Goal: Task Accomplishment & Management: Complete application form

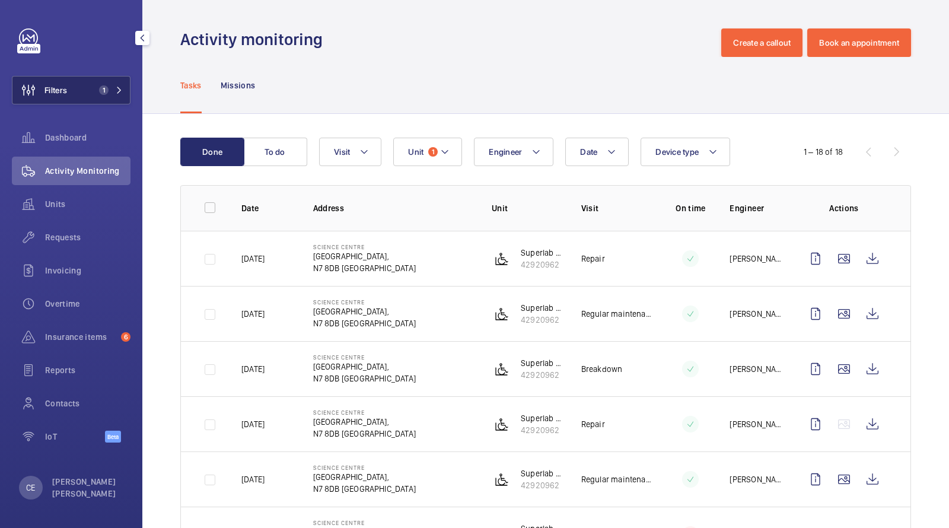
scroll to position [27, 0]
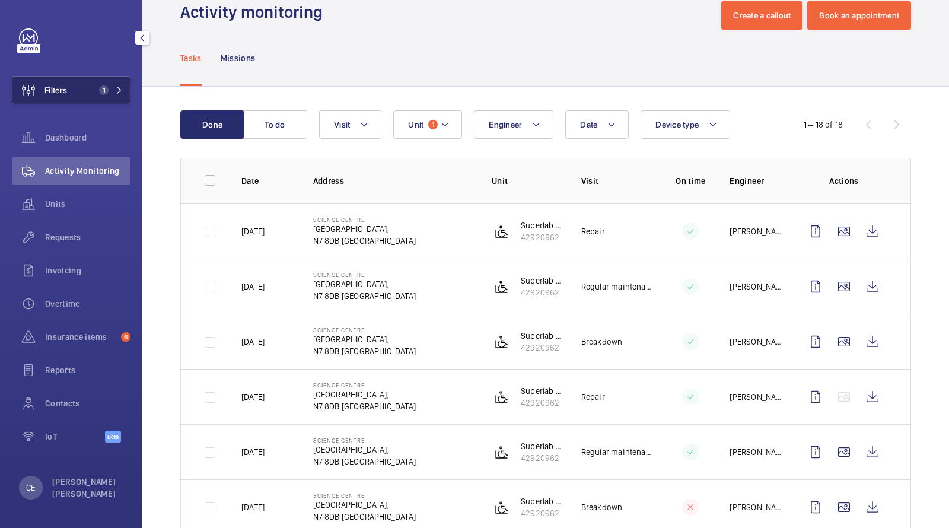
click at [93, 80] on button "Filters 1" at bounding box center [71, 90] width 119 height 28
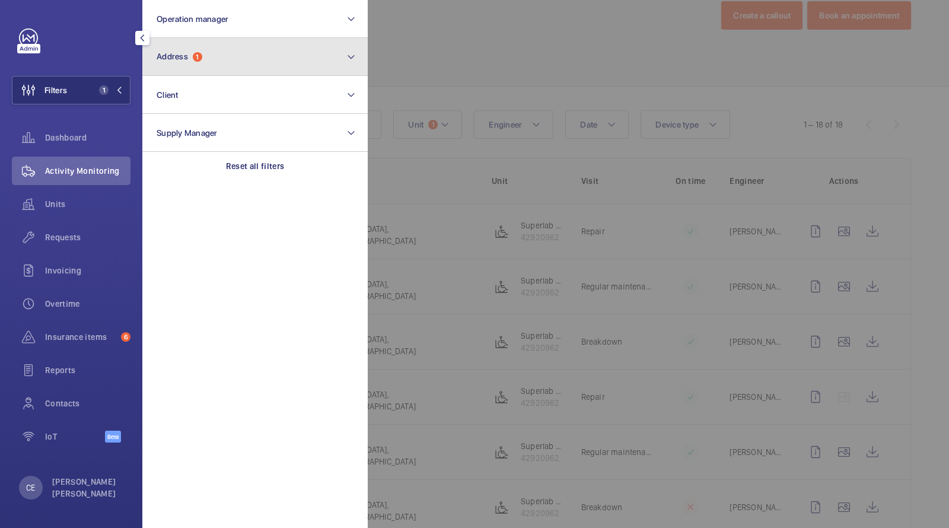
click at [173, 53] on span "Address" at bounding box center [172, 56] width 31 height 9
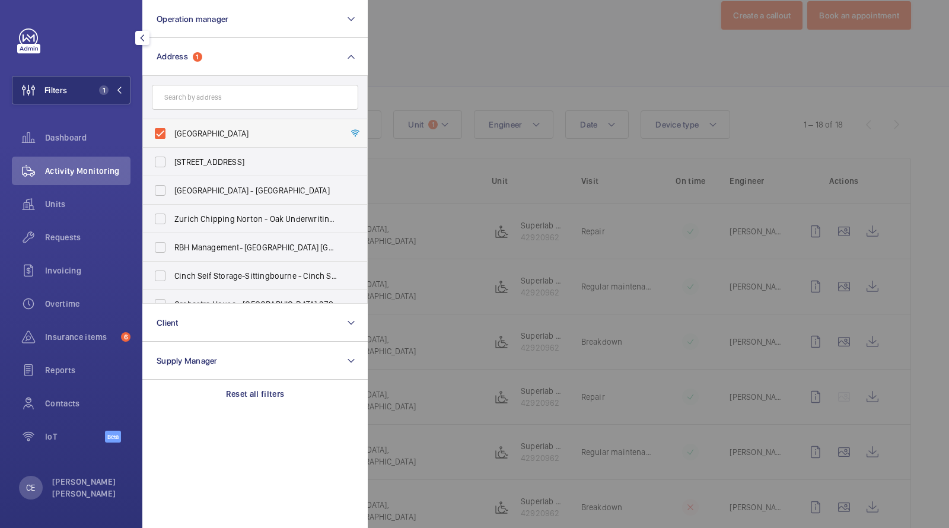
click at [209, 126] on label "[GEOGRAPHIC_DATA]" at bounding box center [246, 133] width 206 height 28
click at [172, 126] on input "[GEOGRAPHIC_DATA]" at bounding box center [160, 134] width 24 height 24
checkbox input "false"
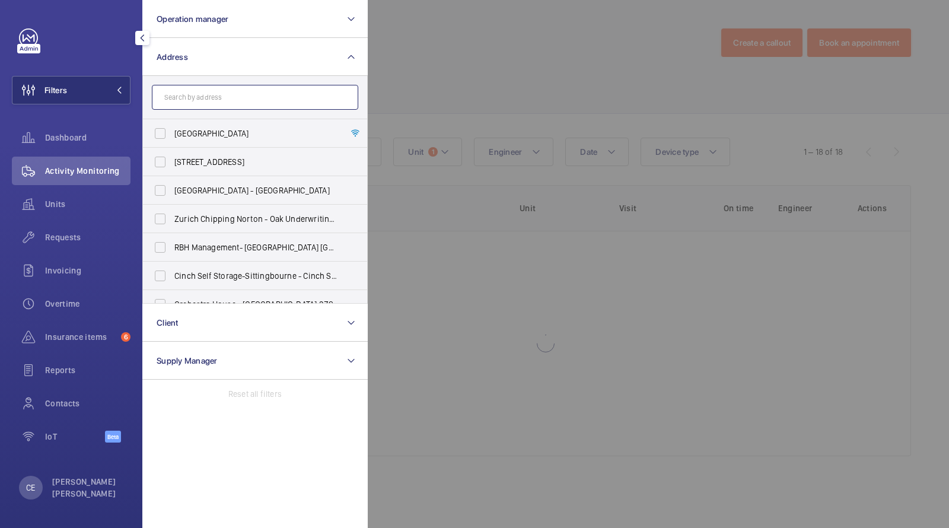
click at [200, 95] on input "text" at bounding box center [255, 97] width 206 height 25
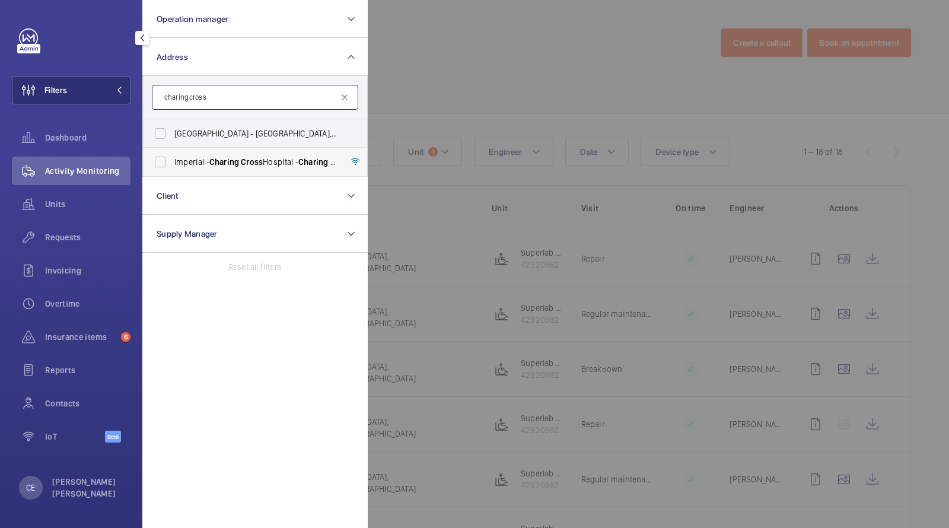
type input "charing cross"
click at [221, 154] on label "[GEOGRAPHIC_DATA] - [GEOGRAPHIC_DATA]" at bounding box center [246, 162] width 206 height 28
click at [172, 154] on input "[GEOGRAPHIC_DATA] - [GEOGRAPHIC_DATA]" at bounding box center [160, 162] width 24 height 24
checkbox input "true"
click at [77, 269] on span "Invoicing" at bounding box center [87, 271] width 85 height 12
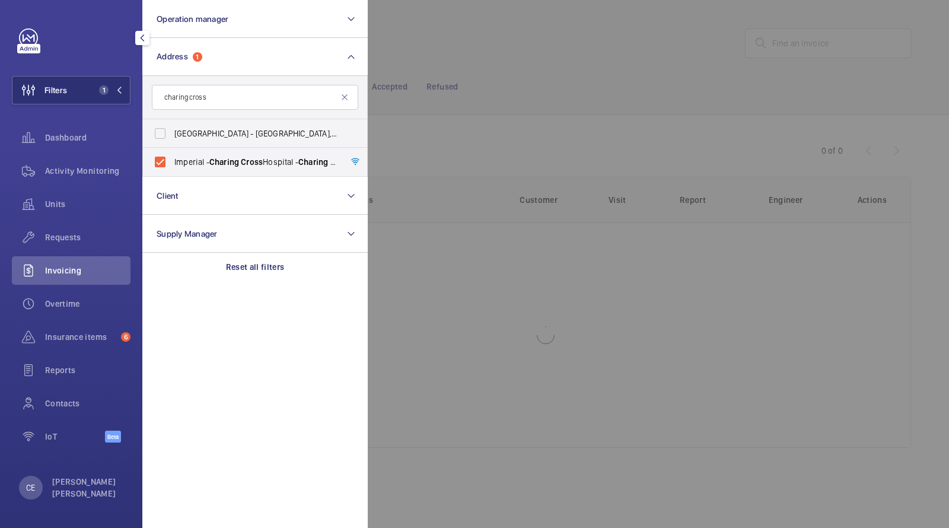
click at [71, 251] on div "Requests" at bounding box center [71, 239] width 119 height 33
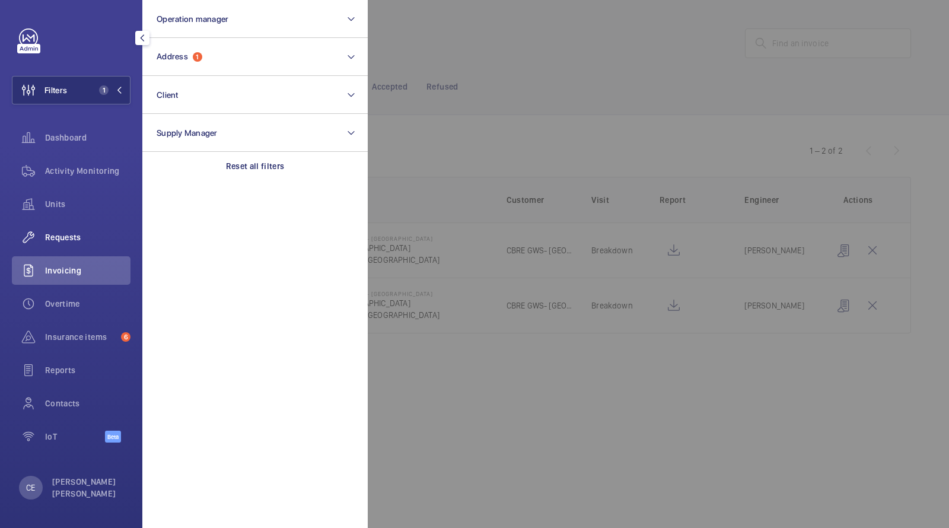
click at [69, 238] on span "Requests" at bounding box center [87, 237] width 85 height 12
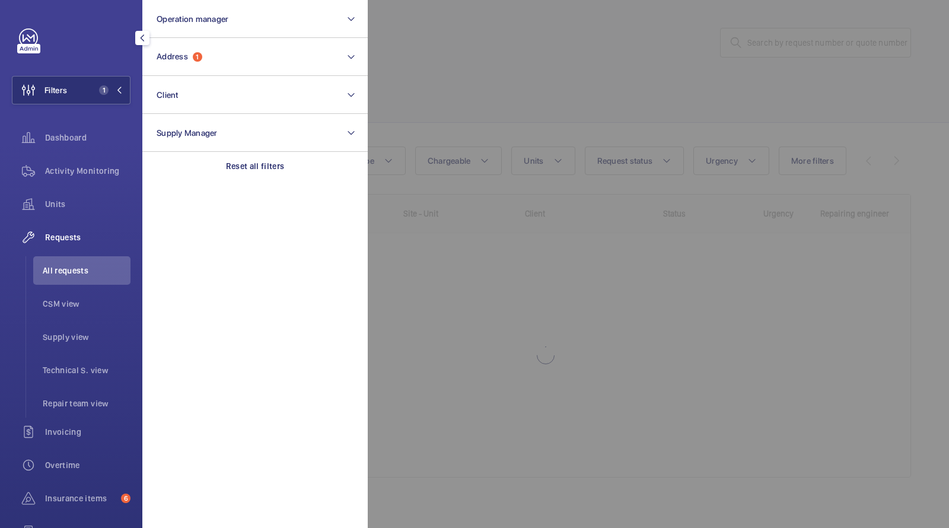
click at [423, 105] on div at bounding box center [842, 264] width 949 height 528
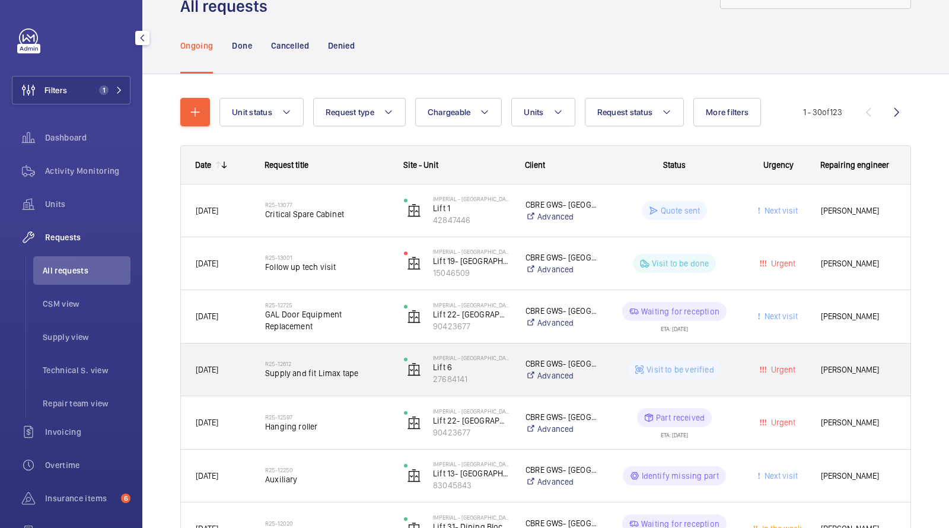
scroll to position [75, 0]
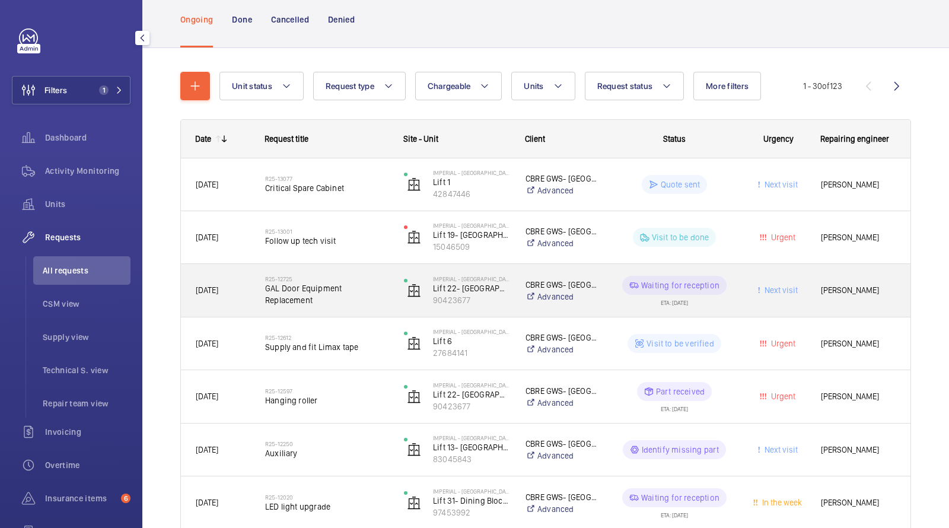
click at [311, 294] on span "GAL Door Equipment Replacement" at bounding box center [326, 294] width 123 height 24
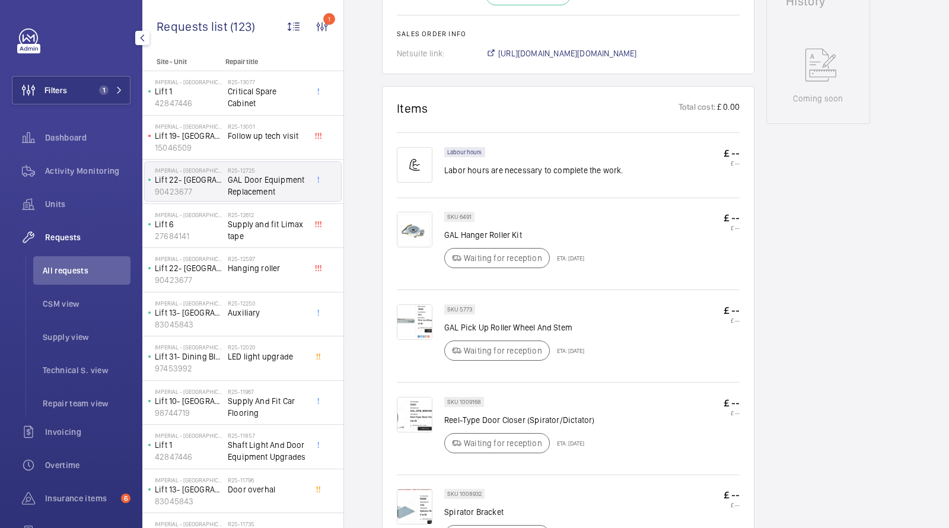
scroll to position [575, 0]
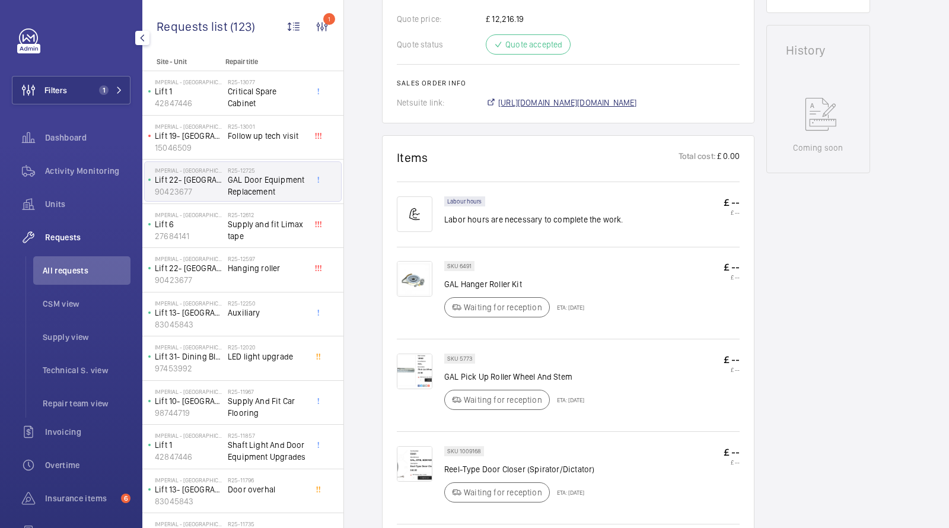
click at [563, 103] on span "[URL][DOMAIN_NAME][DOMAIN_NAME]" at bounding box center [567, 103] width 139 height 12
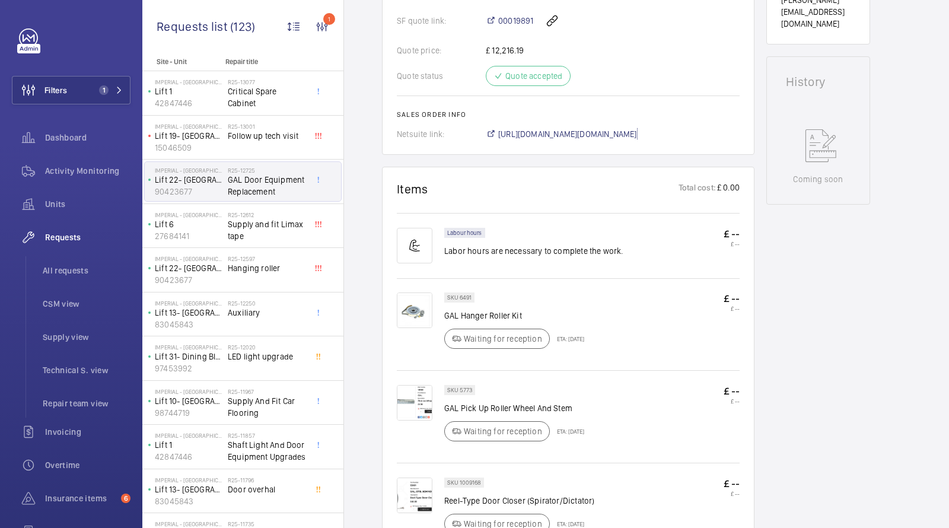
scroll to position [675, 0]
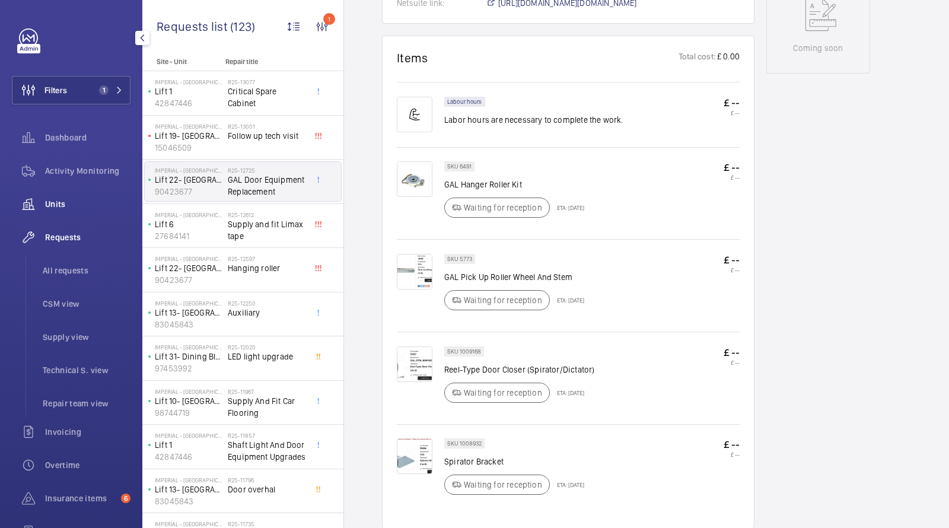
click at [69, 197] on div "Units" at bounding box center [71, 204] width 119 height 28
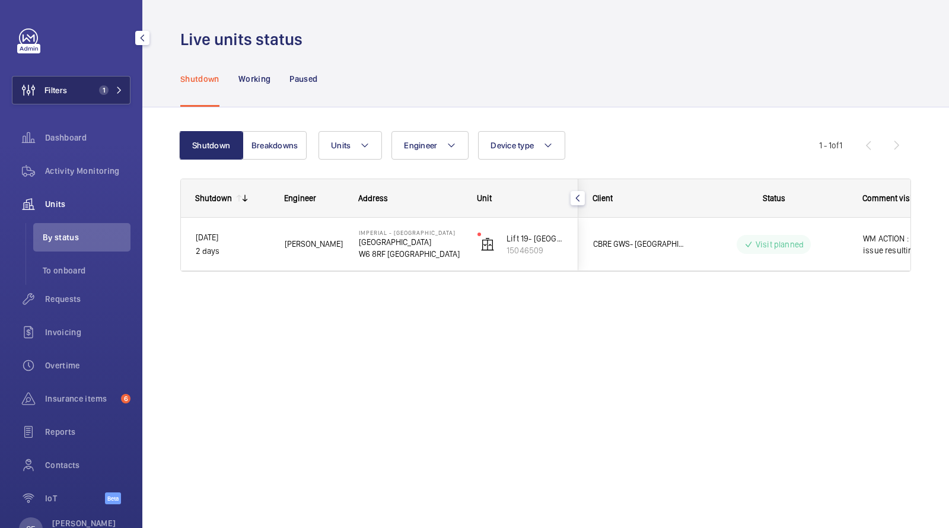
click at [97, 84] on button "Filters 1" at bounding box center [71, 90] width 119 height 28
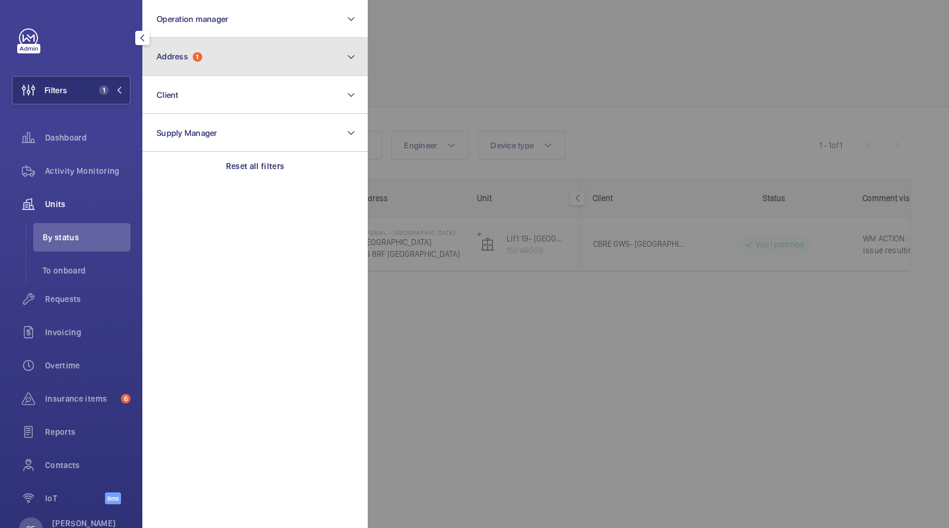
click at [205, 69] on button "Address 1" at bounding box center [254, 57] width 225 height 38
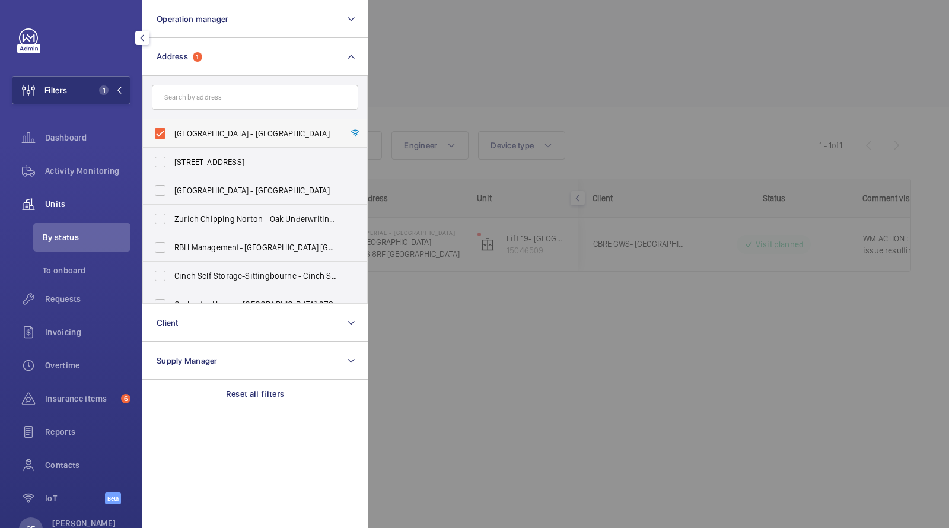
click at [212, 128] on span "[GEOGRAPHIC_DATA] - [GEOGRAPHIC_DATA]" at bounding box center [255, 134] width 163 height 12
click at [172, 128] on input "[GEOGRAPHIC_DATA] - [GEOGRAPHIC_DATA]" at bounding box center [160, 134] width 24 height 24
checkbox input "false"
click at [463, 91] on div at bounding box center [842, 264] width 949 height 528
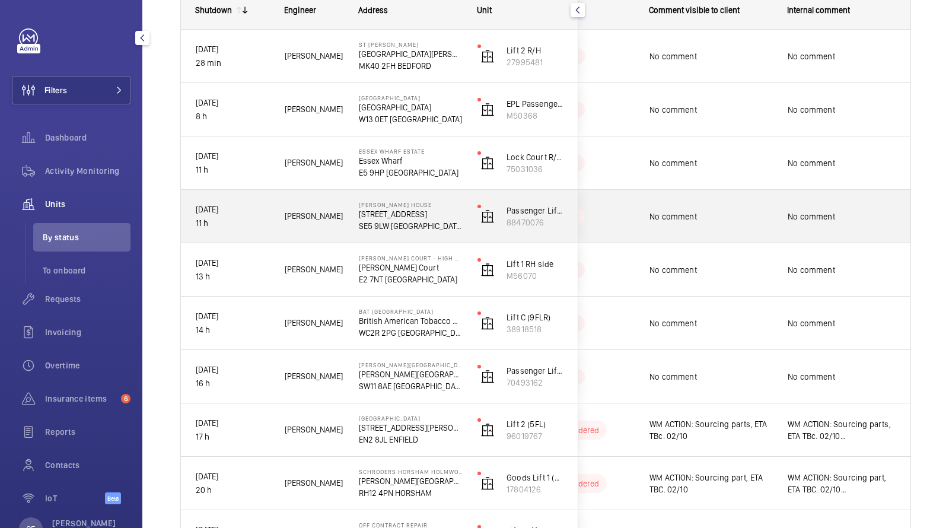
scroll to position [190, 0]
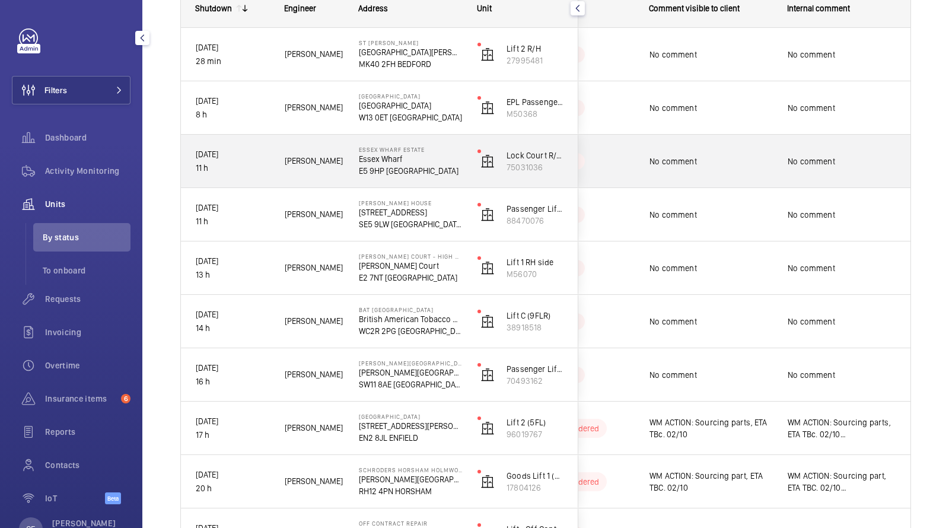
click at [649, 167] on div "No comment" at bounding box center [710, 161] width 123 height 27
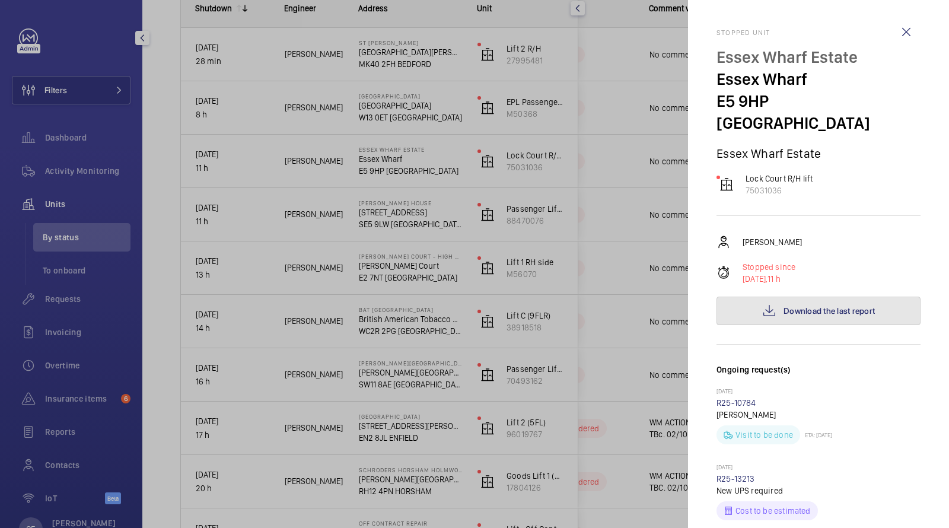
click at [821, 297] on button "Download the last report" at bounding box center [818, 311] width 204 height 28
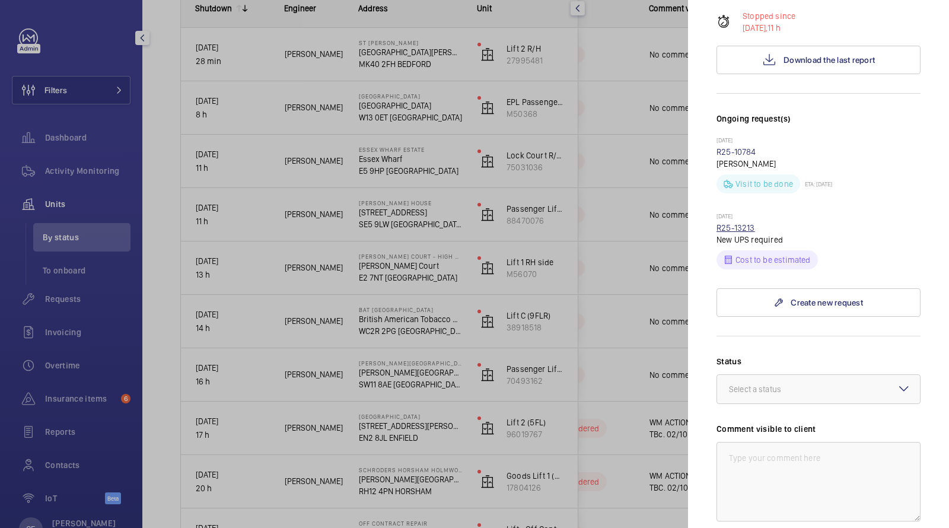
click at [734, 223] on link "R25-13213" at bounding box center [735, 227] width 39 height 9
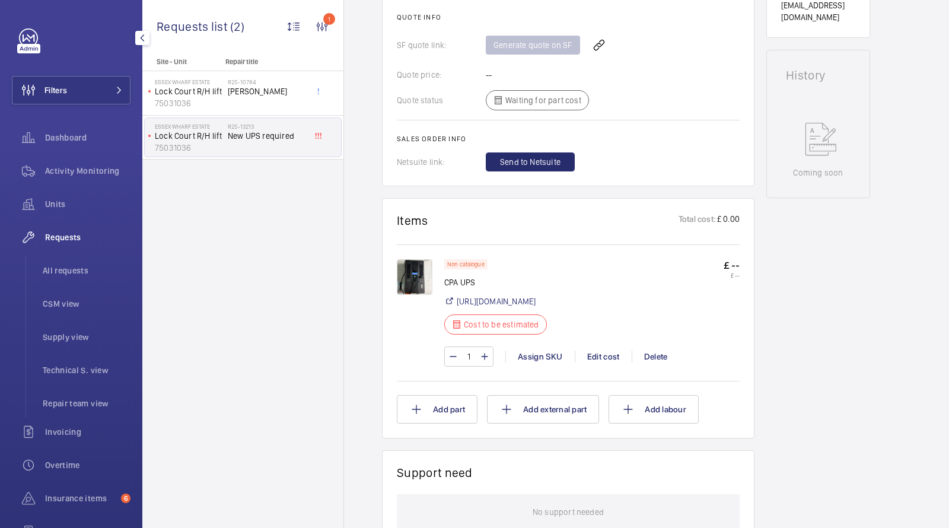
scroll to position [506, 0]
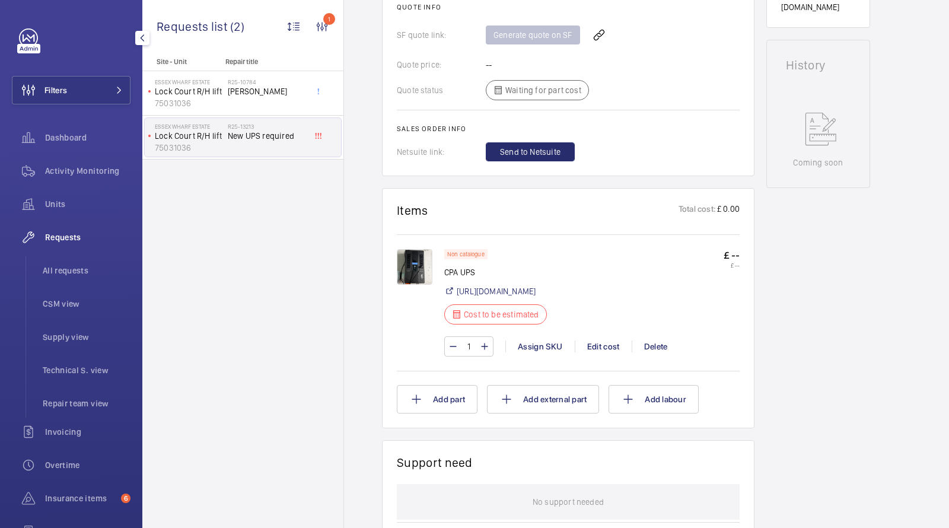
click at [416, 256] on img at bounding box center [415, 267] width 36 height 36
click at [69, 197] on div "Units" at bounding box center [71, 204] width 119 height 28
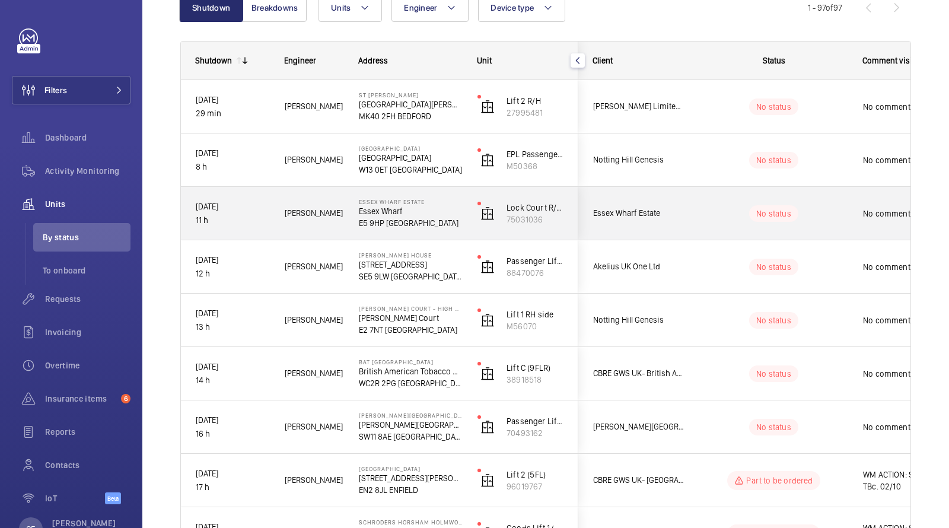
scroll to position [140, 0]
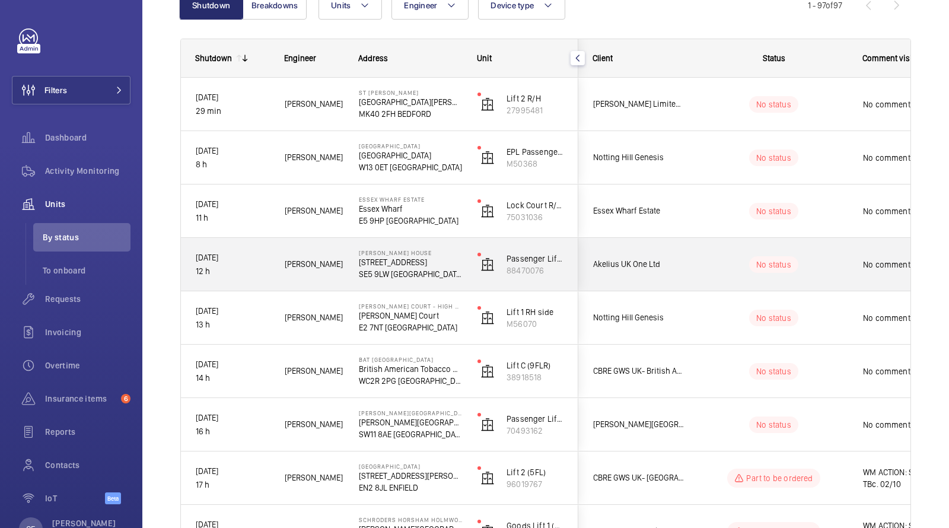
click at [824, 269] on wm-front-pills-cell "No status" at bounding box center [774, 264] width 148 height 17
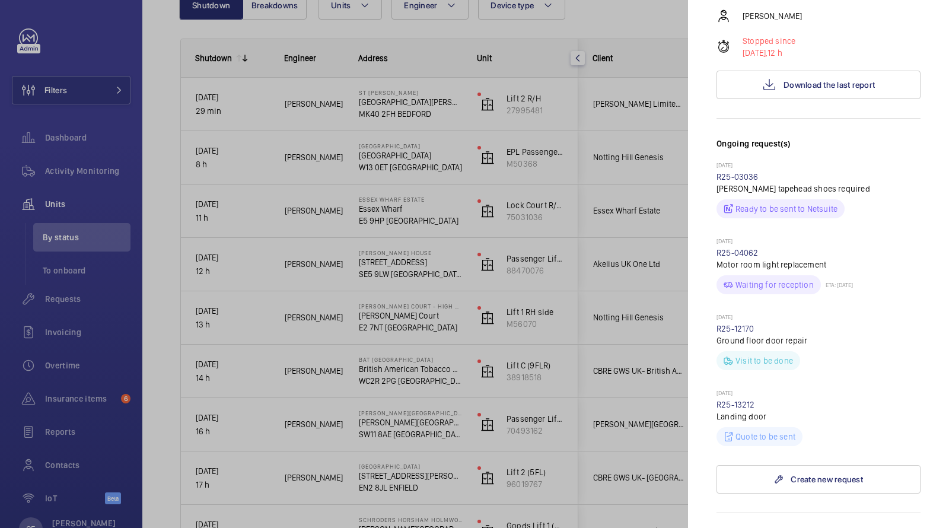
scroll to position [232, 0]
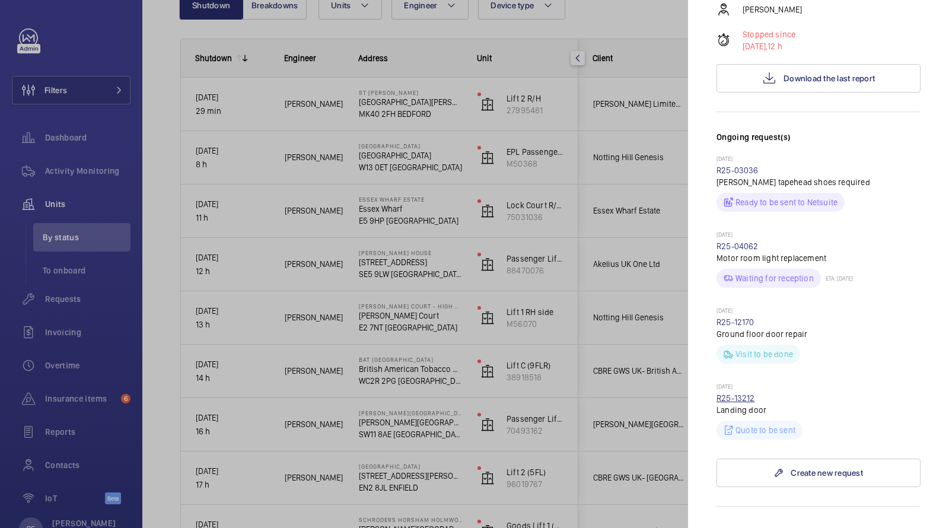
click at [737, 393] on link "R25-13212" at bounding box center [735, 397] width 39 height 9
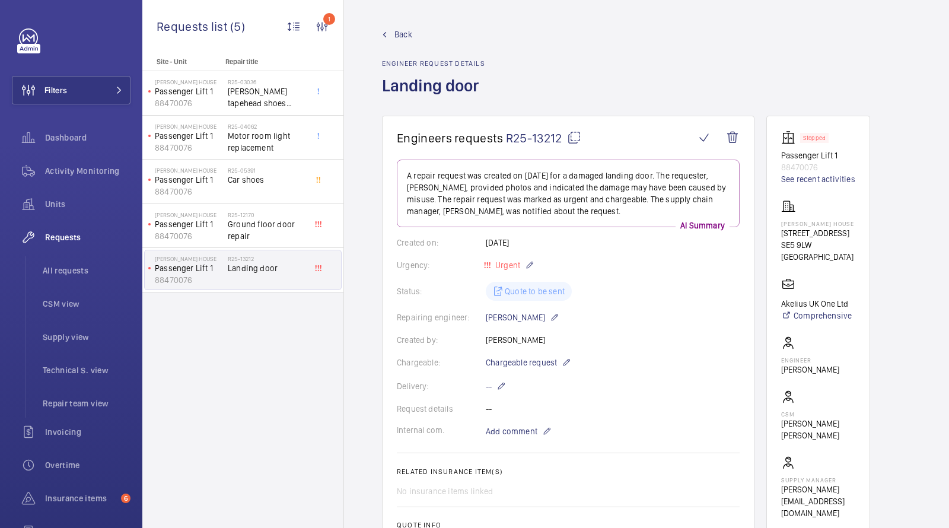
click at [785, 248] on p "SE5 9LW [GEOGRAPHIC_DATA]" at bounding box center [818, 251] width 74 height 24
drag, startPoint x: 784, startPoint y: 248, endPoint x: 799, endPoint y: 248, distance: 15.4
click at [799, 248] on p "SE5 9LW [GEOGRAPHIC_DATA]" at bounding box center [818, 251] width 74 height 24
copy p "SE5 9LW"
click at [829, 249] on p "SE5 9LW [GEOGRAPHIC_DATA]" at bounding box center [818, 251] width 74 height 24
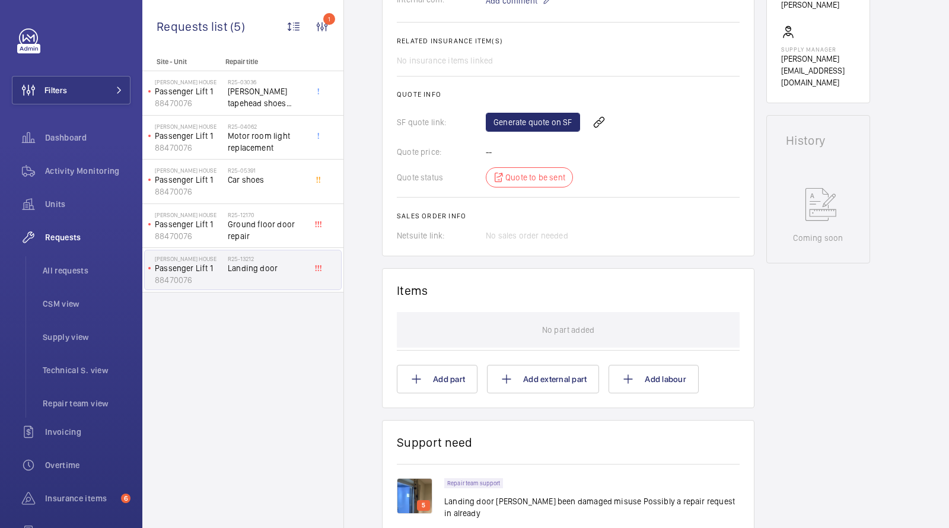
scroll to position [571, 0]
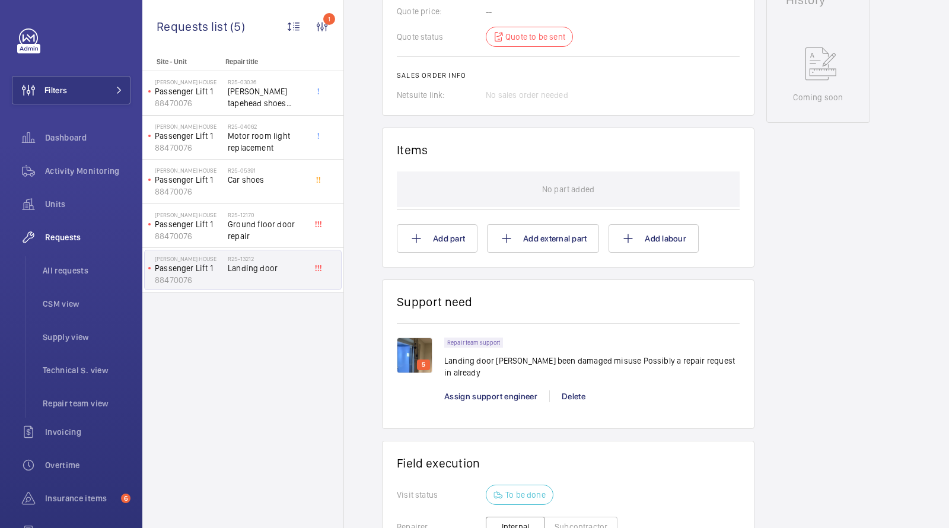
click at [418, 361] on div "5" at bounding box center [423, 364] width 13 height 11
click at [409, 356] on img at bounding box center [415, 355] width 36 height 36
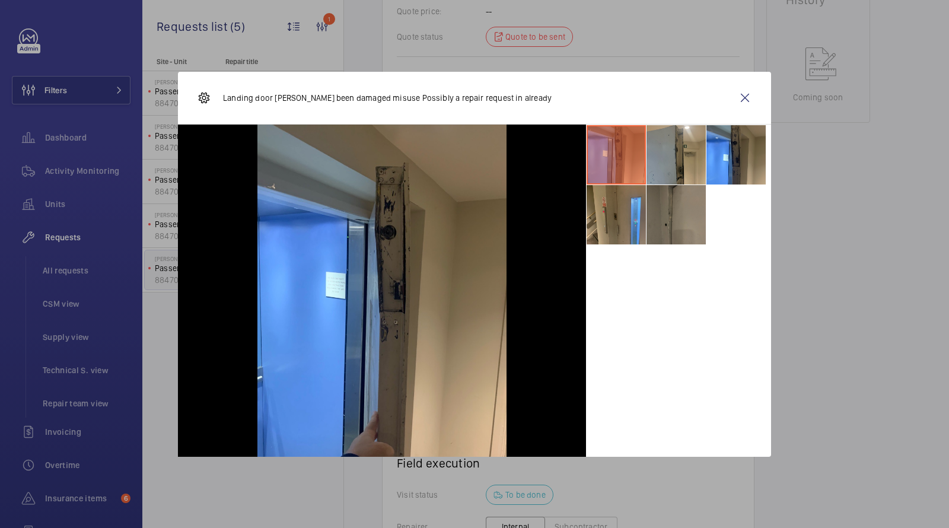
click at [626, 154] on li at bounding box center [616, 154] width 59 height 59
click at [697, 159] on li at bounding box center [675, 154] width 59 height 59
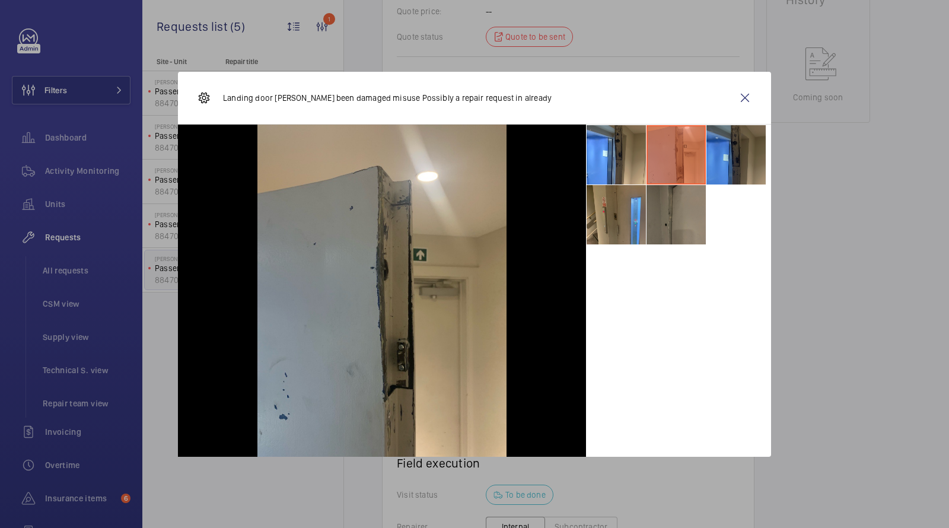
click at [727, 152] on li at bounding box center [735, 154] width 59 height 59
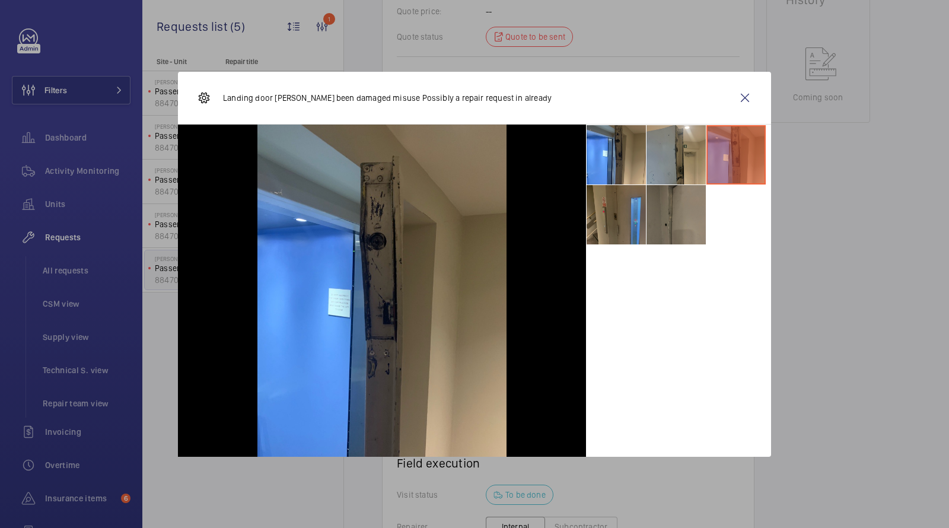
click at [606, 222] on li at bounding box center [616, 214] width 59 height 59
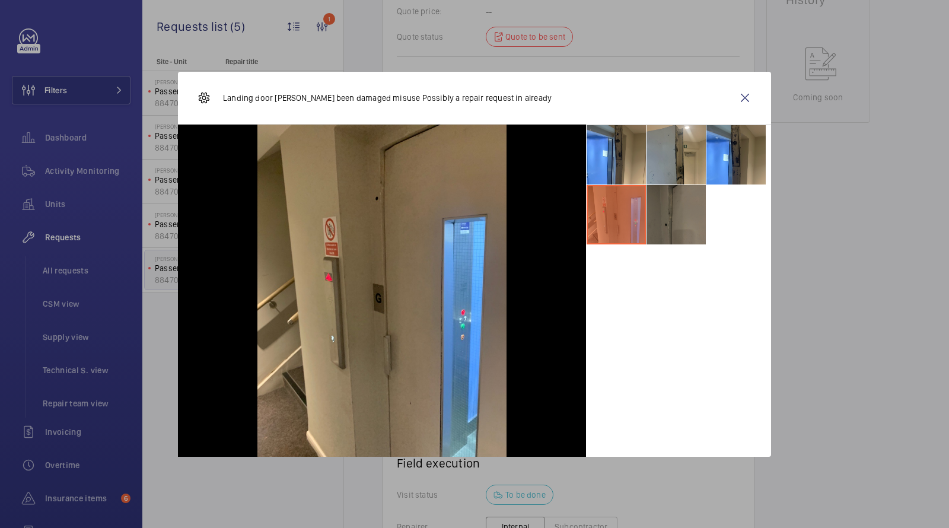
click at [665, 213] on li at bounding box center [675, 214] width 59 height 59
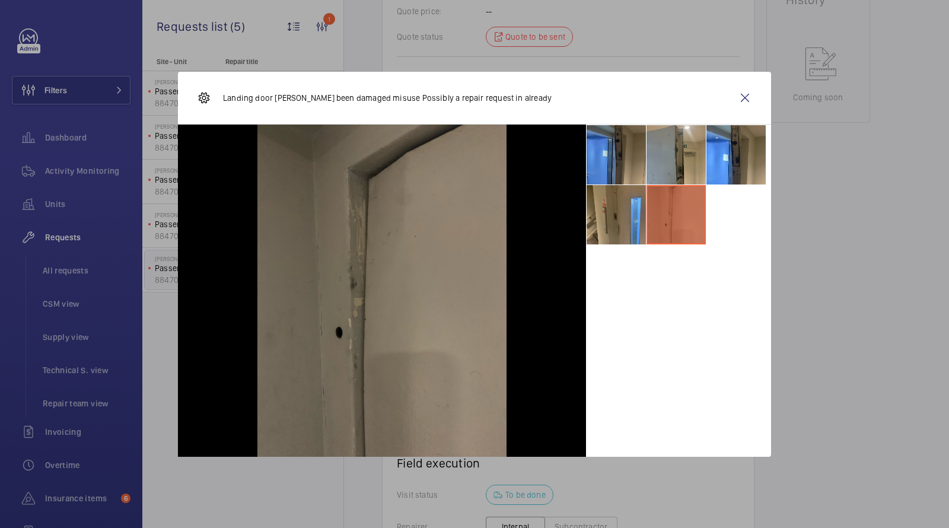
click at [620, 157] on li at bounding box center [616, 154] width 59 height 59
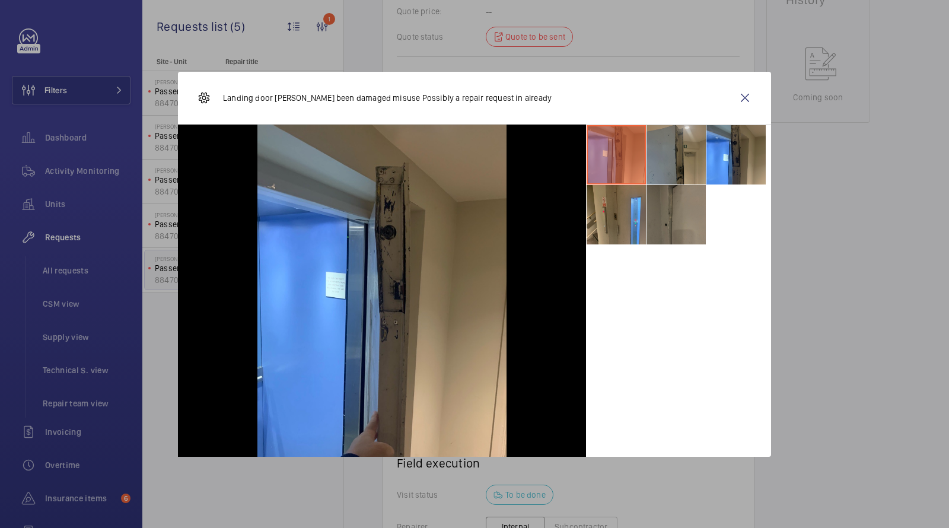
click at [686, 164] on li at bounding box center [675, 154] width 59 height 59
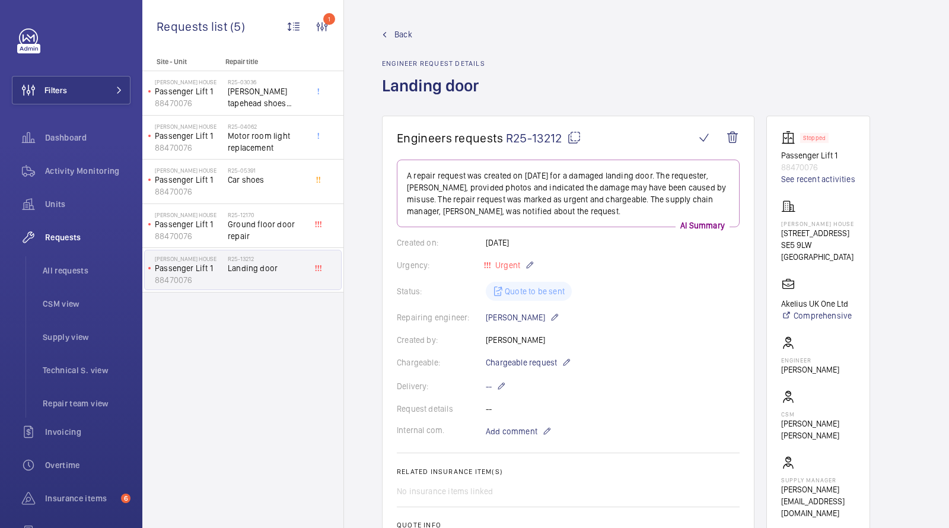
scroll to position [30, 0]
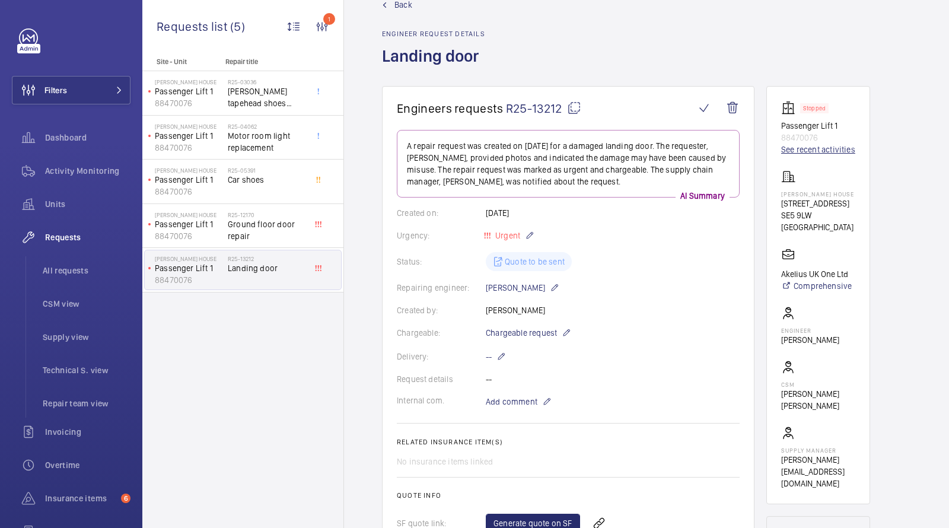
click at [798, 148] on link "See recent activities" at bounding box center [818, 150] width 74 height 12
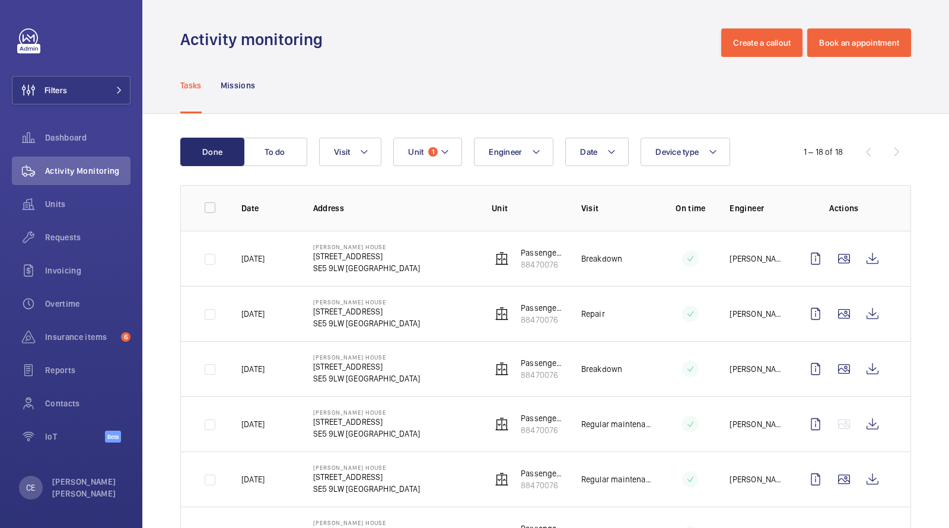
scroll to position [100, 0]
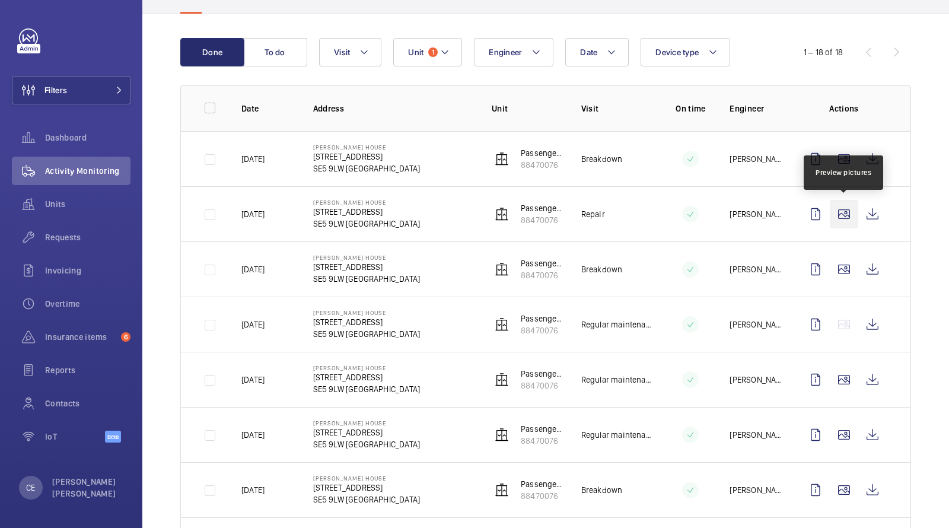
click at [848, 217] on wm-front-icon-button at bounding box center [844, 214] width 28 height 28
click at [874, 208] on wm-front-icon-button at bounding box center [872, 214] width 28 height 28
drag, startPoint x: 392, startPoint y: 173, endPoint x: 314, endPoint y: 168, distance: 77.8
click at [312, 171] on td "Bertha [STREET_ADDRESS]" at bounding box center [383, 158] width 179 height 55
copy p "SE5 9LW [GEOGRAPHIC_DATA]"
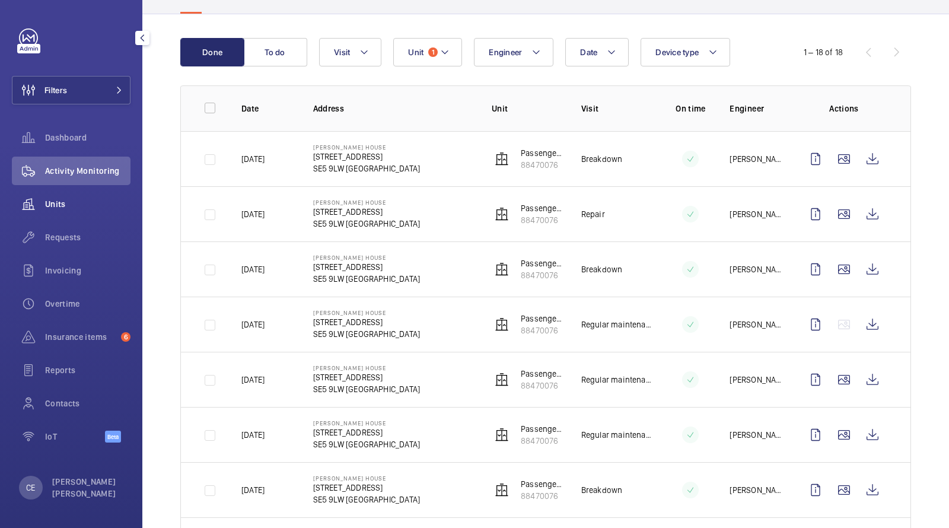
click at [56, 208] on span "Units" at bounding box center [87, 204] width 85 height 12
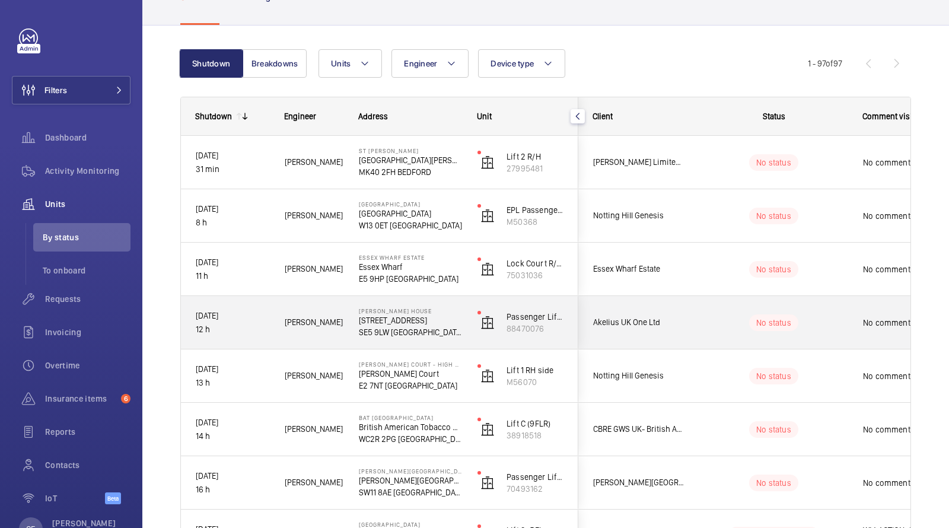
scroll to position [92, 0]
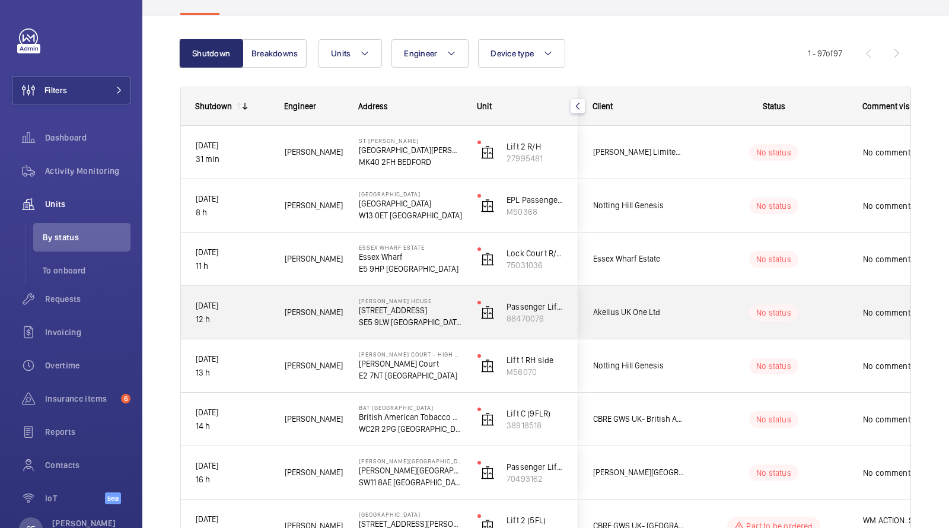
click at [806, 321] on div "No status" at bounding box center [767, 312] width 162 height 40
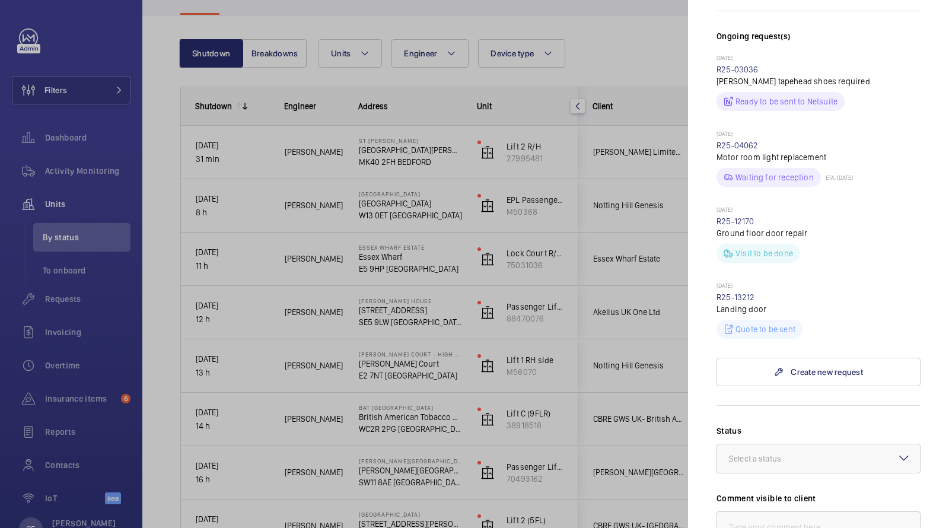
scroll to position [381, 0]
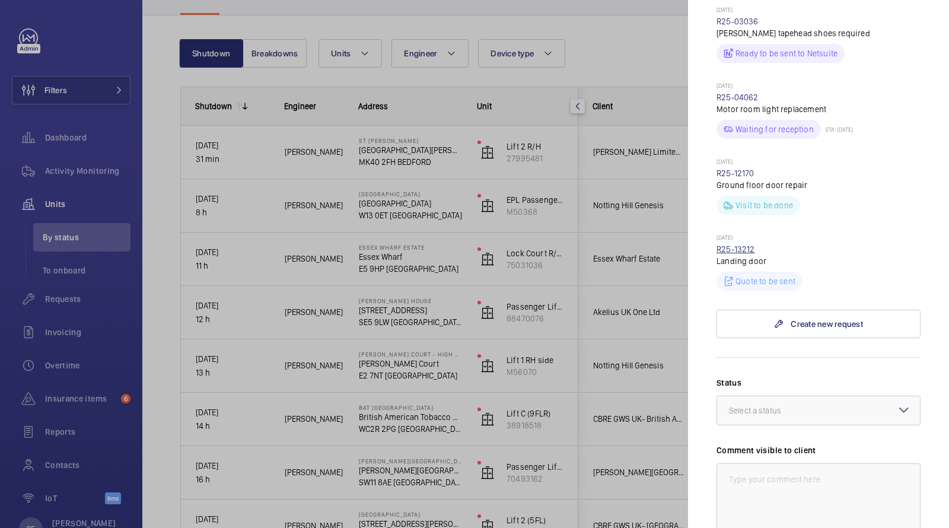
click at [740, 244] on link "R25-13212" at bounding box center [735, 248] width 39 height 9
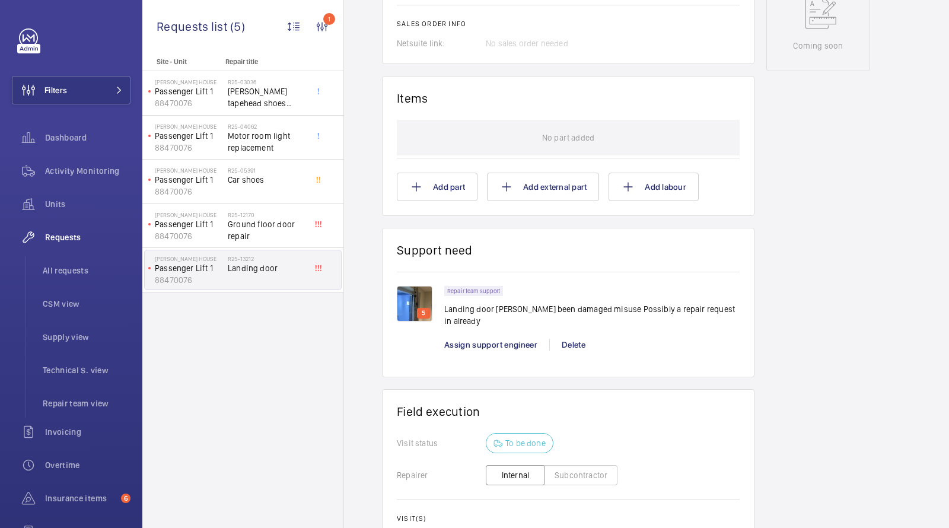
scroll to position [650, 0]
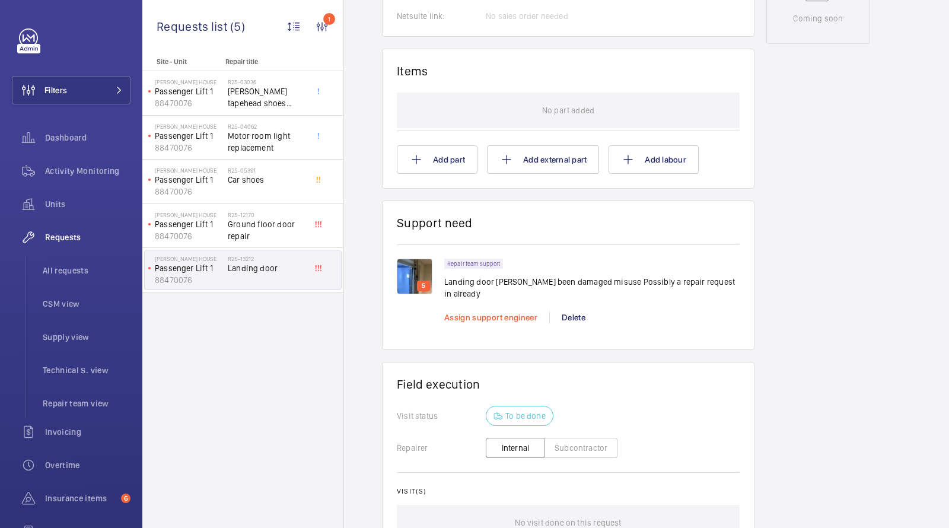
click at [495, 313] on span "Assign support engineer" at bounding box center [490, 317] width 93 height 9
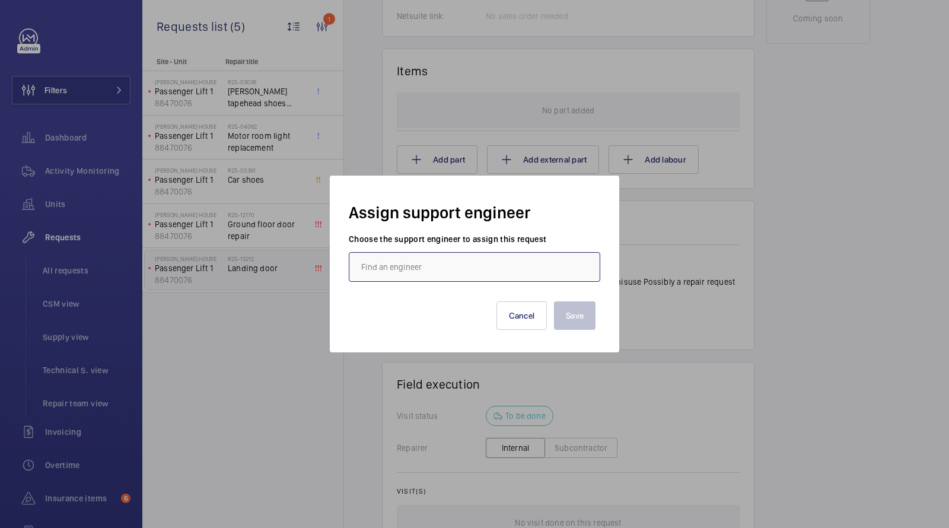
click at [391, 259] on input "text" at bounding box center [474, 267] width 251 height 30
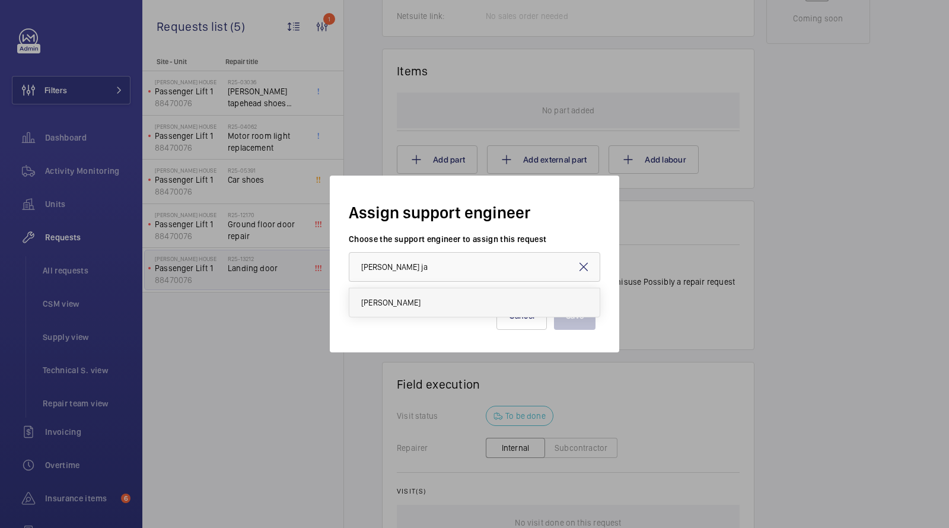
click at [388, 302] on span "[PERSON_NAME]" at bounding box center [390, 303] width 59 height 12
type input "[PERSON_NAME]"
click at [577, 317] on button "Save" at bounding box center [575, 315] width 42 height 28
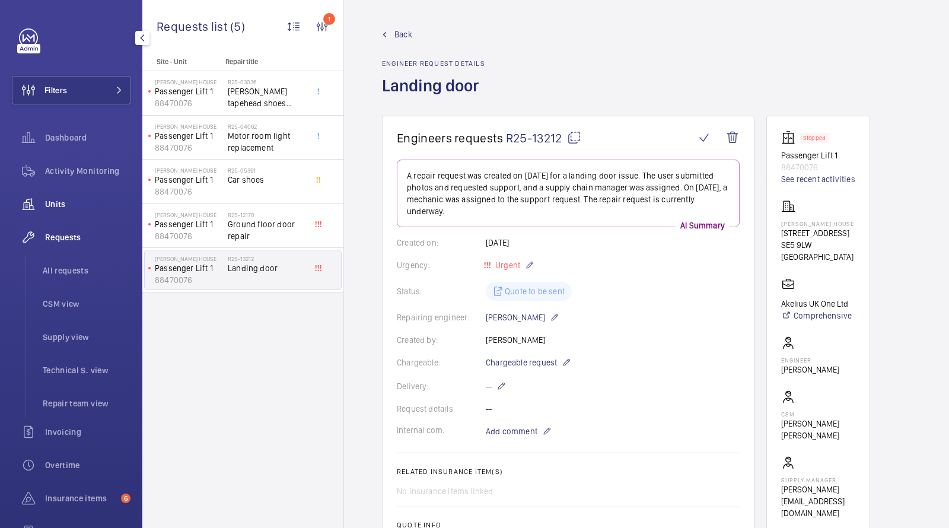
click at [63, 205] on span "Units" at bounding box center [87, 204] width 85 height 12
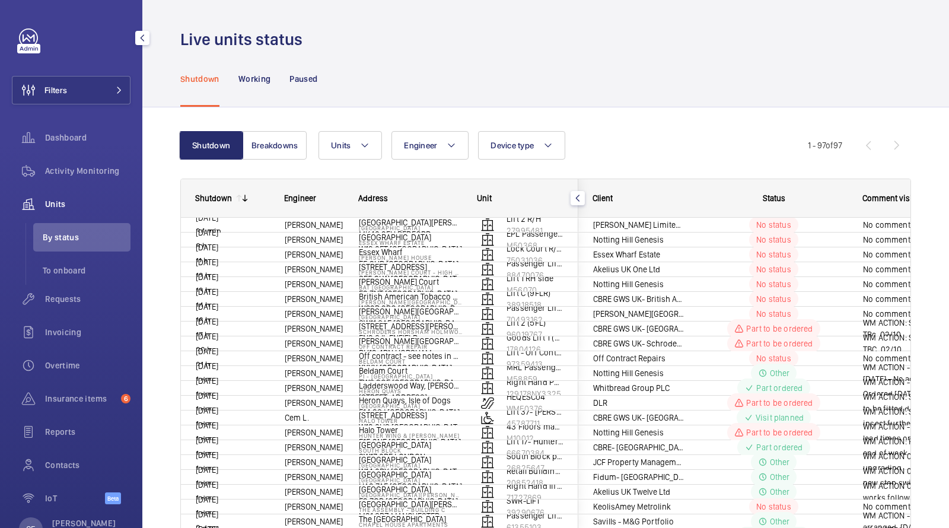
click at [63, 205] on span "Units" at bounding box center [87, 204] width 85 height 12
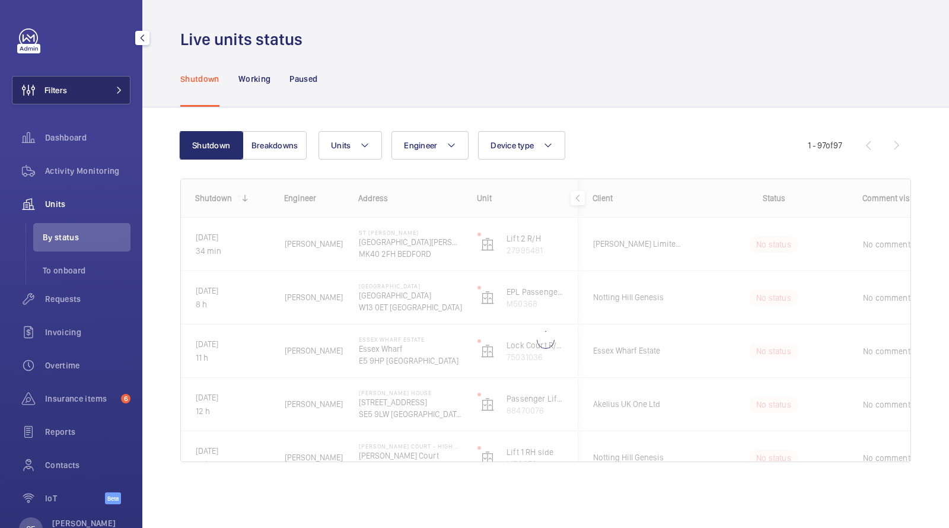
click at [108, 82] on button "Filters" at bounding box center [71, 90] width 119 height 28
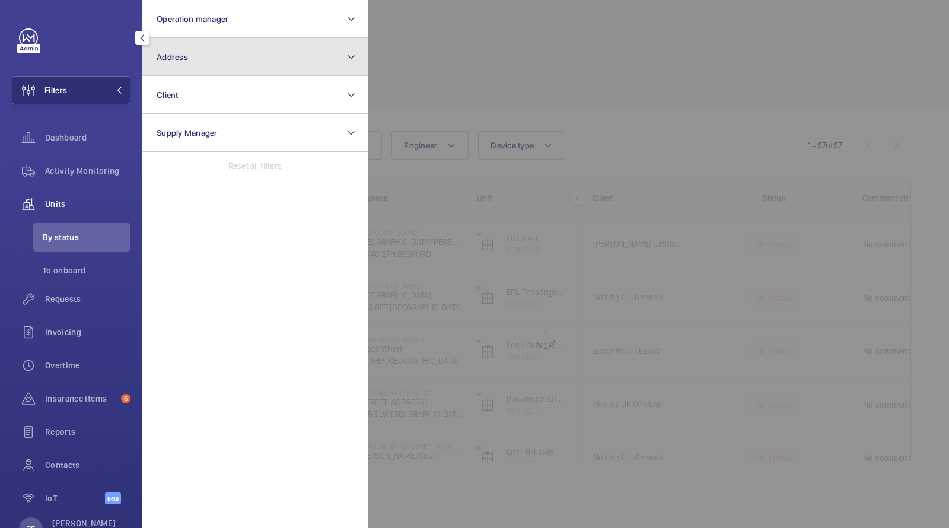
click at [197, 50] on button "Address" at bounding box center [254, 57] width 225 height 38
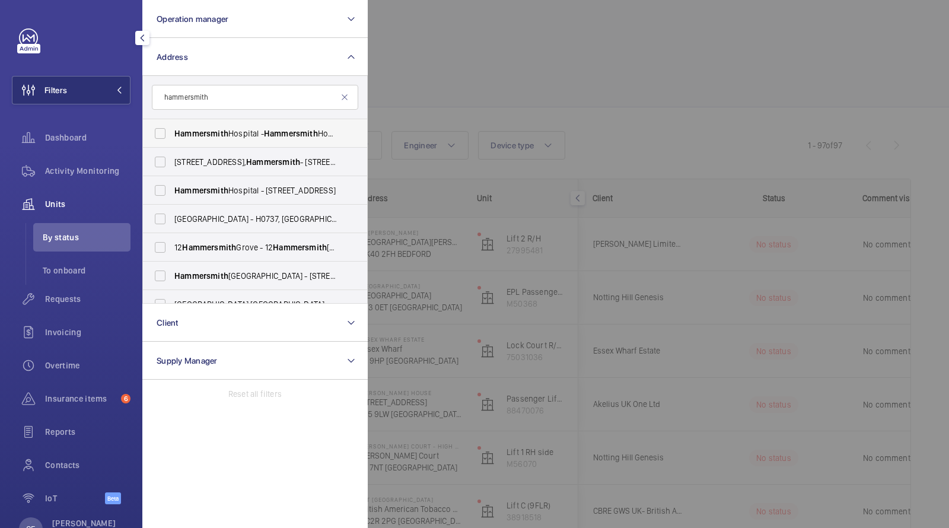
type input "hammersmith"
click at [234, 132] on span "[GEOGRAPHIC_DATA] - [GEOGRAPHIC_DATA], [STREET_ADDRESS]" at bounding box center [255, 134] width 163 height 12
click at [172, 132] on input "[GEOGRAPHIC_DATA] - [GEOGRAPHIC_DATA], [STREET_ADDRESS]" at bounding box center [160, 134] width 24 height 24
checkbox input "true"
click at [435, 74] on div at bounding box center [842, 264] width 949 height 528
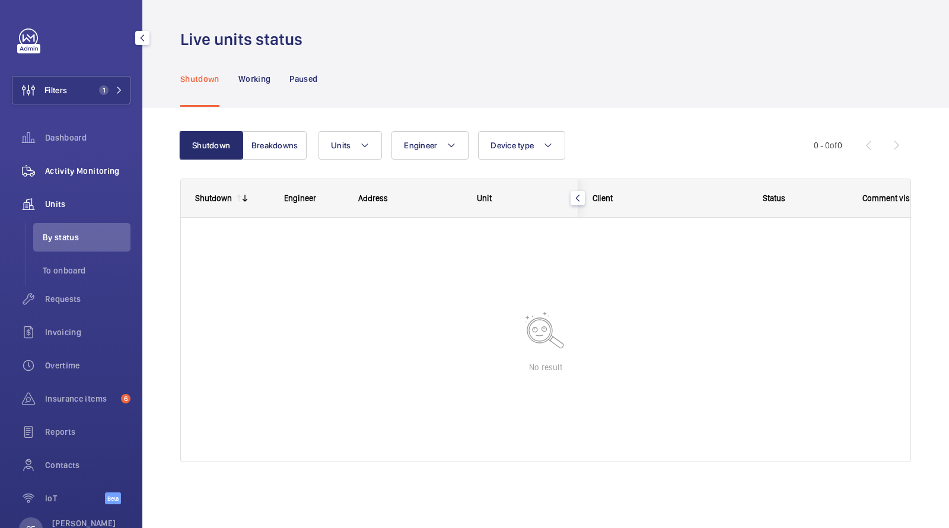
click at [90, 171] on span "Activity Monitoring" at bounding box center [87, 171] width 85 height 12
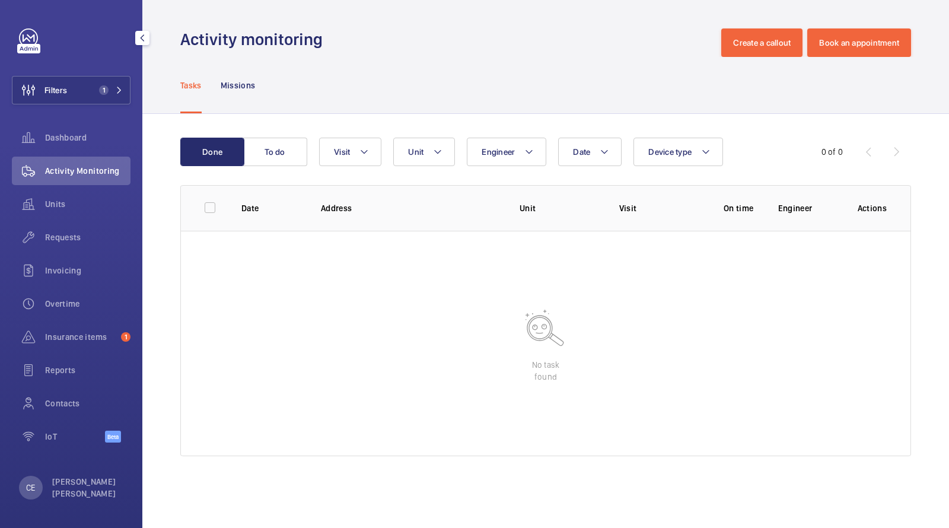
click at [77, 174] on span "Activity Monitoring" at bounding box center [87, 171] width 85 height 12
click at [92, 101] on button "Filters 1" at bounding box center [71, 90] width 119 height 28
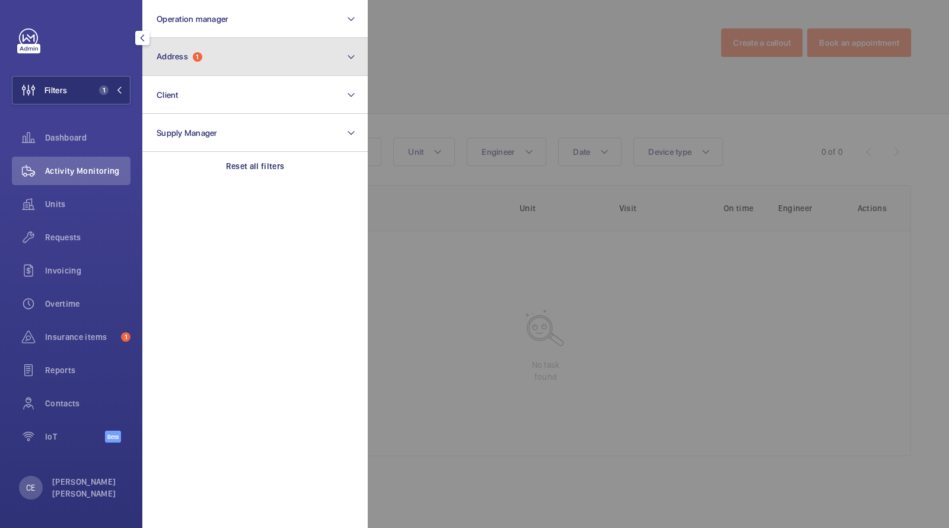
click at [186, 56] on span "Address" at bounding box center [172, 56] width 31 height 9
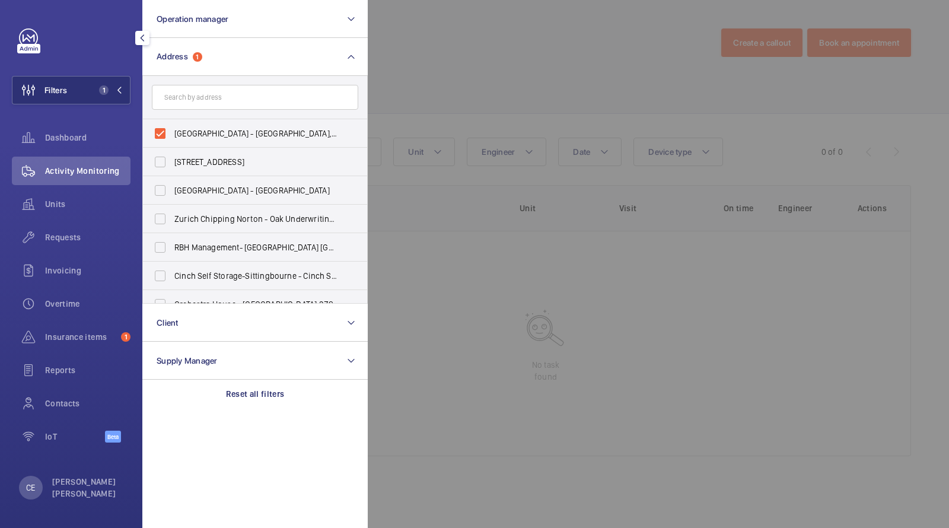
click at [213, 87] on input "text" at bounding box center [255, 97] width 206 height 25
type input "hammersmith"
drag, startPoint x: 219, startPoint y: 97, endPoint x: 125, endPoint y: 74, distance: 97.7
click at [127, 78] on wm-front-sidebar-menu-filter "Filters 1 Operation manager Address 1 hammersmith Hammersmith Hospital - Hammer…" at bounding box center [71, 90] width 119 height 28
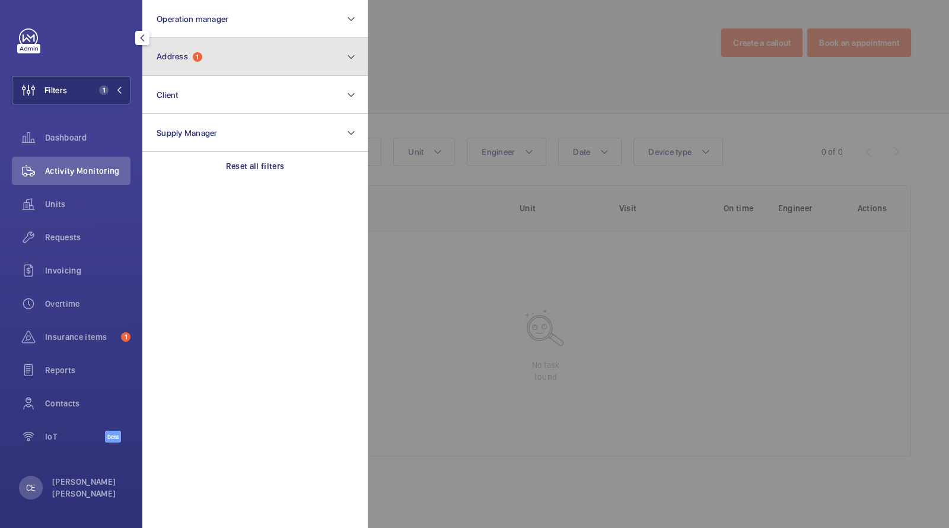
click at [176, 65] on button "Address 1" at bounding box center [254, 57] width 225 height 38
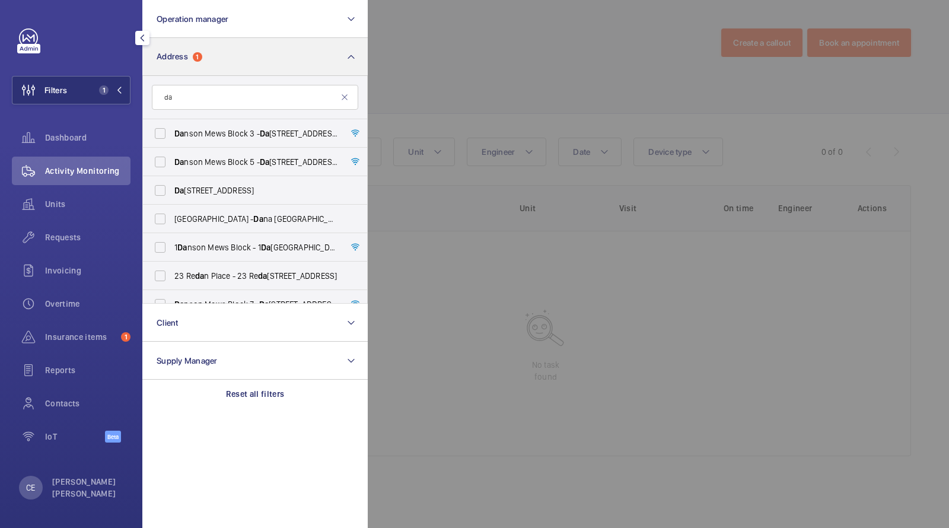
type input "d"
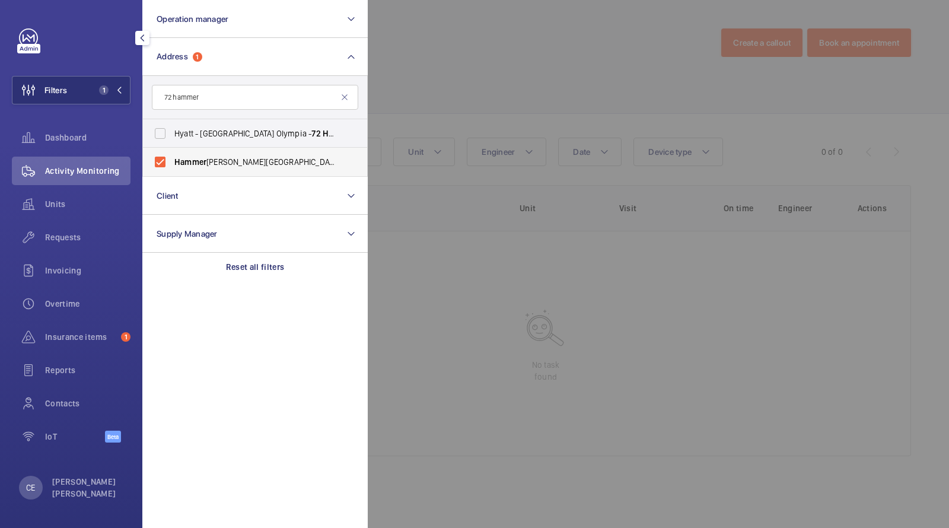
type input "72 hammer"
click at [218, 159] on span "Hammer smith Hospital - Hammer smith Hospital, 72 Du Cane Road, LONDON W12 0HS" at bounding box center [255, 162] width 163 height 12
click at [172, 159] on input "Hammer smith Hospital - Hammer smith Hospital, 72 Du Cane Road, LONDON W12 0HS" at bounding box center [160, 162] width 24 height 24
checkbox input "false"
click at [59, 209] on span "Units" at bounding box center [87, 204] width 85 height 12
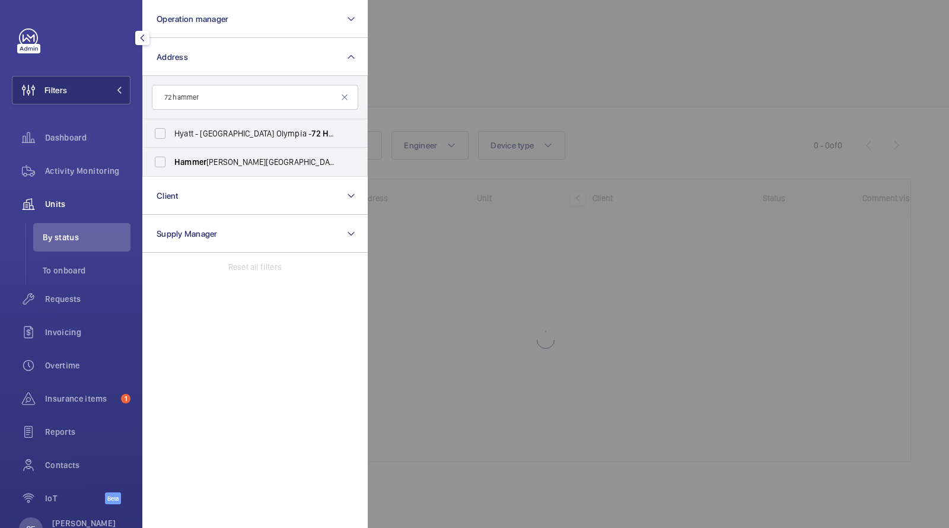
click at [475, 112] on div at bounding box center [842, 264] width 949 height 528
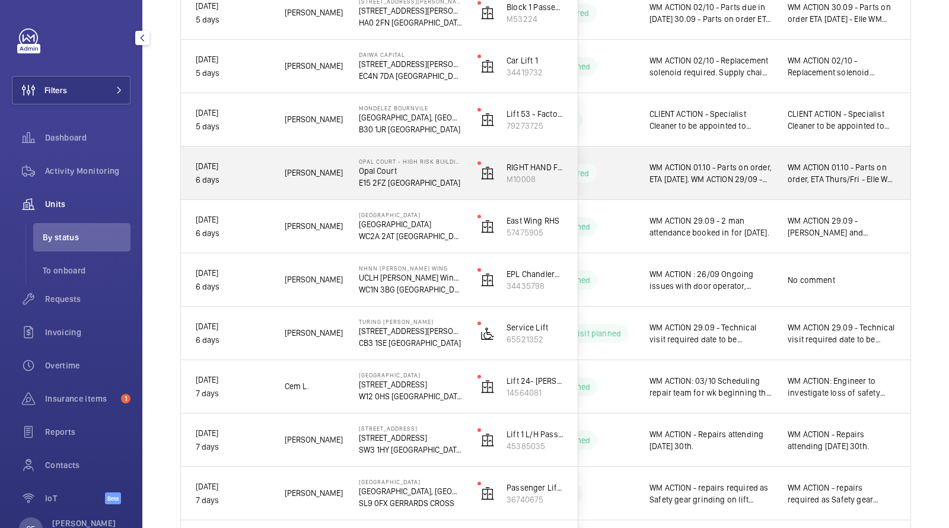
scroll to position [2177, 0]
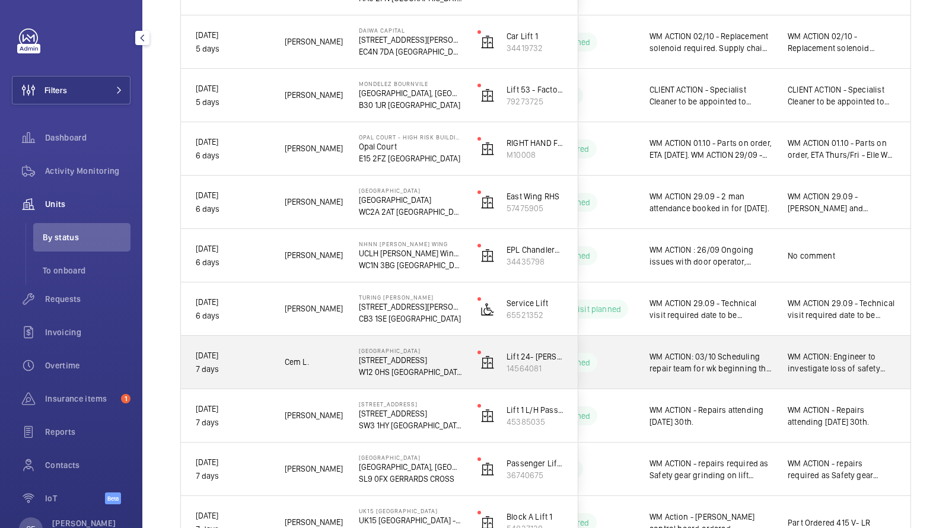
click at [697, 358] on span "WM ACTION: 03/10 Scheduling repair team for wk beginning the 6/10 to drain oil …" at bounding box center [710, 362] width 123 height 24
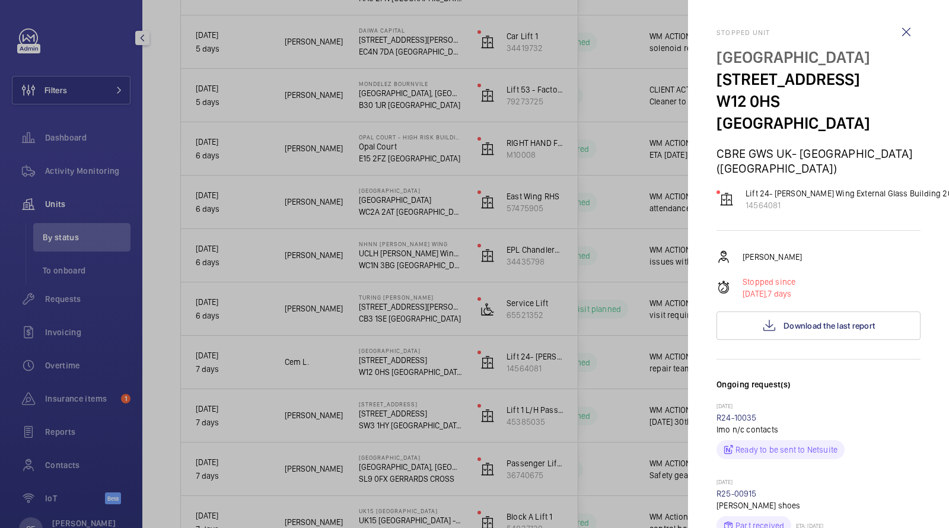
click at [57, 206] on div at bounding box center [474, 264] width 949 height 528
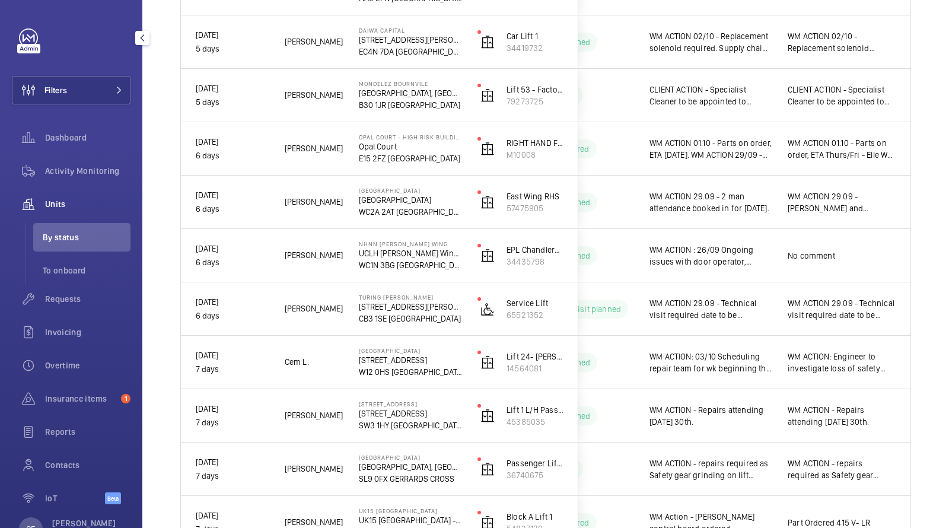
click at [57, 206] on mat-sidenav-container "Filters Dashboard Activity Monitoring Units By status To onboard Requests Invoi…" at bounding box center [474, 264] width 949 height 528
click at [57, 206] on span "Units" at bounding box center [87, 204] width 85 height 12
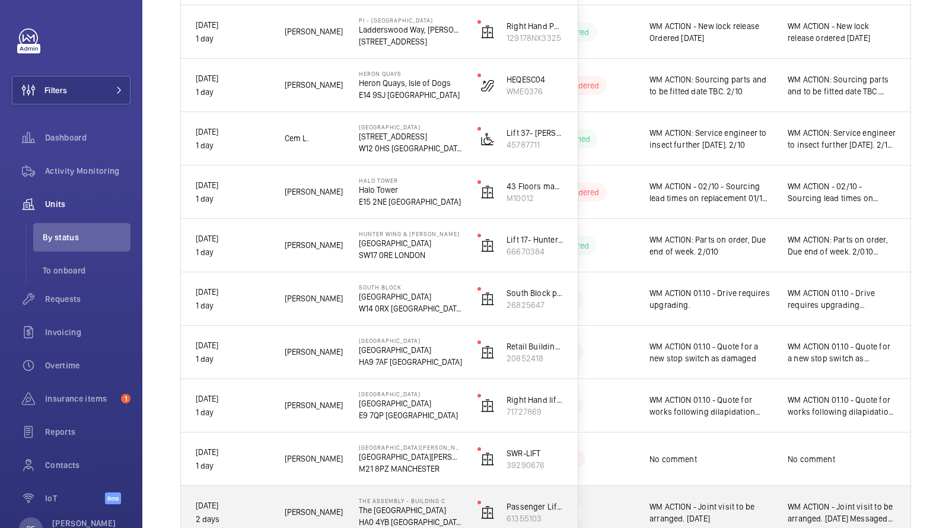
scroll to position [687, 0]
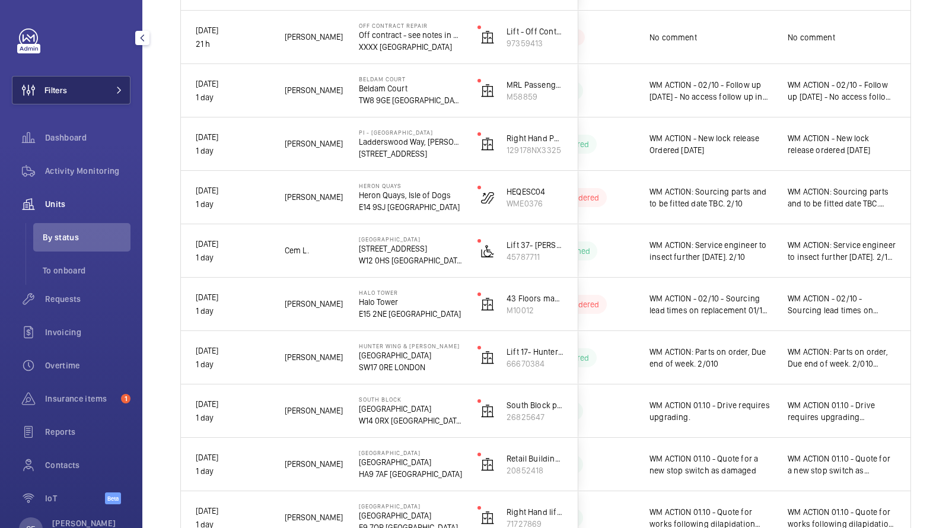
click at [64, 90] on span "Filters" at bounding box center [55, 90] width 23 height 12
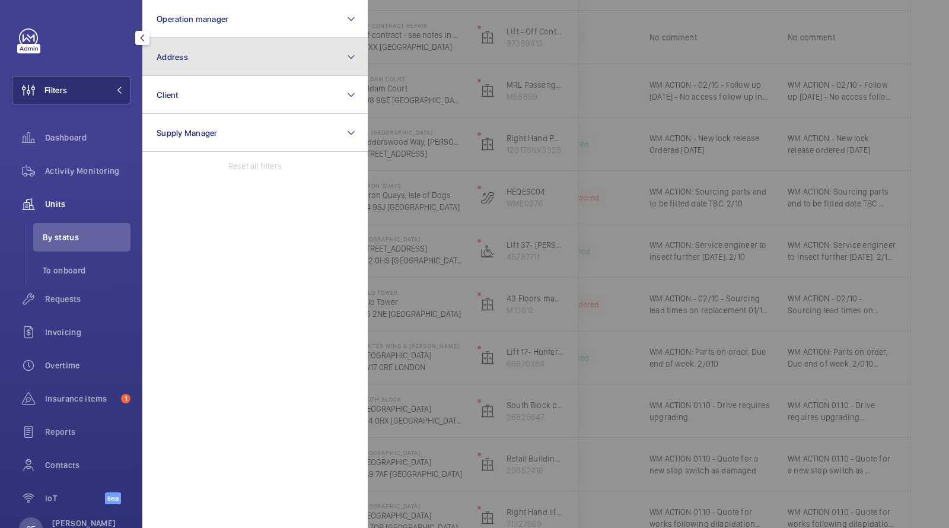
click at [158, 53] on span "Address" at bounding box center [172, 56] width 31 height 9
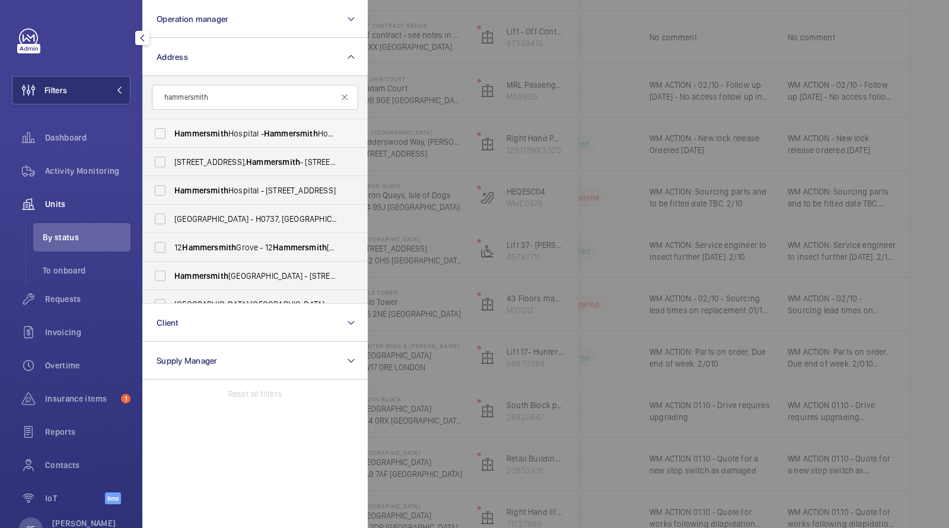
type input "hammersmith"
click at [279, 138] on span "[GEOGRAPHIC_DATA] - [GEOGRAPHIC_DATA], [STREET_ADDRESS]" at bounding box center [255, 134] width 163 height 12
click at [172, 138] on input "[GEOGRAPHIC_DATA] - [GEOGRAPHIC_DATA], [STREET_ADDRESS]" at bounding box center [160, 134] width 24 height 24
checkbox input "true"
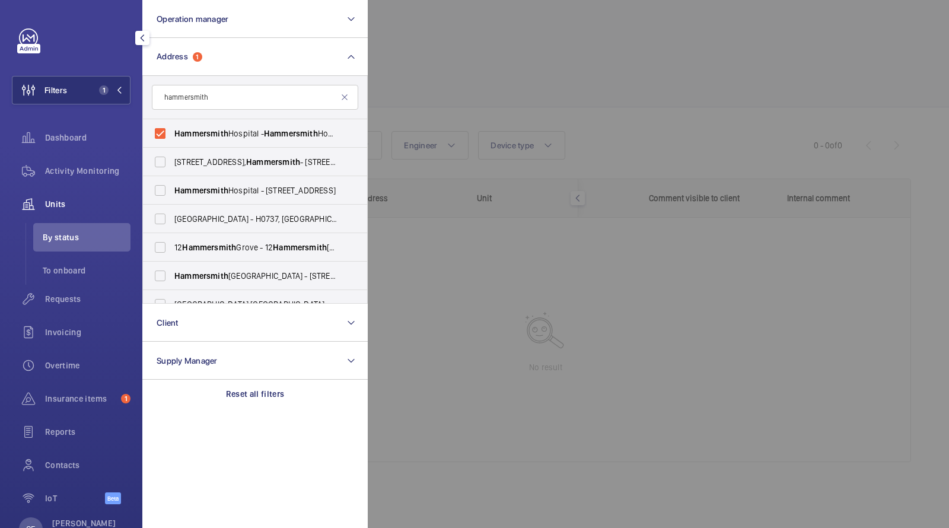
click at [452, 168] on div at bounding box center [842, 264] width 949 height 528
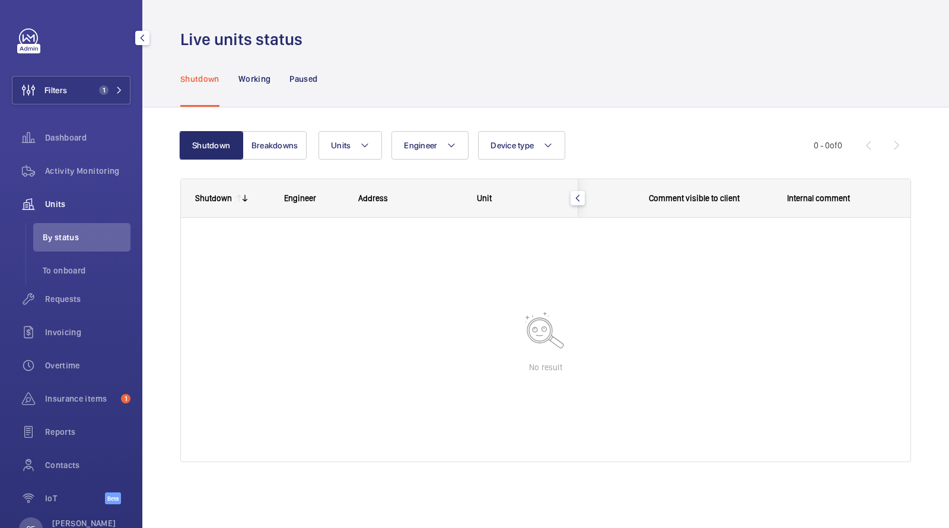
click at [359, 162] on wm-front-shared-table-view-engine "Shutdown Breakdowns Units Engineer Device type More filters Reset all filters 0…" at bounding box center [545, 310] width 731 height 359
click at [358, 152] on button "Units" at bounding box center [349, 145] width 63 height 28
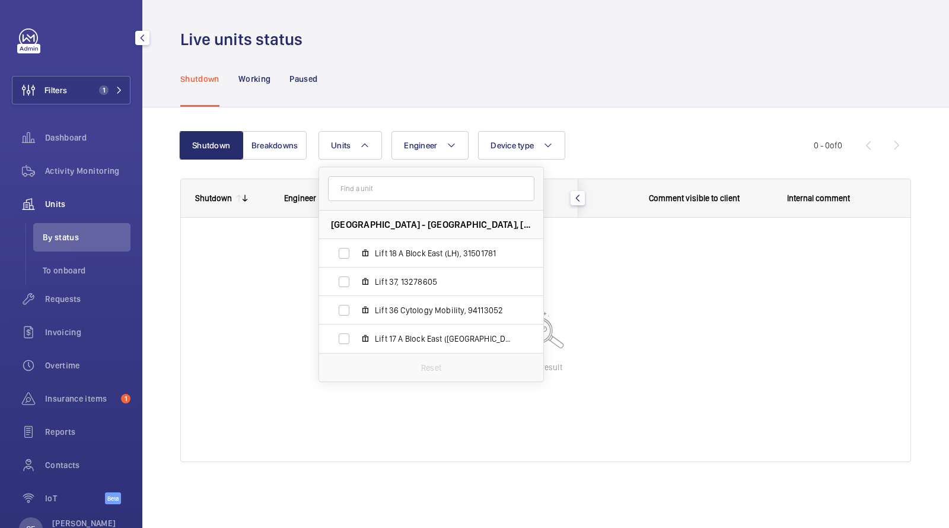
click at [400, 191] on input "text" at bounding box center [431, 188] width 206 height 25
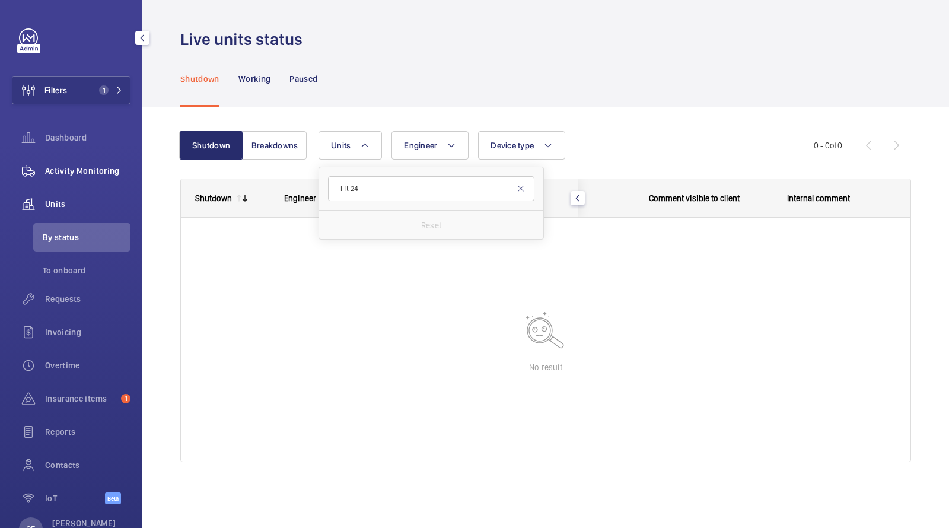
type input "lift 24"
click at [98, 157] on div "Activity Monitoring" at bounding box center [71, 171] width 119 height 28
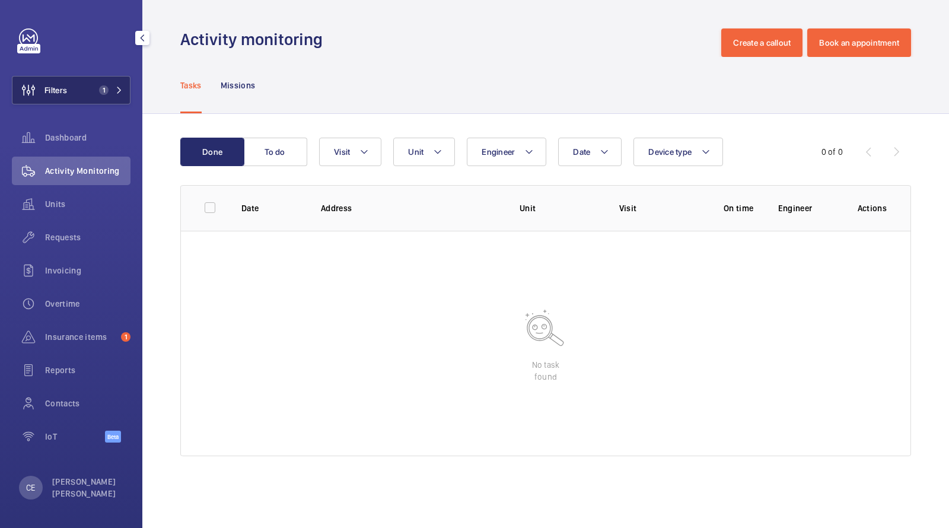
click at [92, 95] on button "Filters 1" at bounding box center [71, 90] width 119 height 28
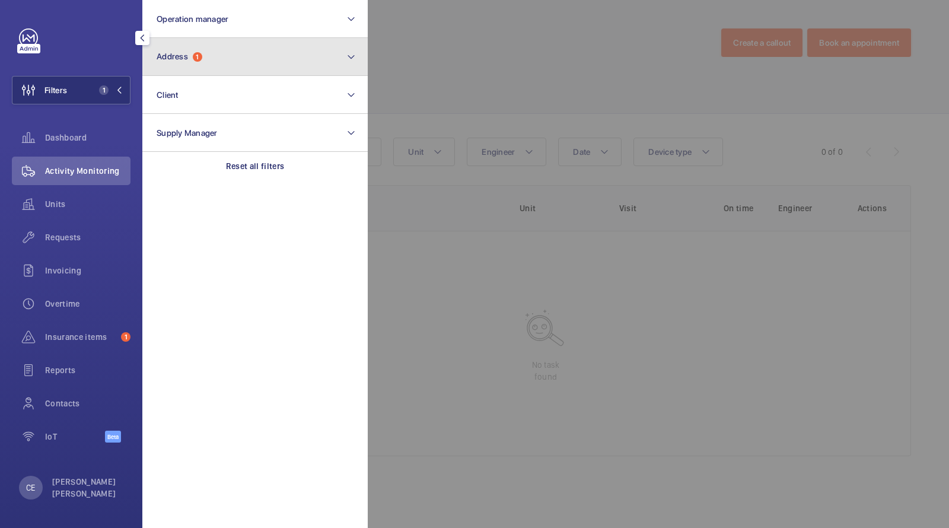
click at [193, 53] on span "Address 1" at bounding box center [180, 57] width 46 height 10
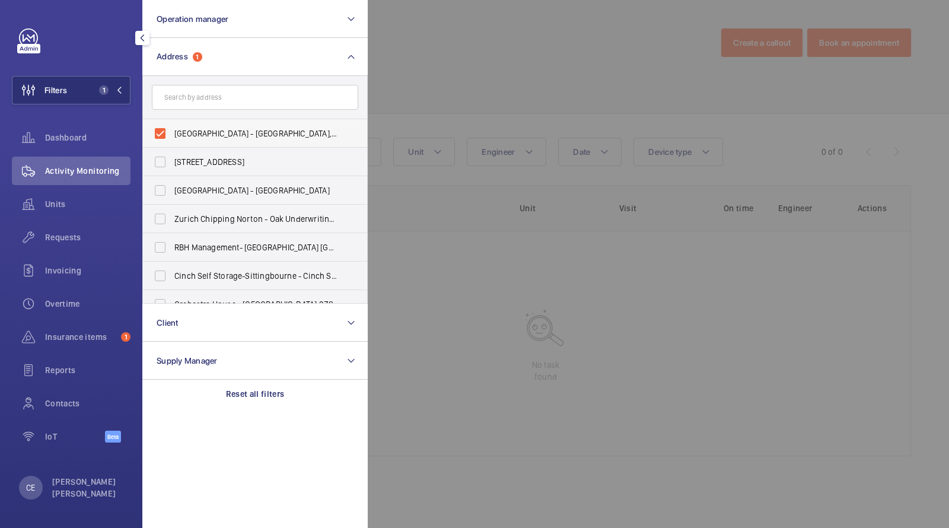
click at [199, 134] on span "Hammersmith Hospital - Hammersmith Hospital, 72 Du Cane Road, LONDON W12 0HS" at bounding box center [255, 134] width 163 height 12
click at [172, 134] on input "Hammersmith Hospital - Hammersmith Hospital, 72 Du Cane Road, LONDON W12 0HS" at bounding box center [160, 134] width 24 height 24
checkbox input "false"
click at [202, 104] on input "text" at bounding box center [255, 97] width 206 height 25
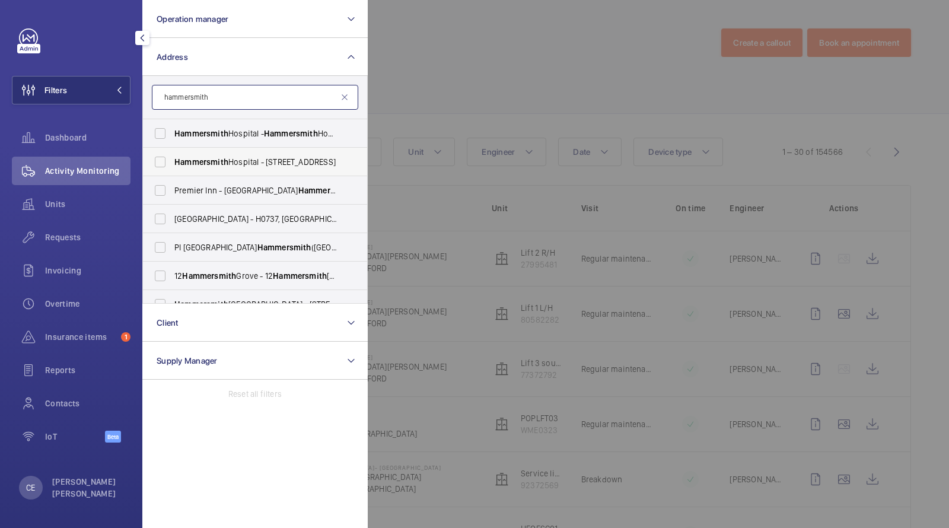
type input "hammersmith"
click at [229, 156] on span "Hammersmith Hospital - 72 Du Cane Rd, LONDON W12 0HS" at bounding box center [255, 162] width 163 height 12
click at [172, 155] on input "Hammersmith Hospital - 72 Du Cane Rd, LONDON W12 0HS" at bounding box center [160, 162] width 24 height 24
checkbox input "true"
click at [434, 83] on div at bounding box center [842, 264] width 949 height 528
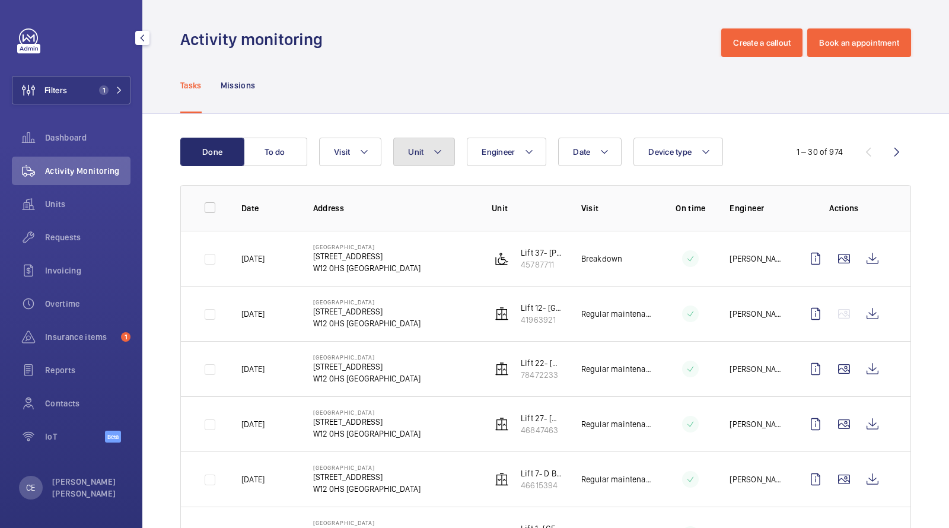
click at [426, 151] on button "Unit" at bounding box center [424, 152] width 62 height 28
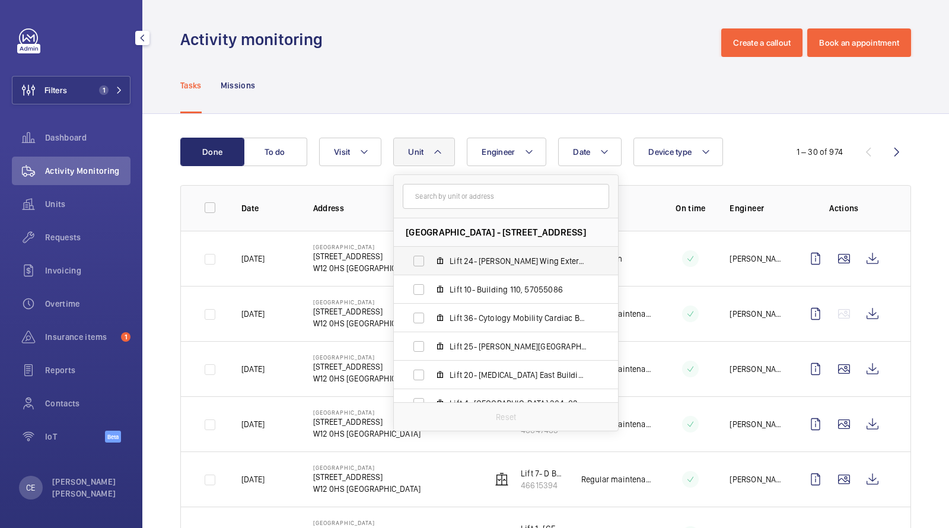
click at [462, 260] on span "Lift 24- Lisa Sainsbury Wing External Glass Building 201, 14564081" at bounding box center [519, 261] width 138 height 12
click at [431, 260] on input "Lift 24- Lisa Sainsbury Wing External Glass Building 201, 14564081" at bounding box center [419, 261] width 24 height 24
checkbox input "true"
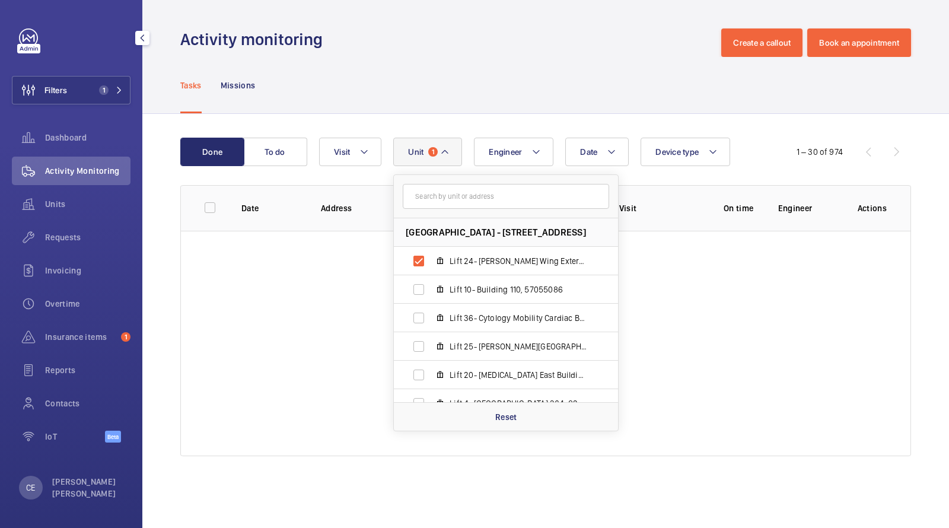
click at [463, 109] on div "Tasks Missions" at bounding box center [545, 85] width 731 height 56
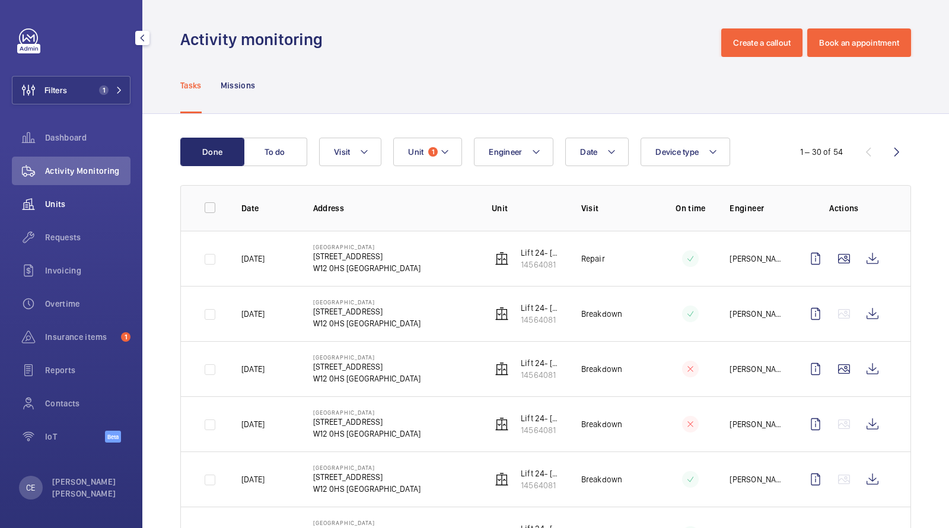
click at [78, 209] on span "Units" at bounding box center [87, 204] width 85 height 12
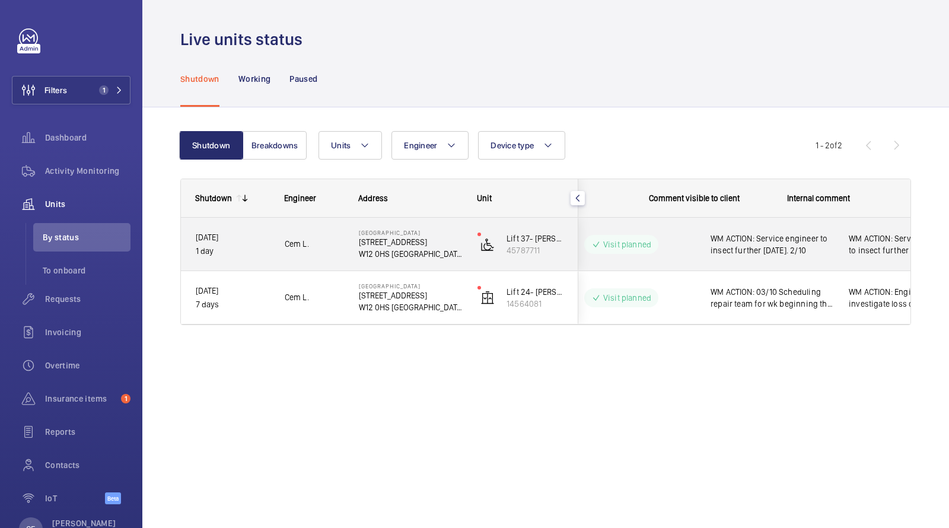
scroll to position [0, 213]
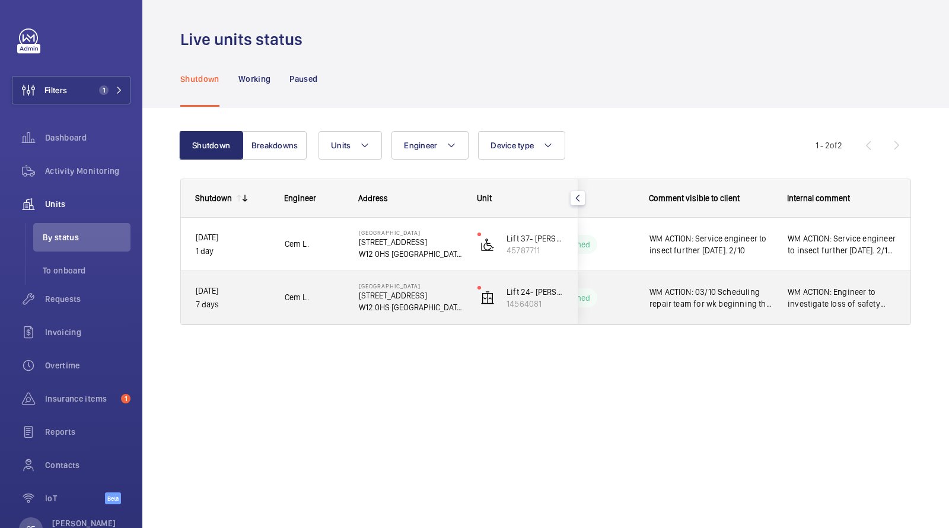
click at [783, 292] on div "WM ACTION: Engineer to investigate loss of safety circuit further [DATE] 29th F…" at bounding box center [841, 297] width 137 height 51
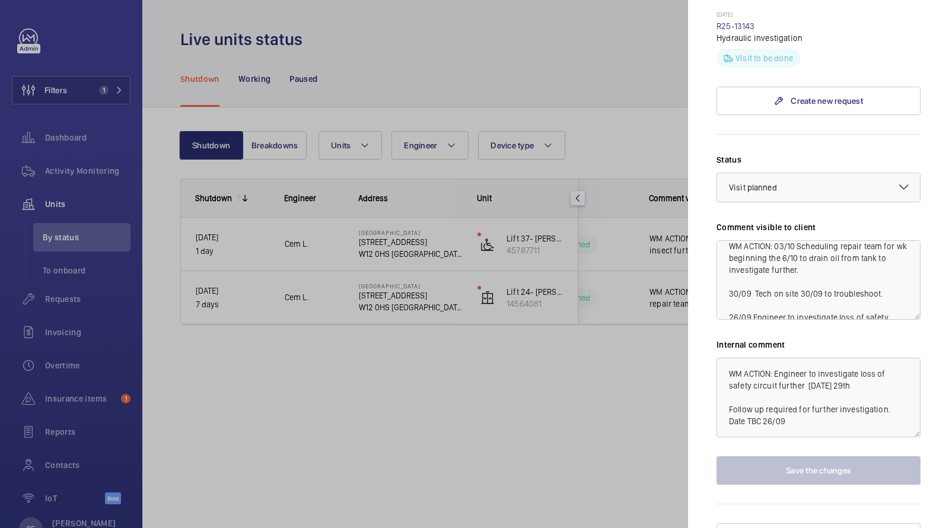
scroll to position [438, 0]
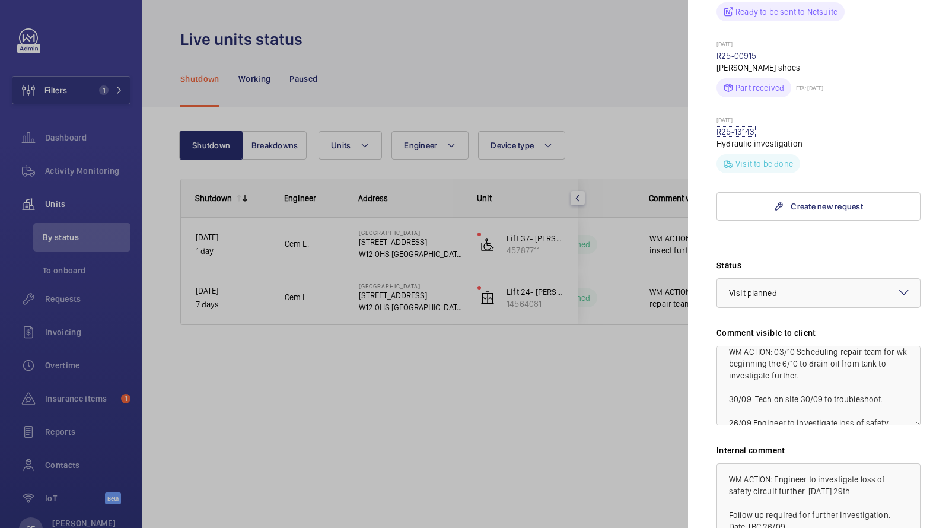
click at [738, 127] on link "R25-13143" at bounding box center [735, 131] width 39 height 9
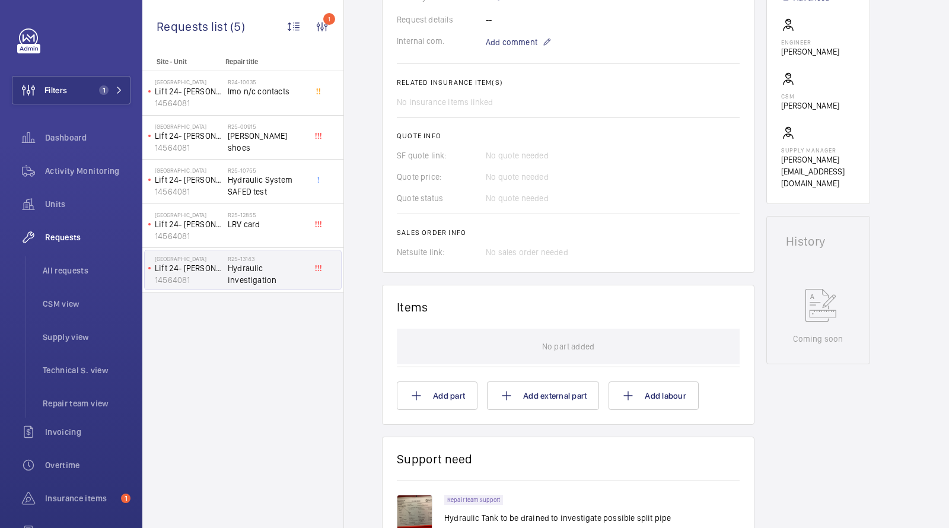
scroll to position [537, 0]
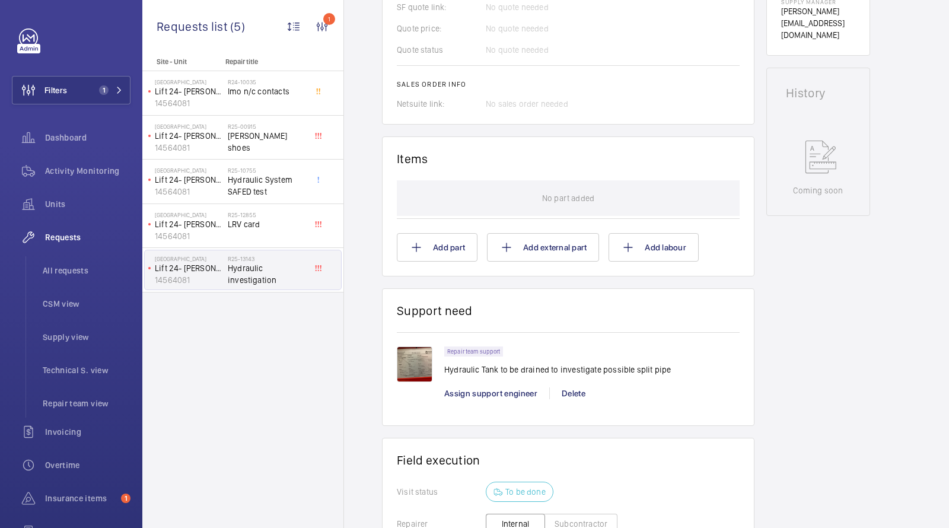
click at [417, 348] on img at bounding box center [415, 364] width 36 height 36
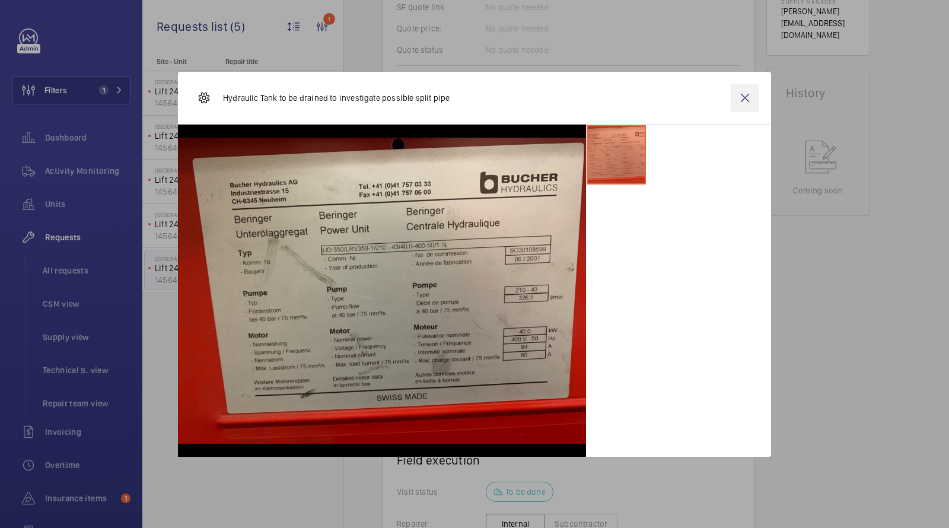
click at [744, 94] on wm-front-icon-button at bounding box center [745, 98] width 28 height 28
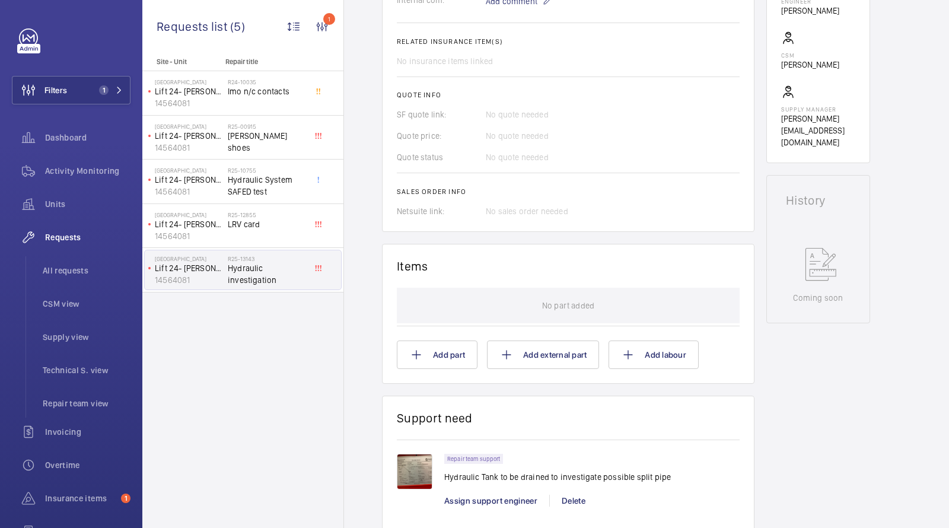
scroll to position [667, 0]
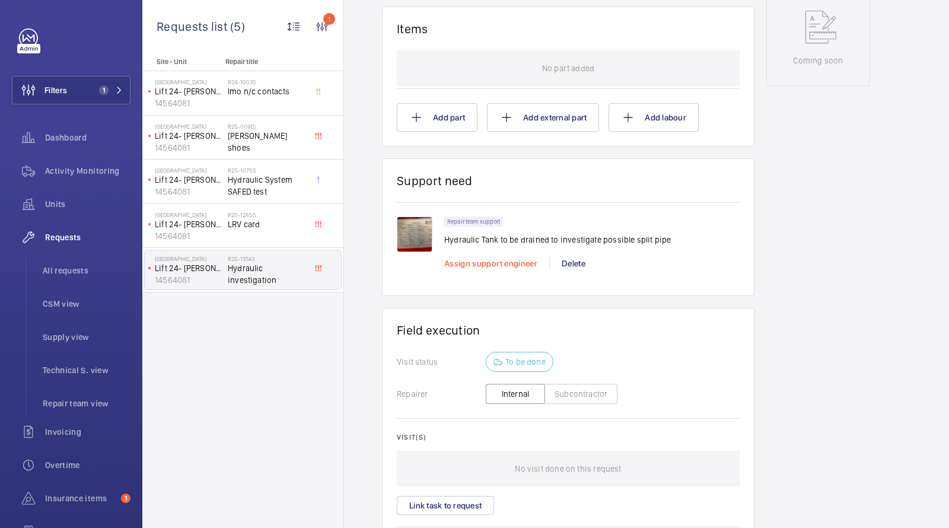
click at [482, 259] on span "Assign support engineer" at bounding box center [490, 263] width 93 height 9
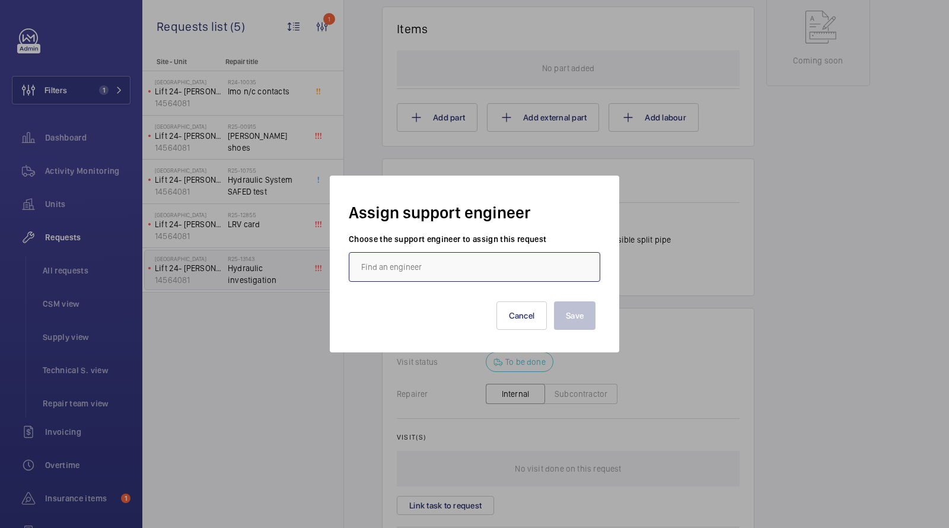
click at [478, 280] on input "text" at bounding box center [474, 267] width 251 height 30
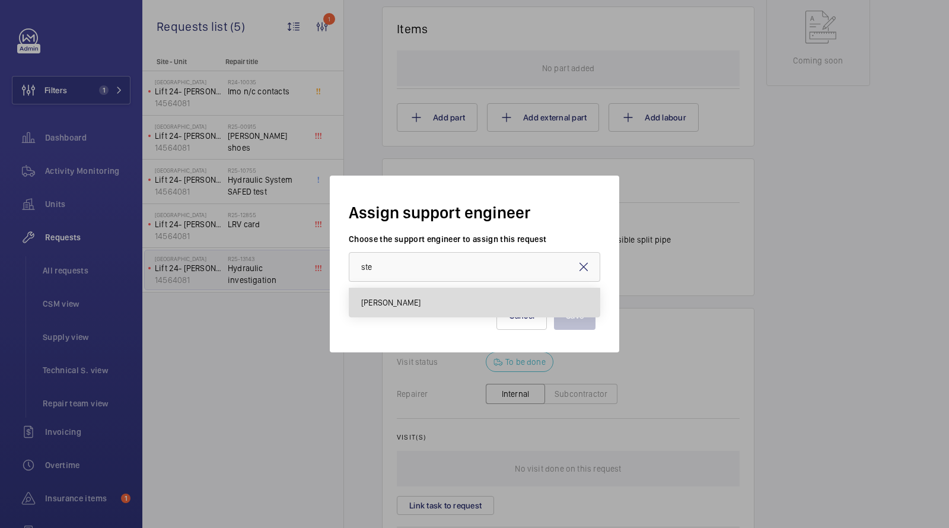
click at [473, 304] on mat-option "[PERSON_NAME]" at bounding box center [474, 302] width 250 height 28
type input "[PERSON_NAME]"
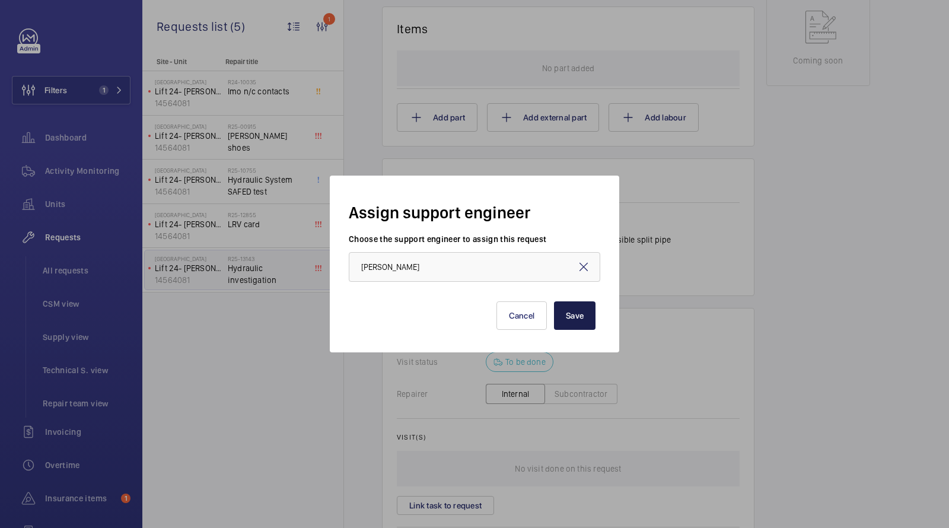
click at [579, 318] on button "Save" at bounding box center [575, 315] width 42 height 28
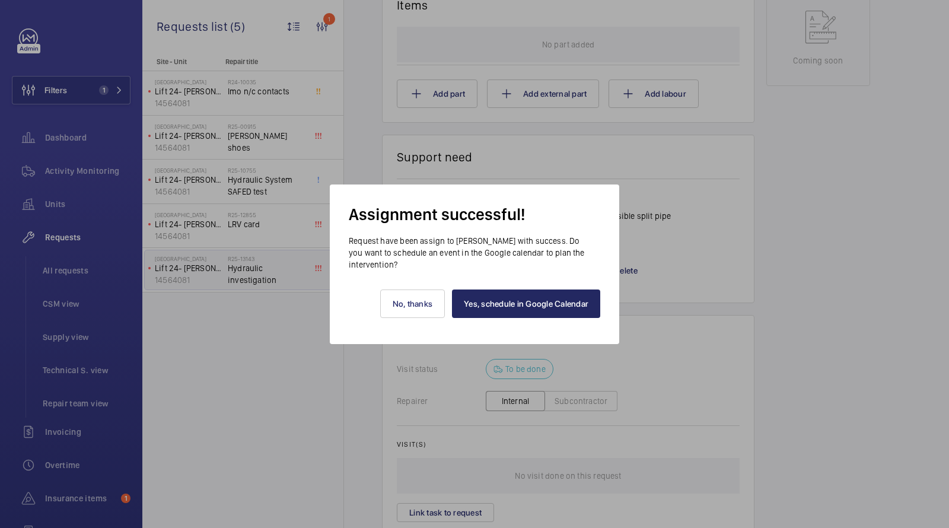
scroll to position [691, 0]
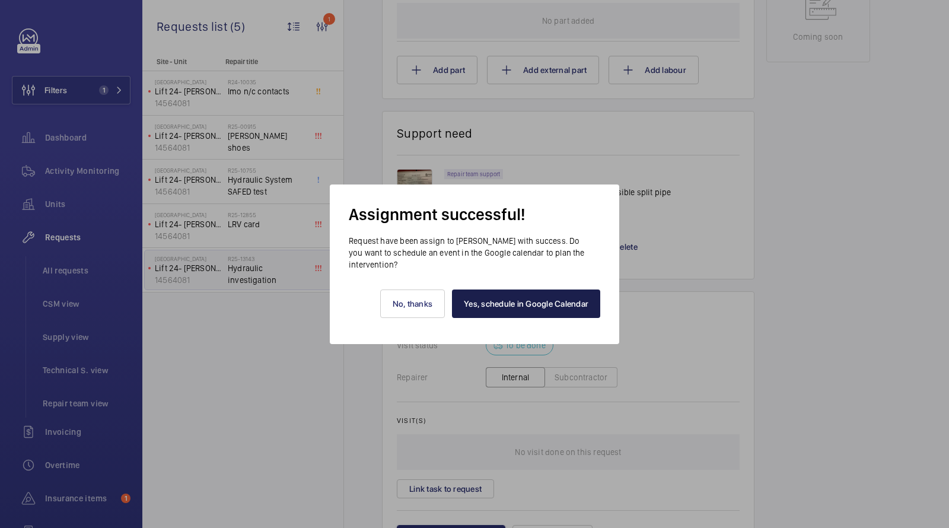
click at [515, 300] on link "Yes, schedule in Google Calendar" at bounding box center [526, 303] width 148 height 28
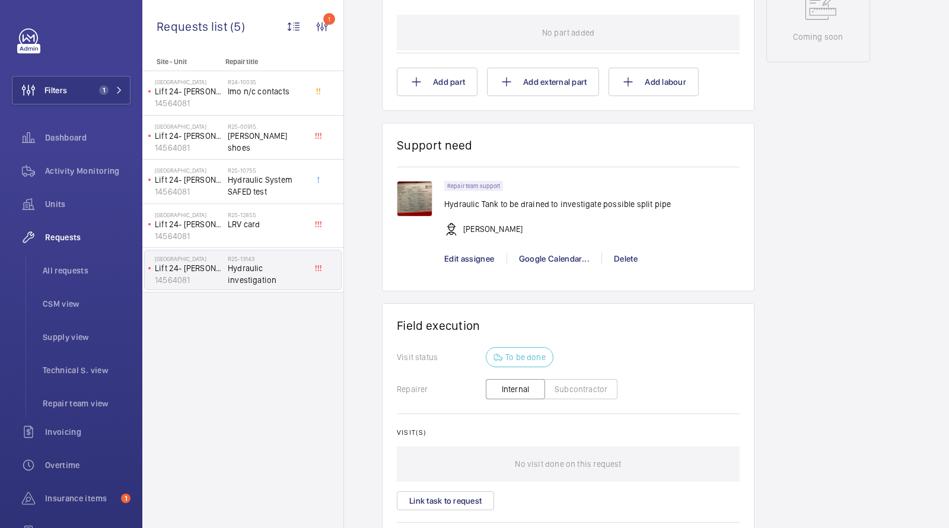
scroll to position [703, 0]
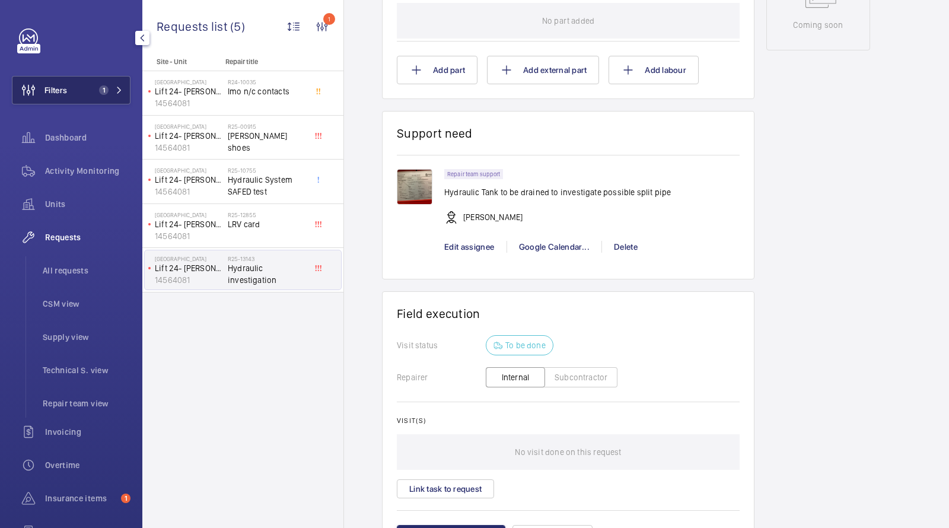
click at [104, 88] on span "1" at bounding box center [103, 89] width 9 height 9
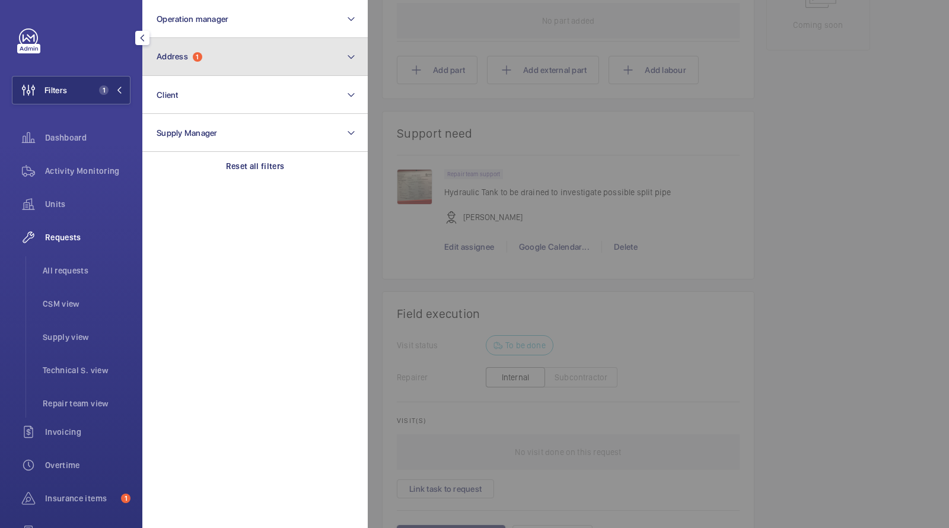
click at [215, 62] on button "Address 1" at bounding box center [254, 57] width 225 height 38
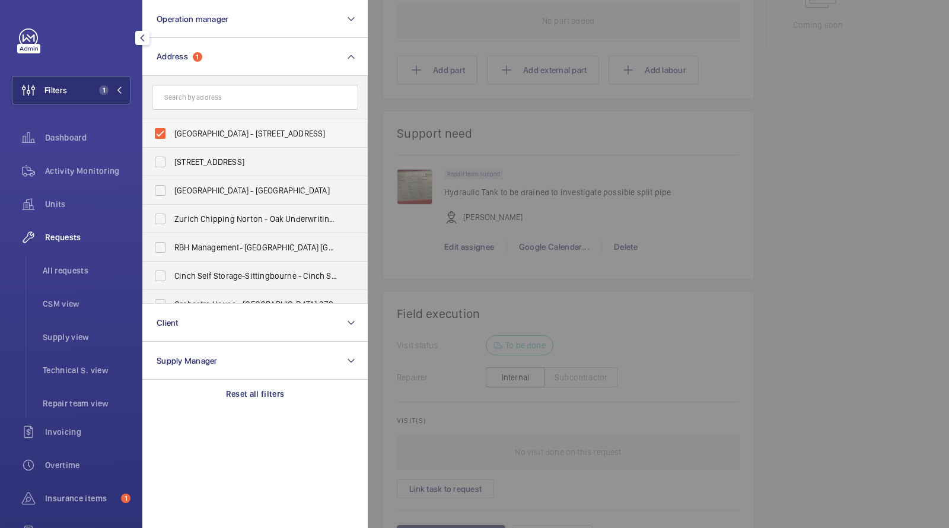
click at [195, 130] on span "Hammersmith Hospital - 72 Du Cane Rd, LONDON W12 0HS" at bounding box center [255, 134] width 163 height 12
click at [172, 130] on input "Hammersmith Hospital - 72 Du Cane Rd, LONDON W12 0HS" at bounding box center [160, 134] width 24 height 24
checkbox input "false"
click at [195, 107] on input "text" at bounding box center [255, 97] width 206 height 25
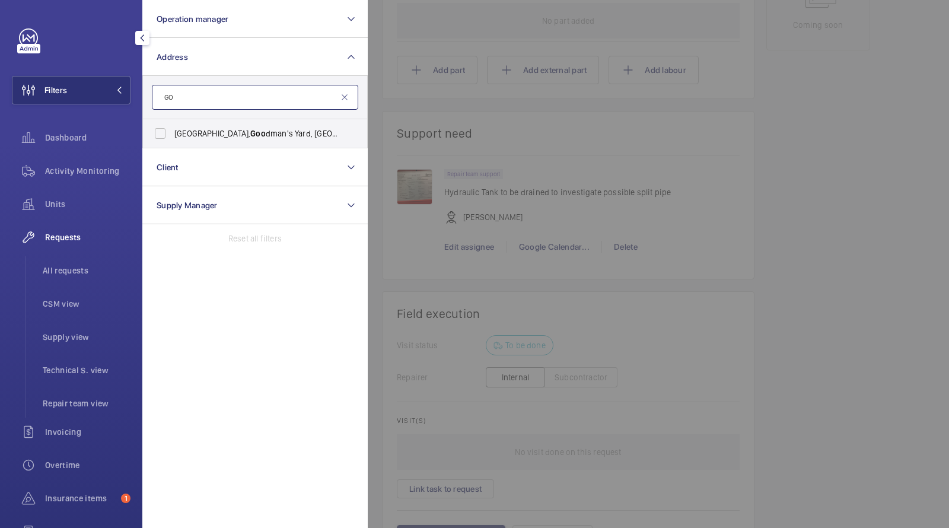
type input "G"
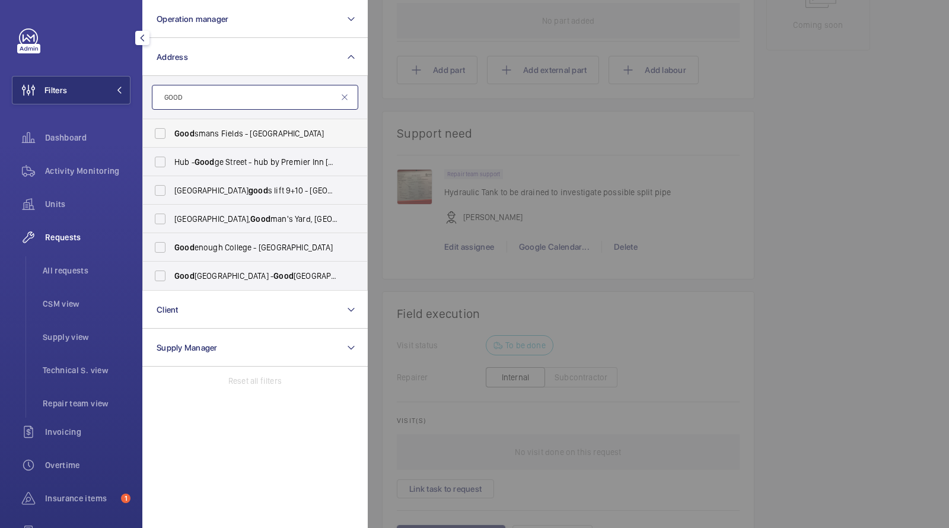
type input "GOOD"
click at [231, 132] on span "Good smans Fields - Satin House, LONDON E1 8PW" at bounding box center [255, 134] width 163 height 12
click at [172, 132] on input "Good smans Fields - Satin House, LONDON E1 8PW" at bounding box center [160, 134] width 24 height 24
checkbox input "true"
click at [70, 262] on li "All requests" at bounding box center [81, 270] width 97 height 28
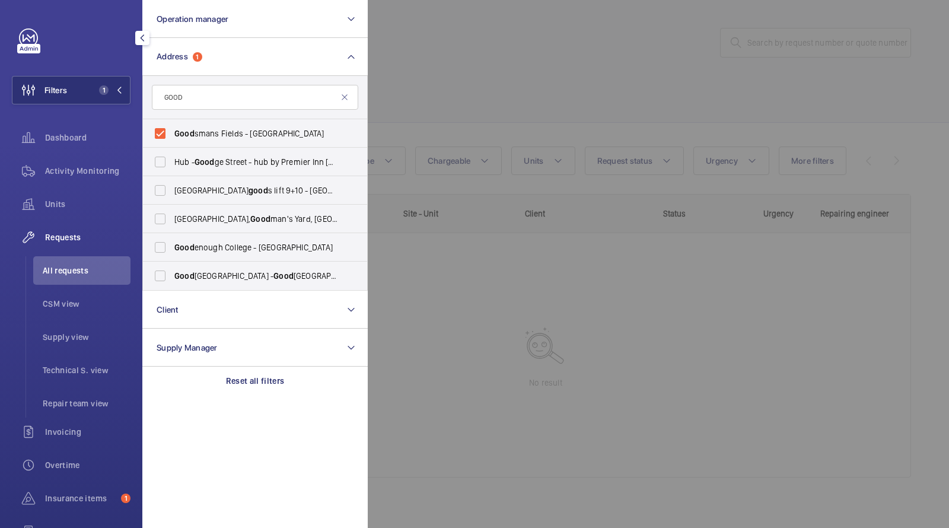
click at [513, 84] on div at bounding box center [842, 264] width 949 height 528
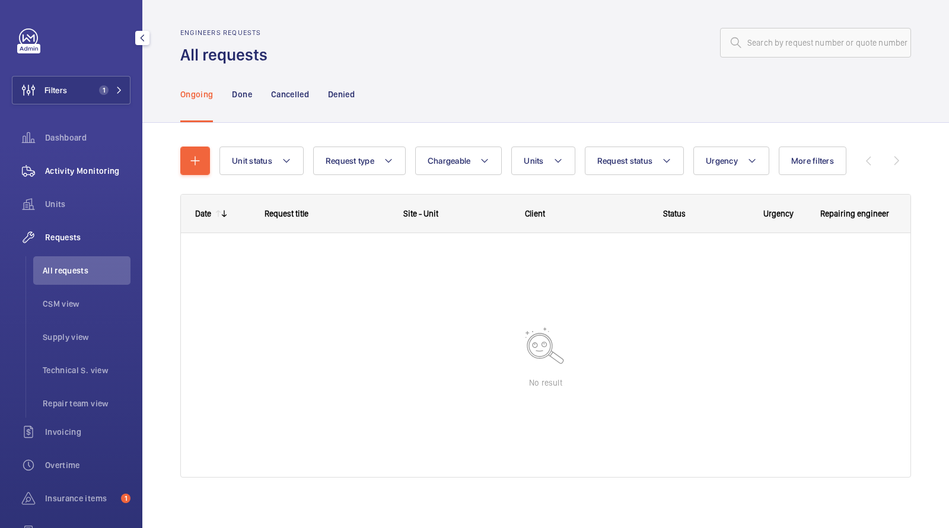
click at [101, 181] on div "Activity Monitoring" at bounding box center [71, 171] width 119 height 28
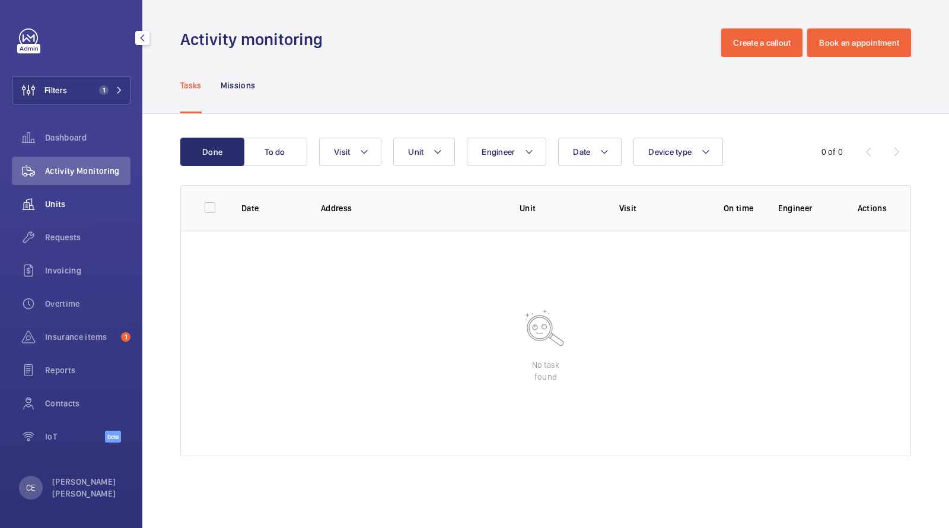
click at [81, 211] on div "Units" at bounding box center [71, 204] width 119 height 28
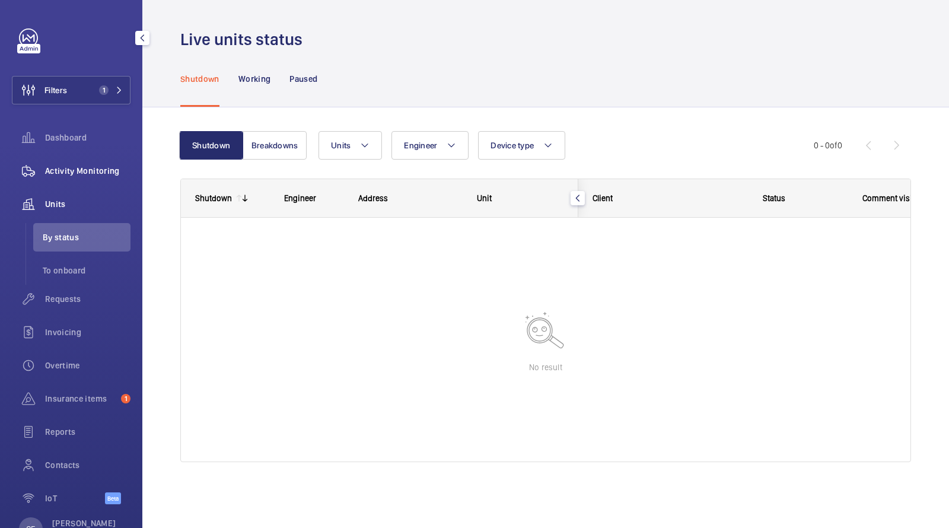
click at [89, 176] on span "Activity Monitoring" at bounding box center [87, 171] width 85 height 12
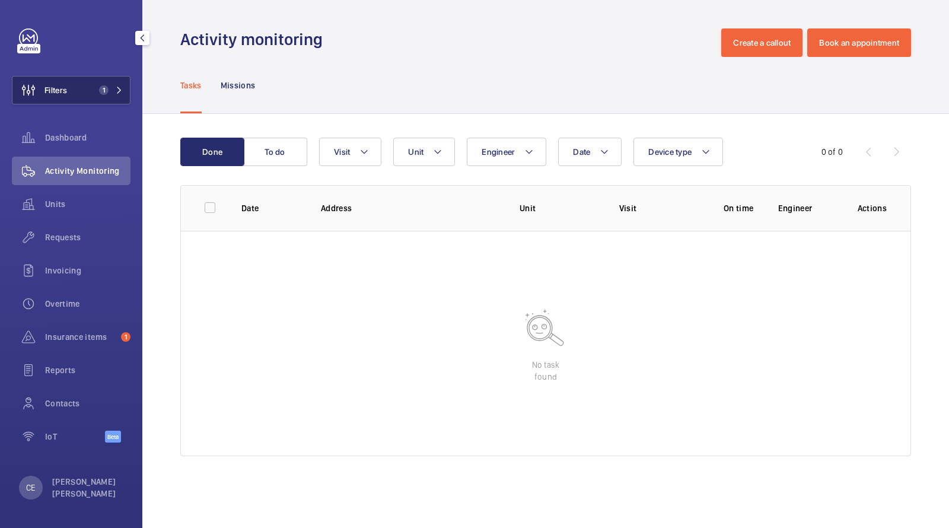
click at [63, 81] on span "Filters" at bounding box center [39, 90] width 55 height 28
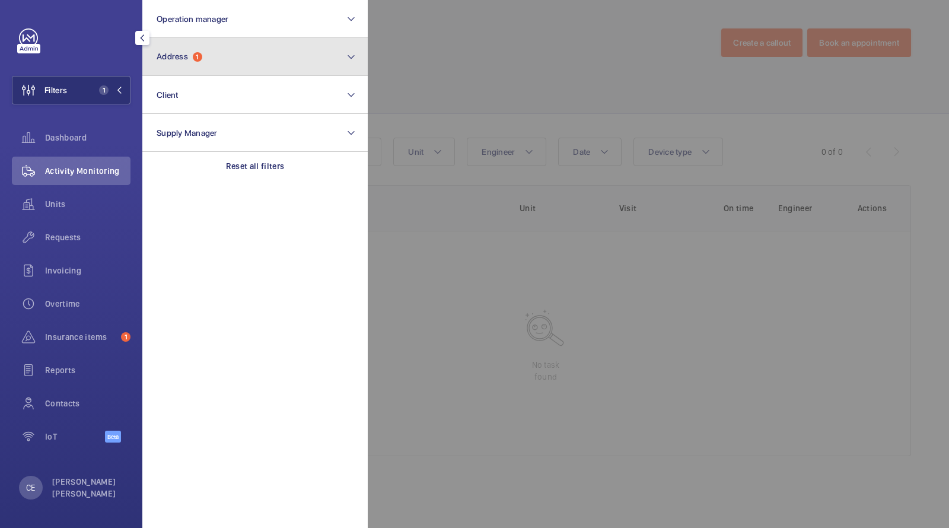
click at [193, 64] on button "Address 1" at bounding box center [254, 57] width 225 height 38
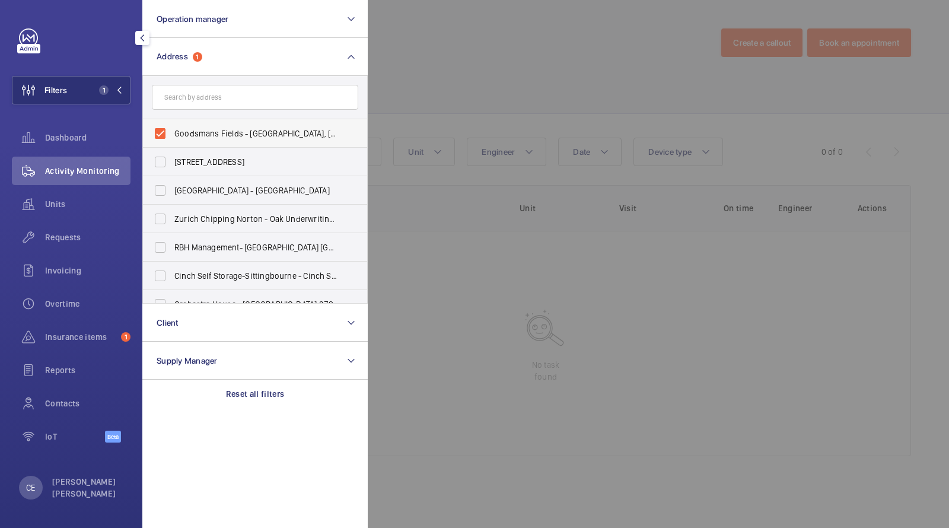
click at [236, 128] on span "Goodsmans Fields - Satin House, LONDON E1 8PW" at bounding box center [255, 134] width 163 height 12
click at [172, 128] on input "Goodsmans Fields - Satin House, LONDON E1 8PW" at bounding box center [160, 134] width 24 height 24
checkbox input "false"
click at [461, 89] on div at bounding box center [842, 264] width 949 height 528
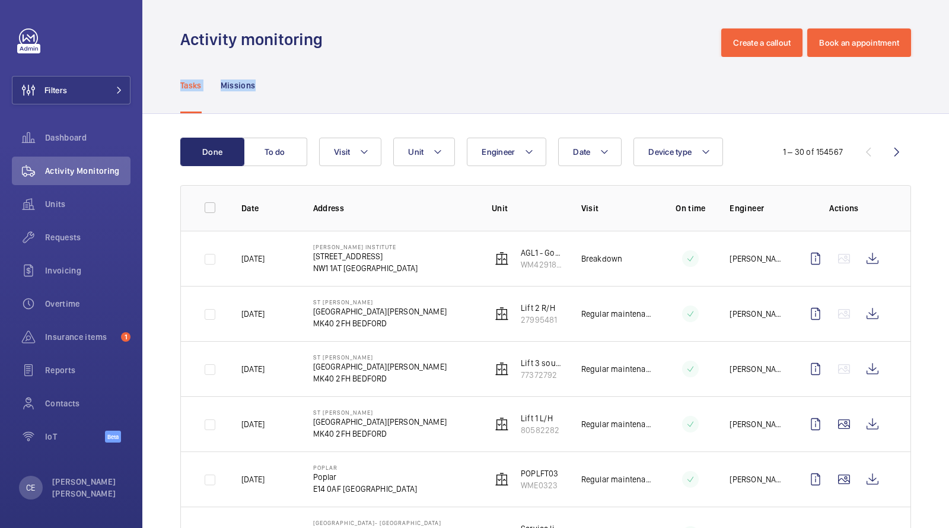
drag, startPoint x: 426, startPoint y: 81, endPoint x: 177, endPoint y: 79, distance: 248.5
click at [177, 79] on div "Tasks Missions" at bounding box center [545, 85] width 807 height 57
click at [346, 77] on div "Tasks Missions" at bounding box center [545, 85] width 731 height 56
click at [103, 93] on button "Filters" at bounding box center [71, 90] width 119 height 28
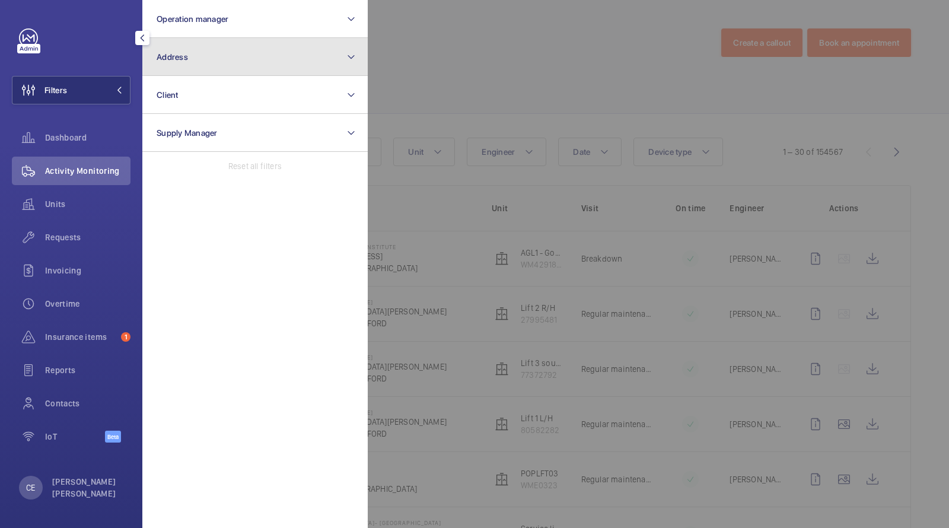
click at [167, 63] on button "Address" at bounding box center [254, 57] width 225 height 38
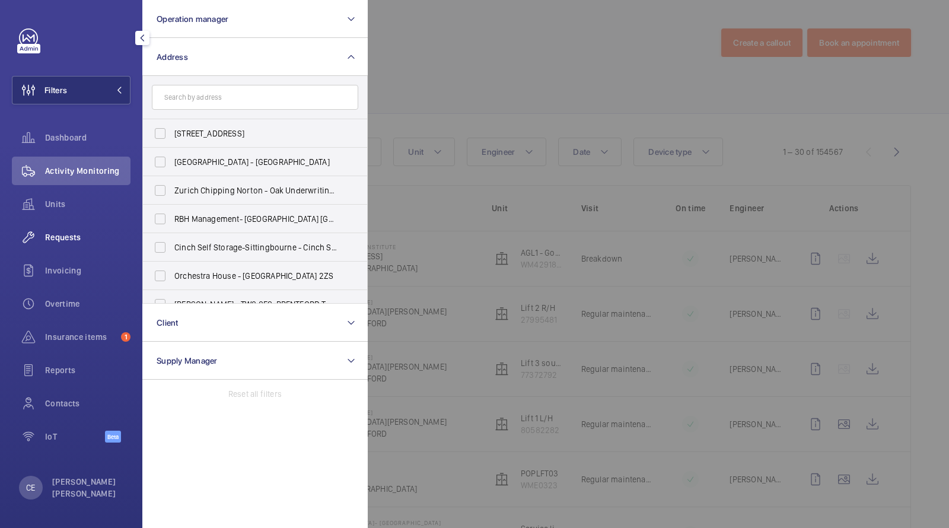
click at [75, 242] on span "Requests" at bounding box center [87, 237] width 85 height 12
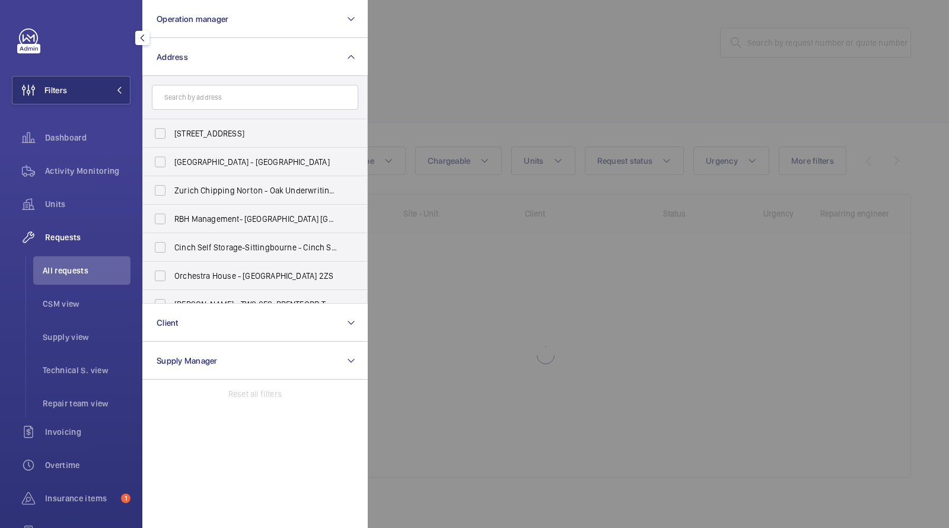
click at [458, 49] on div at bounding box center [842, 264] width 949 height 528
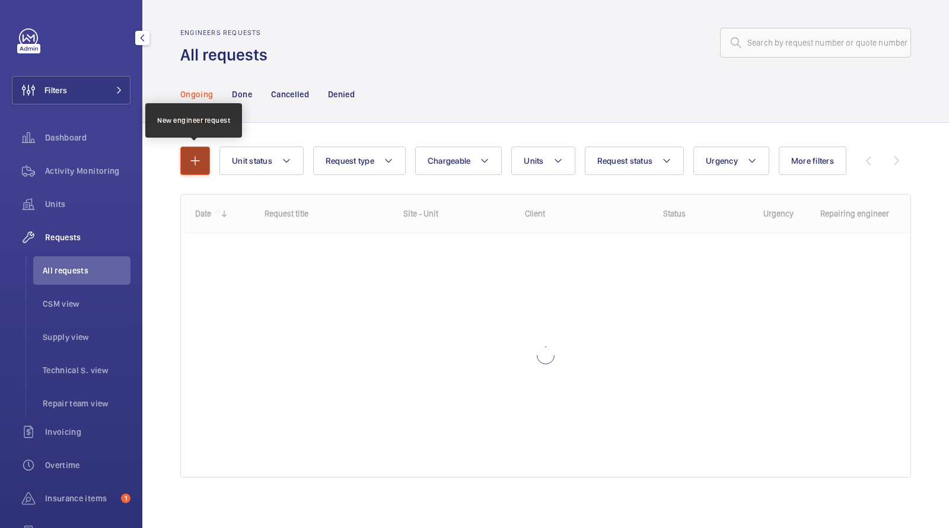
click at [205, 158] on button "button" at bounding box center [195, 160] width 30 height 28
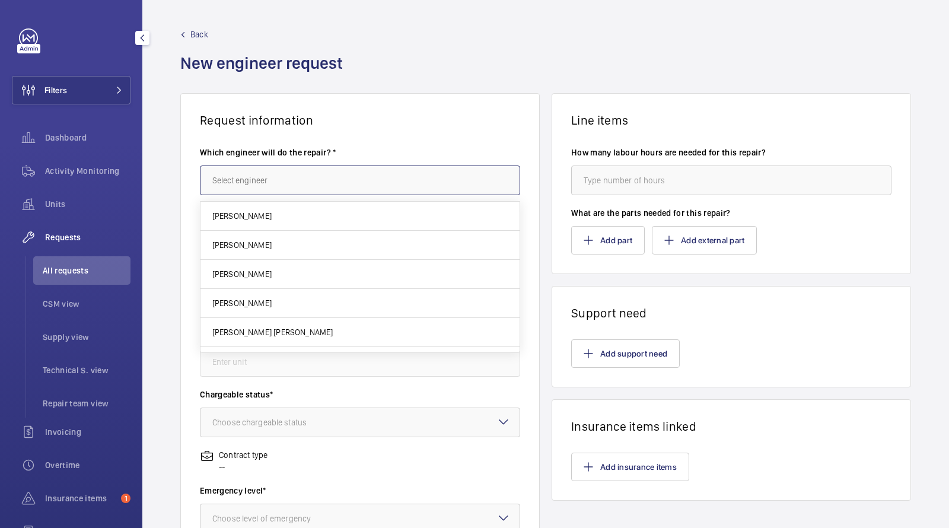
click at [242, 184] on input "text" at bounding box center [360, 180] width 320 height 30
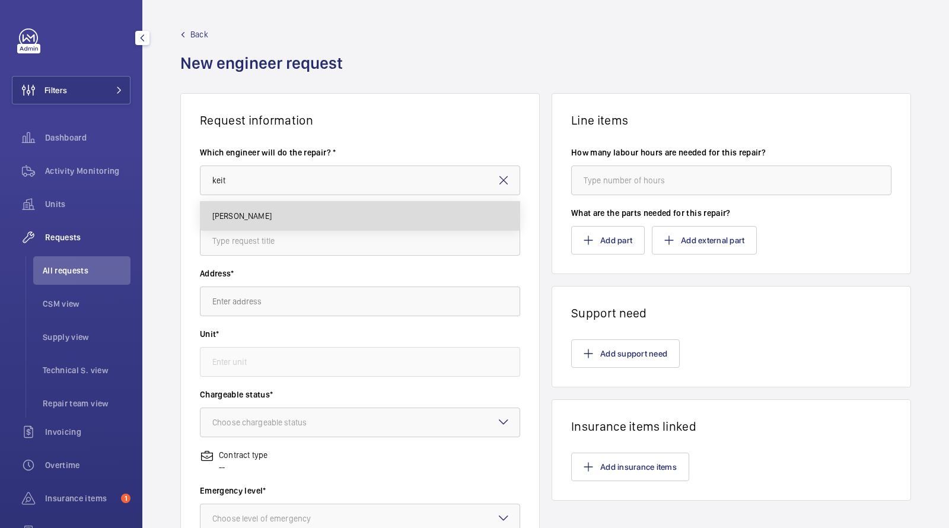
click at [252, 208] on mat-option "[PERSON_NAME]" at bounding box center [360, 216] width 320 height 28
type input "[PERSON_NAME]"
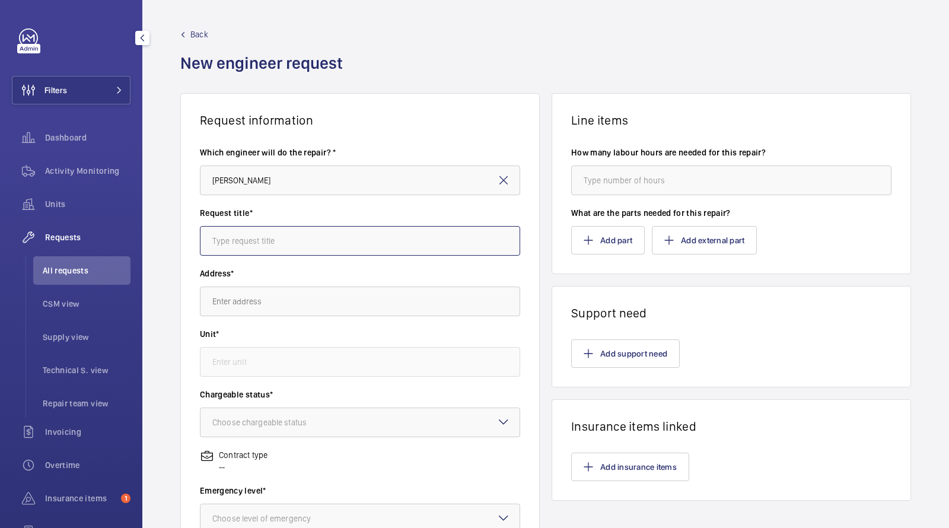
click at [252, 243] on input "text" at bounding box center [360, 241] width 320 height 30
type input "3"
type input "Off contract - Banner Property Services - addresses to be provided"
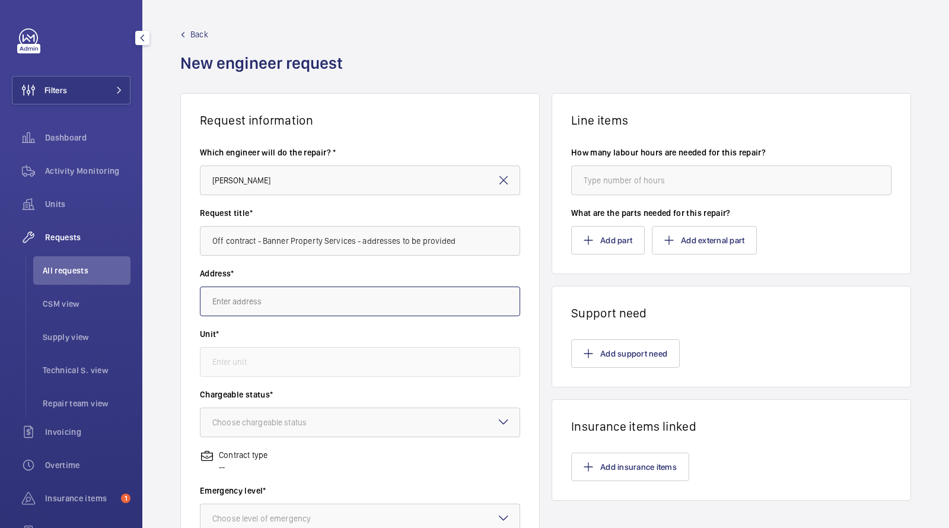
click at [329, 288] on input "text" at bounding box center [360, 301] width 320 height 30
type input "f"
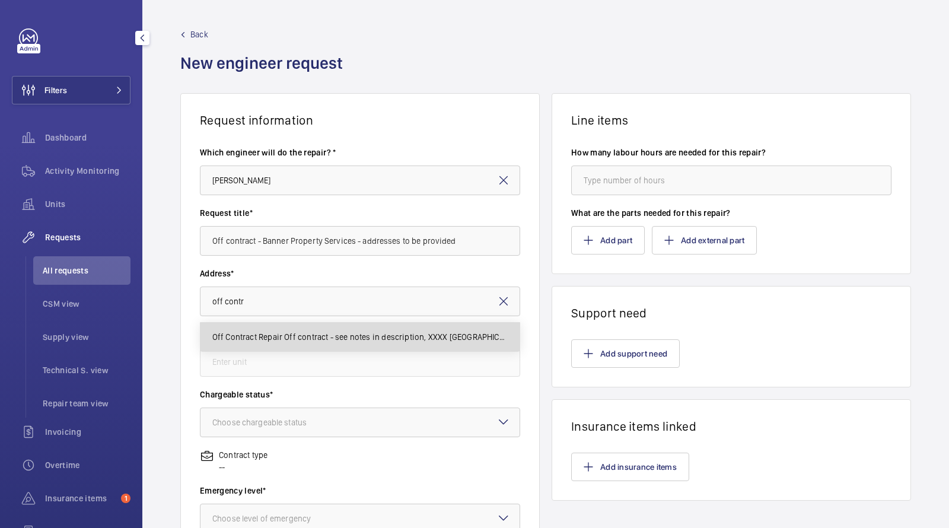
click at [279, 335] on span "Off Contract Repair Off contract - see notes in description, XXXX LONDON" at bounding box center [360, 337] width 296 height 12
type input "Off Contract Repair Off contract - see notes in description, XXXX LONDON"
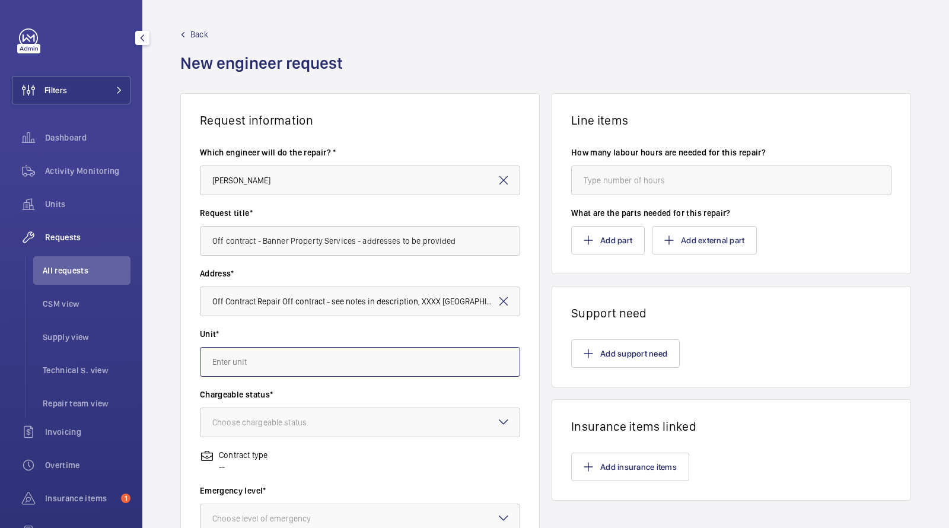
click at [269, 353] on input "text" at bounding box center [360, 362] width 320 height 30
click at [264, 425] on span "97359413 - Lift - Off Contract" at bounding box center [265, 426] width 107 height 12
type input "97359413 - Lift - Off Contract"
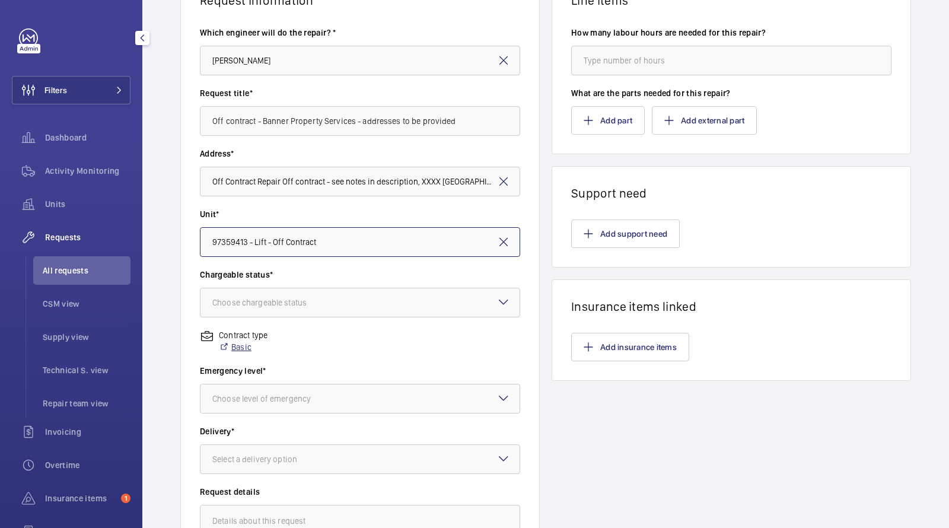
scroll to position [132, 0]
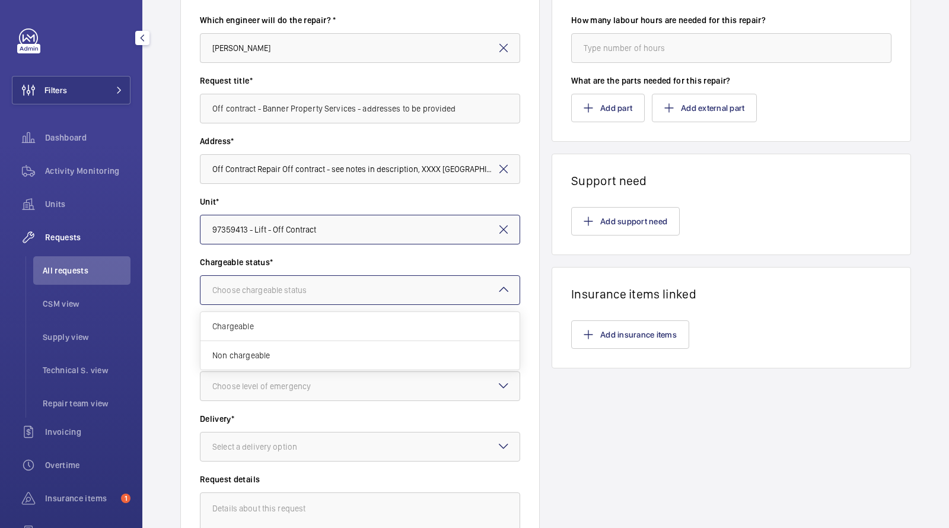
click at [266, 296] on div at bounding box center [359, 290] width 319 height 28
click at [264, 327] on span "Chargeable" at bounding box center [359, 326] width 295 height 12
click at [284, 376] on div at bounding box center [359, 386] width 319 height 28
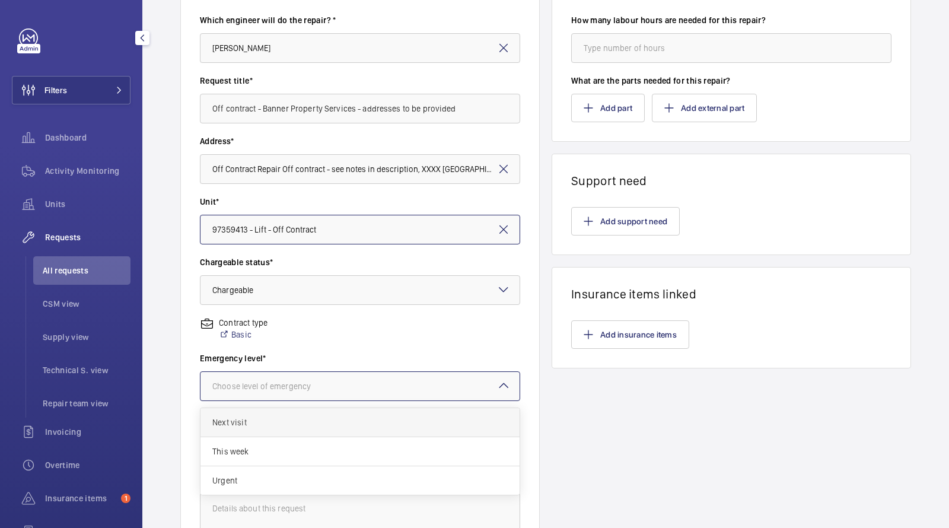
click at [251, 423] on span "Next visit" at bounding box center [359, 422] width 295 height 12
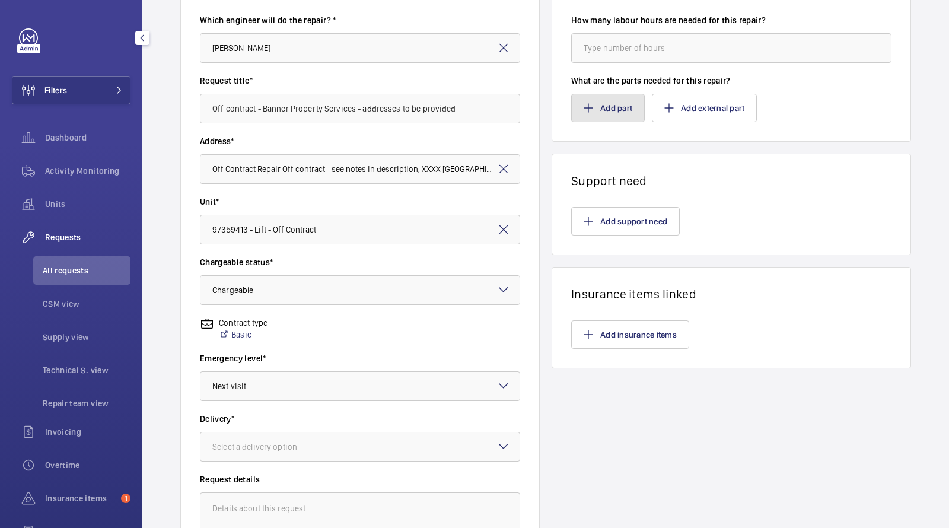
click at [595, 103] on button "Add part" at bounding box center [608, 108] width 74 height 28
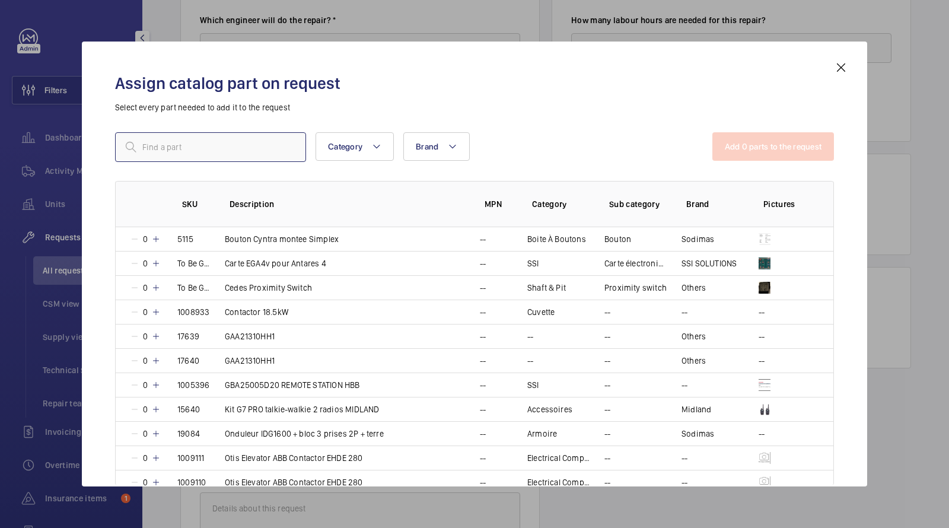
click at [217, 142] on input "text" at bounding box center [210, 147] width 191 height 30
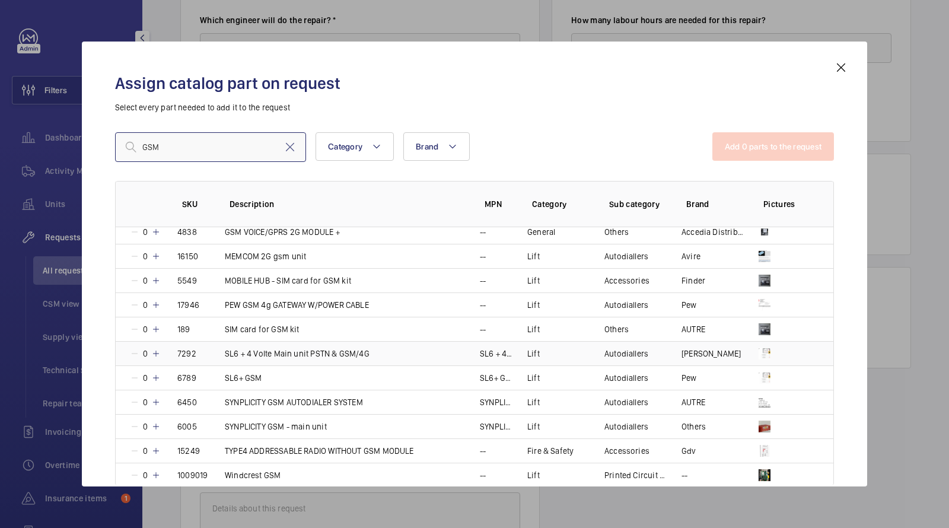
scroll to position [560, 0]
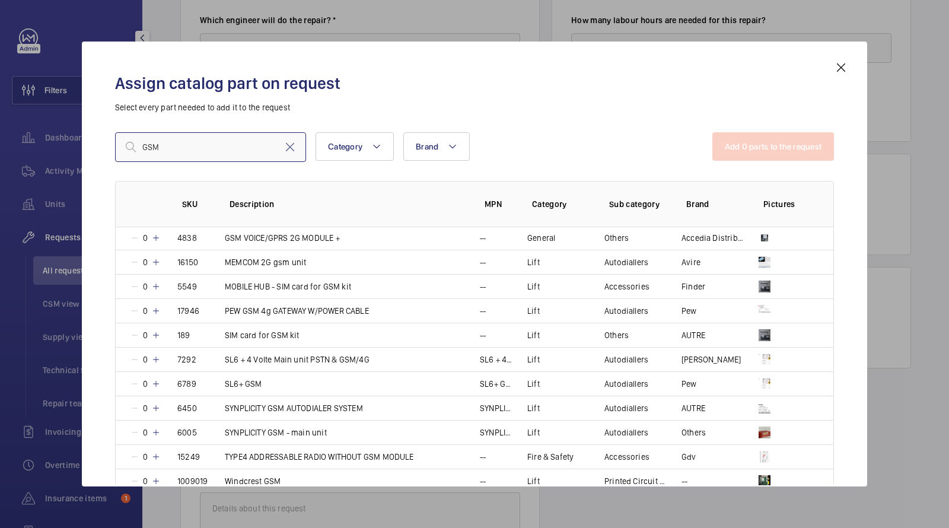
drag, startPoint x: 185, startPoint y: 146, endPoint x: 25, endPoint y: 128, distance: 161.1
click at [30, 133] on div "Assign catalog part on request Select every part needed to add it to the reques…" at bounding box center [474, 264] width 949 height 528
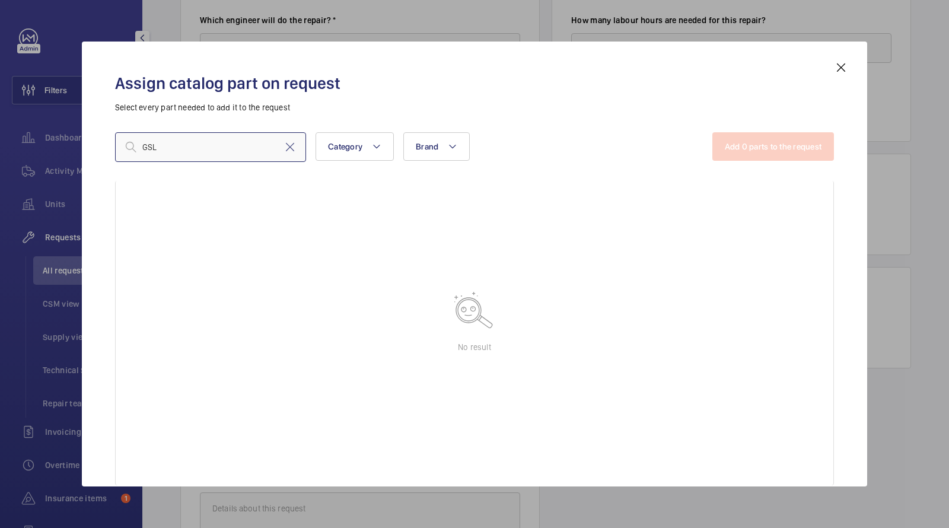
scroll to position [0, 0]
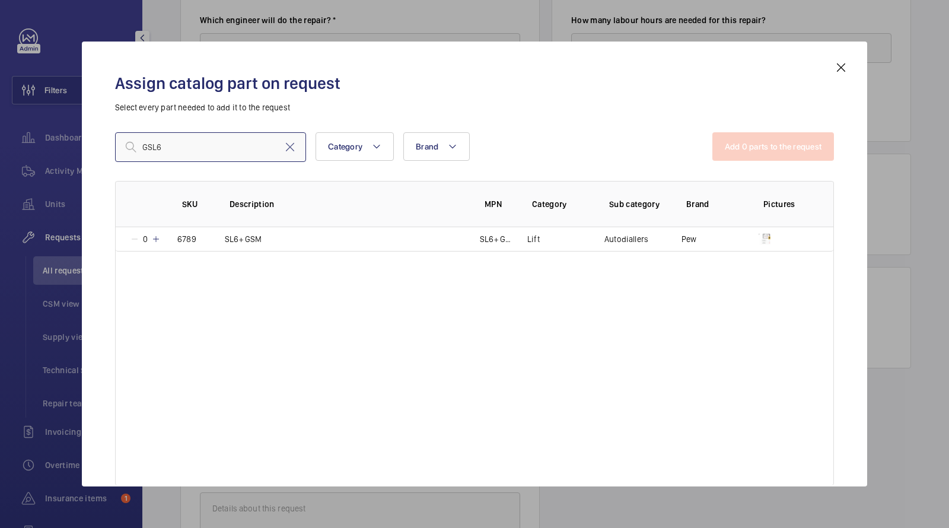
drag, startPoint x: 206, startPoint y: 148, endPoint x: 113, endPoint y: 139, distance: 93.5
click at [114, 142] on div "Assign catalog part on request Select every part needed to add it to the reques…" at bounding box center [474, 273] width 747 height 426
paste input "1010434"
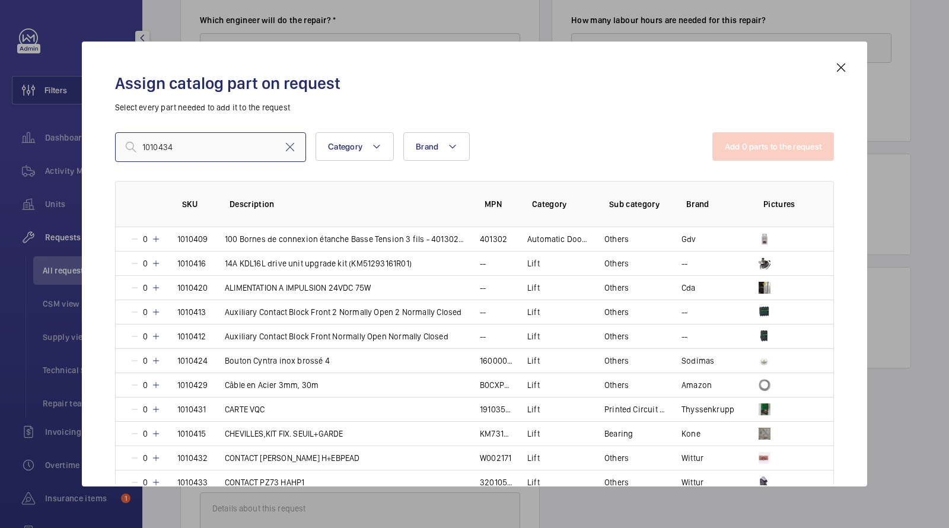
drag, startPoint x: 201, startPoint y: 148, endPoint x: 47, endPoint y: 125, distance: 155.9
click at [47, 125] on div "Assign catalog part on request Select every part needed to add it to the reques…" at bounding box center [474, 264] width 949 height 528
paste input "Safeline GSL6 - GSM Only"
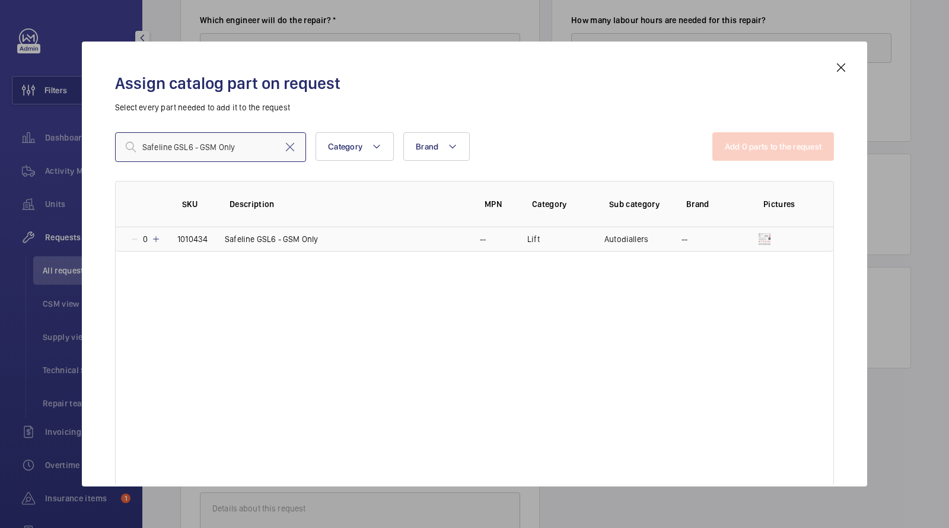
type input "Safeline GSL6 - GSM Only"
click at [251, 236] on p "Safeline GSL6 - GSM Only" at bounding box center [271, 239] width 93 height 12
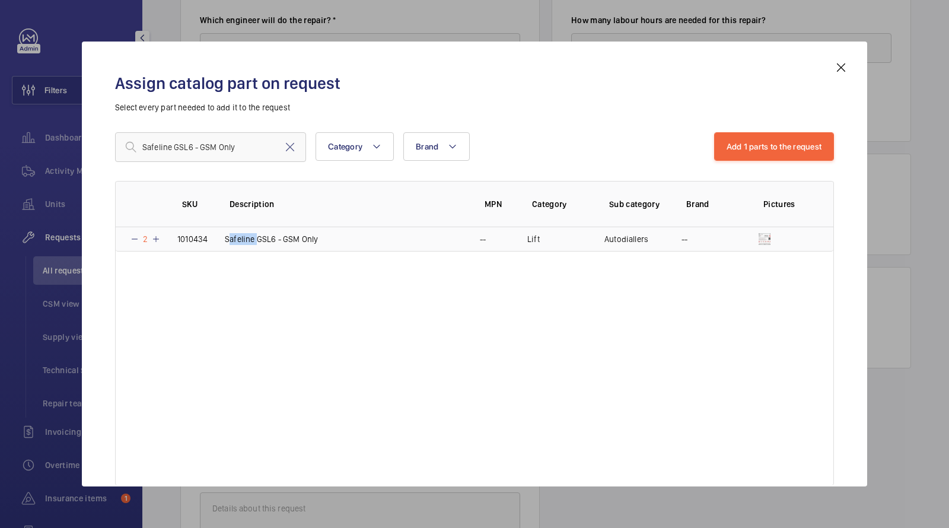
click at [251, 236] on p "Safeline GSL6 - GSM Only" at bounding box center [271, 239] width 93 height 12
click at [792, 154] on button "Add 1 parts to the request" at bounding box center [774, 146] width 120 height 28
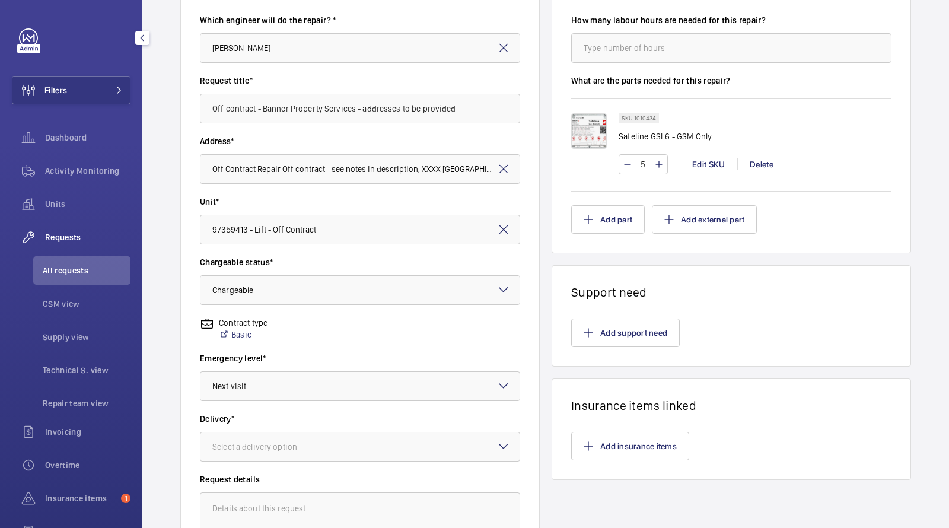
click at [643, 164] on input "5" at bounding box center [643, 164] width 22 height 19
type input "37"
click at [626, 215] on button "Add part" at bounding box center [608, 219] width 74 height 28
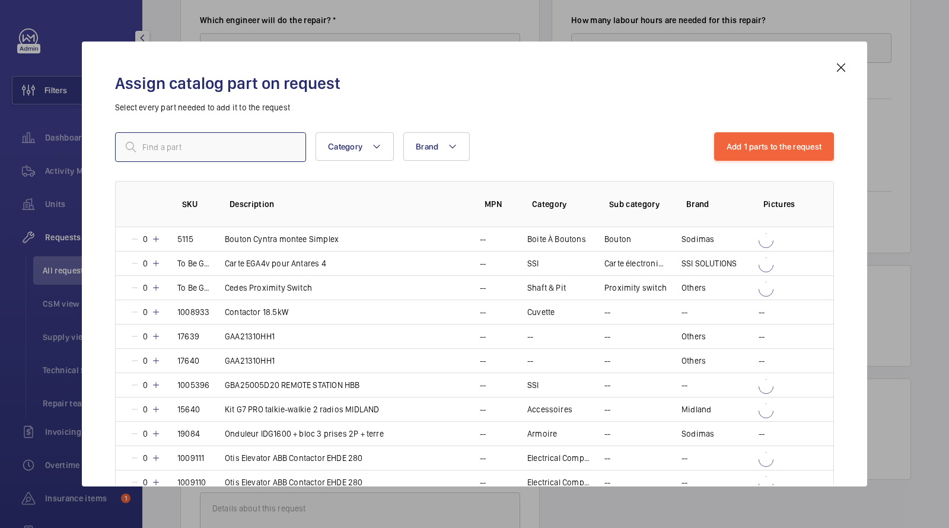
click at [273, 142] on input "text" at bounding box center [210, 147] width 191 height 30
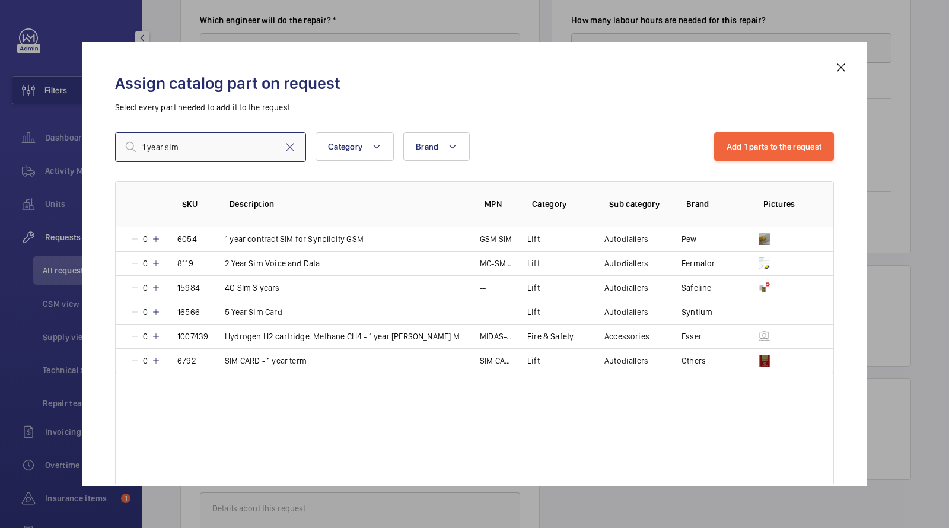
drag, startPoint x: 210, startPoint y: 145, endPoint x: 29, endPoint y: 72, distance: 195.0
click at [29, 74] on div "Assign catalog part on request Select every part needed to add it to the reques…" at bounding box center [474, 264] width 949 height 528
type input "sim"
click at [266, 355] on p "SIM CARD - 1 year term" at bounding box center [266, 361] width 82 height 12
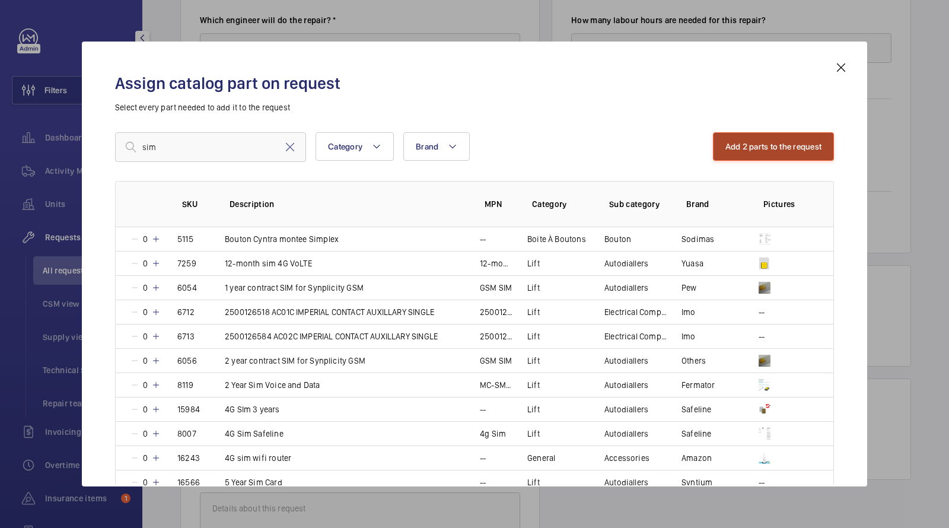
click at [760, 154] on button "Add 2 parts to the request" at bounding box center [774, 146] width 122 height 28
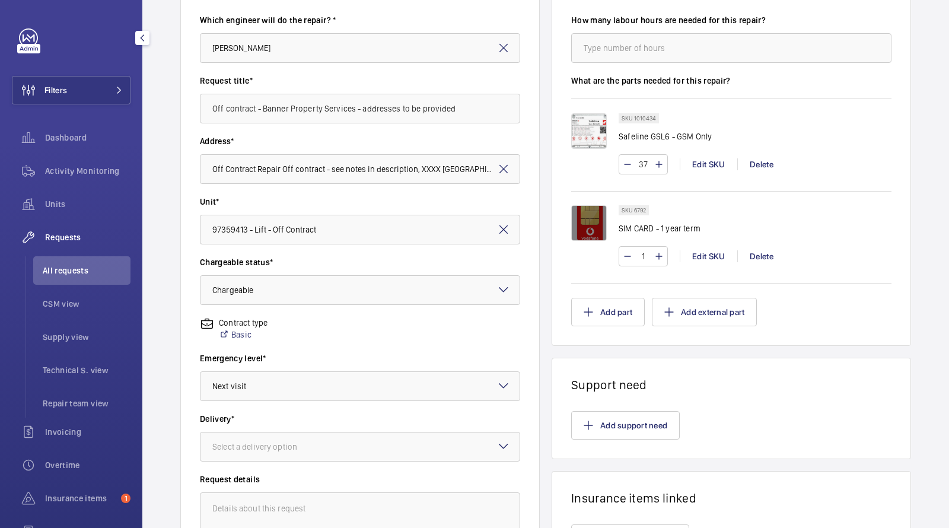
click at [648, 257] on input "1" at bounding box center [643, 256] width 22 height 19
type input "37"
click at [795, 197] on div "SKU 1010434 Safeline GSL6 - GSM Only 37 Edit SKU Delete SKU 6792 SIM CARD - 1 y…" at bounding box center [731, 190] width 320 height 185
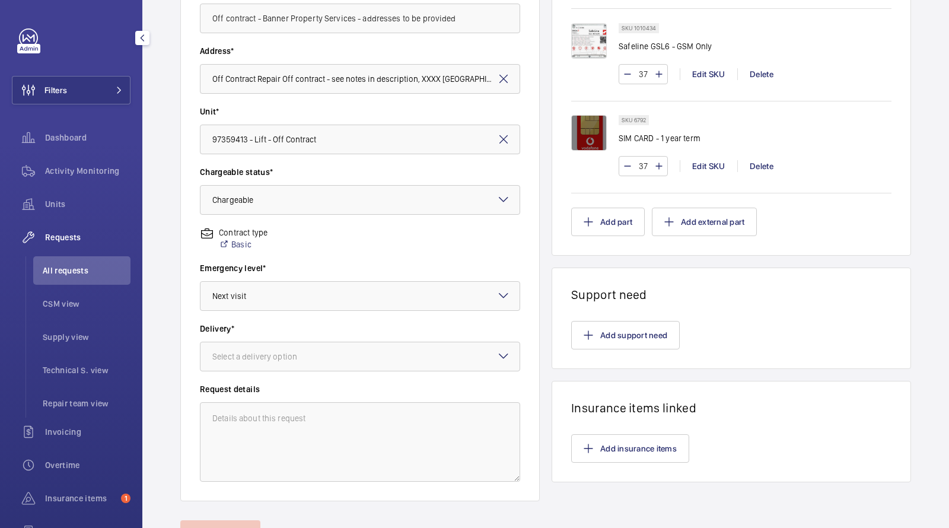
scroll to position [280, 0]
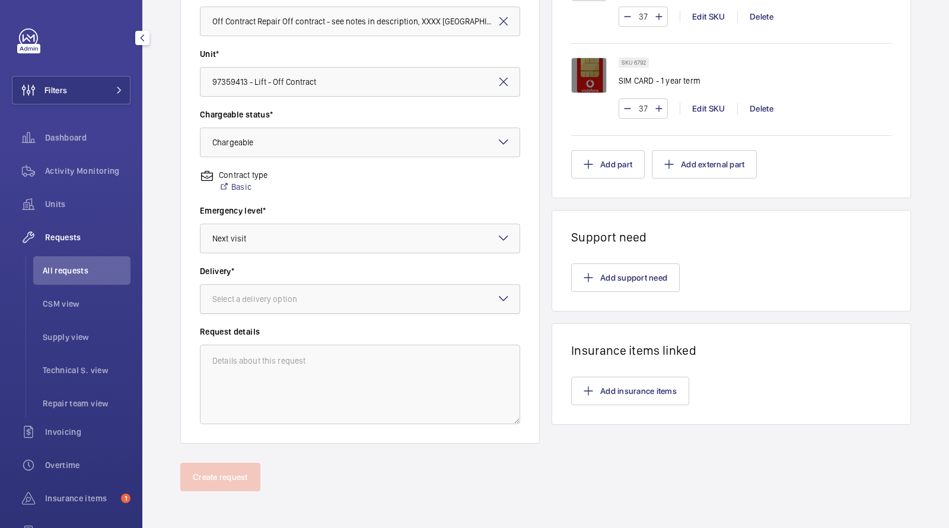
click at [288, 303] on div "Select a delivery option" at bounding box center [269, 299] width 114 height 12
click at [254, 390] on span "London office" at bounding box center [359, 393] width 295 height 12
click at [227, 480] on button "Create request" at bounding box center [220, 477] width 80 height 28
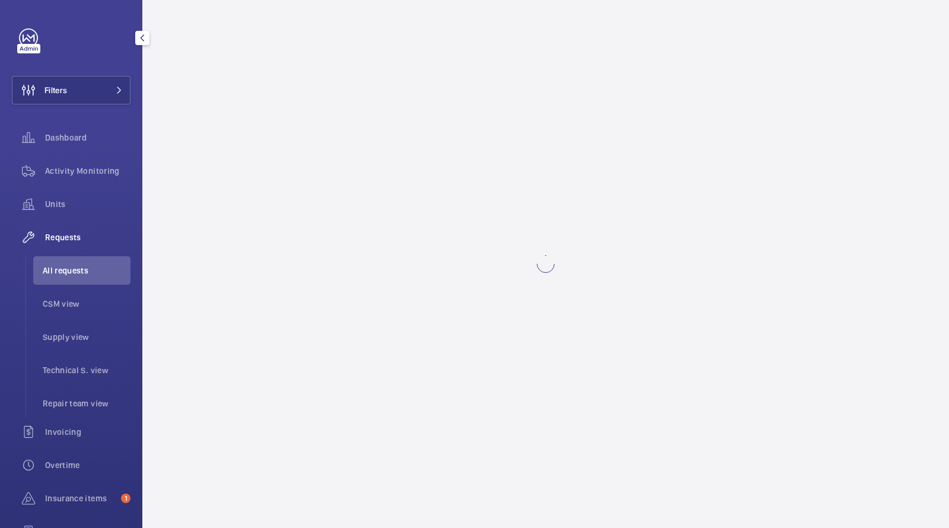
scroll to position [0, 0]
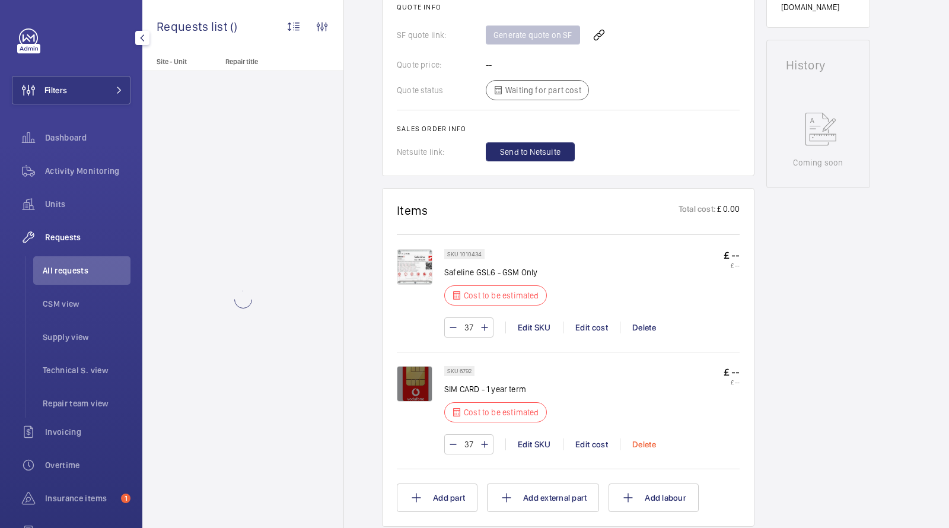
scroll to position [578, 0]
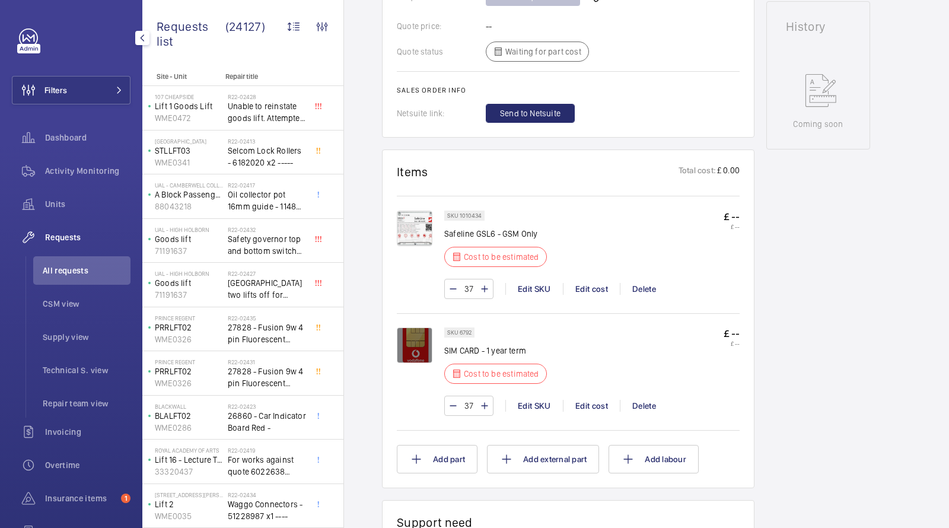
scroll to position [597, 0]
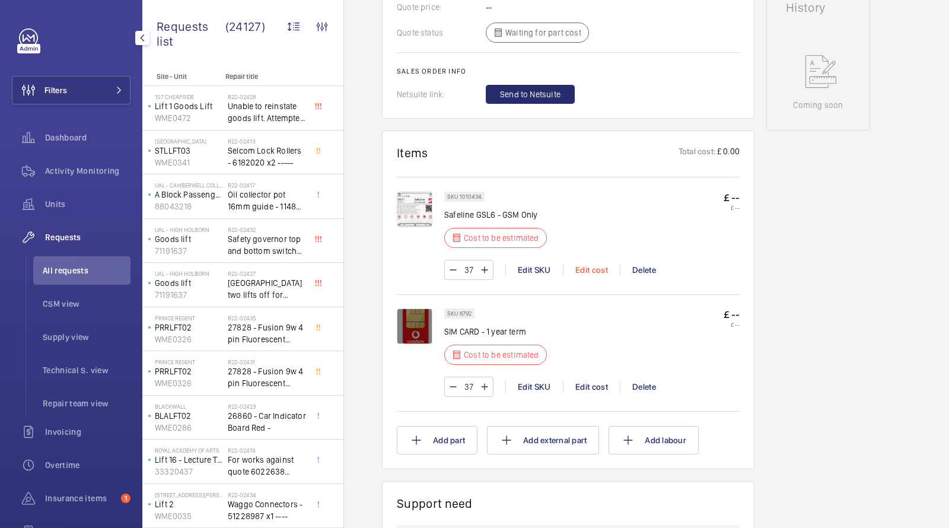
click at [587, 266] on div "Edit cost" at bounding box center [591, 270] width 57 height 12
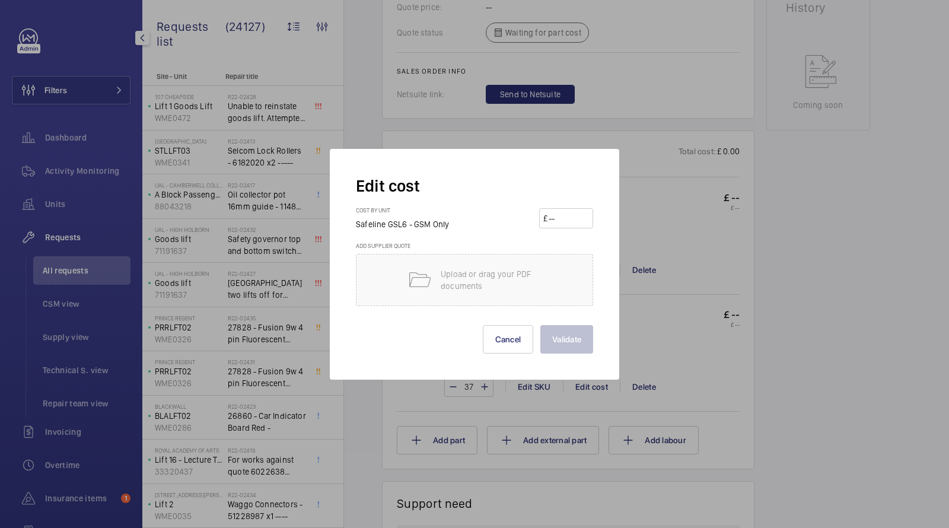
click at [560, 219] on input "number" at bounding box center [568, 218] width 42 height 19
type input "345"
click at [564, 333] on button "Validate" at bounding box center [566, 339] width 53 height 28
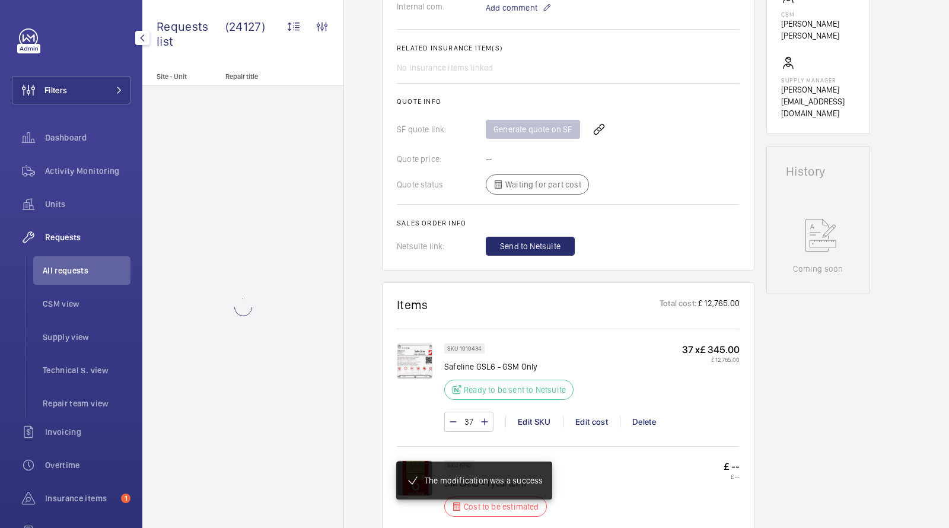
scroll to position [745, 0]
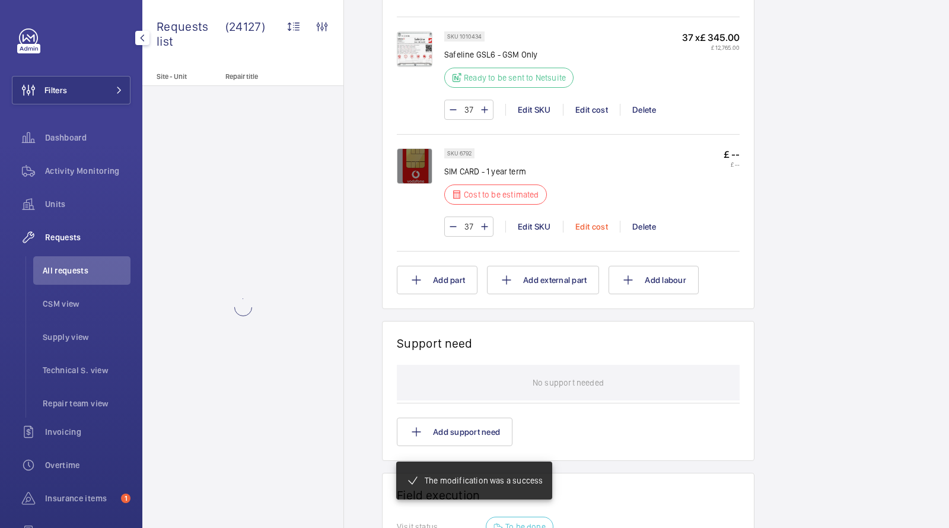
click at [594, 222] on div "Edit cost" at bounding box center [591, 227] width 57 height 12
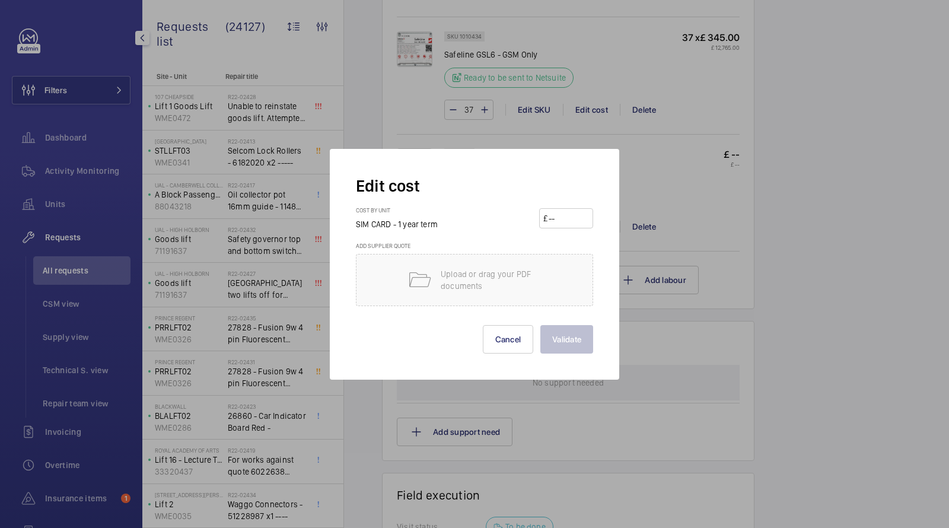
click at [562, 212] on input "number" at bounding box center [568, 218] width 42 height 19
type input "99"
click at [560, 347] on button "Validate" at bounding box center [566, 339] width 53 height 28
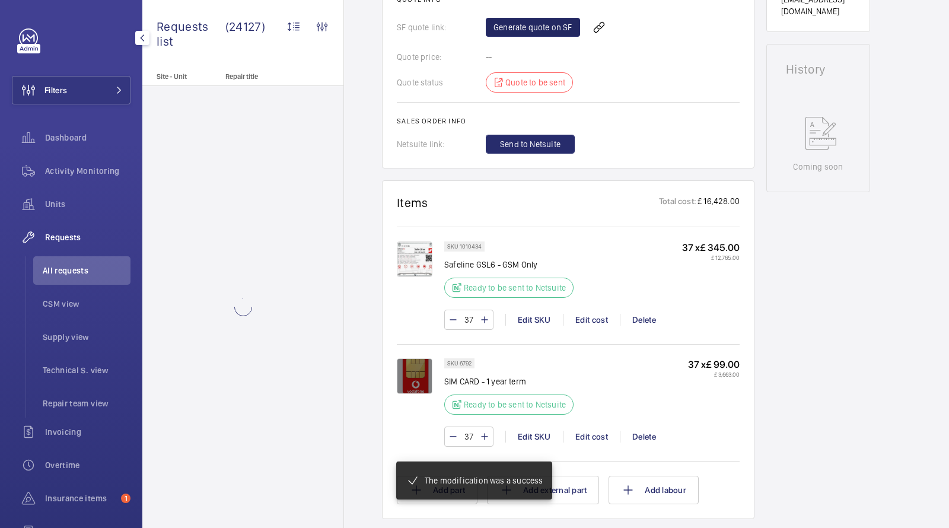
scroll to position [351, 0]
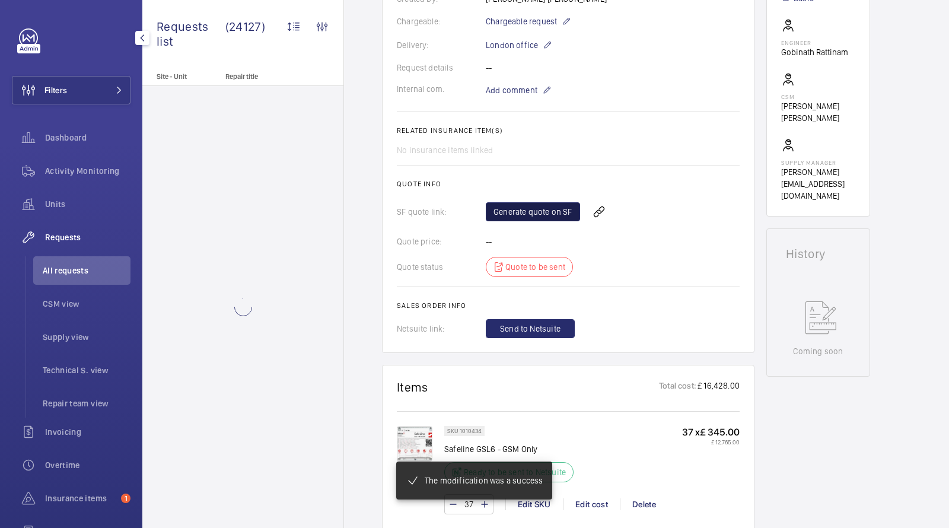
click at [536, 215] on link "Generate quote on SF" at bounding box center [533, 211] width 94 height 19
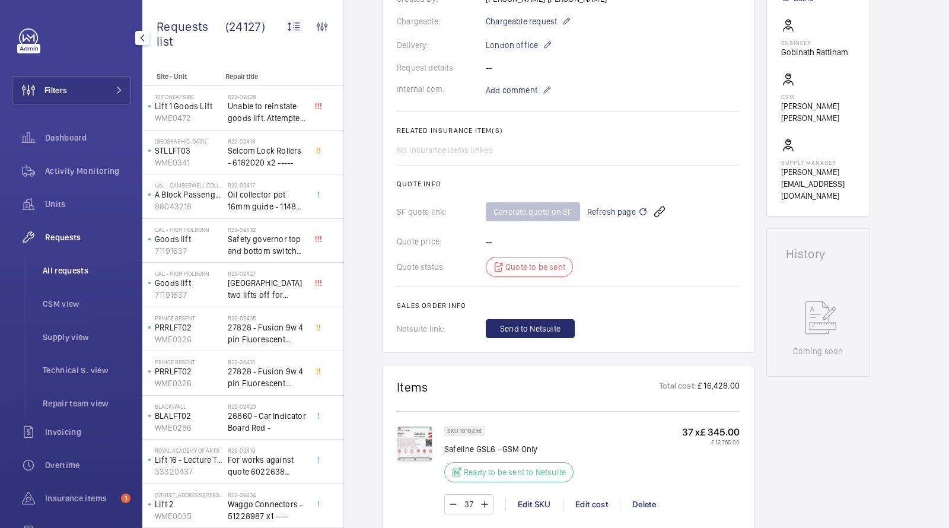
click at [72, 273] on span "All requests" at bounding box center [87, 271] width 88 height 12
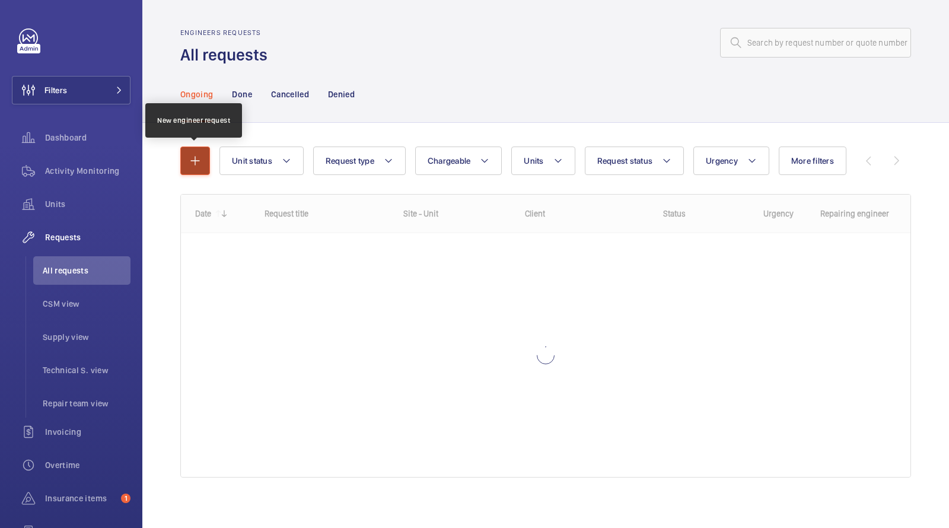
click at [190, 164] on mat-icon "button" at bounding box center [195, 161] width 14 height 14
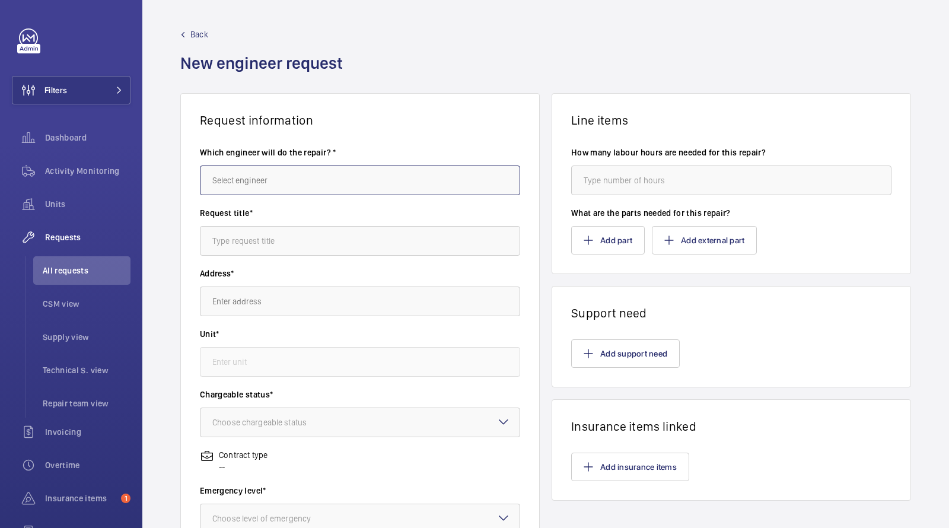
click at [274, 180] on input "text" at bounding box center [360, 180] width 320 height 30
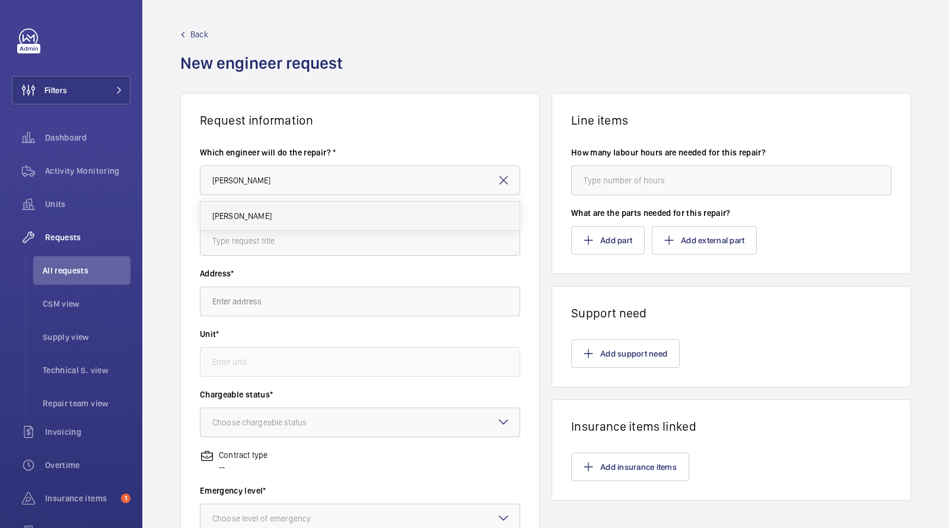
click at [280, 211] on mat-option "[PERSON_NAME]" at bounding box center [360, 216] width 320 height 28
type input "[PERSON_NAME]"
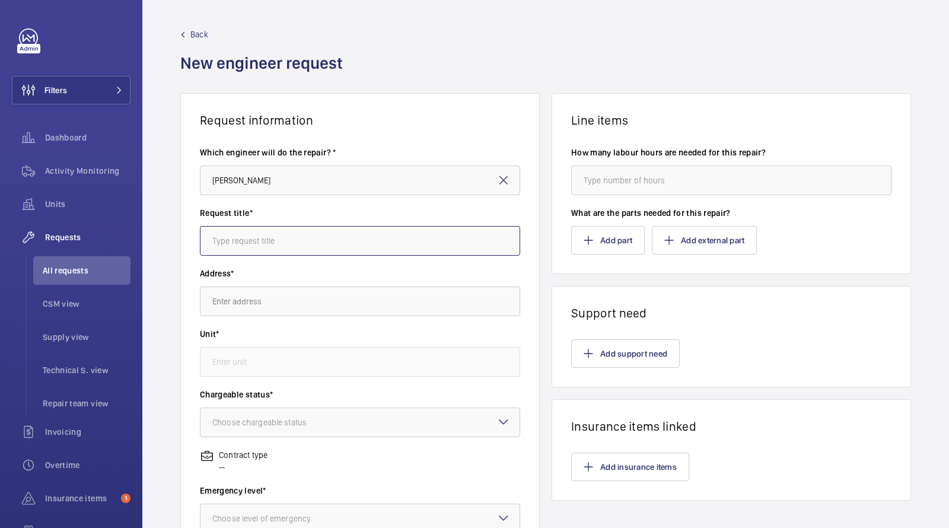
click at [260, 240] on input "text" at bounding box center [360, 241] width 320 height 30
type input "Off Contract - Banner Property Services - Various Sites - 4 way Autodialler and…"
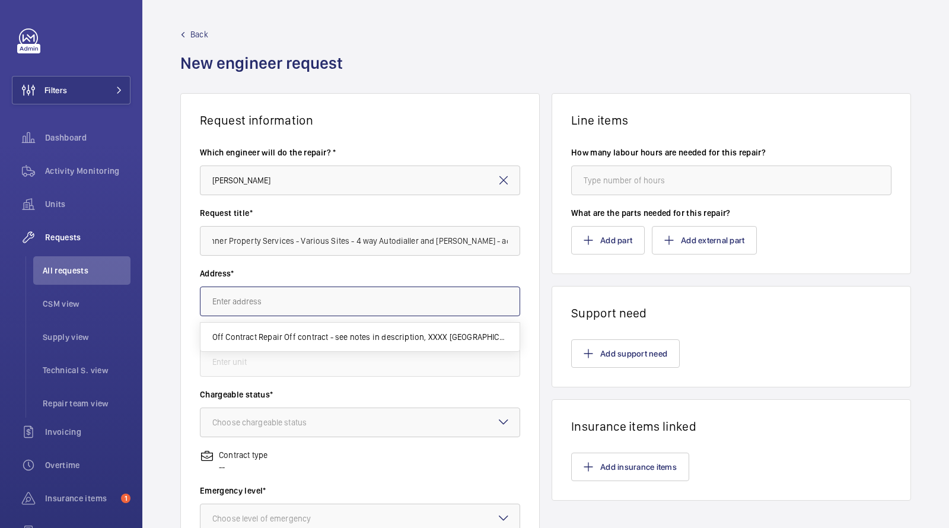
click at [235, 294] on input "text" at bounding box center [360, 301] width 320 height 30
click at [246, 344] on mat-option "Off Contract Repair Off contract - see notes in description, XXXX LONDON" at bounding box center [360, 337] width 320 height 29
type input "Off Contract Repair Off contract - see notes in description, XXXX LONDON"
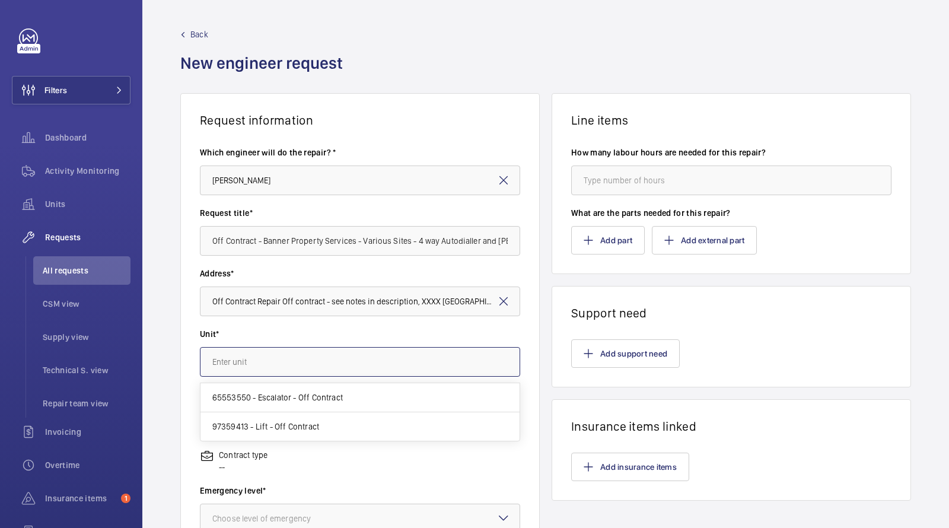
click at [241, 372] on input "text" at bounding box center [360, 362] width 320 height 30
click at [243, 418] on mat-option "97359413 - Lift - Off Contract" at bounding box center [360, 426] width 320 height 28
type input "97359413 - Lift - Off Contract"
click at [246, 423] on div "Choose chargeable status" at bounding box center [274, 422] width 124 height 12
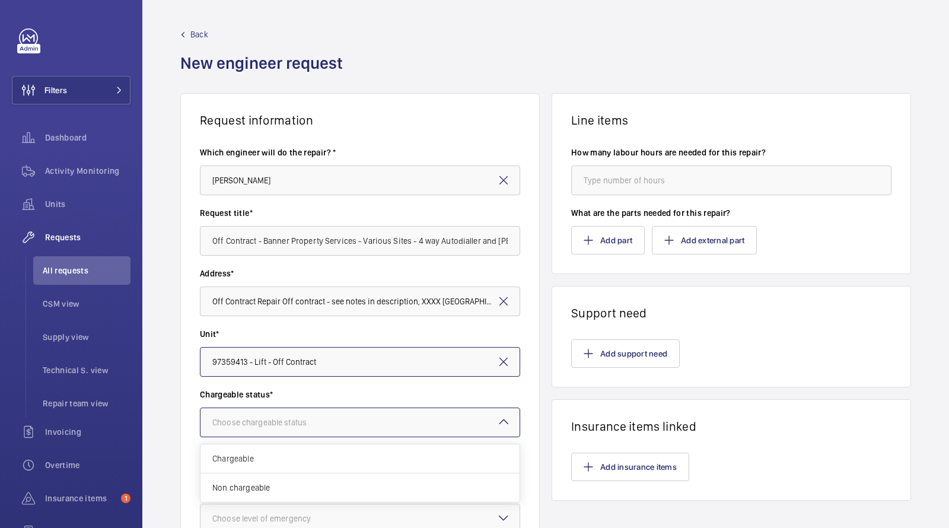
click at [249, 451] on div "Chargeable" at bounding box center [359, 458] width 319 height 29
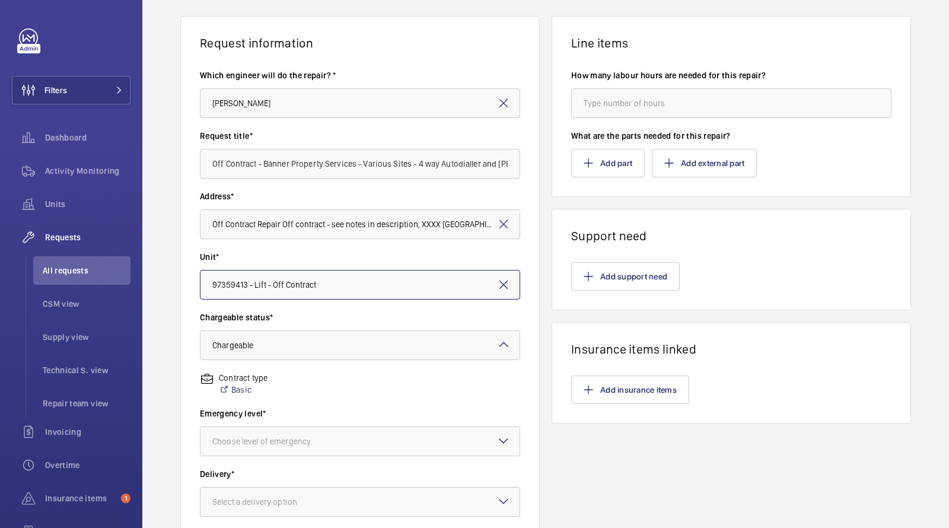
scroll to position [236, 0]
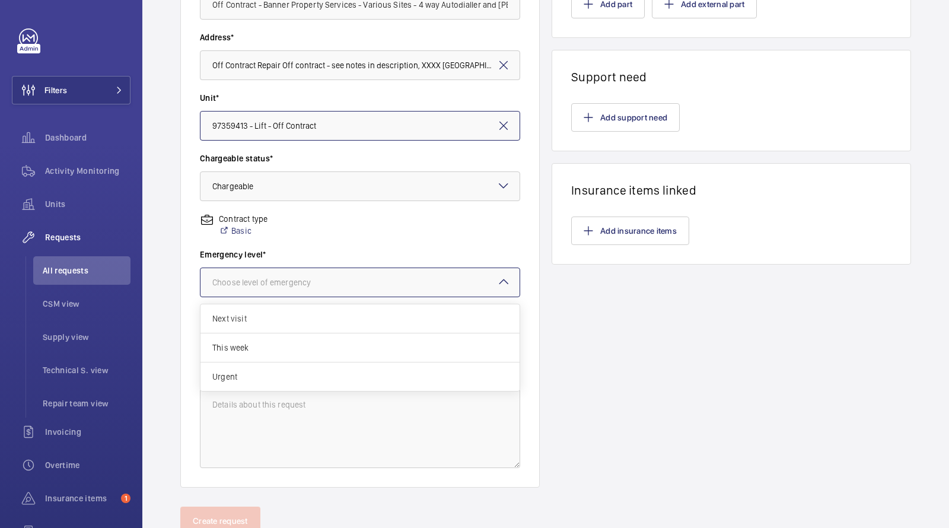
click at [275, 287] on div at bounding box center [359, 282] width 319 height 28
click at [256, 318] on span "Next visit" at bounding box center [359, 319] width 295 height 12
click at [259, 341] on div "Select a delivery option" at bounding box center [269, 343] width 114 height 12
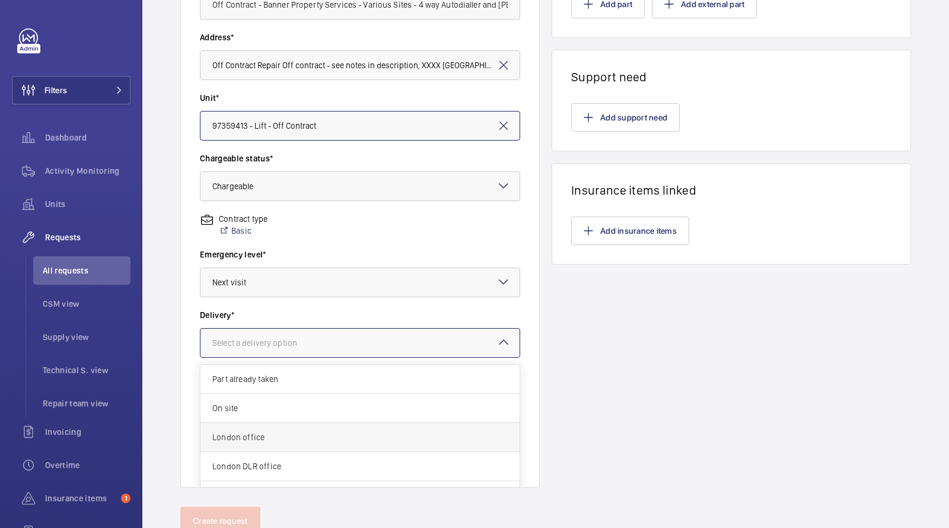
click at [265, 438] on span "London office" at bounding box center [359, 437] width 295 height 12
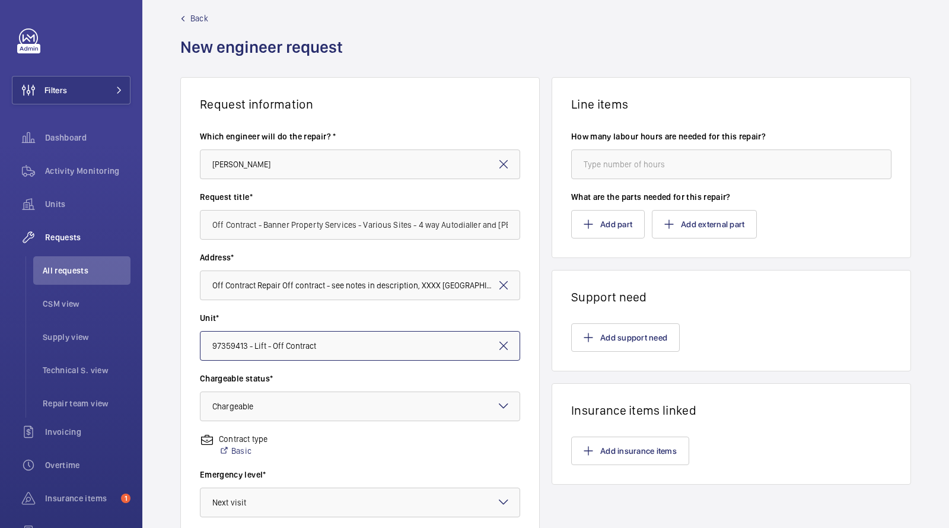
scroll to position [0, 0]
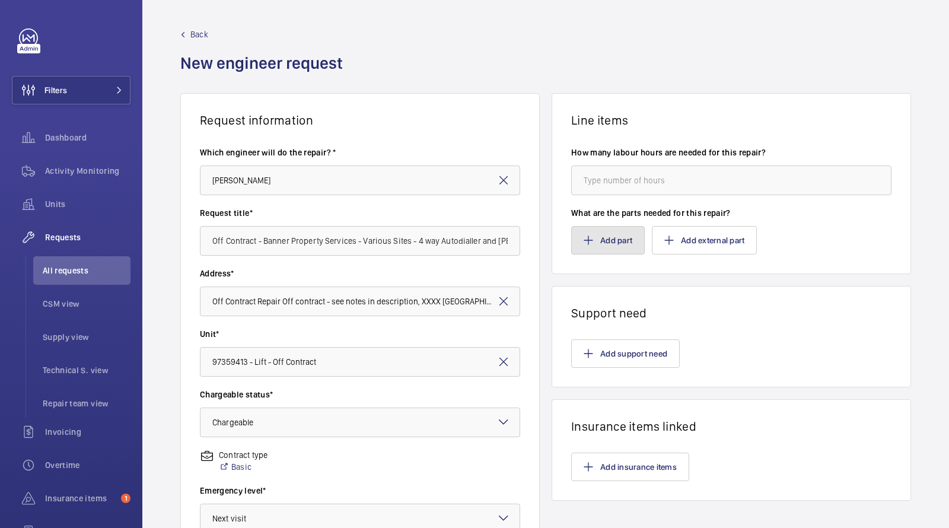
click at [600, 233] on button "Add part" at bounding box center [608, 240] width 74 height 28
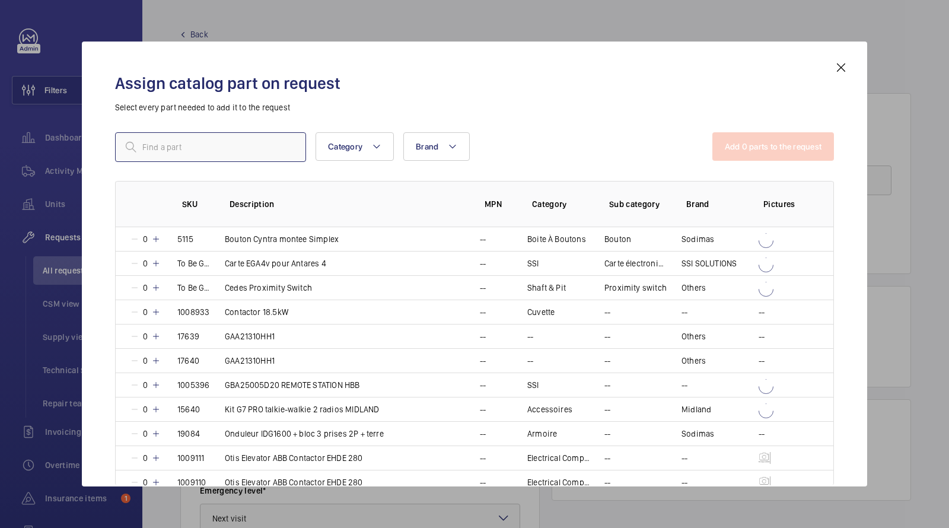
click at [262, 161] on input "text" at bounding box center [210, 147] width 191 height 30
type input "S"
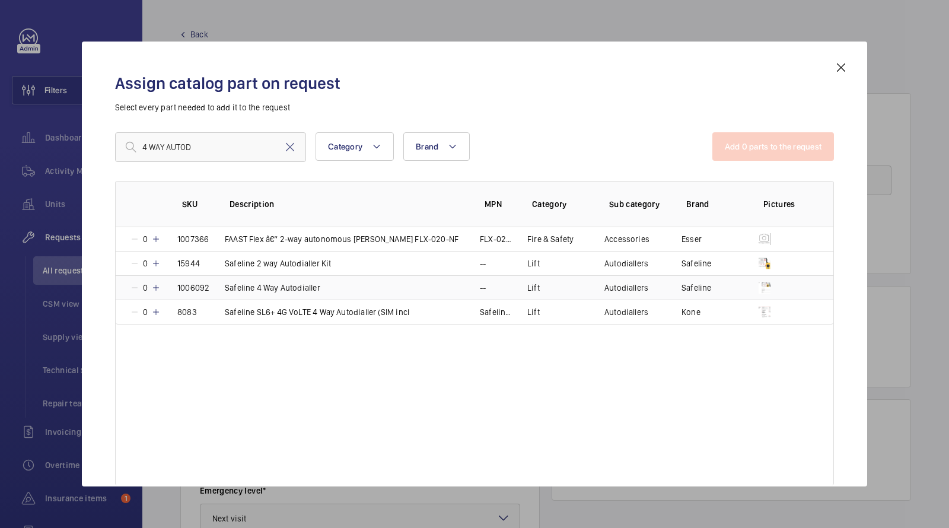
click at [293, 285] on p "Safeline 4 Way Autodialler" at bounding box center [272, 288] width 95 height 12
click at [206, 155] on input "4 WAY AUTOD" at bounding box center [210, 147] width 191 height 30
drag, startPoint x: 215, startPoint y: 154, endPoint x: 82, endPoint y: 116, distance: 137.4
click at [85, 121] on div "Assign catalog part on request Select every part needed to add it to the reques…" at bounding box center [474, 264] width 785 height 445
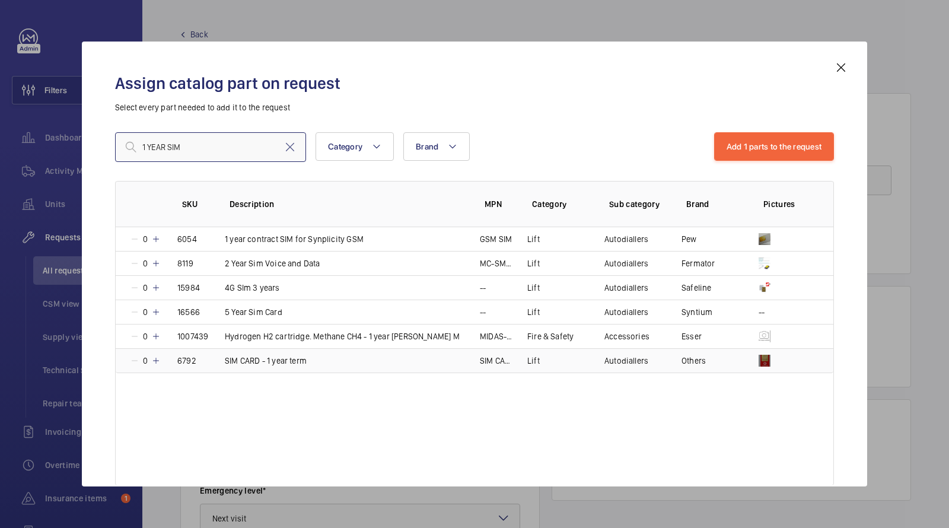
type input "1 YEAR SIM"
click at [263, 356] on p "SIM CARD - 1 year term" at bounding box center [266, 361] width 82 height 12
click at [751, 148] on button "Add 2 parts to the request" at bounding box center [774, 146] width 122 height 28
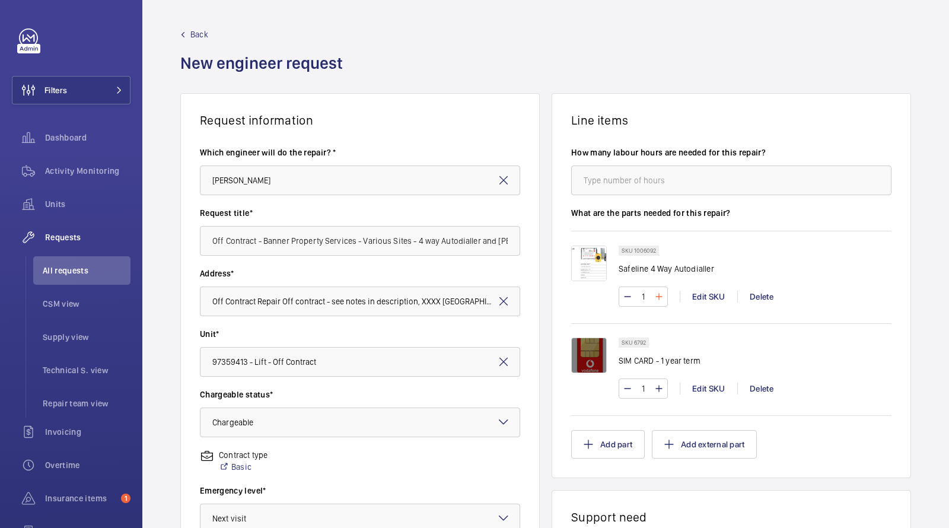
click at [644, 298] on input "1" at bounding box center [643, 296] width 22 height 19
type input "37"
click at [646, 388] on input "1" at bounding box center [643, 388] width 22 height 19
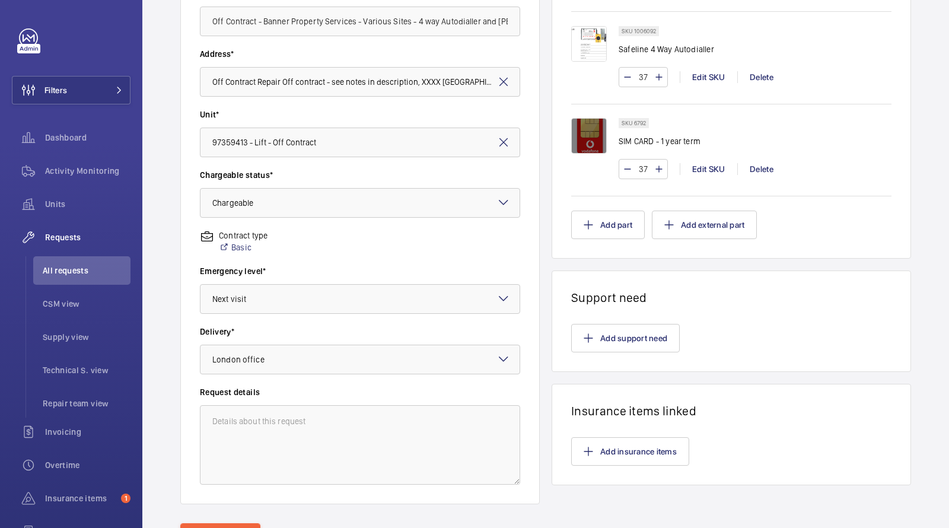
scroll to position [280, 0]
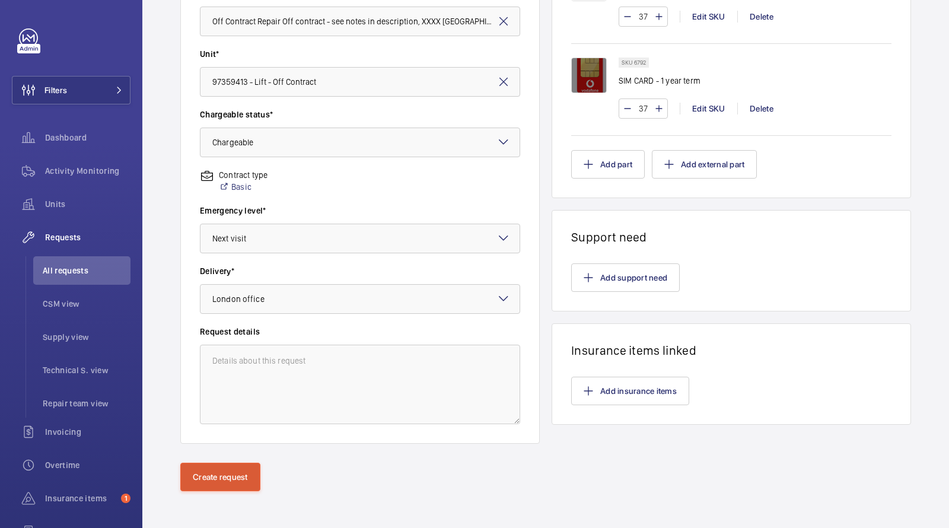
type input "37"
click at [222, 475] on button "Create request" at bounding box center [220, 477] width 80 height 28
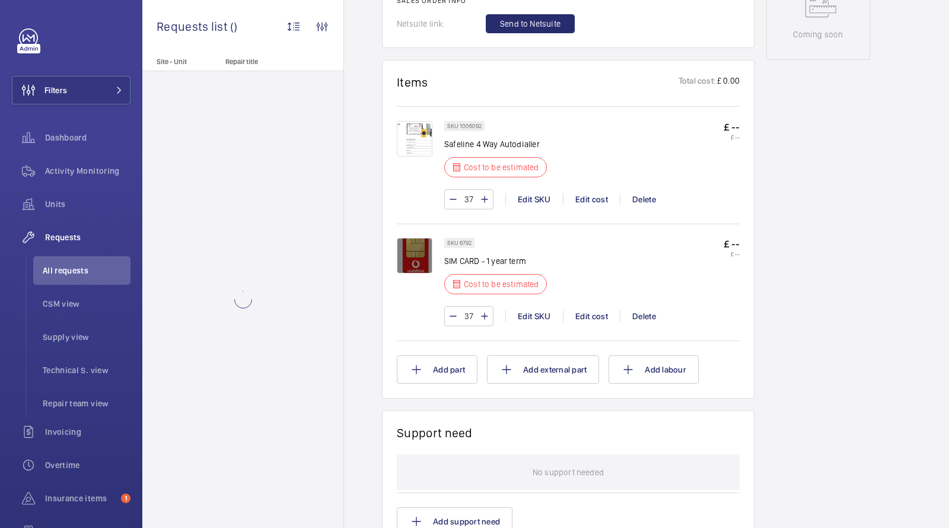
scroll to position [702, 0]
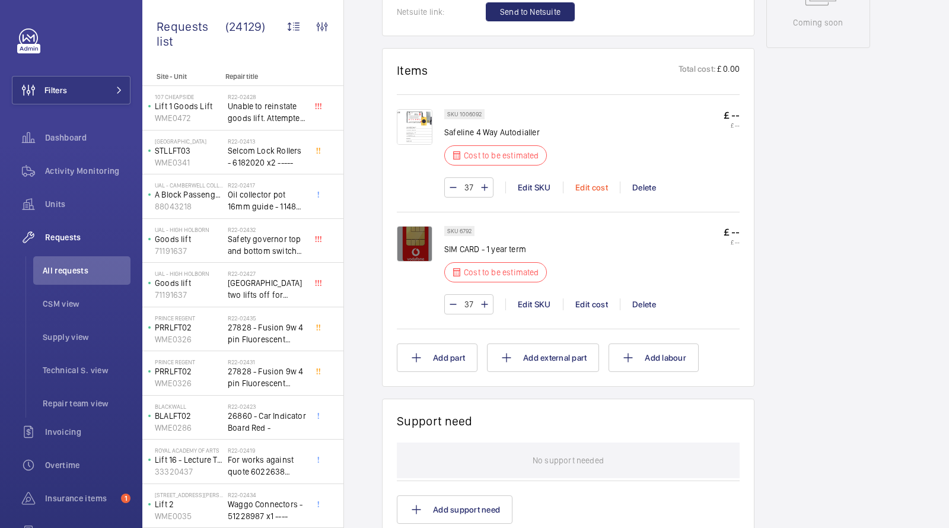
click at [594, 186] on div "Edit cost" at bounding box center [591, 187] width 57 height 12
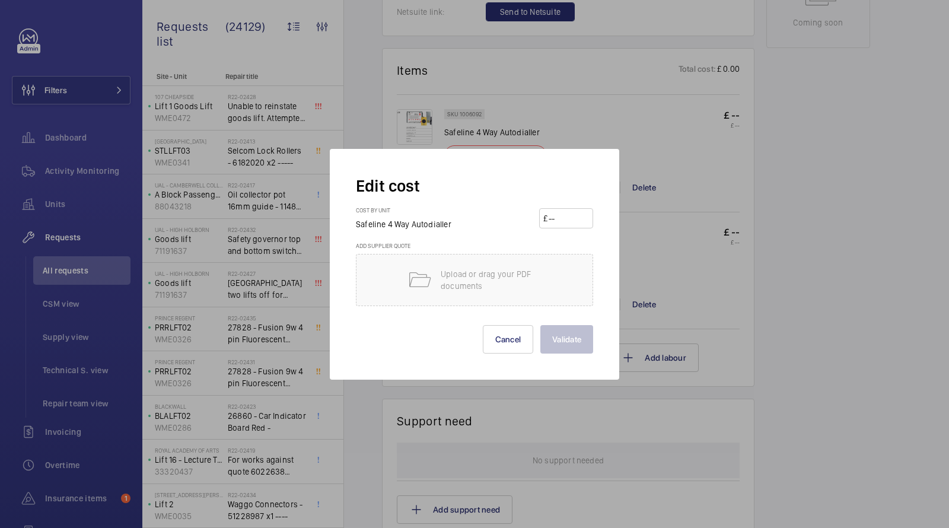
click at [582, 213] on input "number" at bounding box center [568, 218] width 42 height 19
type input "642"
click at [576, 340] on button "Validate" at bounding box center [566, 339] width 53 height 28
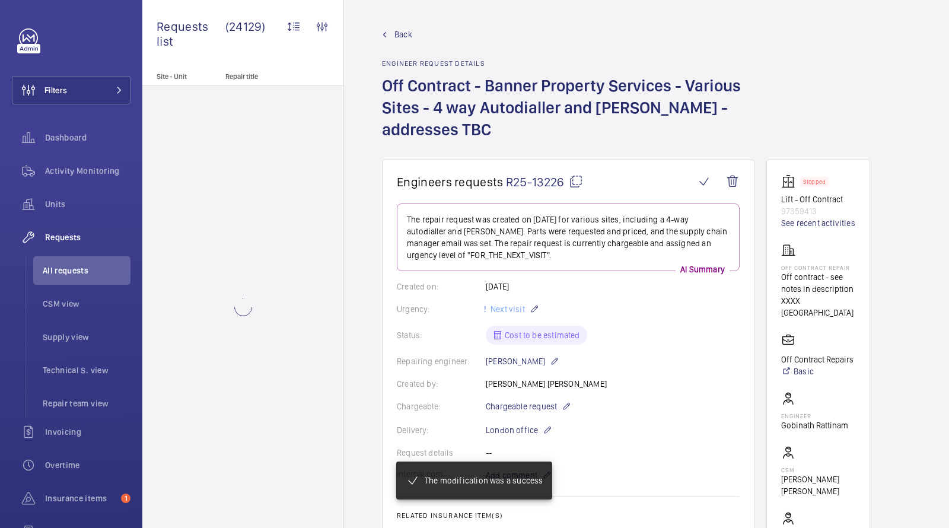
scroll to position [1028, 0]
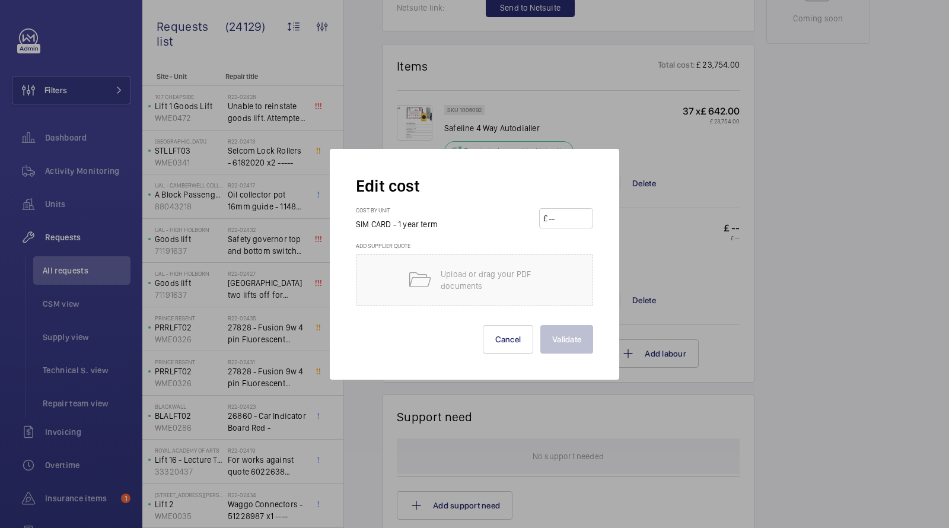
click at [562, 219] on input "number" at bounding box center [568, 218] width 42 height 19
type input "99"
click at [566, 334] on button "Validate" at bounding box center [566, 339] width 53 height 28
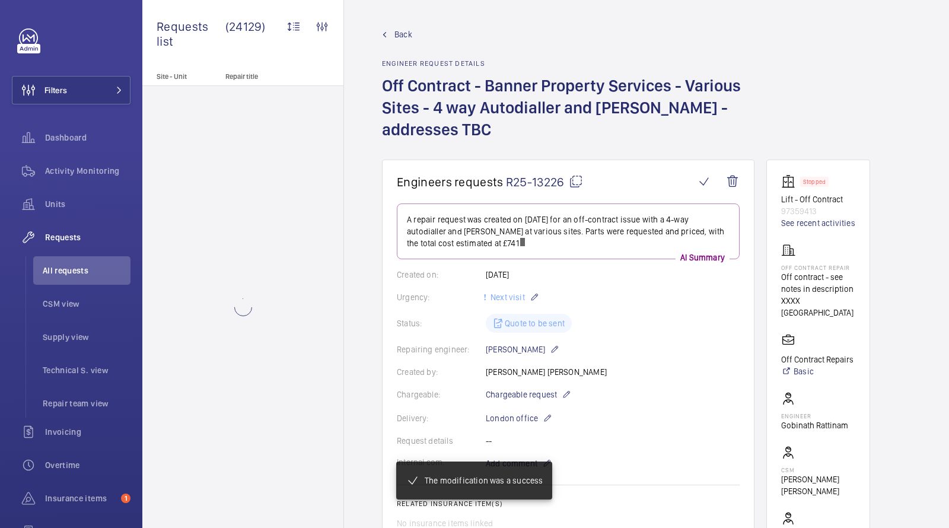
scroll to position [683, 0]
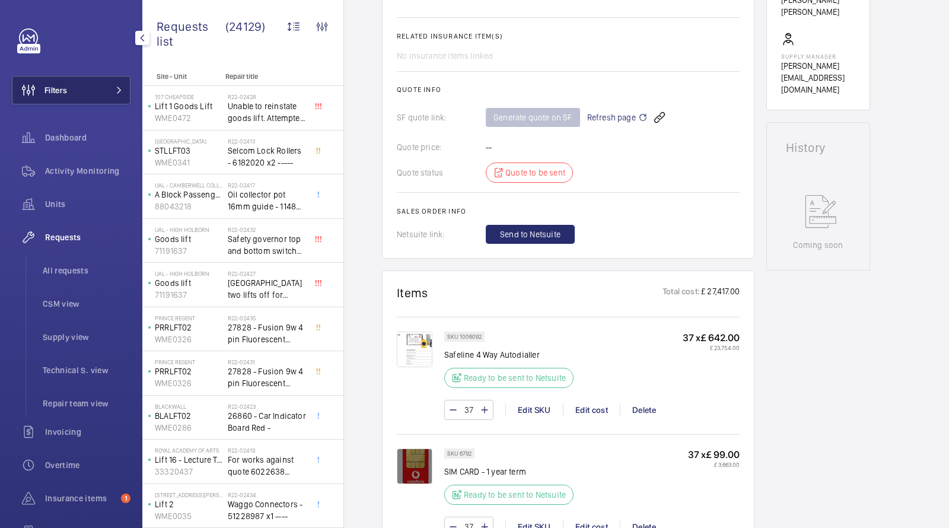
click at [93, 81] on button "Filters" at bounding box center [71, 90] width 119 height 28
click at [116, 88] on mat-icon at bounding box center [119, 90] width 7 height 7
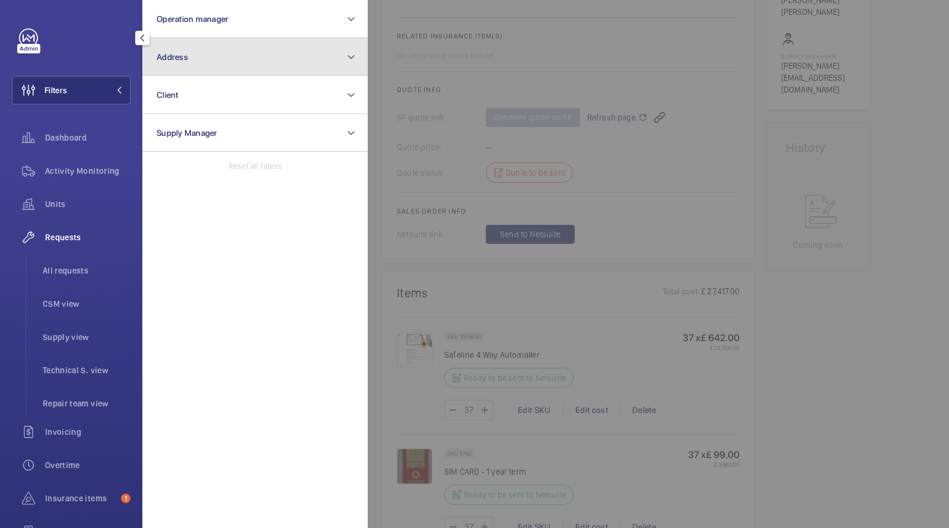
click at [195, 58] on button "Address" at bounding box center [254, 57] width 225 height 38
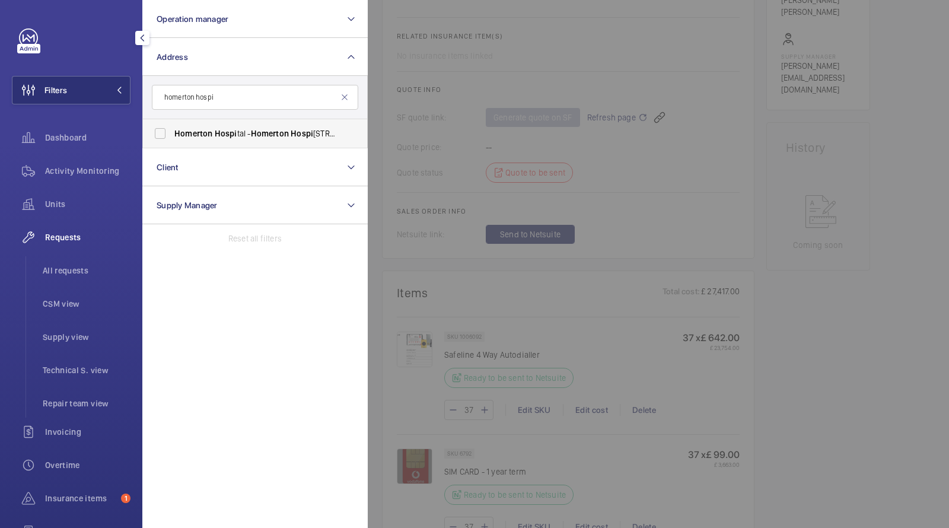
type input "homerton hospi"
click at [229, 126] on label "Homerton Hospi tal - Homerton Hospi tal, LONDON E9 6BU" at bounding box center [246, 133] width 206 height 28
click at [172, 126] on input "Homerton Hospi tal - Homerton Hospi tal, LONDON E9 6BU" at bounding box center [160, 134] width 24 height 24
checkbox input "true"
click at [65, 170] on span "Activity Monitoring" at bounding box center [87, 171] width 85 height 12
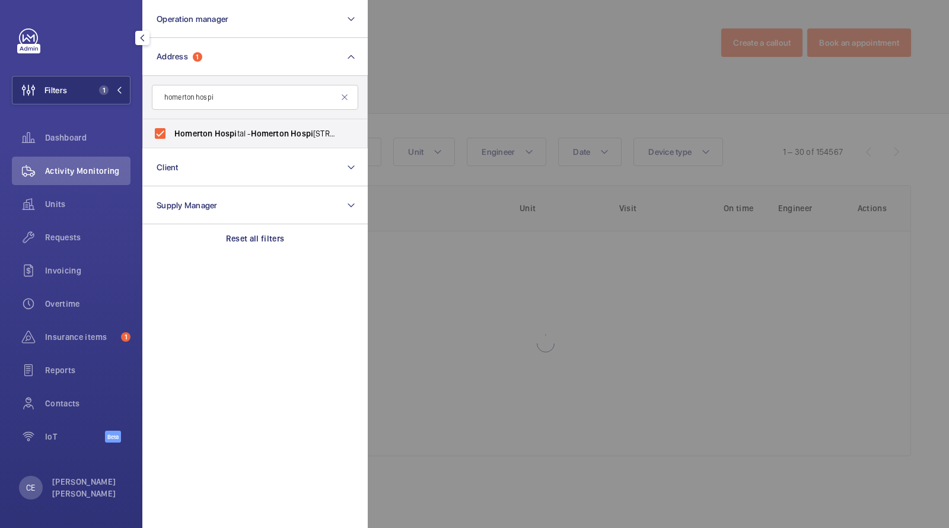
click at [467, 64] on div at bounding box center [842, 264] width 949 height 528
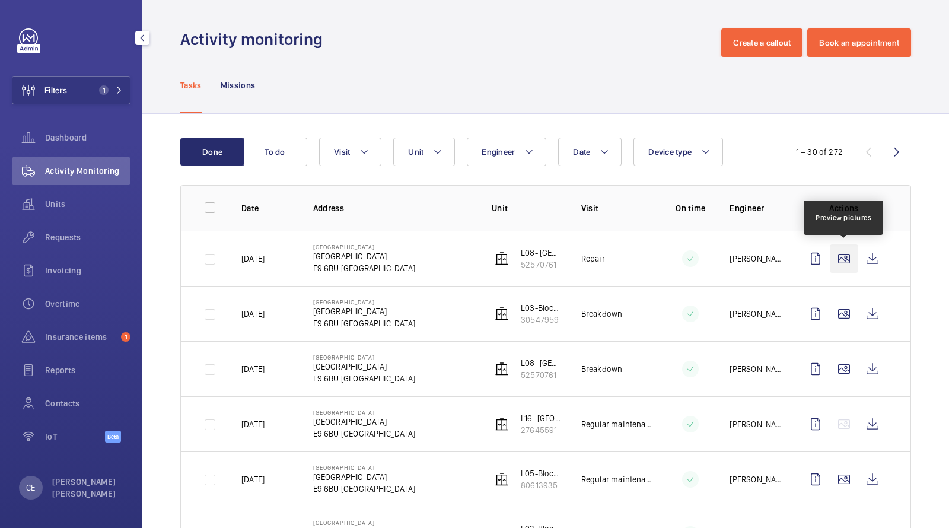
click at [843, 259] on wm-front-icon-button at bounding box center [844, 258] width 28 height 28
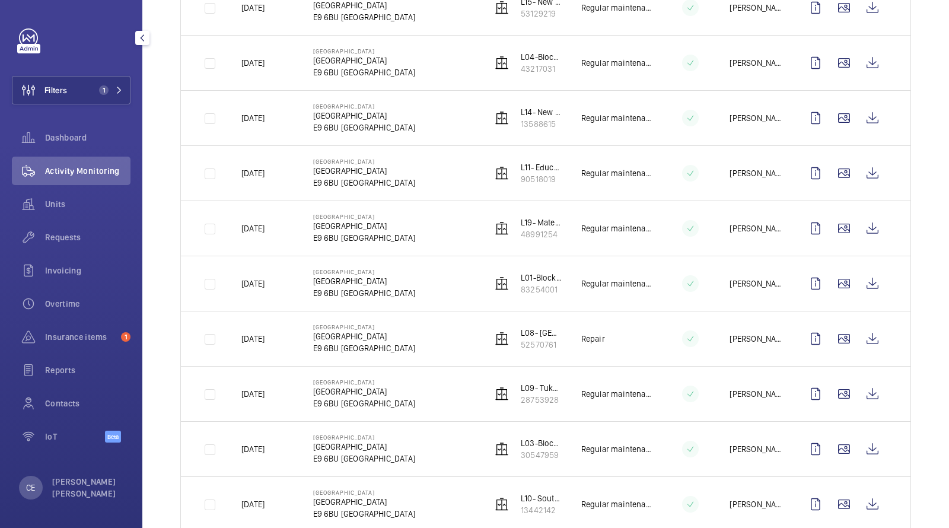
scroll to position [584, 0]
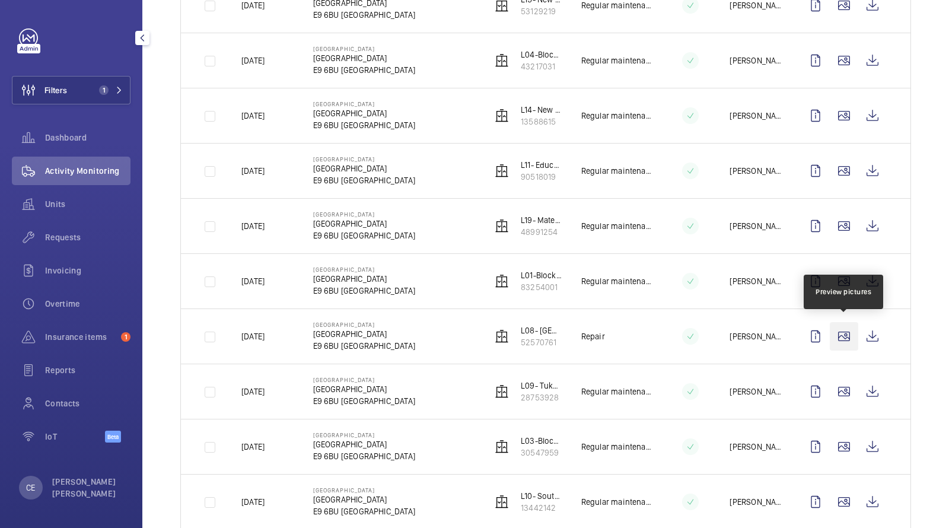
click at [843, 337] on wm-front-icon-button at bounding box center [844, 336] width 28 height 28
click at [874, 334] on wm-front-icon-button at bounding box center [872, 336] width 28 height 28
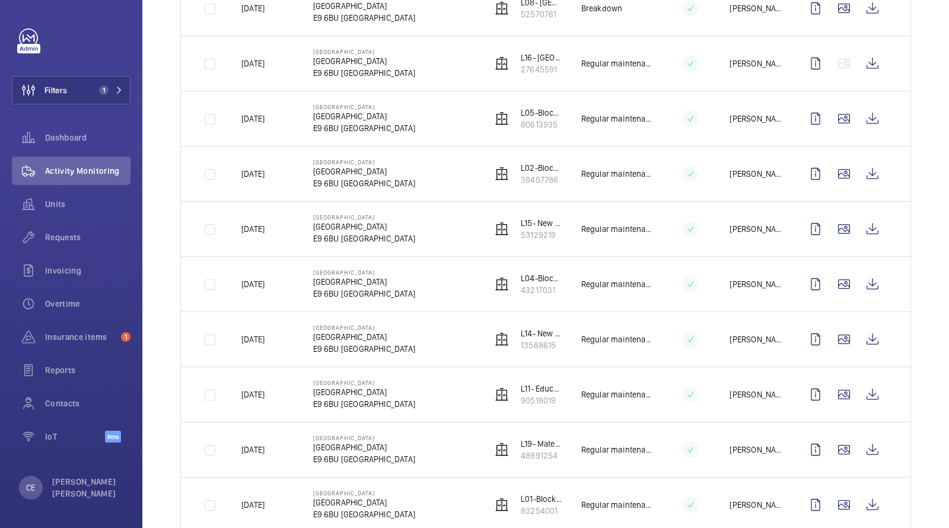
scroll to position [0, 0]
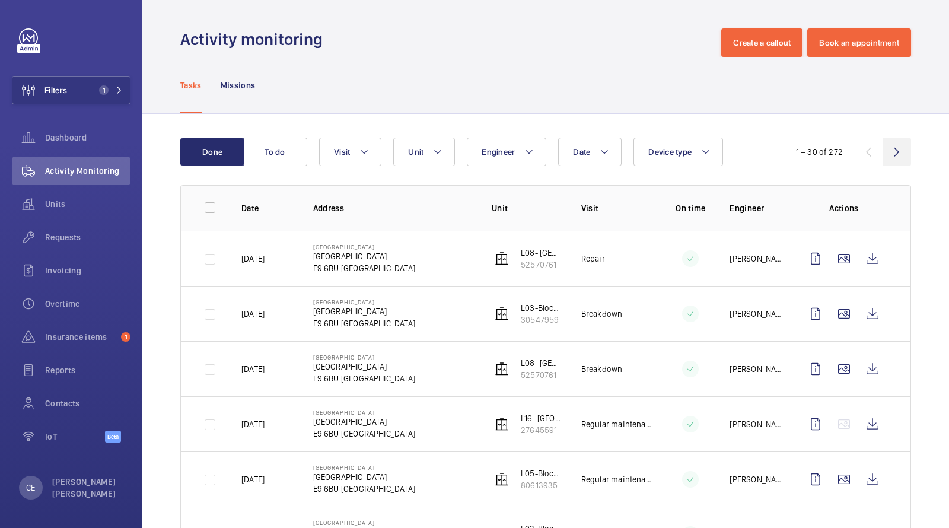
click at [898, 148] on wm-front-icon-button at bounding box center [896, 152] width 28 height 28
click at [339, 147] on span "Visit" at bounding box center [342, 151] width 16 height 9
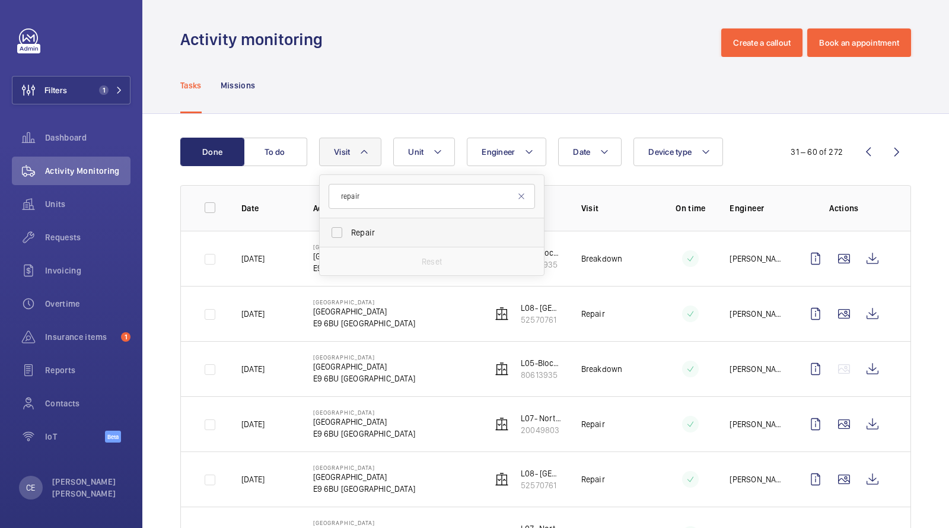
type input "repair"
click at [380, 238] on label "Repair" at bounding box center [423, 232] width 206 height 28
click at [349, 238] on input "Repair" at bounding box center [337, 233] width 24 height 24
checkbox input "true"
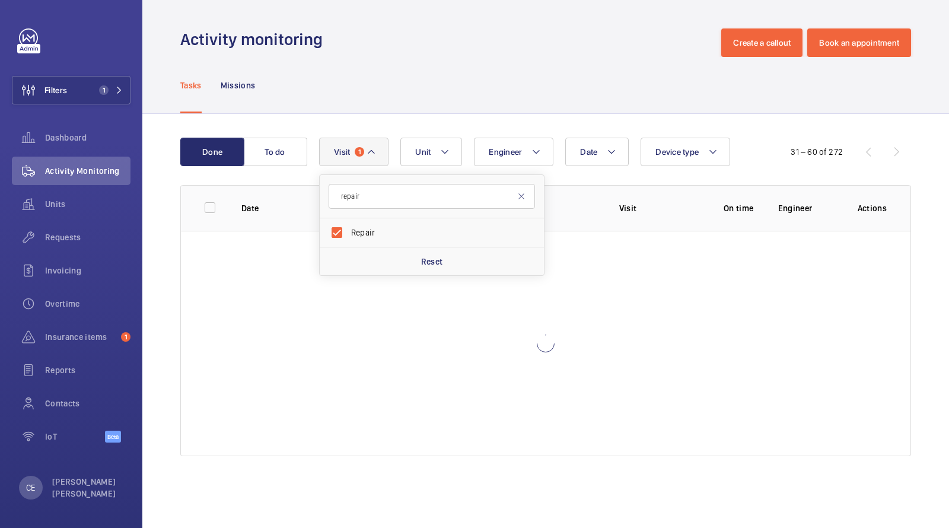
click at [485, 70] on div "Tasks Missions" at bounding box center [545, 85] width 731 height 56
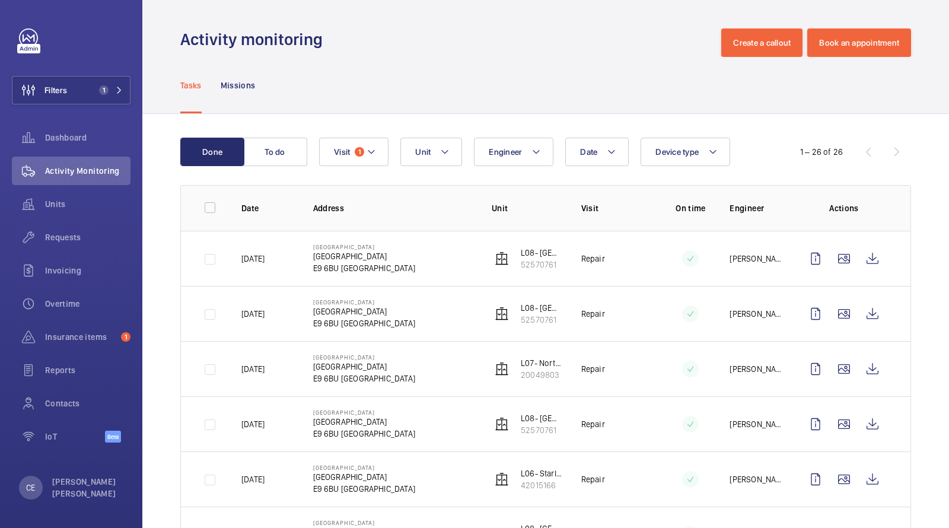
click at [895, 151] on div "1 – 26 of 26" at bounding box center [840, 152] width 142 height 14
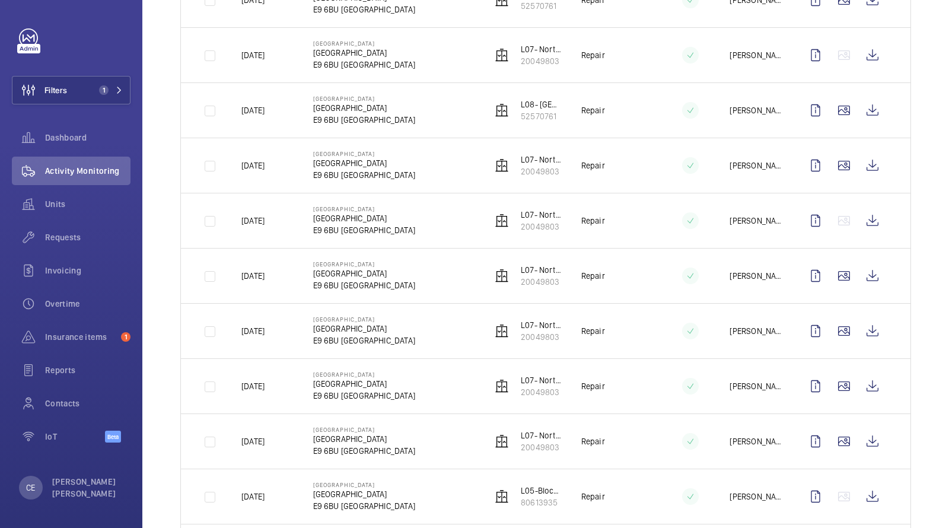
scroll to position [1158, 0]
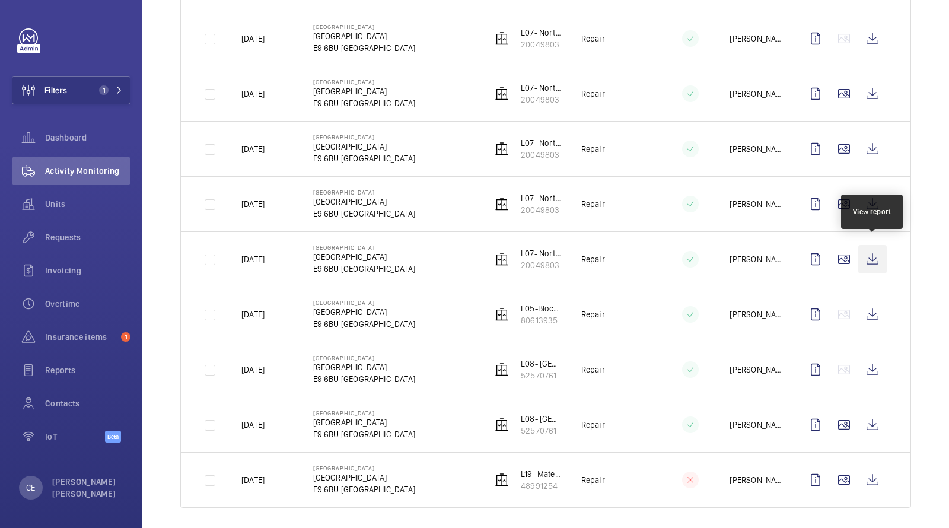
click at [876, 262] on wm-front-icon-button at bounding box center [872, 259] width 28 height 28
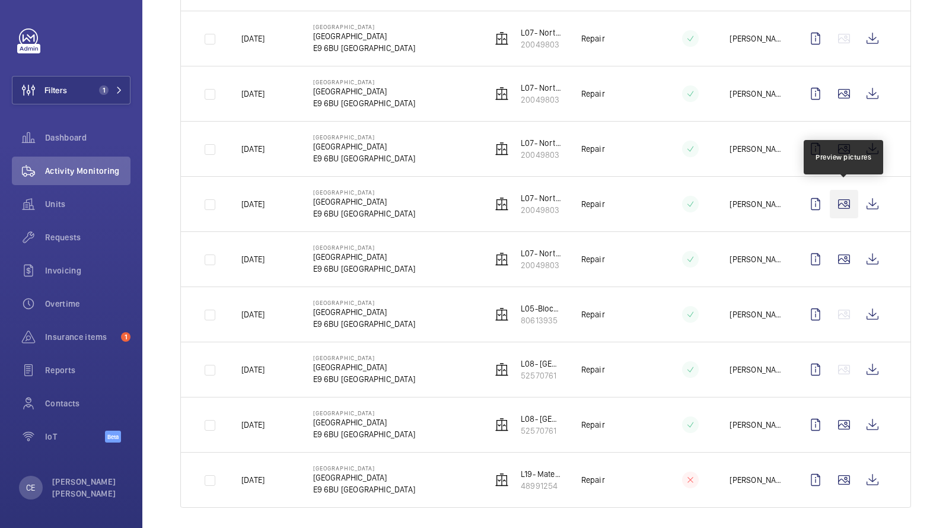
click at [843, 195] on wm-front-icon-button at bounding box center [844, 204] width 28 height 28
click at [870, 197] on wm-front-icon-button at bounding box center [872, 204] width 28 height 28
click at [67, 247] on div "Requests" at bounding box center [71, 237] width 119 height 28
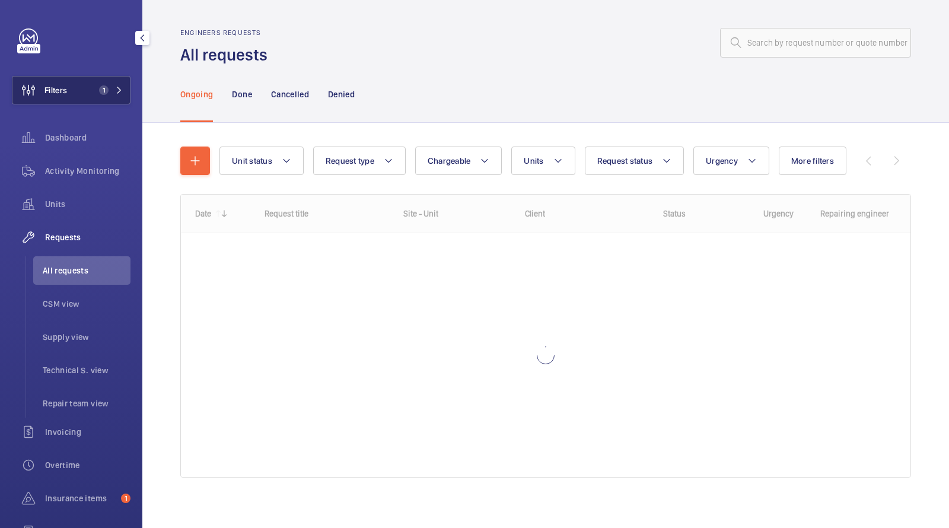
click at [110, 85] on button "Filters 1" at bounding box center [71, 90] width 119 height 28
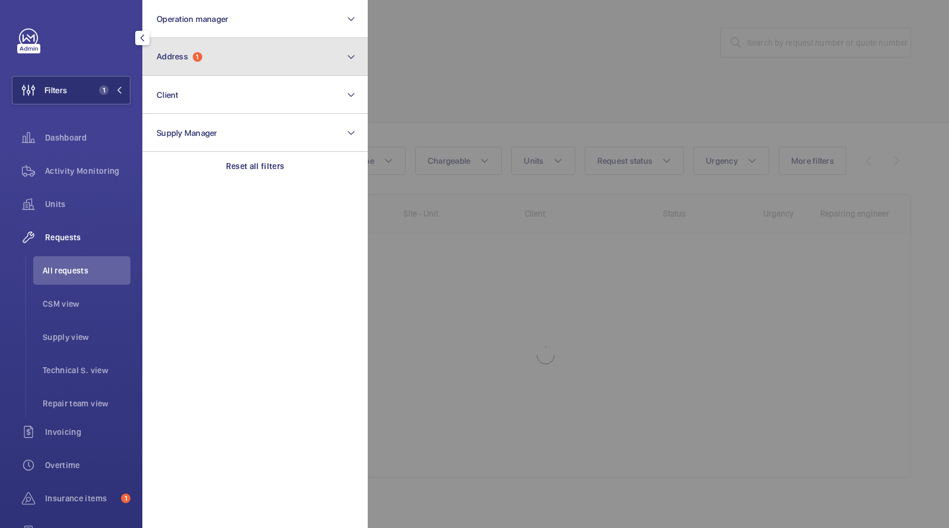
click at [232, 56] on button "Address 1" at bounding box center [254, 57] width 225 height 38
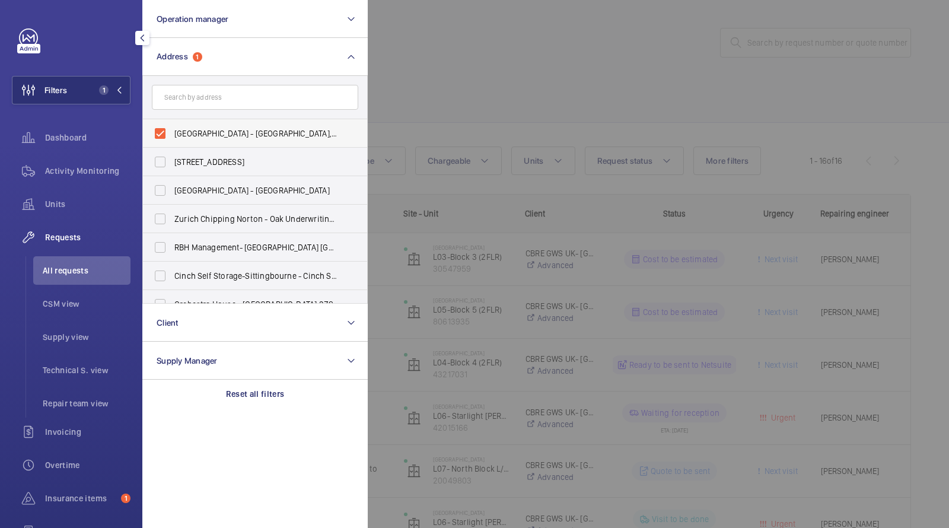
click at [221, 122] on label "Homerton Hospital - Homerton Hospital, LONDON E9 6BU" at bounding box center [246, 133] width 206 height 28
click at [172, 122] on input "Homerton Hospital - Homerton Hospital, LONDON E9 6BU" at bounding box center [160, 134] width 24 height 24
checkbox input "false"
click at [435, 88] on div at bounding box center [842, 264] width 949 height 528
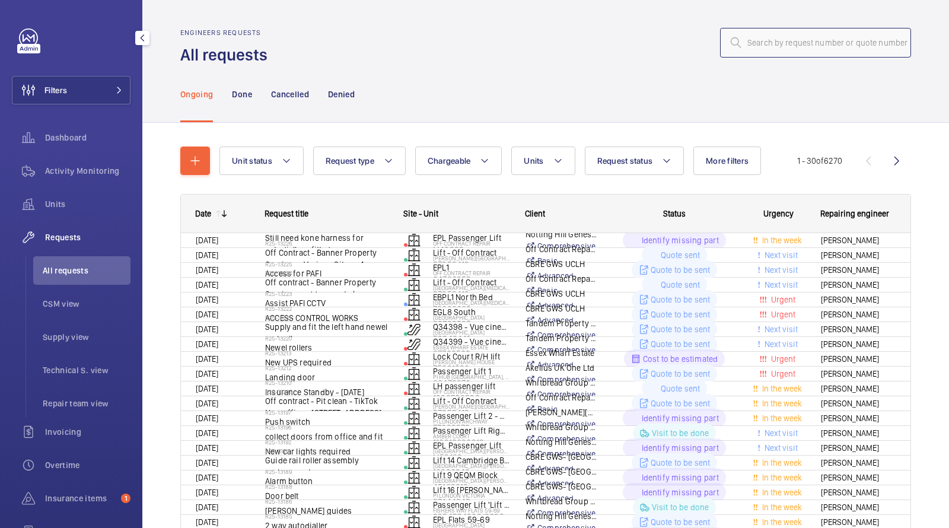
click at [795, 55] on input "text" at bounding box center [815, 43] width 191 height 30
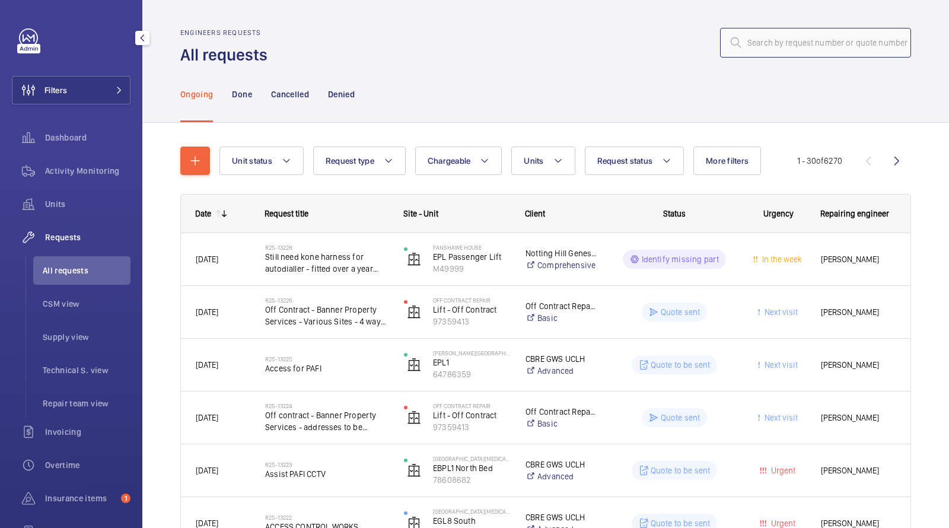
paste input "R25-11038"
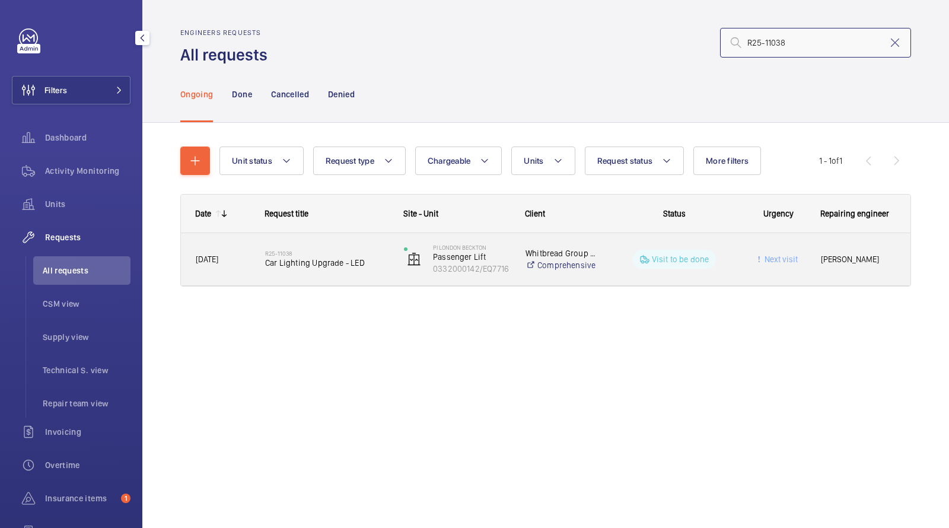
type input "R25-11038"
click at [292, 267] on span "Car Lighting Upgrade - LED" at bounding box center [326, 263] width 123 height 12
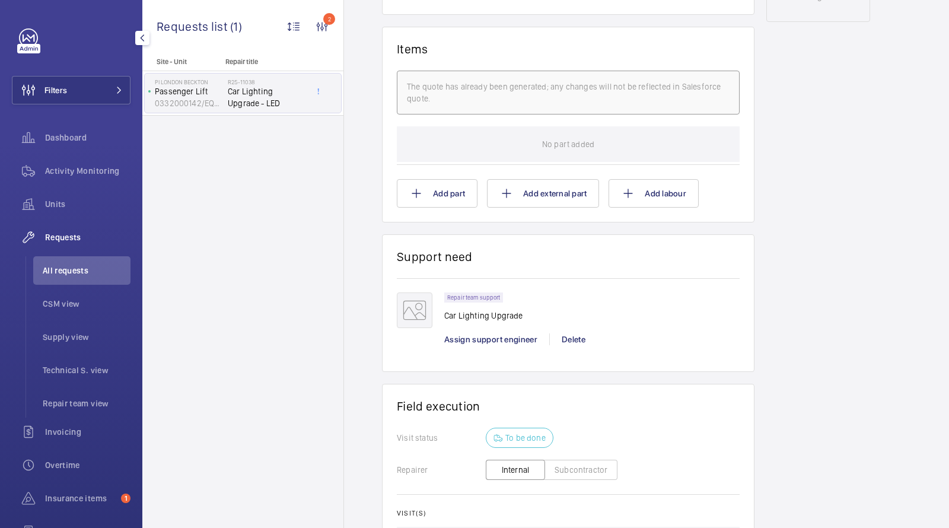
scroll to position [661, 0]
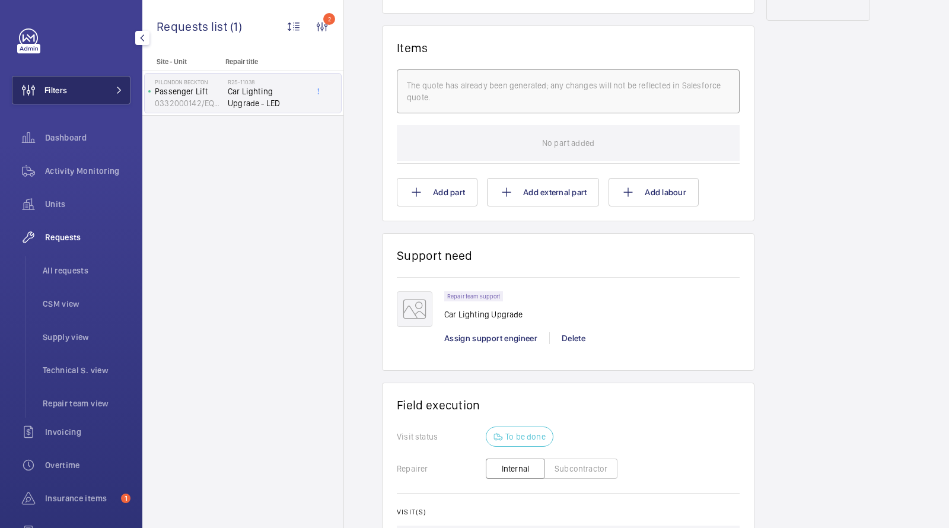
click at [103, 85] on button "Filters" at bounding box center [71, 90] width 119 height 28
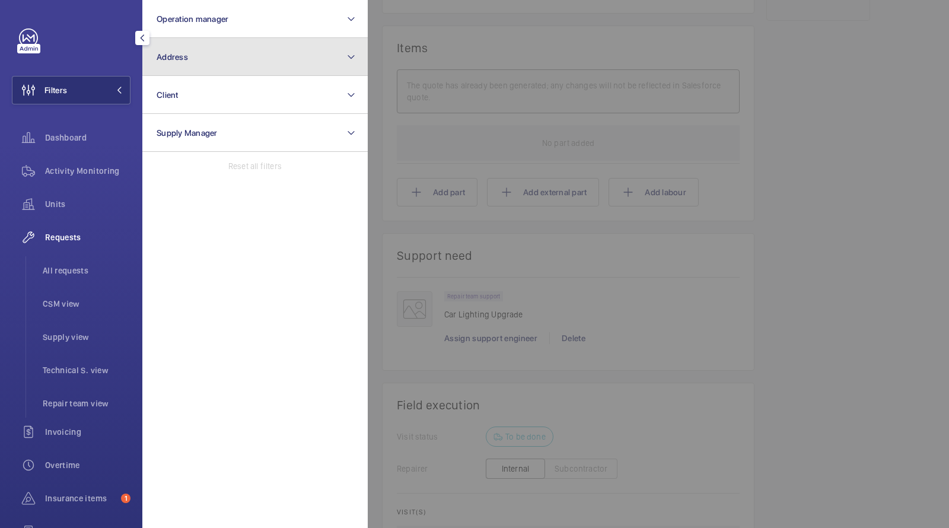
click at [174, 60] on span "Address" at bounding box center [172, 56] width 31 height 9
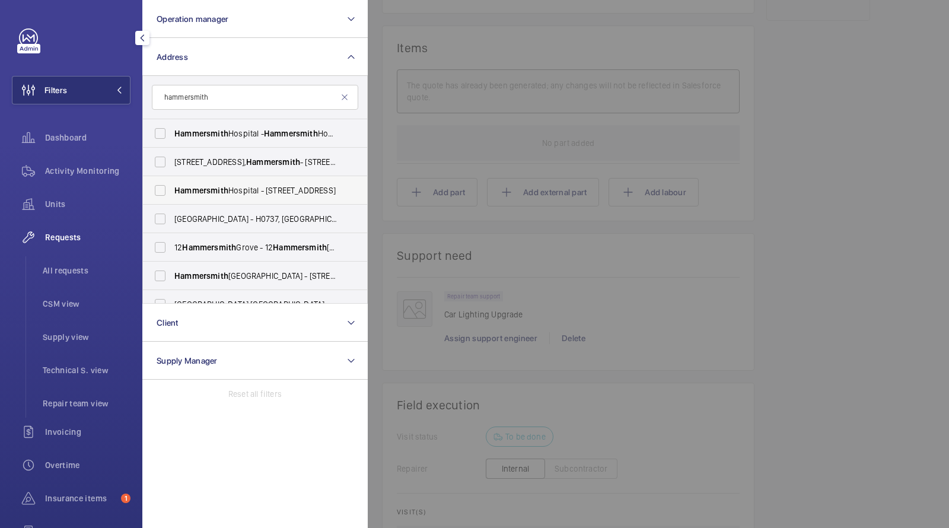
type input "hammersmith"
click at [245, 188] on span "Hammersmith Hospital - 72 Du Cane Rd, LONDON W12 0HS" at bounding box center [255, 190] width 163 height 12
click at [172, 188] on input "Hammersmith Hospital - 72 Du Cane Rd, LONDON W12 0HS" at bounding box center [160, 191] width 24 height 24
checkbox input "true"
click at [76, 278] on li "All requests" at bounding box center [81, 270] width 97 height 28
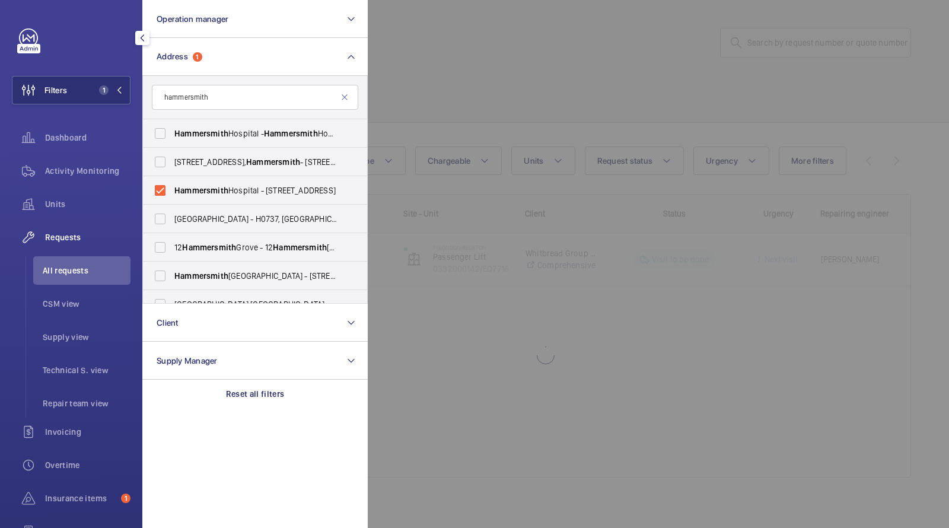
click at [524, 63] on div at bounding box center [842, 264] width 949 height 528
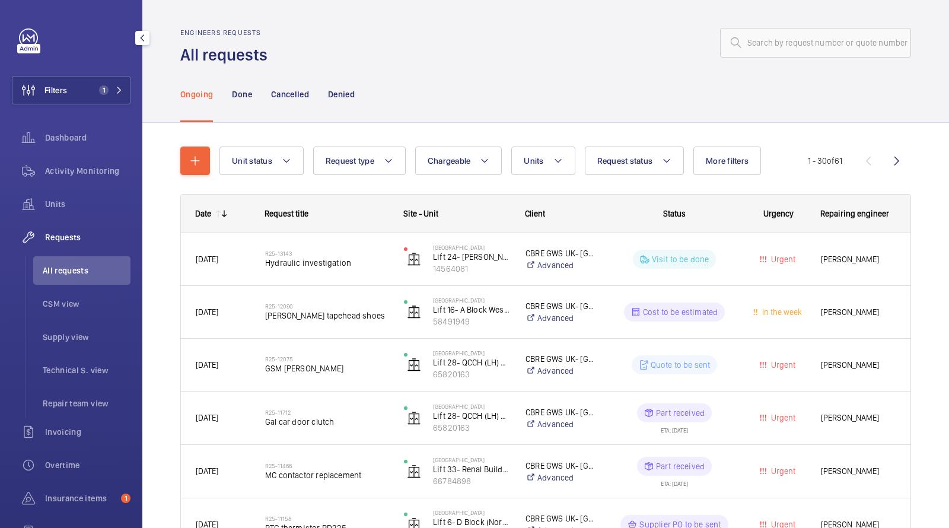
click at [253, 98] on nav "Ongoing Done Cancelled Denied" at bounding box center [267, 94] width 174 height 56
click at [235, 90] on p "Done" at bounding box center [242, 94] width 20 height 12
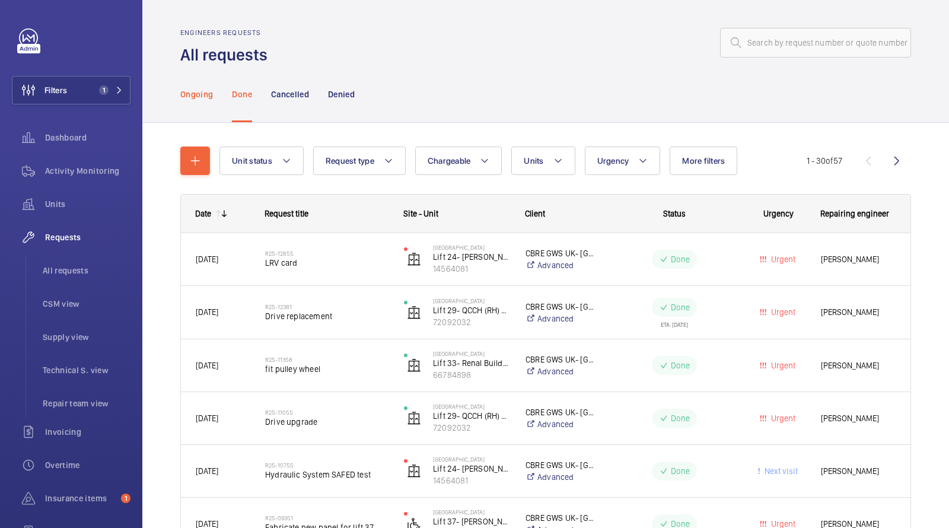
click at [202, 96] on p "Ongoing" at bounding box center [196, 94] width 33 height 12
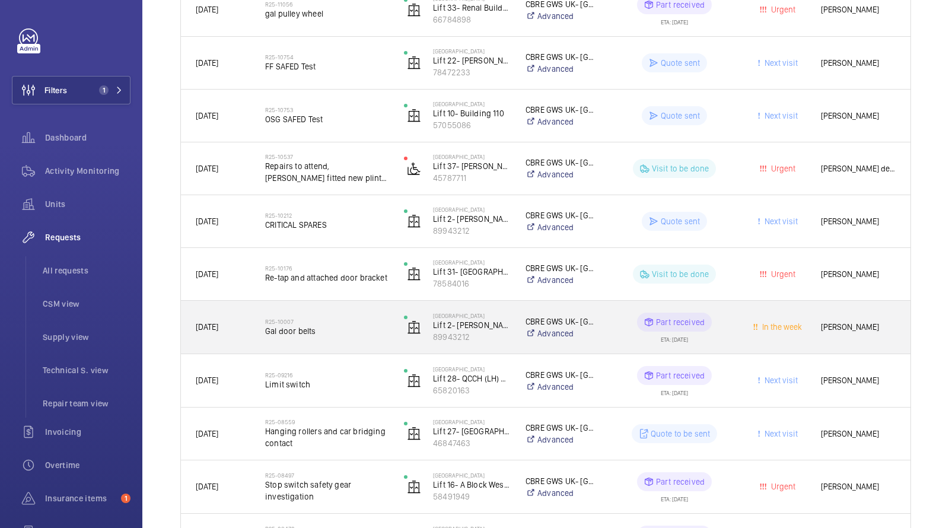
scroll to position [576, 0]
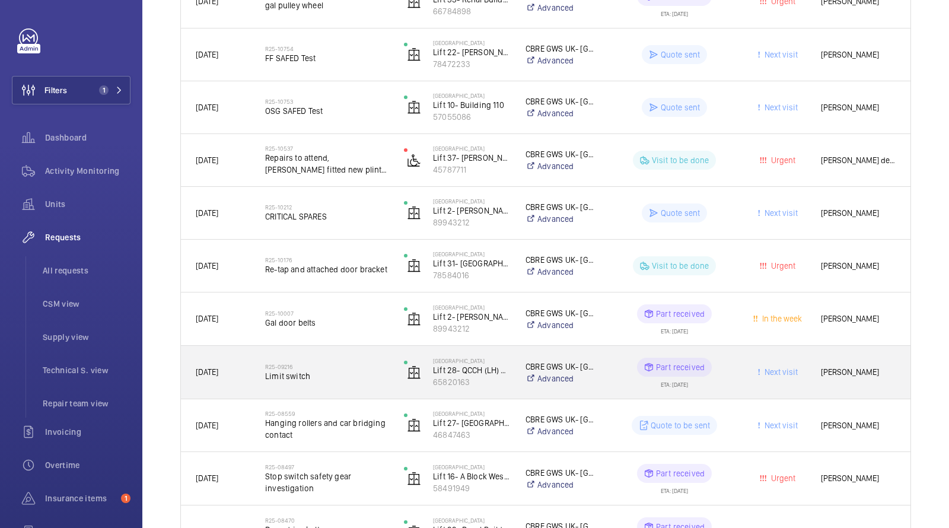
click at [331, 370] on span "Limit switch" at bounding box center [326, 376] width 123 height 12
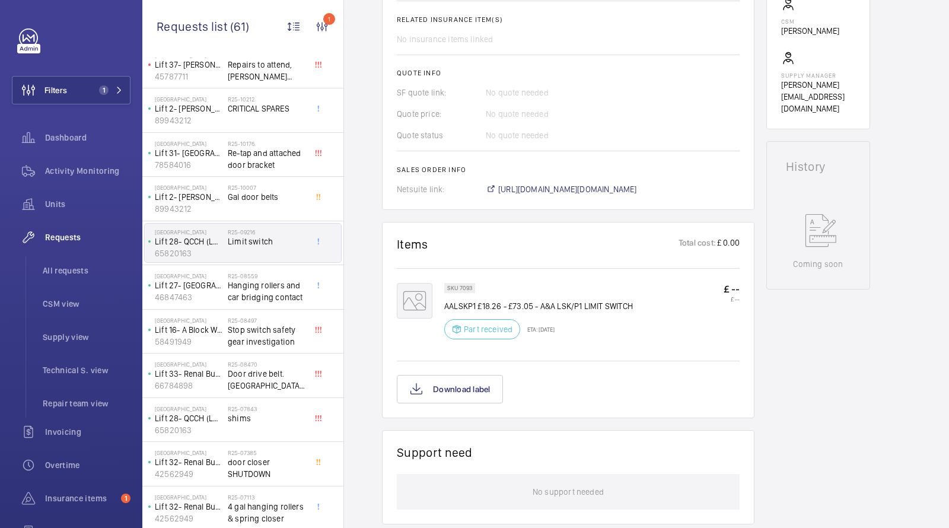
scroll to position [437, 0]
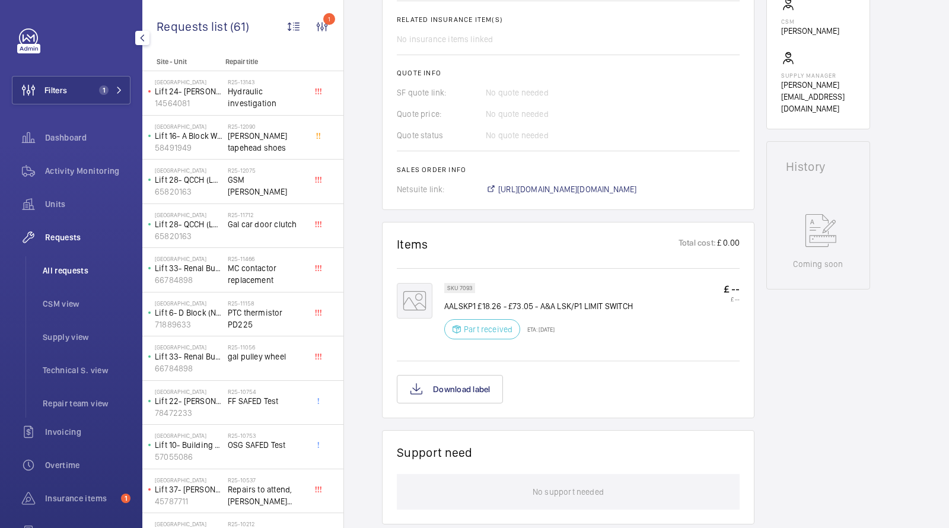
click at [63, 266] on span "All requests" at bounding box center [87, 271] width 88 height 12
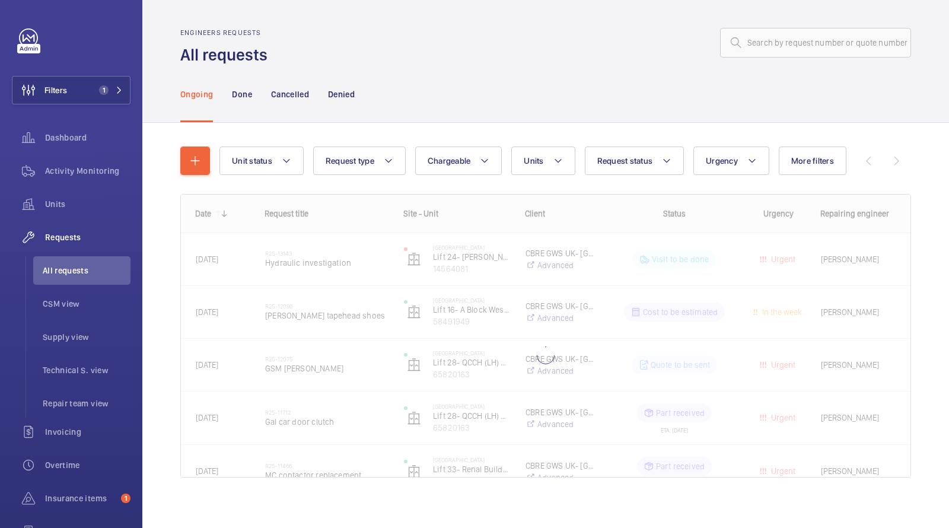
click at [810, 64] on div "Engineers requests All requests" at bounding box center [545, 46] width 731 height 37
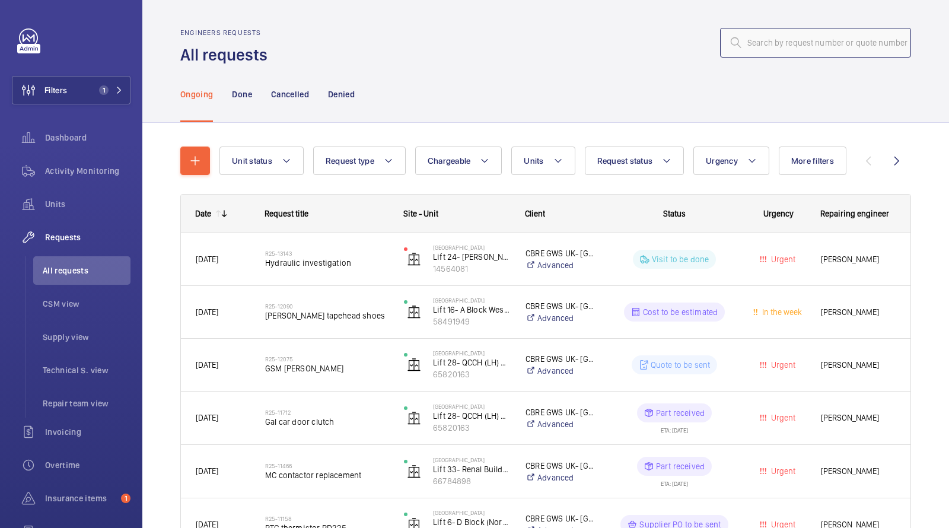
click at [796, 44] on input "text" at bounding box center [815, 43] width 191 height 30
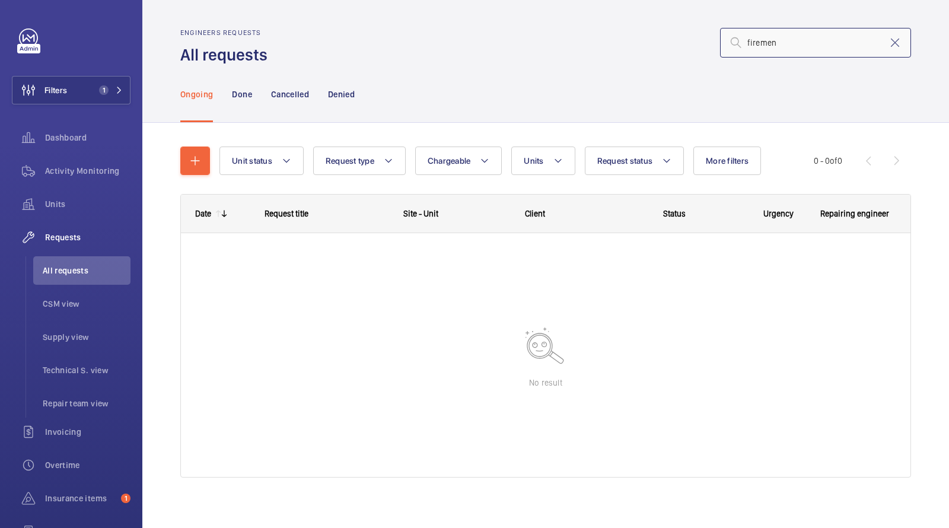
drag, startPoint x: 792, startPoint y: 39, endPoint x: 681, endPoint y: 33, distance: 110.4
click at [691, 37] on div "firemen" at bounding box center [593, 42] width 636 height 28
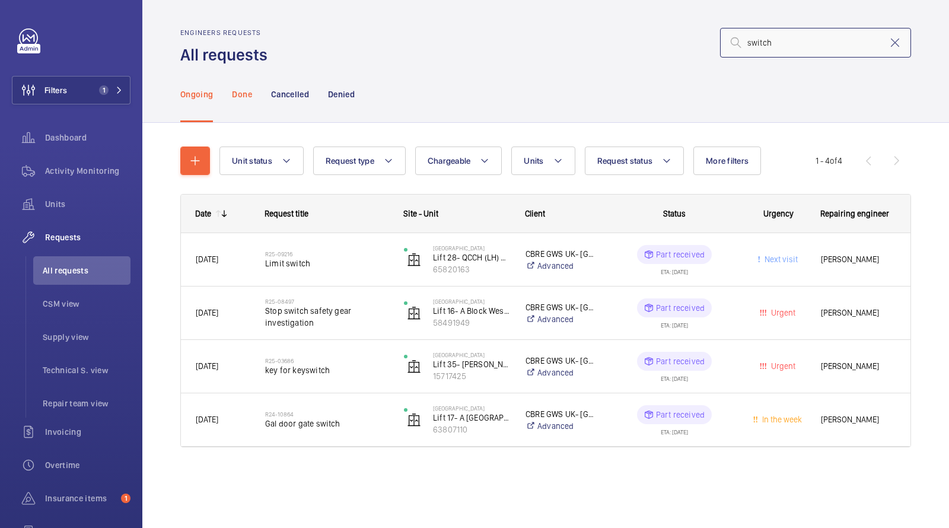
type input "switch"
click at [240, 95] on p "Done" at bounding box center [242, 94] width 20 height 12
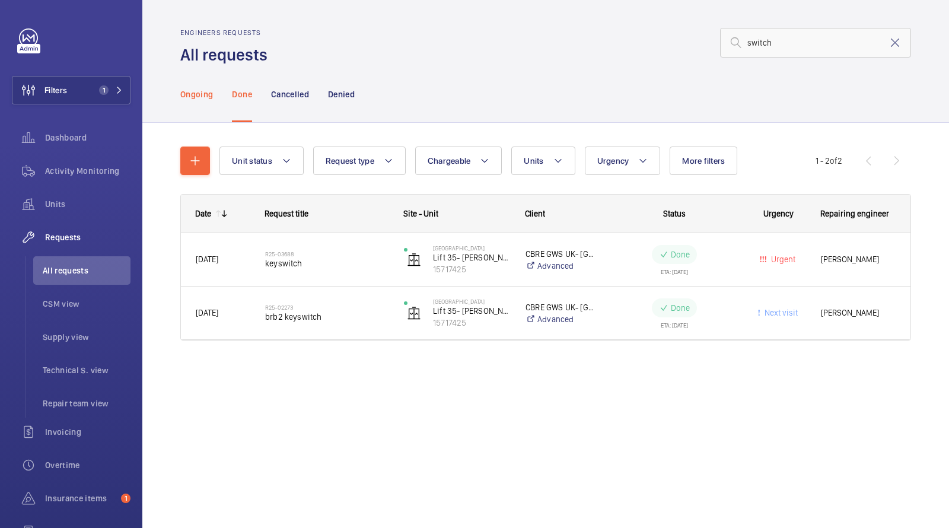
click at [208, 94] on p "Ongoing" at bounding box center [196, 94] width 33 height 12
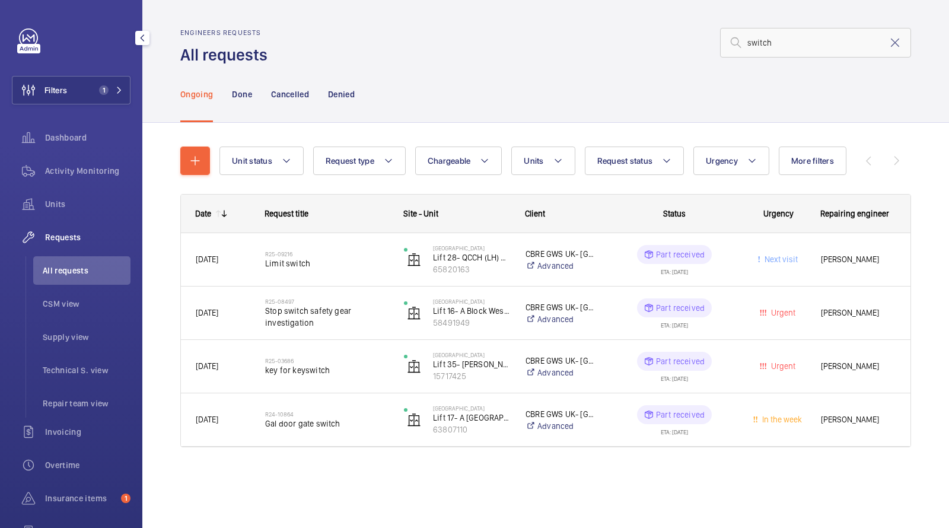
click at [73, 275] on span "All requests" at bounding box center [87, 271] width 88 height 12
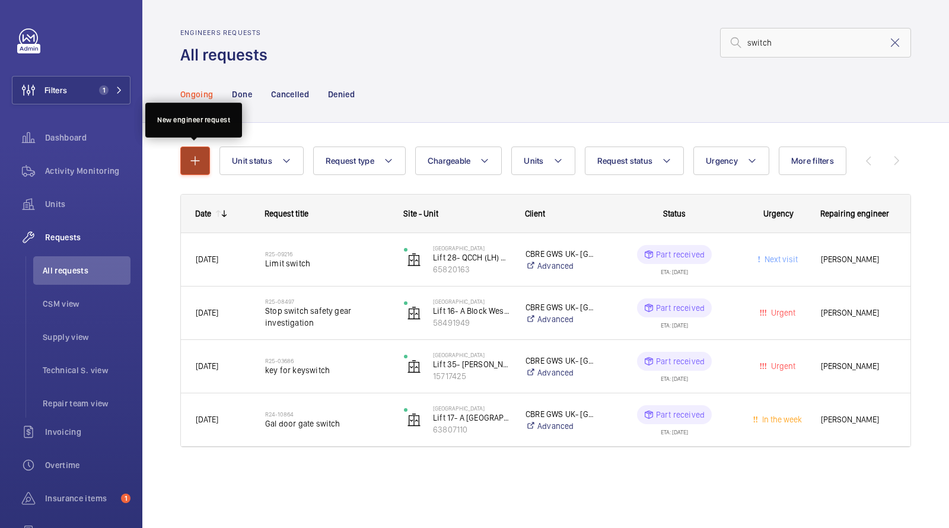
click at [197, 155] on mat-icon "button" at bounding box center [195, 161] width 14 height 14
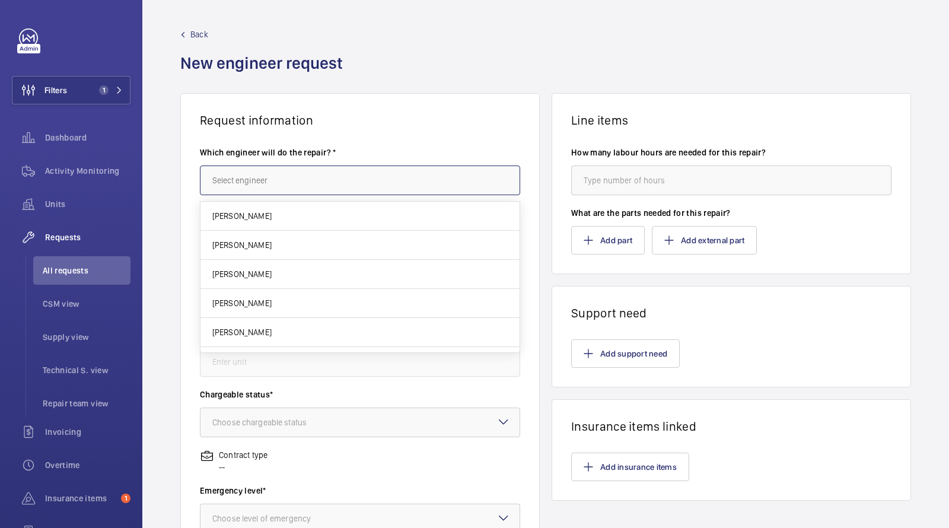
click at [254, 177] on input "text" at bounding box center [360, 180] width 320 height 30
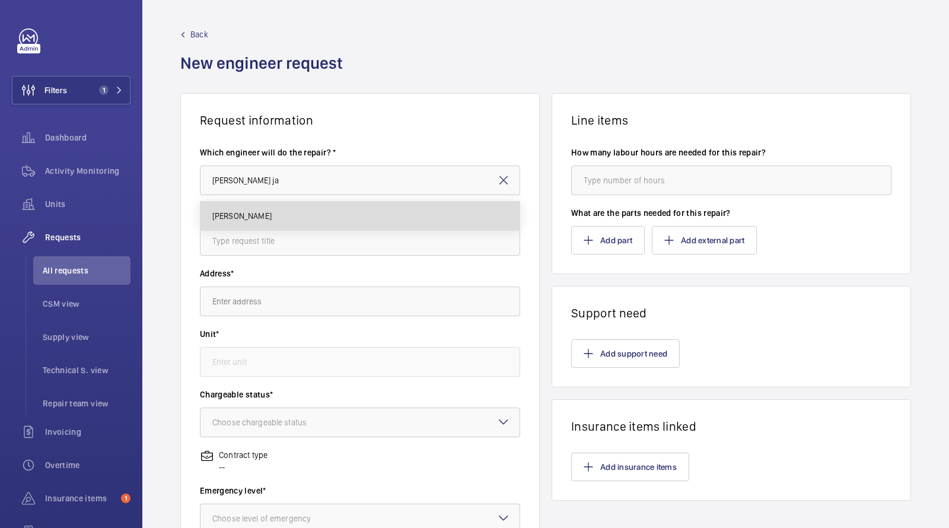
click at [253, 226] on mat-option "[PERSON_NAME]" at bounding box center [360, 216] width 320 height 28
type input "[PERSON_NAME]"
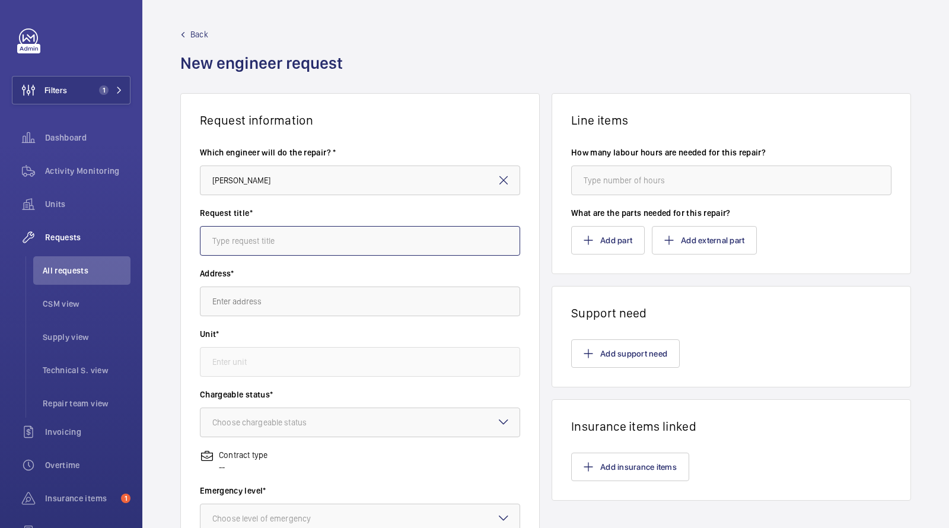
click at [253, 238] on input "text" at bounding box center [360, 241] width 320 height 30
type input "firemen switches"
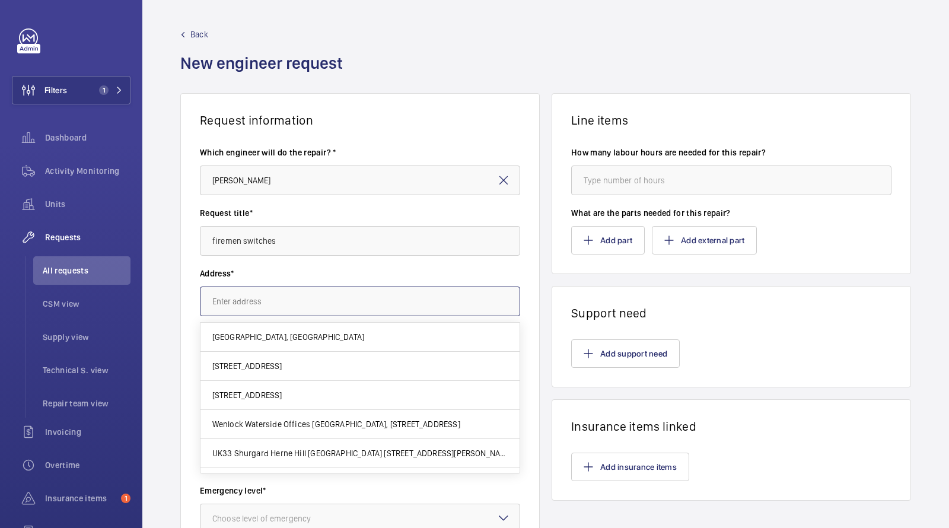
click at [253, 301] on input "text" at bounding box center [360, 301] width 320 height 30
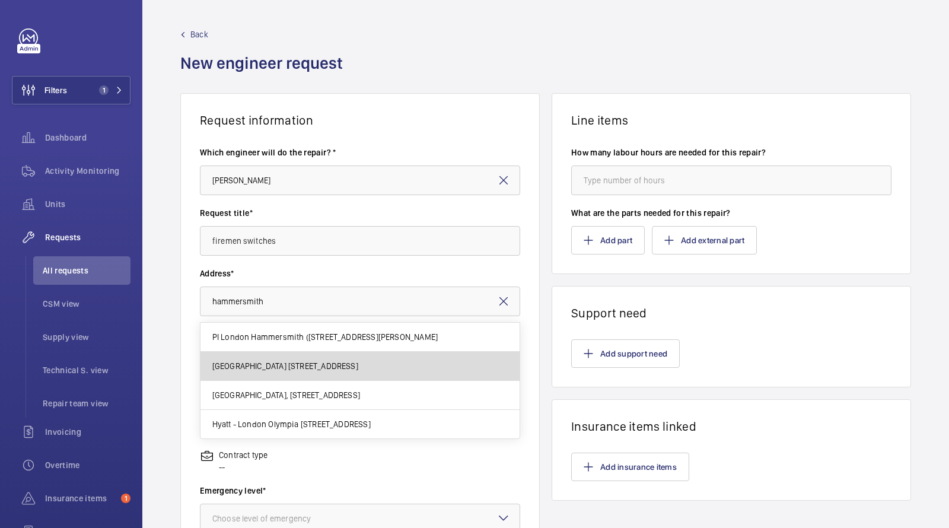
click at [305, 360] on span "Hammersmith Hospital 72 Du Cane Rd, W12 0HS LONDON" at bounding box center [285, 366] width 146 height 12
type input "Hammersmith Hospital 72 Du Cane Rd, W12 0HS LONDON"
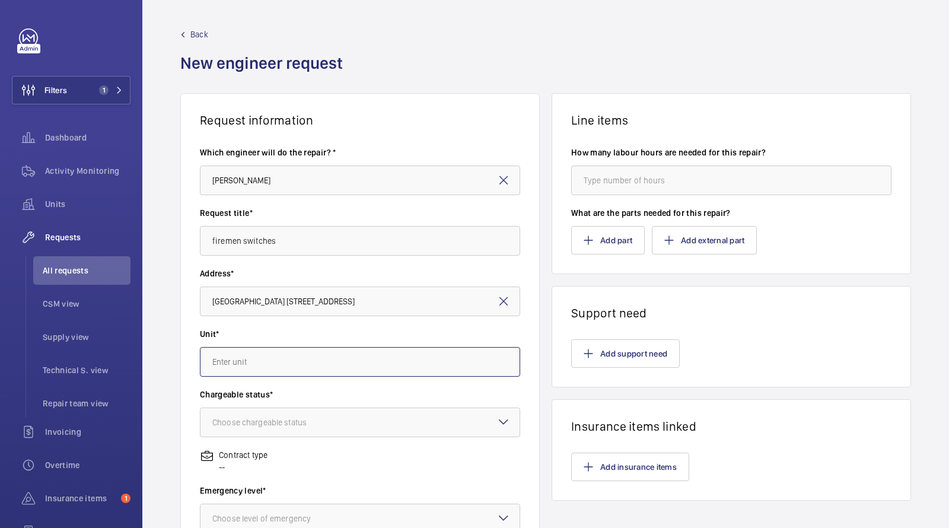
click at [292, 366] on input "text" at bounding box center [360, 362] width 320 height 30
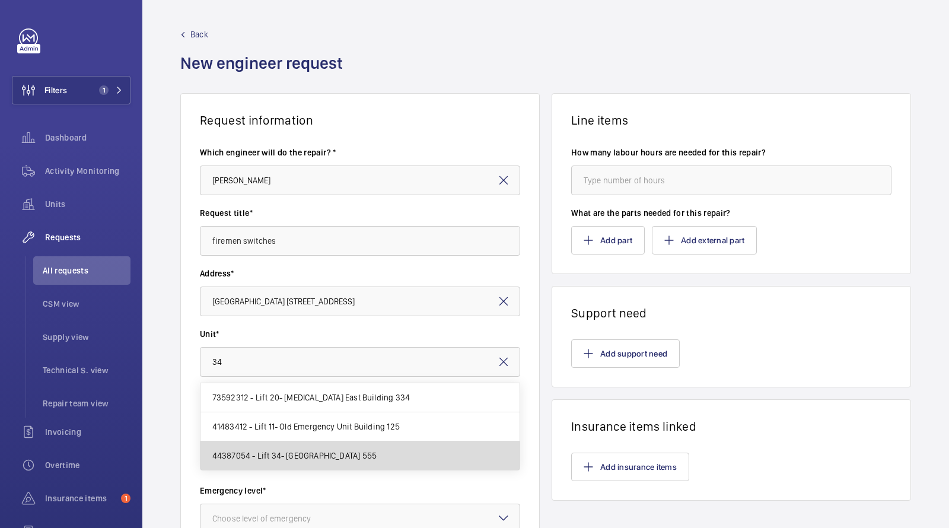
click at [289, 452] on span "44387054 - Lift 34- Renal Building North Building 555" at bounding box center [294, 456] width 164 height 12
type input "44387054 - Lift 34- Renal Building North Building 555"
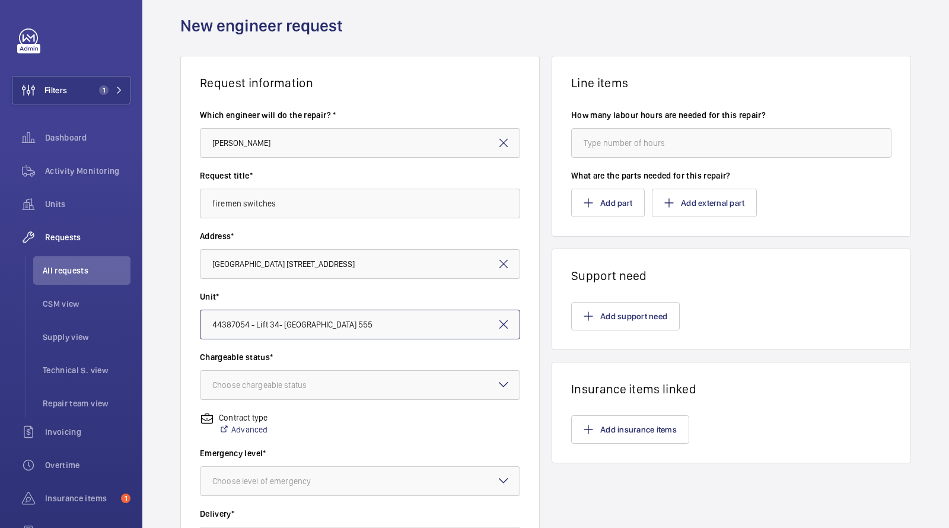
scroll to position [55, 0]
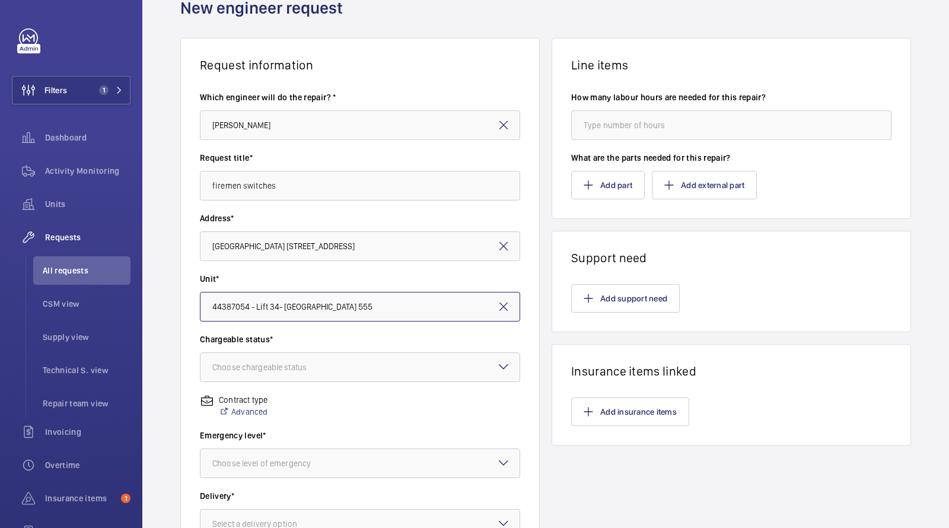
click at [396, 306] on input "44387054 - Lift 34- Renal Building North Building 555" at bounding box center [360, 307] width 320 height 30
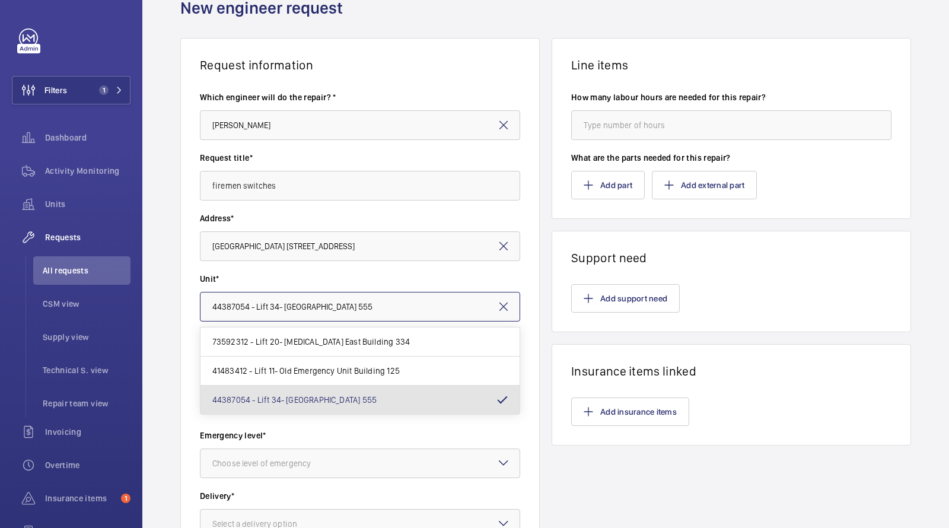
drag, startPoint x: 420, startPoint y: 311, endPoint x: 96, endPoint y: 267, distance: 326.8
click at [98, 270] on mat-sidenav-content "Filters 1 Dashboard Activity Monitoring Units Requests All requests CSM view Su…" at bounding box center [474, 264] width 949 height 528
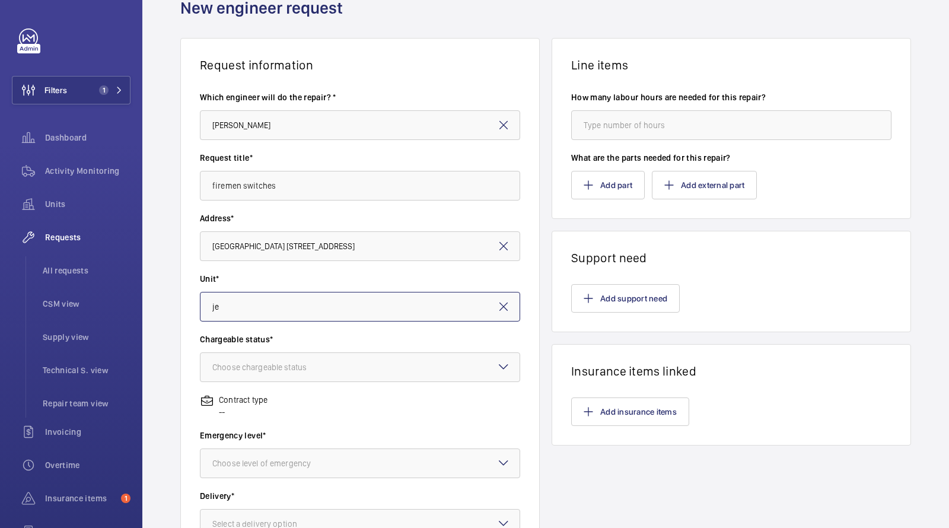
type input "j"
drag, startPoint x: 318, startPoint y: 302, endPoint x: 93, endPoint y: 268, distance: 228.0
click at [113, 285] on mat-sidenav-content "Filters 1 Dashboard Activity Monitoring Units Requests All requests CSM view Su…" at bounding box center [474, 264] width 949 height 528
type input "jeffer"
drag, startPoint x: 249, startPoint y: 305, endPoint x: 109, endPoint y: 265, distance: 145.7
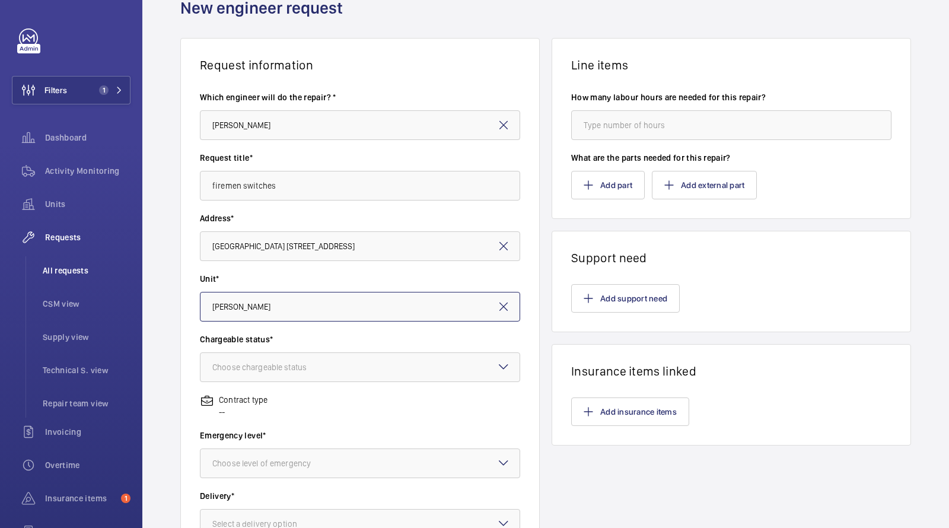
click at [116, 283] on mat-sidenav-content "Filters 1 Dashboard Activity Monitoring Units Requests All requests CSM view Su…" at bounding box center [474, 264] width 949 height 528
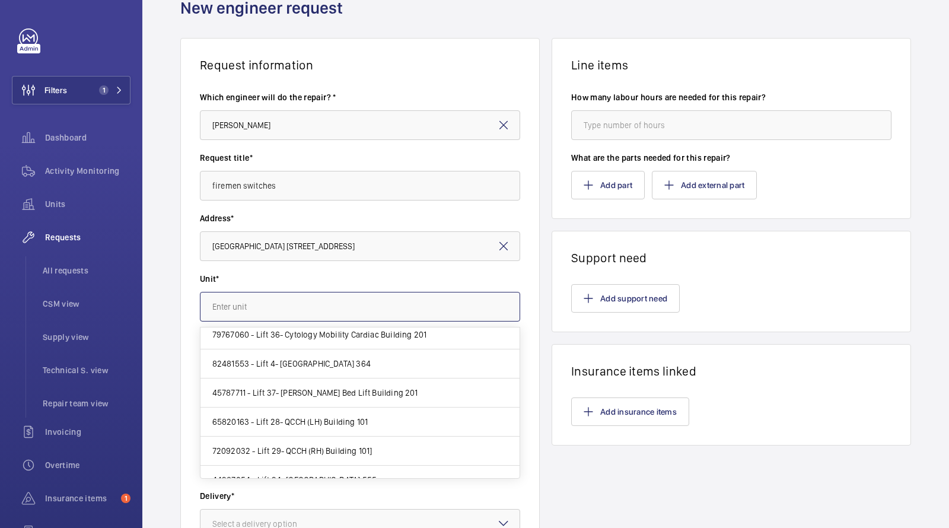
scroll to position [282, 0]
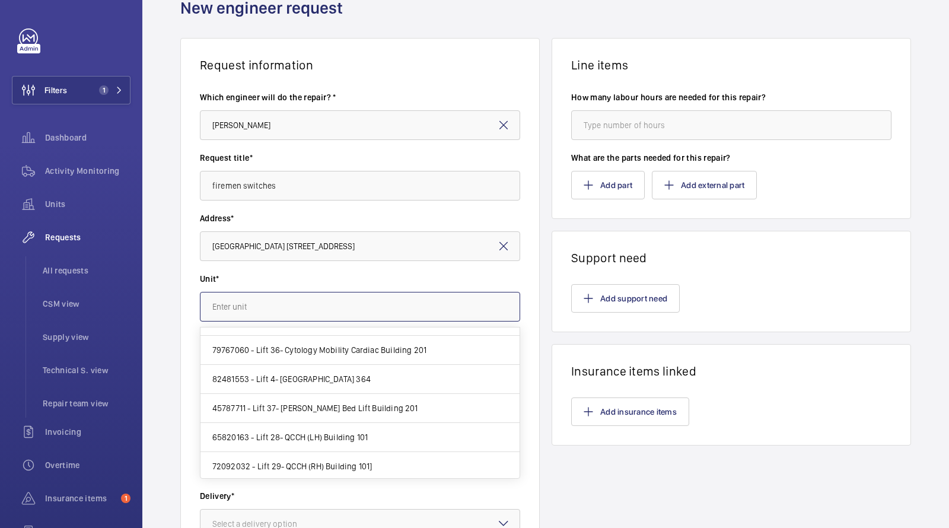
click at [330, 305] on input "text" at bounding box center [360, 307] width 320 height 30
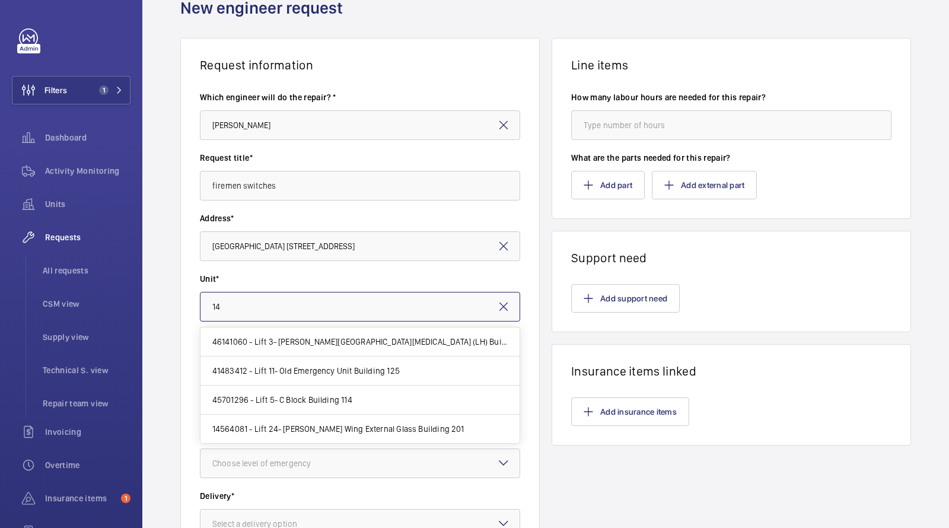
scroll to position [0, 0]
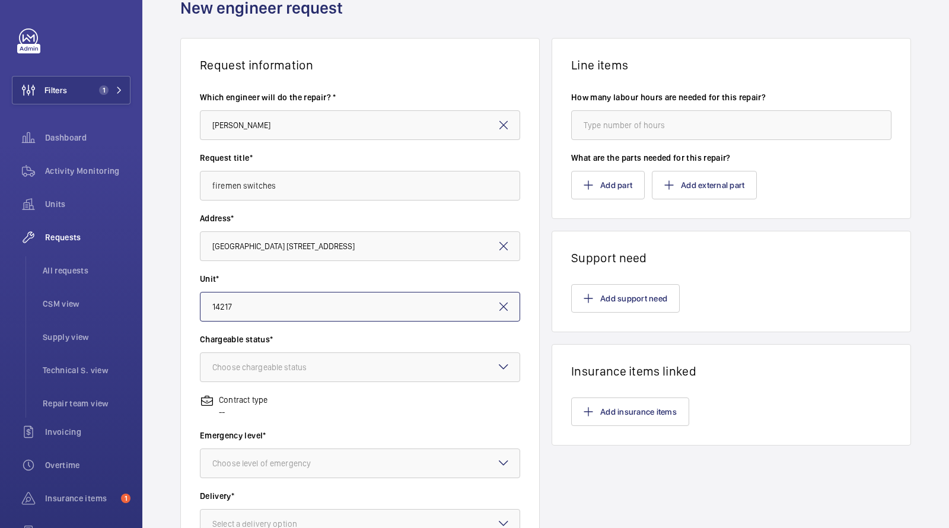
drag, startPoint x: 269, startPoint y: 307, endPoint x: 163, endPoint y: 304, distance: 105.6
click at [163, 305] on div "Request information Which engineer will do the repair? * Dan Jarvis Request tit…" at bounding box center [545, 362] width 807 height 649
type input "14217"
click at [318, 246] on input "Hammersmith Hospital 72 Du Cane Rd, W12 0HS LONDON" at bounding box center [360, 246] width 320 height 30
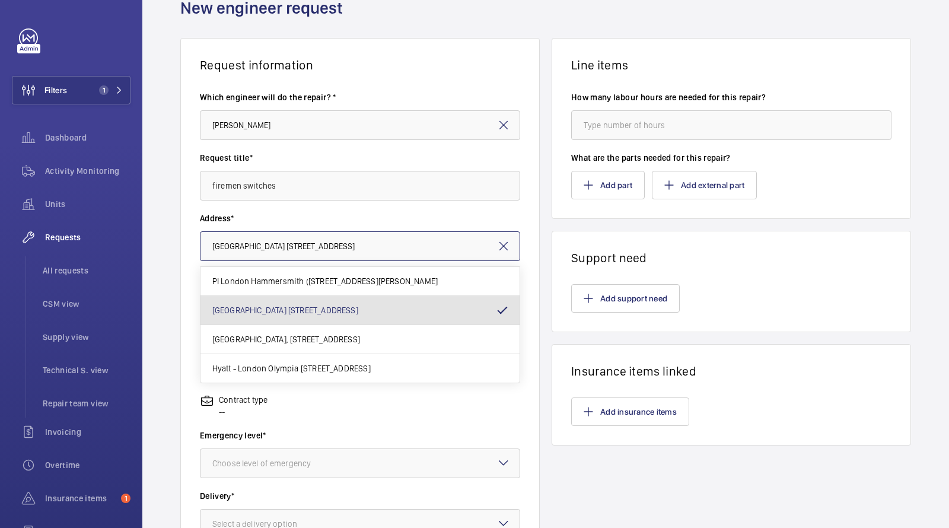
click at [318, 245] on input "Hammersmith Hospital 72 Du Cane Rd, W12 0HS LONDON" at bounding box center [360, 246] width 320 height 30
click at [364, 247] on input "Hammersmith Hospital 72 Du Cane Rd, W12 0HS LONDON" at bounding box center [360, 246] width 320 height 30
click at [365, 247] on input "Hammersmith Hospital 72 Du Cane Rd, W12 0HS LONDON" at bounding box center [360, 246] width 320 height 30
click at [316, 250] on input "Hammersmith Hospital 72 Du Cane Rd, W12 0HS LONDON" at bounding box center [360, 246] width 320 height 30
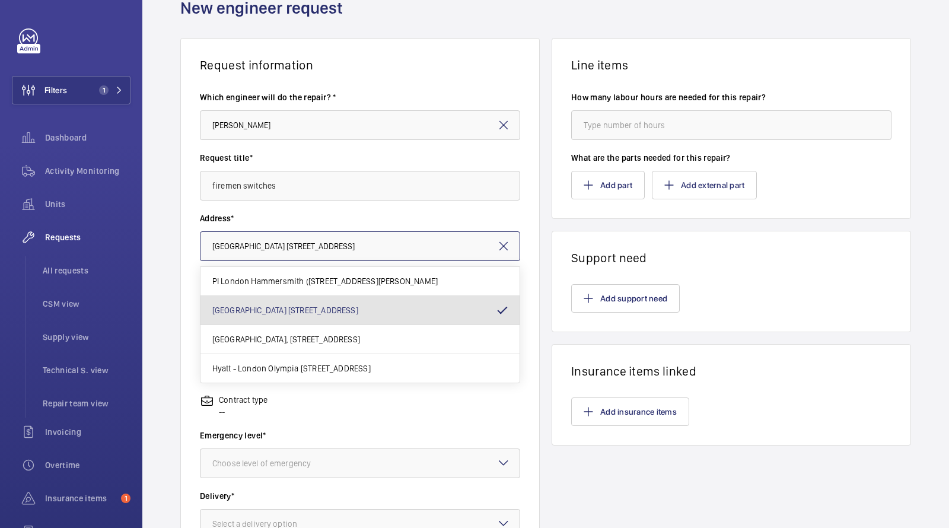
click at [319, 247] on input "Hammersmith Hospital 72 Du Cane Rd, W12 0HS LONDON" at bounding box center [360, 246] width 320 height 30
click at [319, 248] on input "Hammersmith Hospital 72 Du Cane Rd, W12 0HS LONDON" at bounding box center [360, 246] width 320 height 30
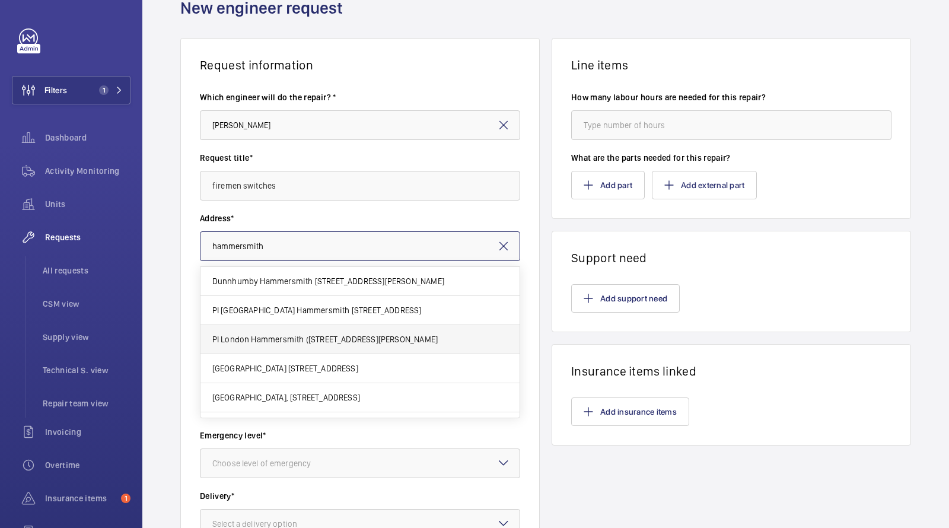
scroll to position [21, 0]
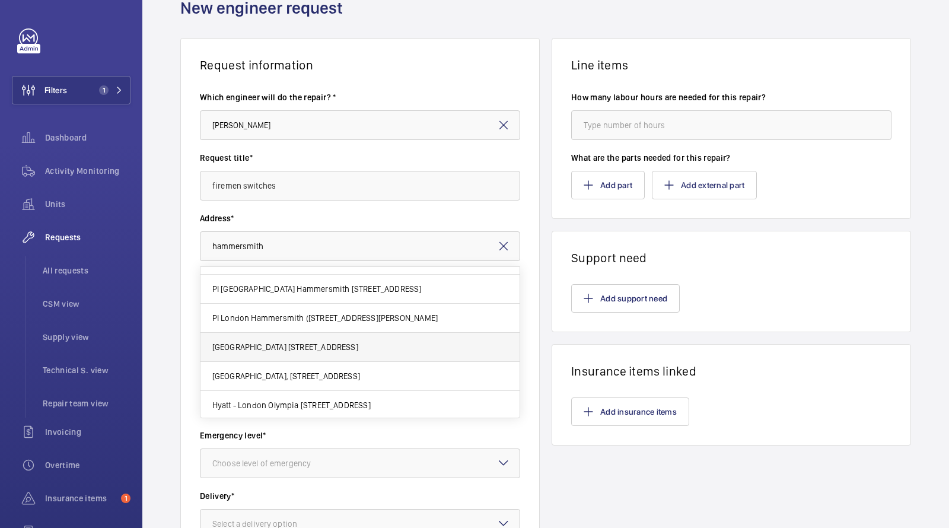
click at [315, 350] on span "Hammersmith Hospital 72 Du Cane Rd, W12 0HS LONDON" at bounding box center [285, 347] width 146 height 12
type input "Hammersmith Hospital 72 Du Cane Rd, W12 0HS LONDON"
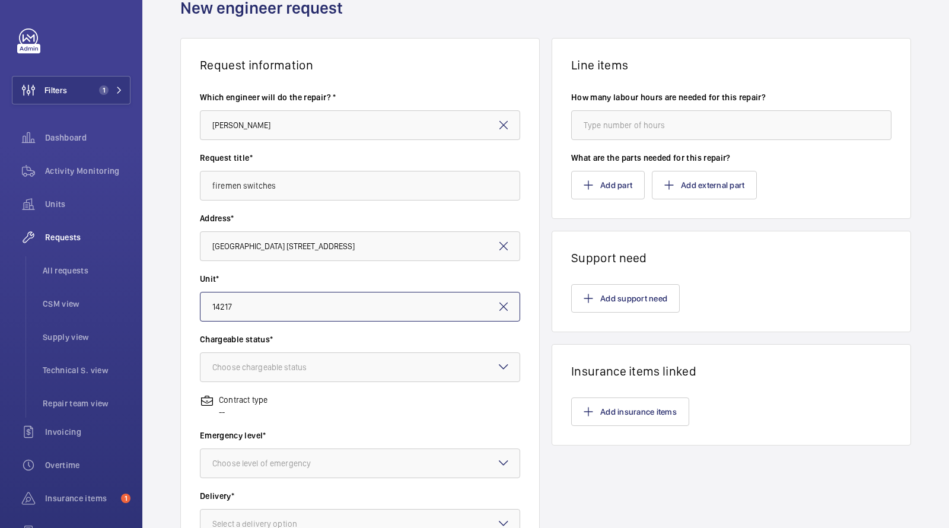
click at [305, 304] on input "14217" at bounding box center [360, 307] width 320 height 30
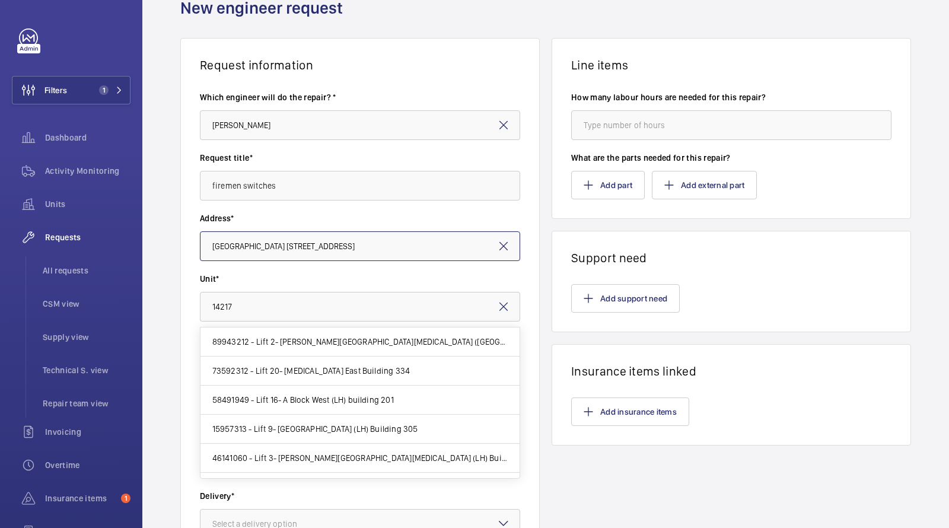
click at [335, 254] on input "Hammersmith Hospital 72 Du Cane Rd, W12 0HS LONDON" at bounding box center [360, 246] width 320 height 30
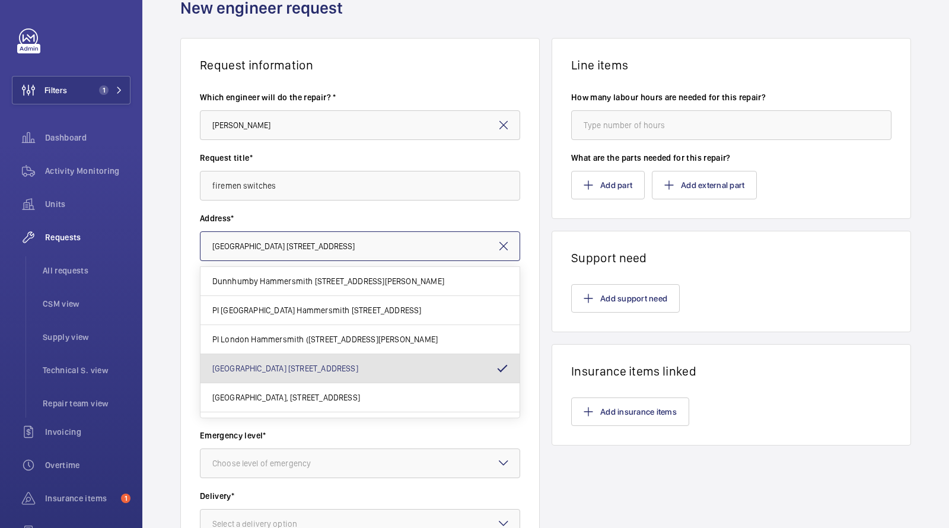
click at [335, 254] on input "Hammersmith Hospital 72 Du Cane Rd, W12 0HS LONDON" at bounding box center [360, 246] width 320 height 30
click at [62, 263] on li "All requests" at bounding box center [81, 270] width 97 height 28
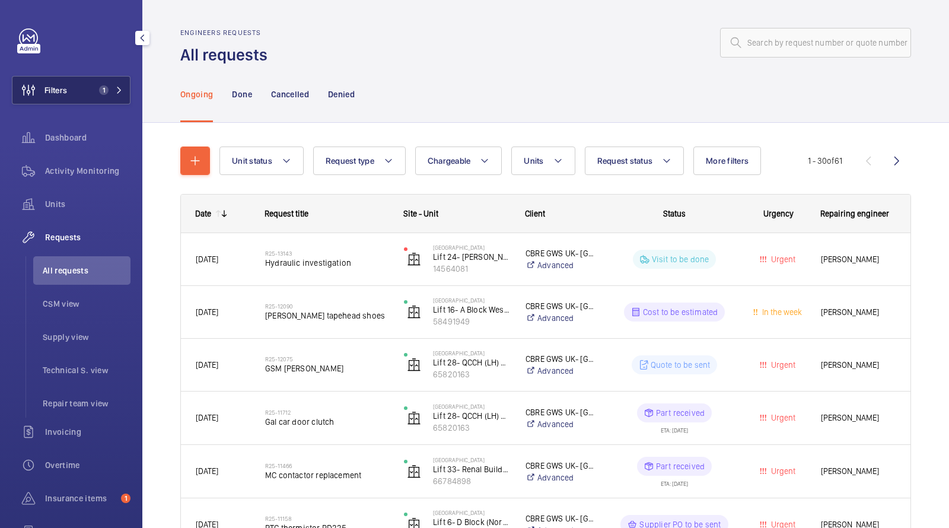
click at [96, 91] on span "1" at bounding box center [101, 89] width 14 height 9
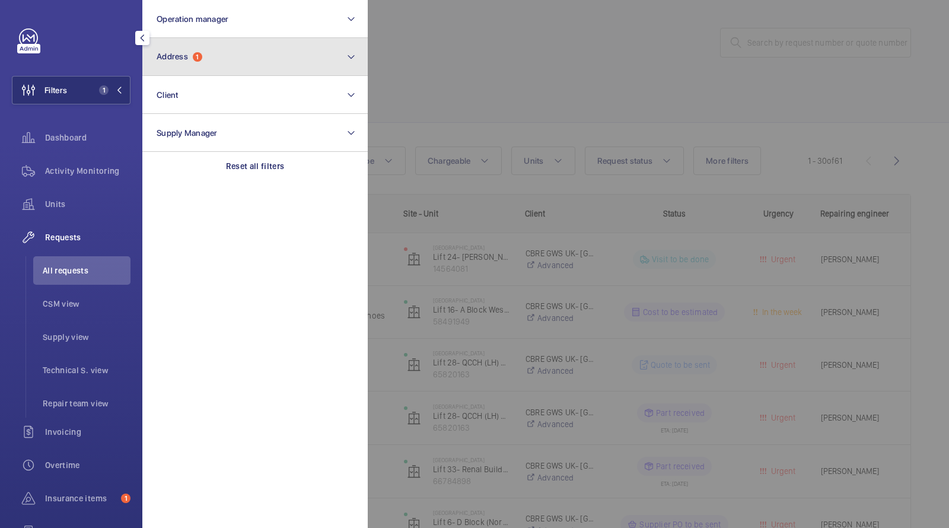
click at [193, 66] on button "Address 1" at bounding box center [254, 57] width 225 height 38
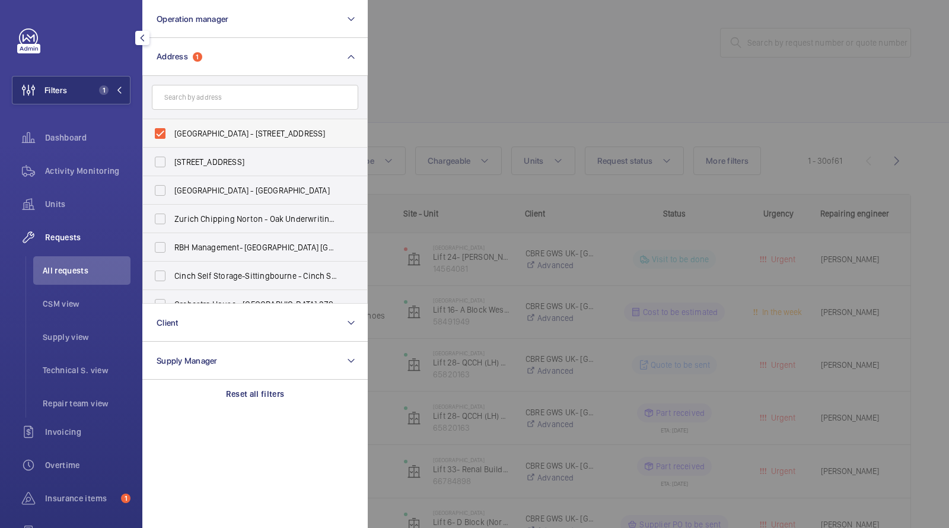
click at [202, 129] on span "Hammersmith Hospital - 72 Du Cane Rd, LONDON W12 0HS" at bounding box center [255, 134] width 163 height 12
click at [172, 129] on input "Hammersmith Hospital - 72 Du Cane Rd, LONDON W12 0HS" at bounding box center [160, 134] width 24 height 24
checkbox input "false"
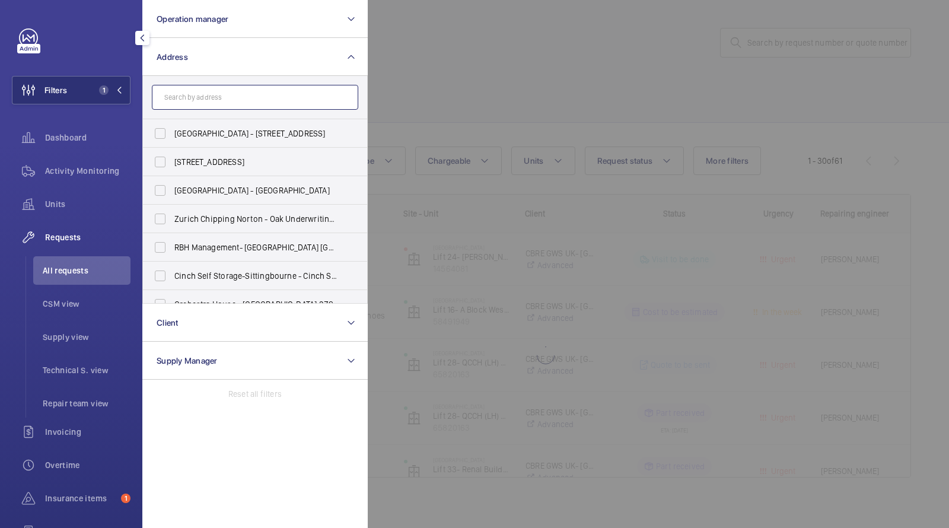
click at [203, 101] on input "text" at bounding box center [255, 97] width 206 height 25
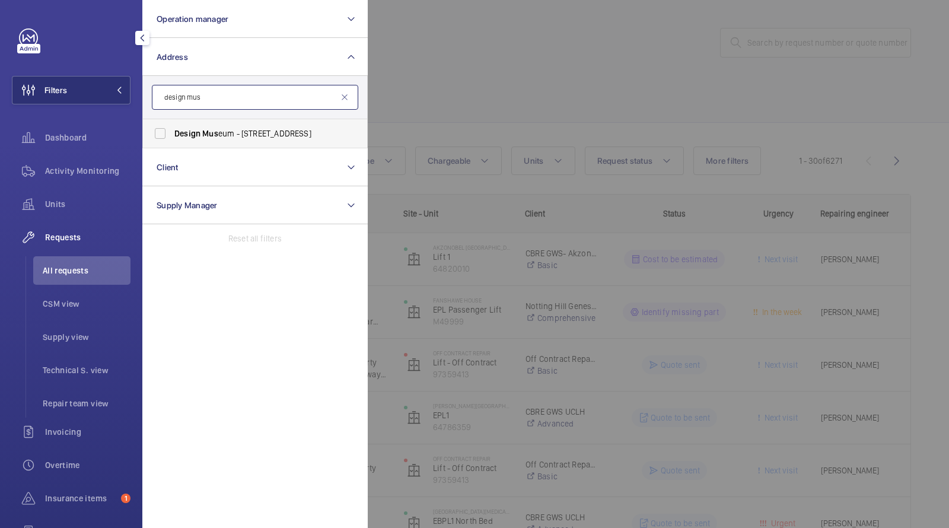
type input "design mus"
click at [221, 124] on label "Design Mus eum - 224-238 Kensington High Street, LONDON W8 6AG" at bounding box center [246, 133] width 206 height 28
click at [172, 124] on input "Design Mus eum - 224-238 Kensington High Street, LONDON W8 6AG" at bounding box center [160, 134] width 24 height 24
checkbox input "true"
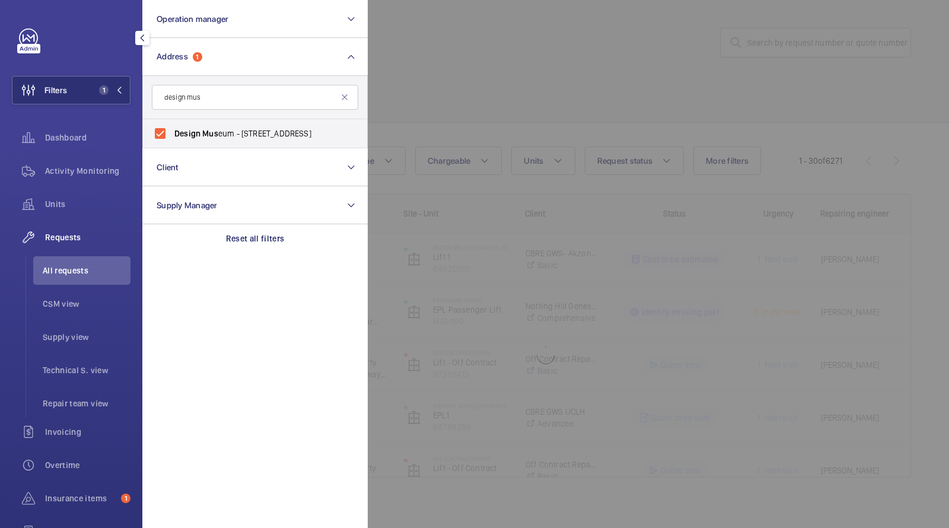
click at [499, 47] on div at bounding box center [842, 264] width 949 height 528
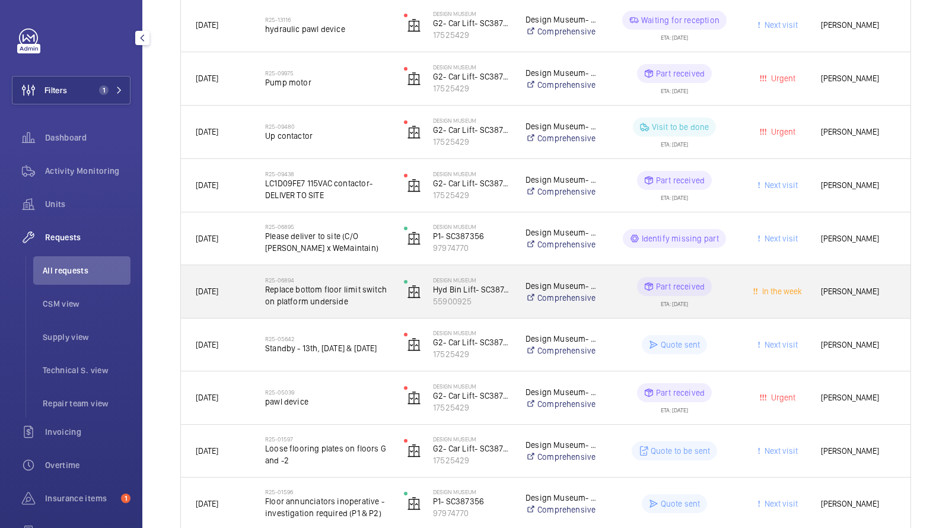
scroll to position [294, 0]
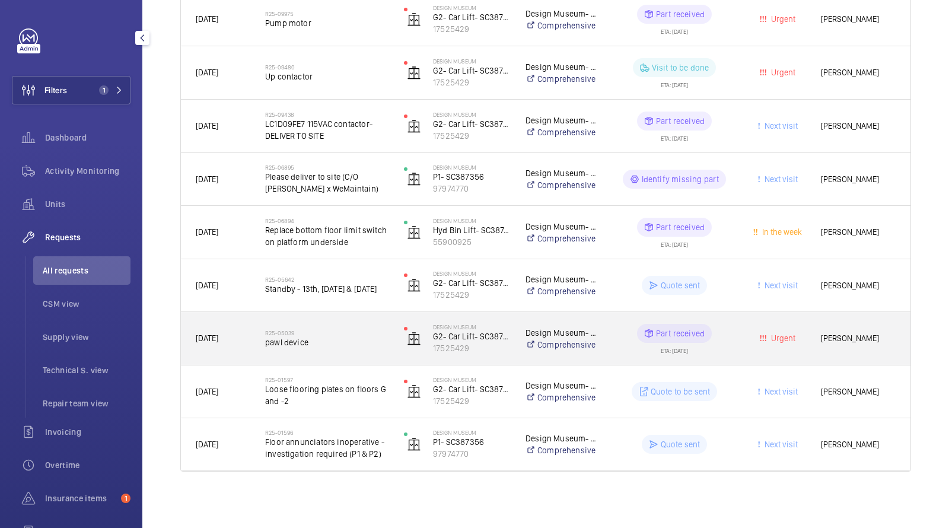
click at [314, 337] on span "pawl device" at bounding box center [326, 342] width 123 height 12
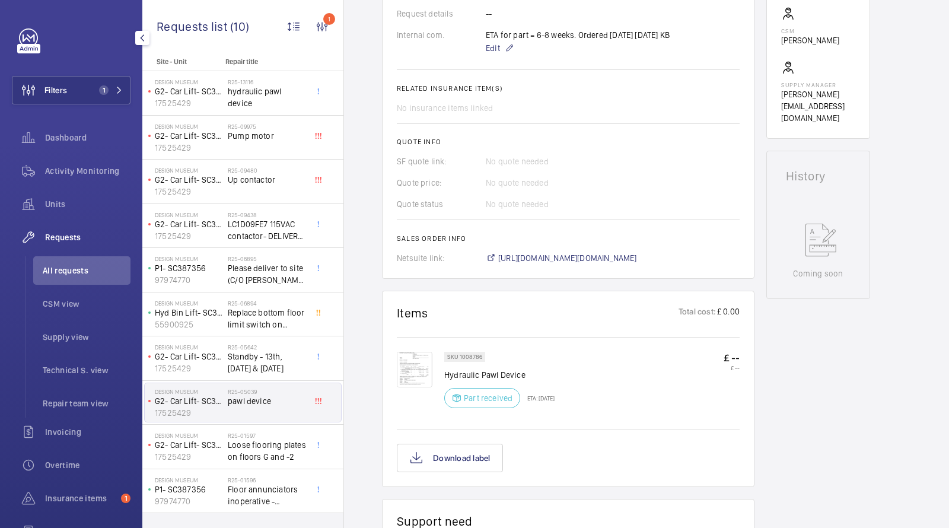
scroll to position [28, 0]
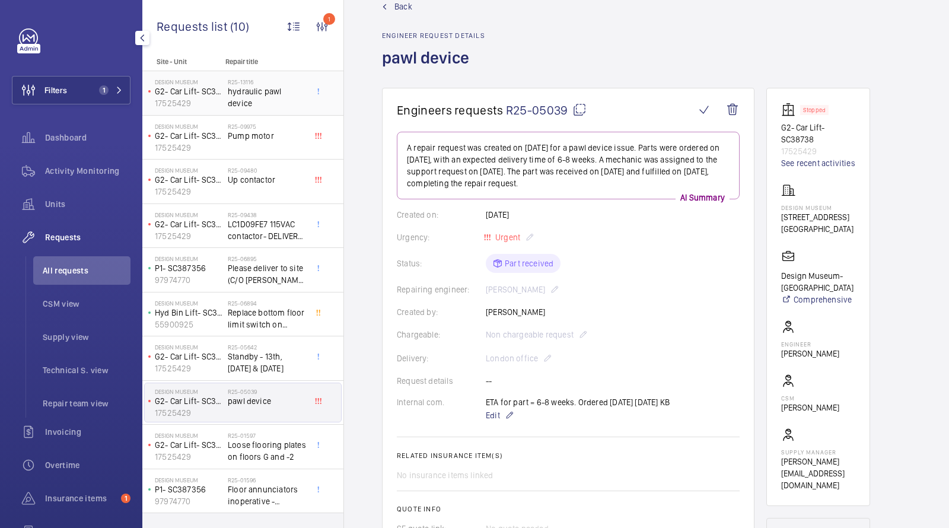
click at [225, 94] on div "Design Museum G2- Car Lift- SC38738 17525429" at bounding box center [186, 93] width 83 height 39
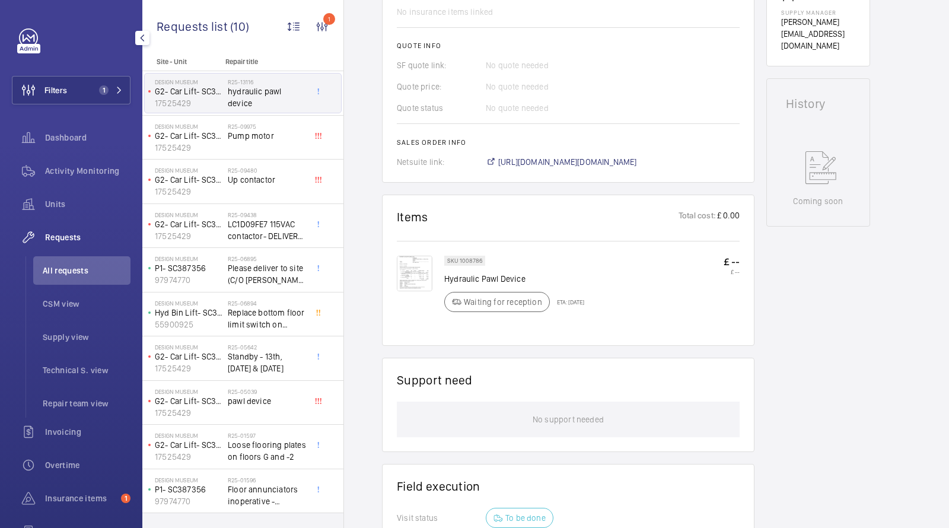
scroll to position [469, 0]
click at [464, 285] on div "SKU 1008786 Hydraulic Pawl Device Waiting for reception ETA: 5 Nov 2025" at bounding box center [514, 285] width 140 height 63
click at [463, 277] on p "Hydraulic Pawl Device" at bounding box center [514, 277] width 140 height 12
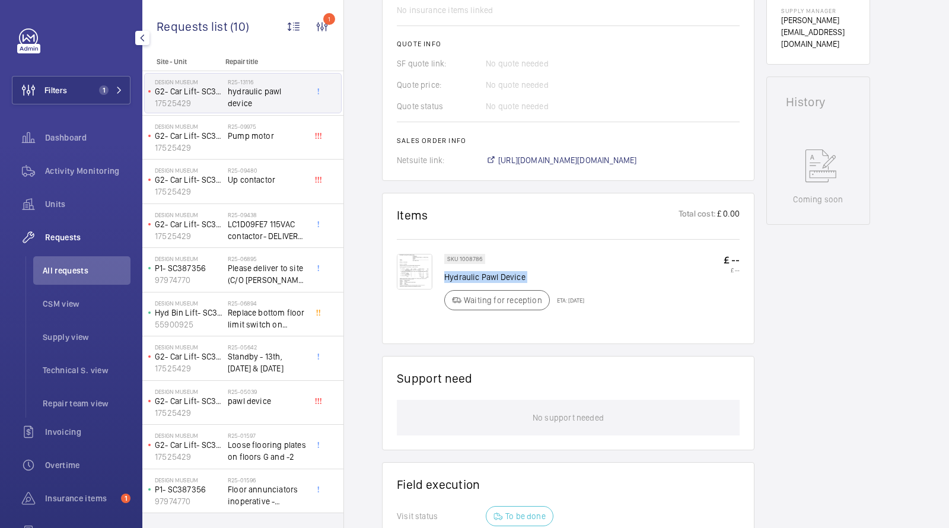
copy div "Hydraulic Pawl Device"
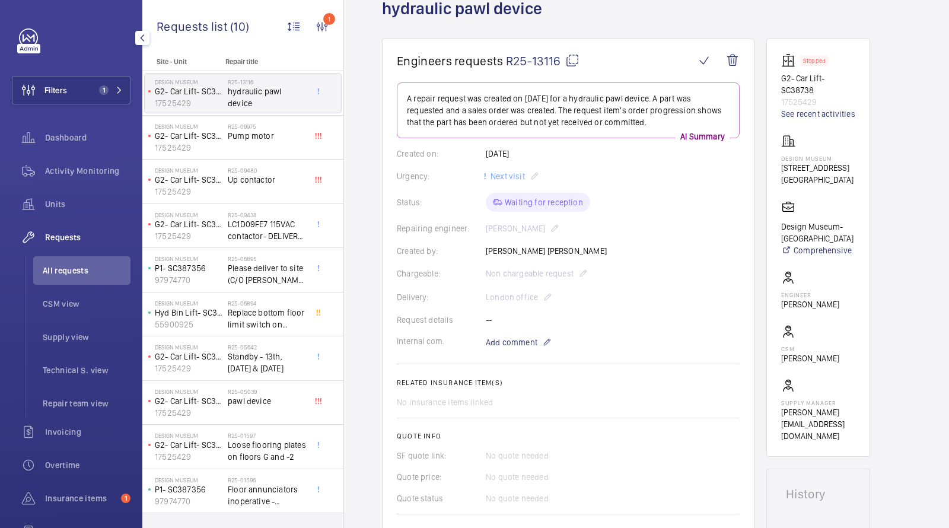
scroll to position [0, 0]
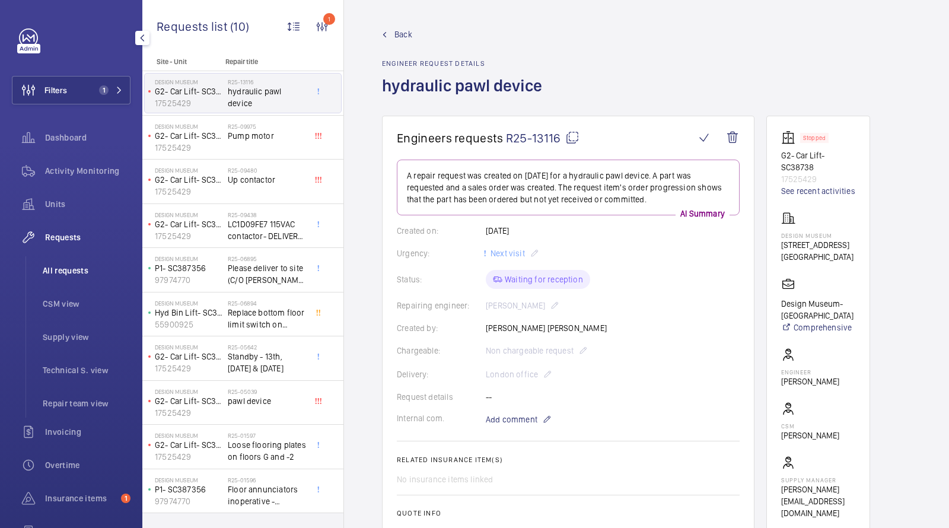
click at [69, 269] on span "All requests" at bounding box center [87, 271] width 88 height 12
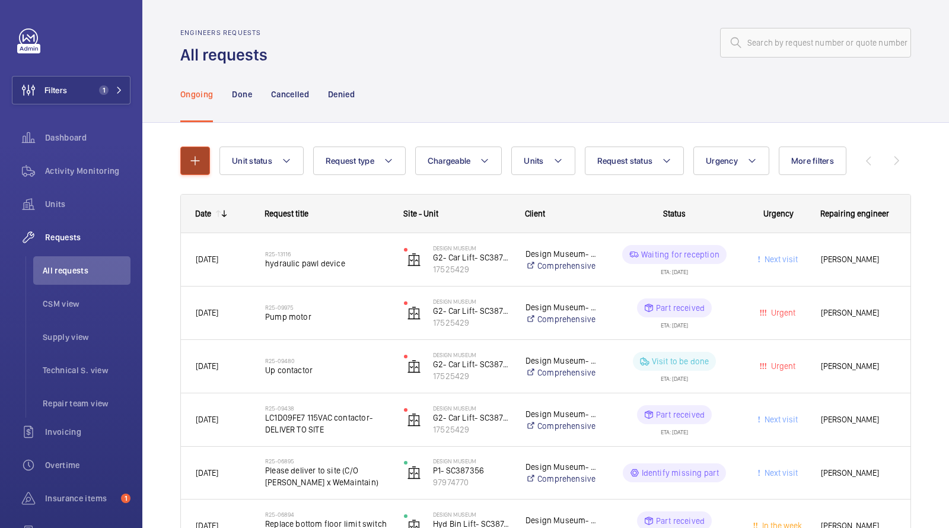
click at [203, 158] on button "button" at bounding box center [195, 160] width 30 height 28
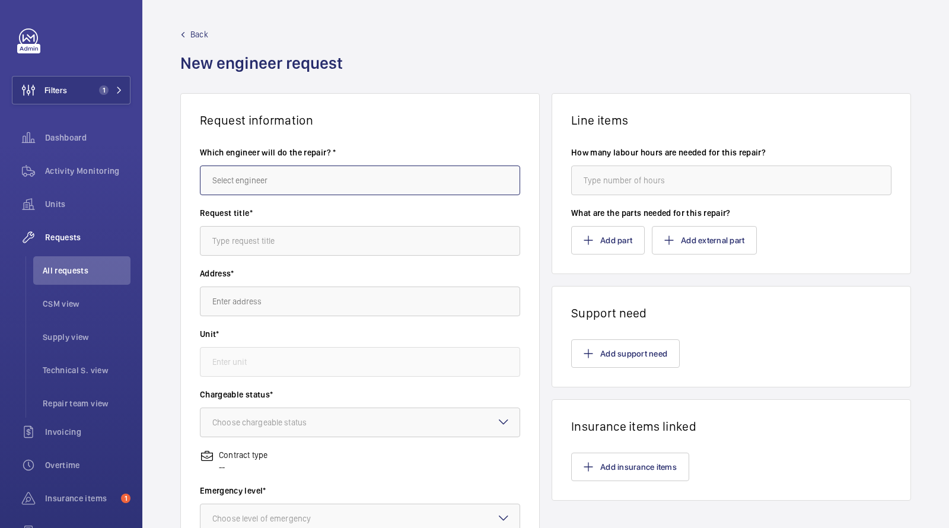
click at [260, 186] on input "text" at bounding box center [360, 180] width 320 height 30
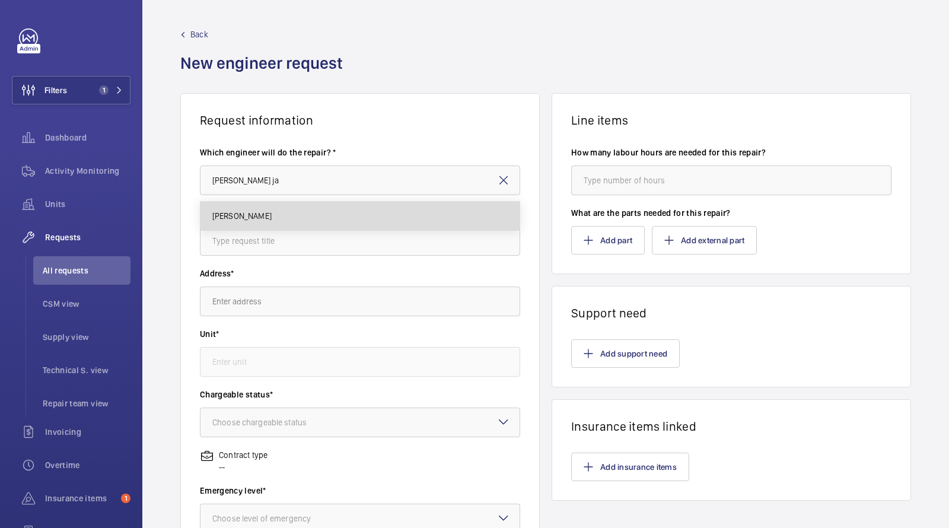
click at [256, 208] on mat-option "[PERSON_NAME]" at bounding box center [360, 216] width 320 height 28
type input "[PERSON_NAME]"
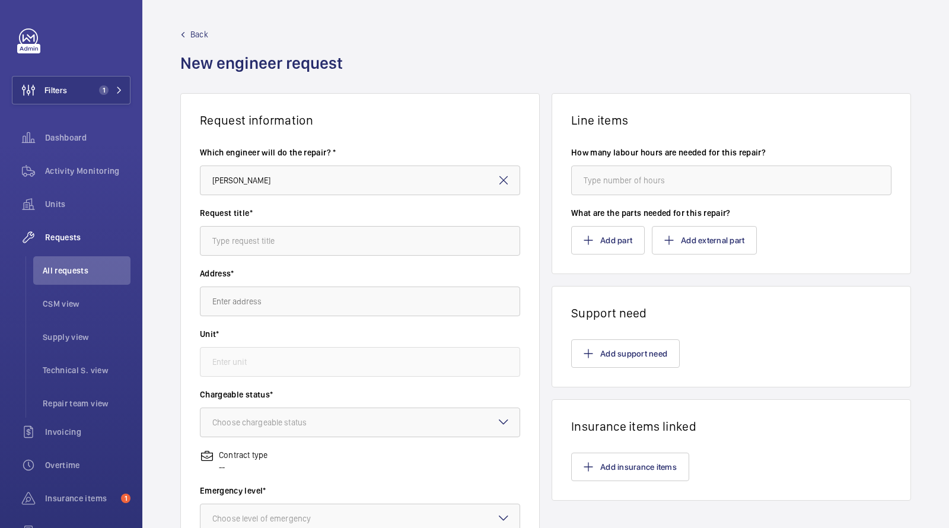
click at [248, 264] on div "Request title*" at bounding box center [360, 237] width 320 height 60
click at [248, 244] on input "text" at bounding box center [360, 241] width 320 height 30
paste input "Hydraulic Pawl Device"
drag, startPoint x: 298, startPoint y: 240, endPoint x: 23, endPoint y: 222, distance: 275.2
click at [35, 235] on mat-sidenav-content "Filters 1 Dashboard Activity Monitoring Units Requests All requests CSM view Su…" at bounding box center [474, 264] width 949 height 528
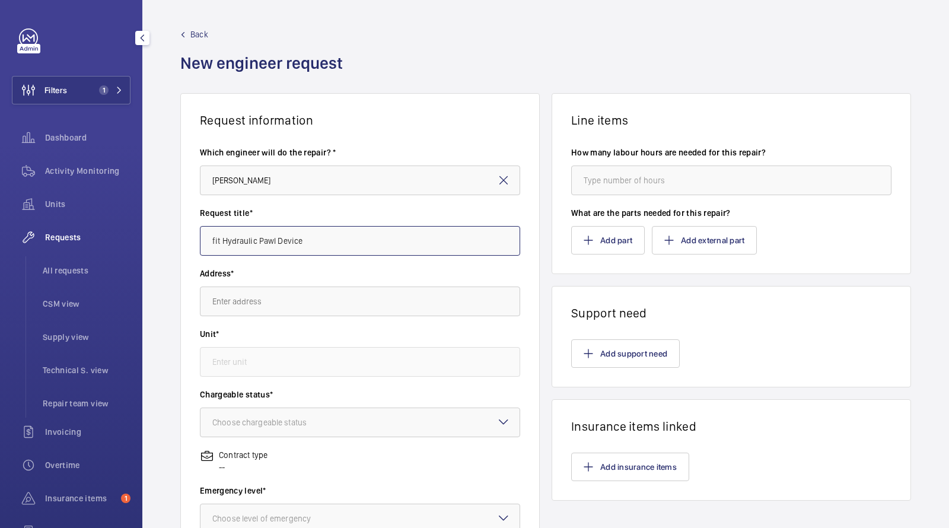
type input "fit Hydraulic Pawl Device"
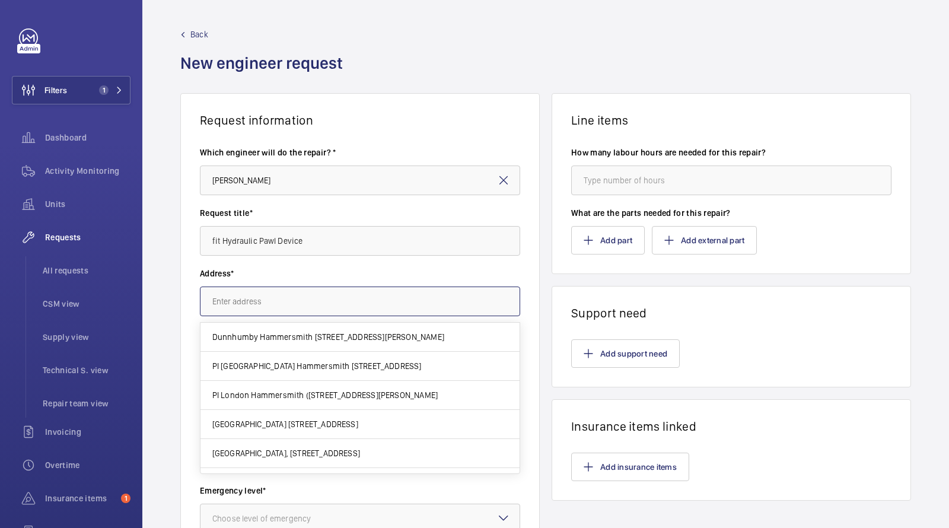
click at [216, 289] on input "text" at bounding box center [360, 301] width 320 height 30
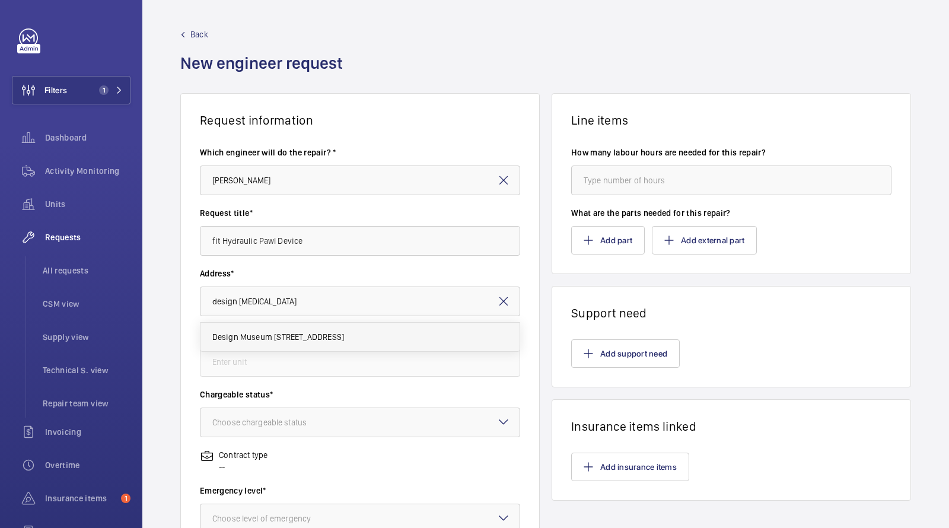
click at [294, 340] on span "Design Museum 224-238 Kensington High Street, W8 6AG LONDON" at bounding box center [278, 337] width 132 height 12
type input "Design Museum 224-238 Kensington High Street, W8 6AG LONDON"
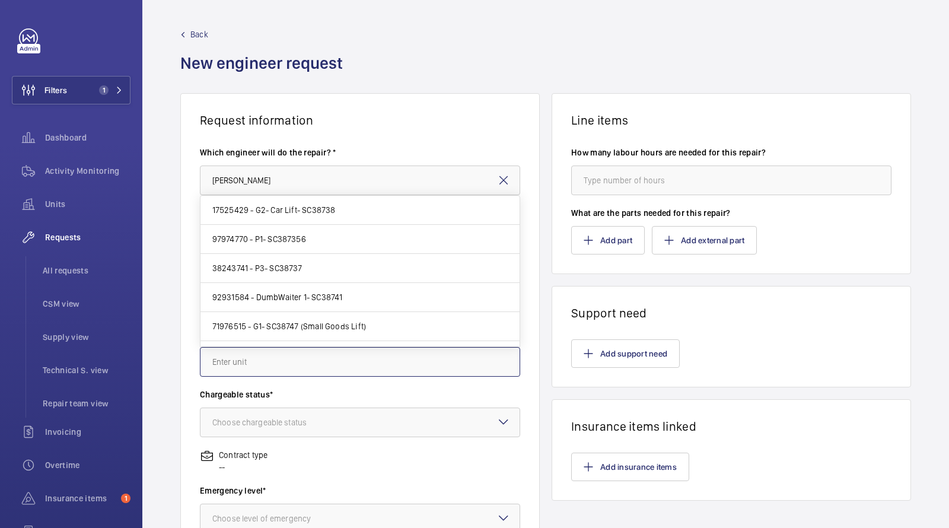
click at [283, 354] on input "text" at bounding box center [360, 362] width 320 height 30
click at [279, 208] on span "17525429 - G2- Car Lift- SC38738" at bounding box center [273, 210] width 123 height 12
type input "17525429 - G2- Car Lift- SC38738"
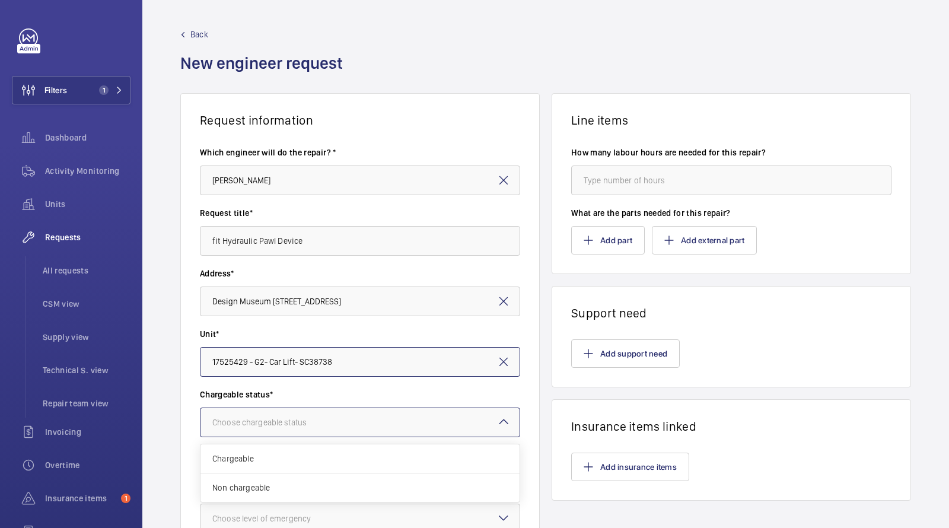
click at [287, 429] on div at bounding box center [359, 422] width 319 height 28
click at [270, 483] on span "Non chargeable" at bounding box center [359, 488] width 295 height 12
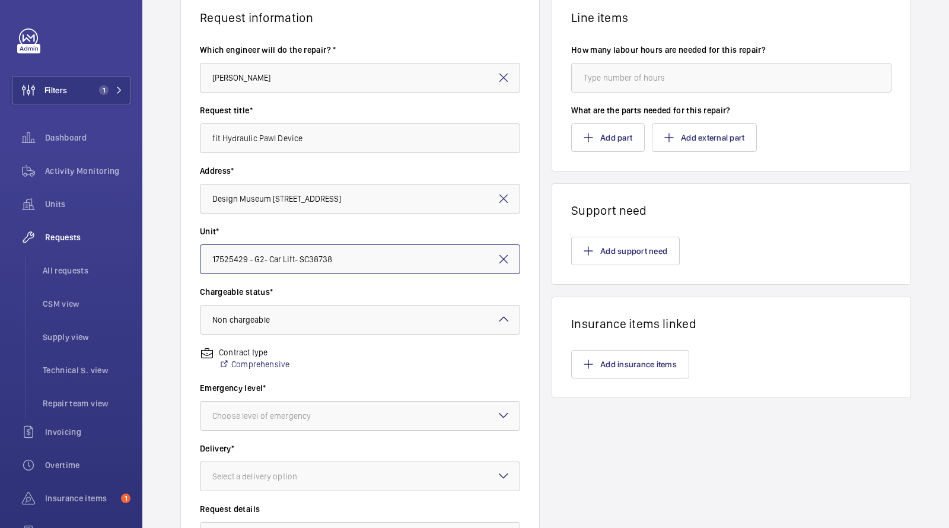
scroll to position [154, 0]
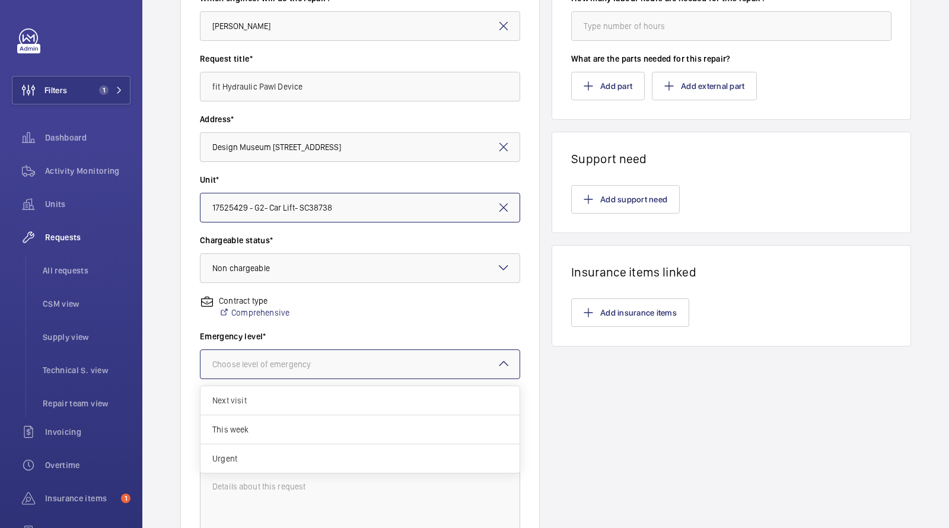
click at [262, 362] on div "Choose level of emergency" at bounding box center [276, 364] width 128 height 12
click at [270, 401] on span "Next visit" at bounding box center [359, 400] width 295 height 12
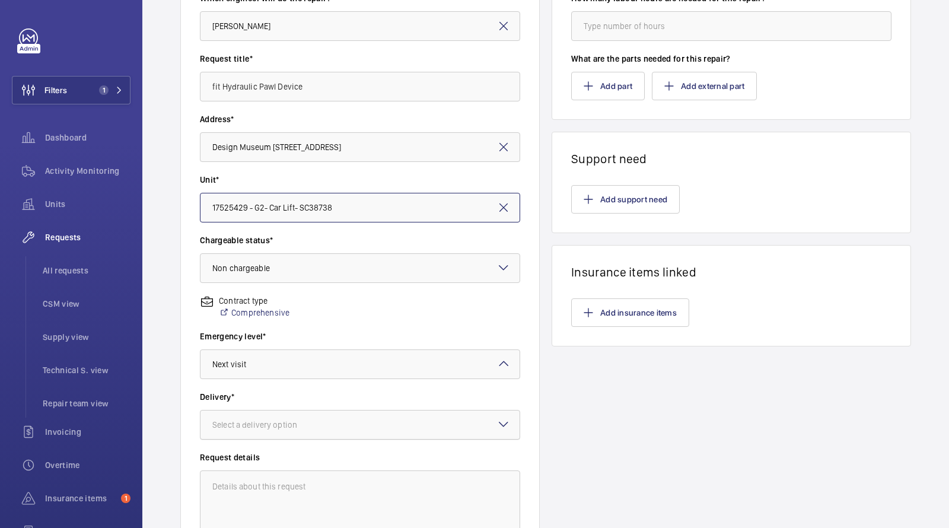
click at [270, 428] on div "Select a delivery option" at bounding box center [269, 425] width 114 height 12
click at [265, 490] on span "On site" at bounding box center [359, 491] width 295 height 12
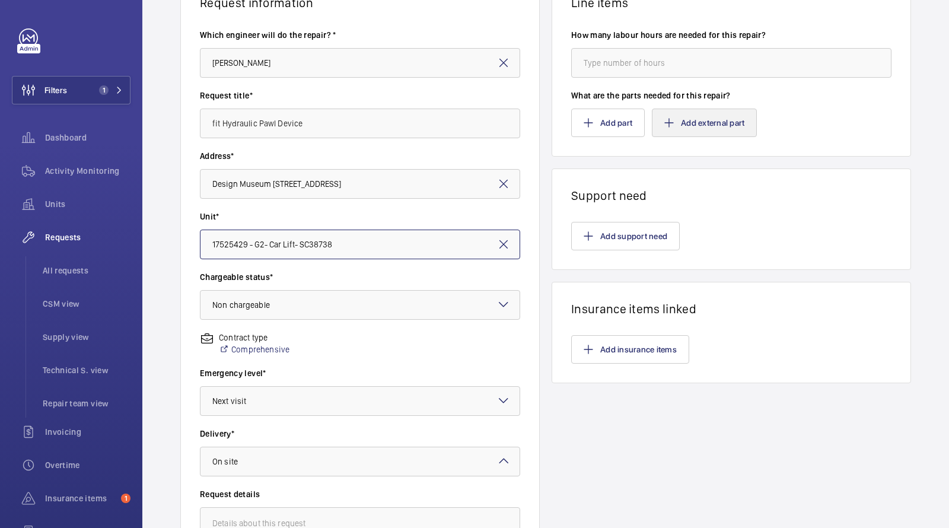
scroll to position [89, 0]
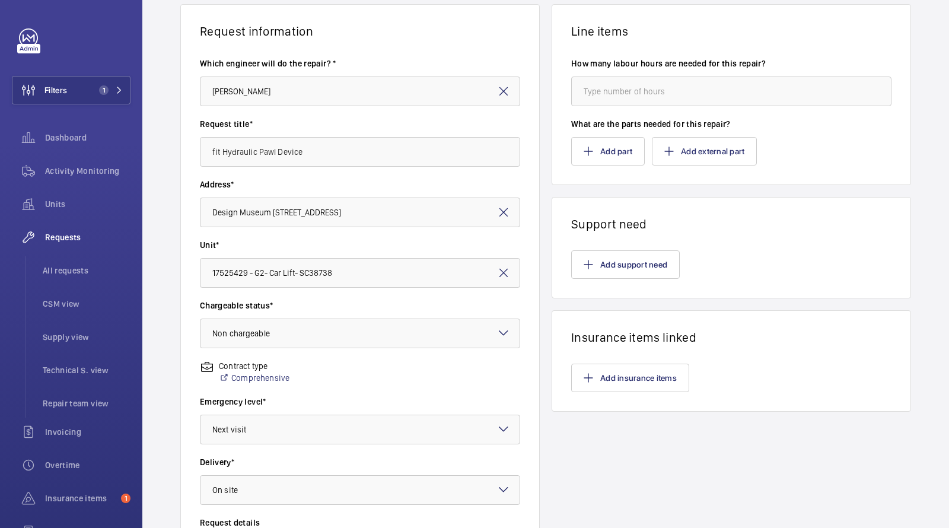
click at [638, 247] on wm-front-card-body "Add support need" at bounding box center [731, 264] width 358 height 66
click at [629, 261] on button "Add support need" at bounding box center [625, 264] width 109 height 28
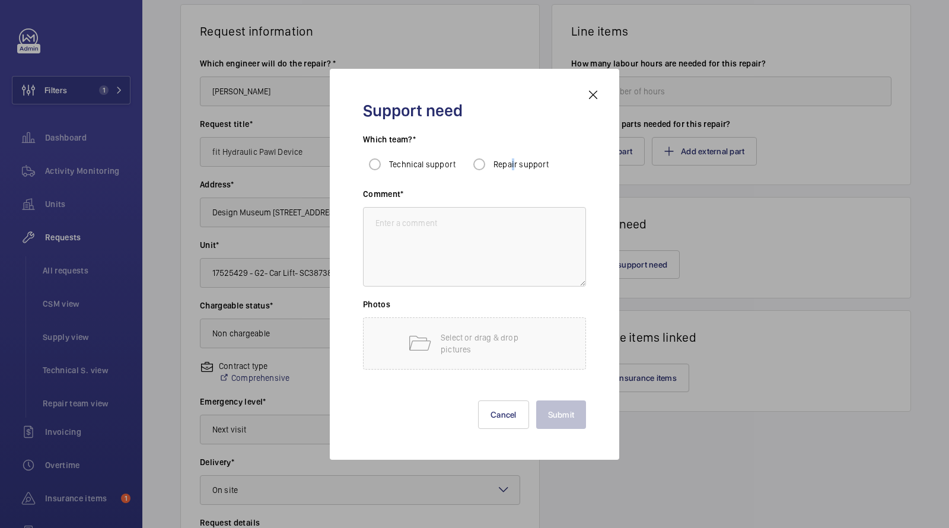
click at [512, 165] on span "Repair support" at bounding box center [521, 164] width 56 height 9
click at [438, 245] on textarea at bounding box center [474, 246] width 223 height 79
paste textarea "Hydraulic Pawl Device"
click at [375, 225] on textarea "Hydraulic Pawl Device" at bounding box center [474, 246] width 223 height 79
type textarea "Fit Hydraulic Pawl Device"
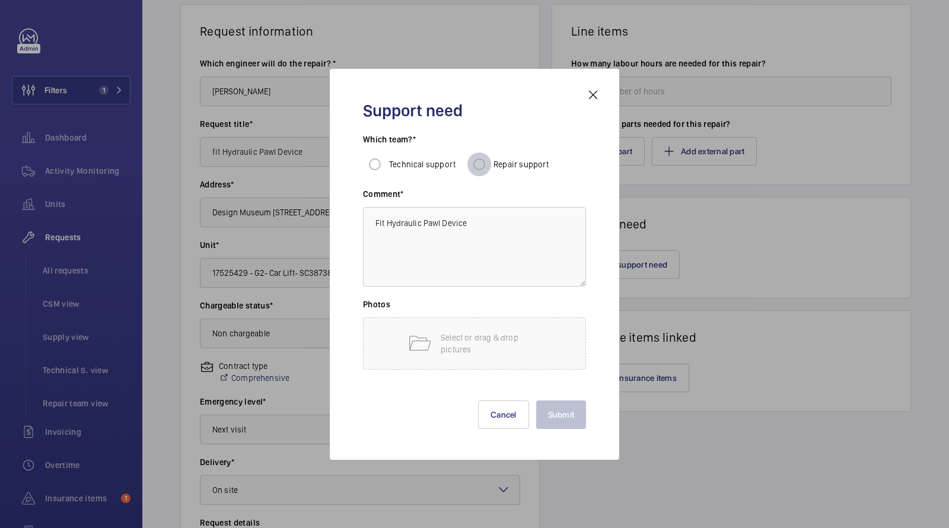
click at [483, 168] on input "Repair support" at bounding box center [479, 164] width 24 height 24
radio input "true"
click at [566, 407] on button "Submit" at bounding box center [561, 414] width 50 height 28
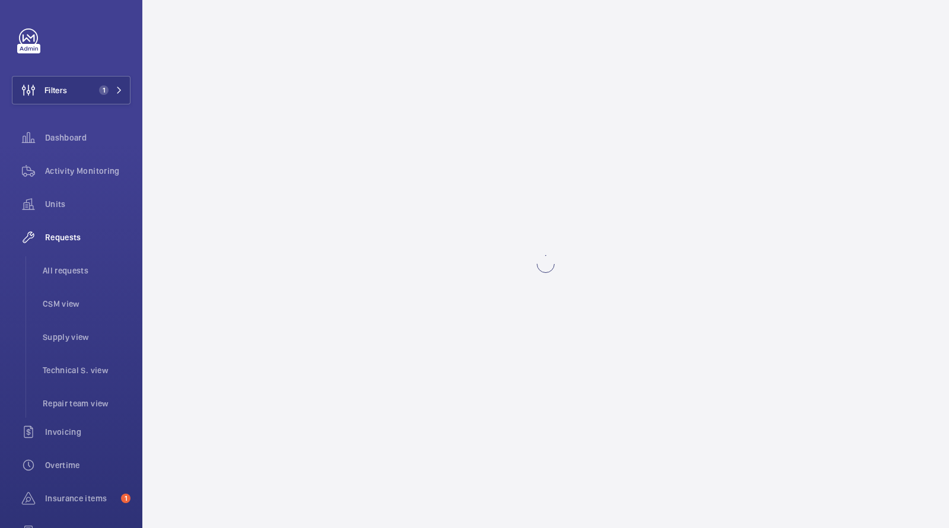
scroll to position [0, 0]
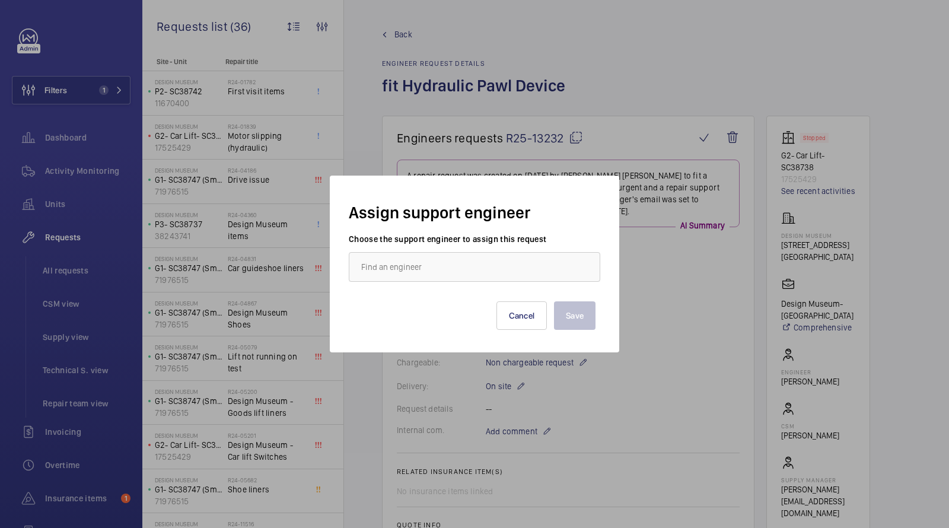
scroll to position [744, 0]
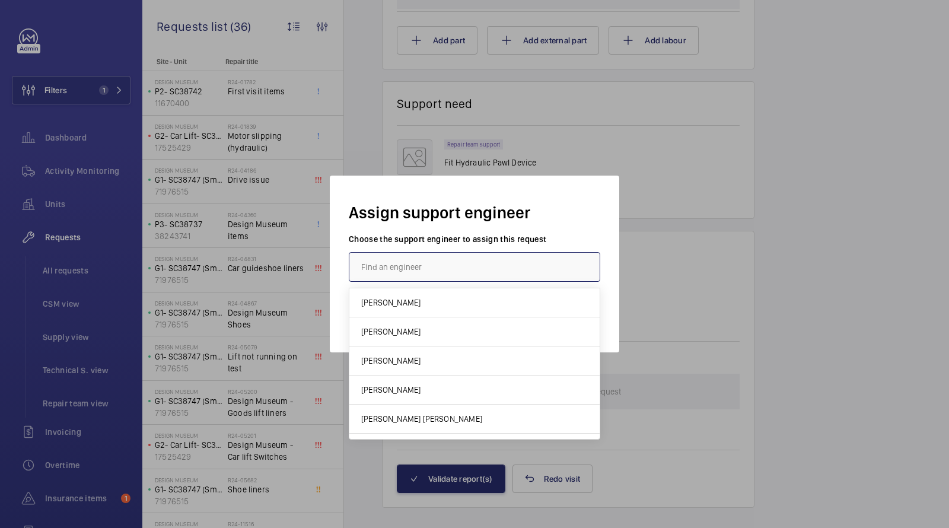
click at [426, 273] on input "text" at bounding box center [474, 267] width 251 height 30
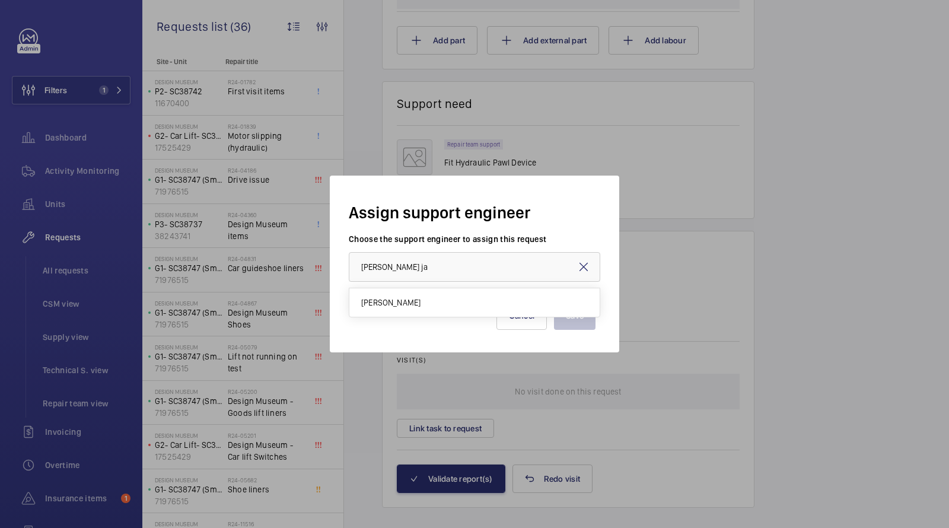
click at [458, 300] on mat-option "[PERSON_NAME]" at bounding box center [474, 302] width 250 height 28
type input "[PERSON_NAME]"
click at [570, 317] on button "Save" at bounding box center [575, 315] width 42 height 28
